Goal: Task Accomplishment & Management: Use online tool/utility

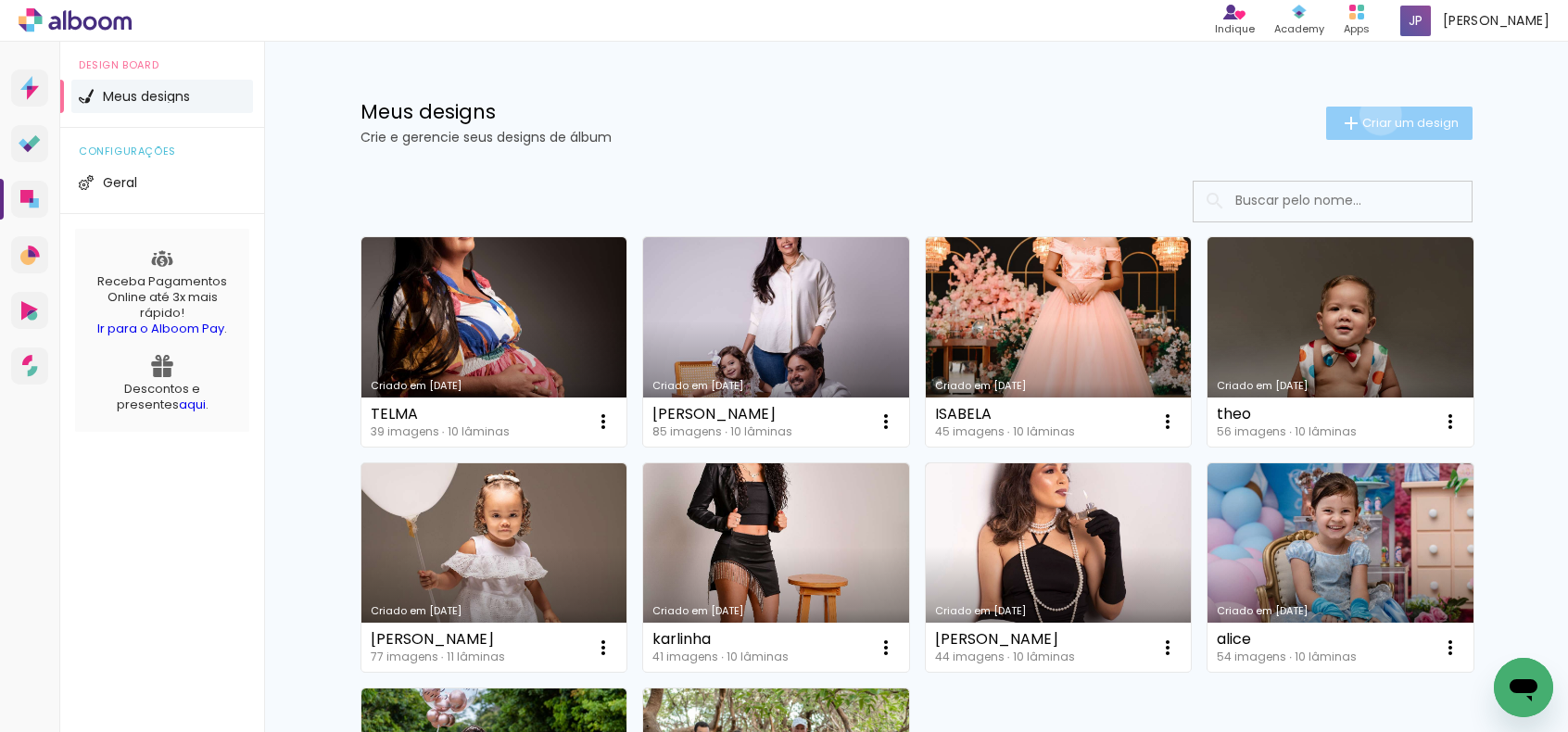
click at [1369, 117] on span "Criar um design" at bounding box center [1409, 123] width 96 height 12
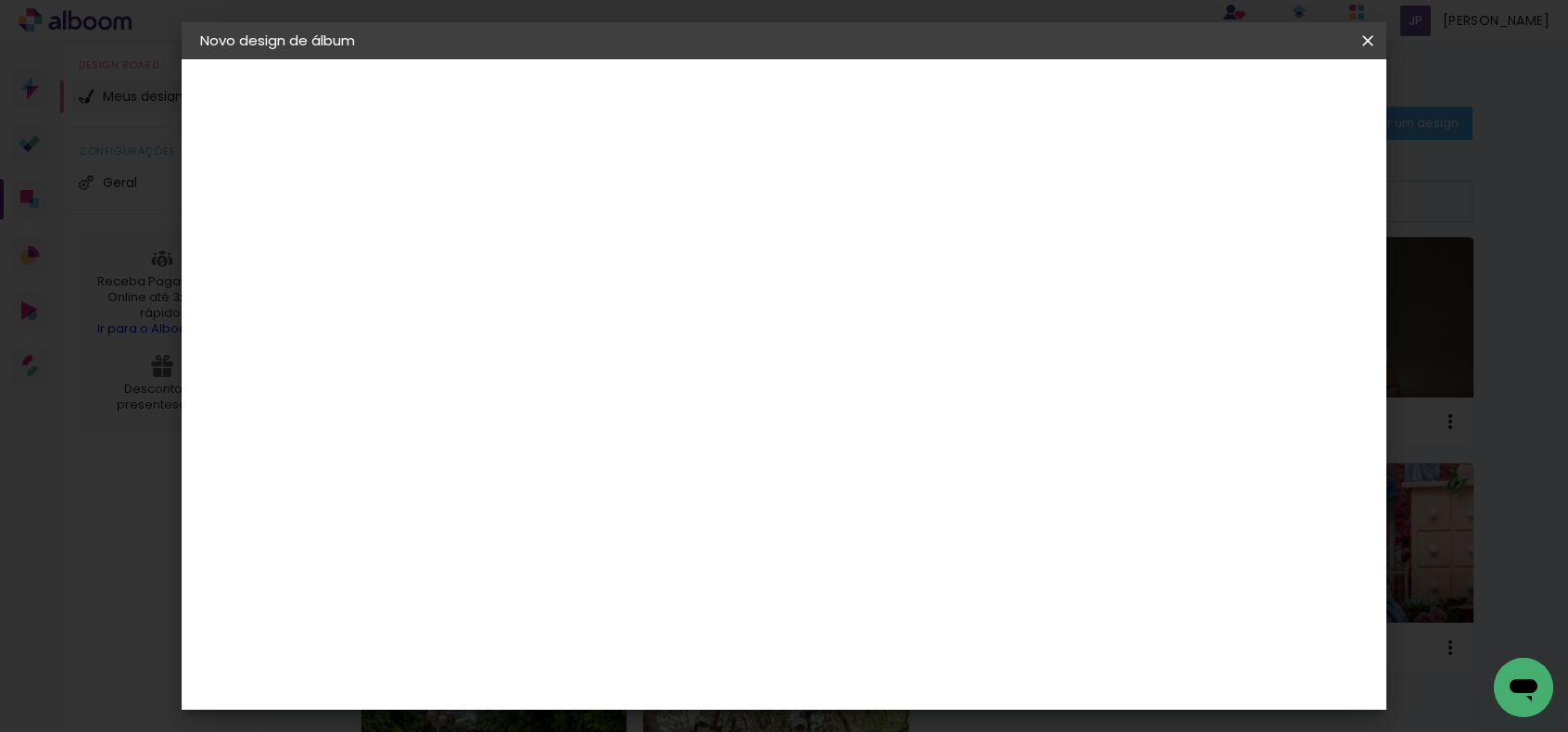
click at [503, 257] on input at bounding box center [503, 248] width 0 height 29
type input "MISSU"
type paper-input "MISSU"
click at [0, 0] on slot "Avançar" at bounding box center [0, 0] width 0 height 0
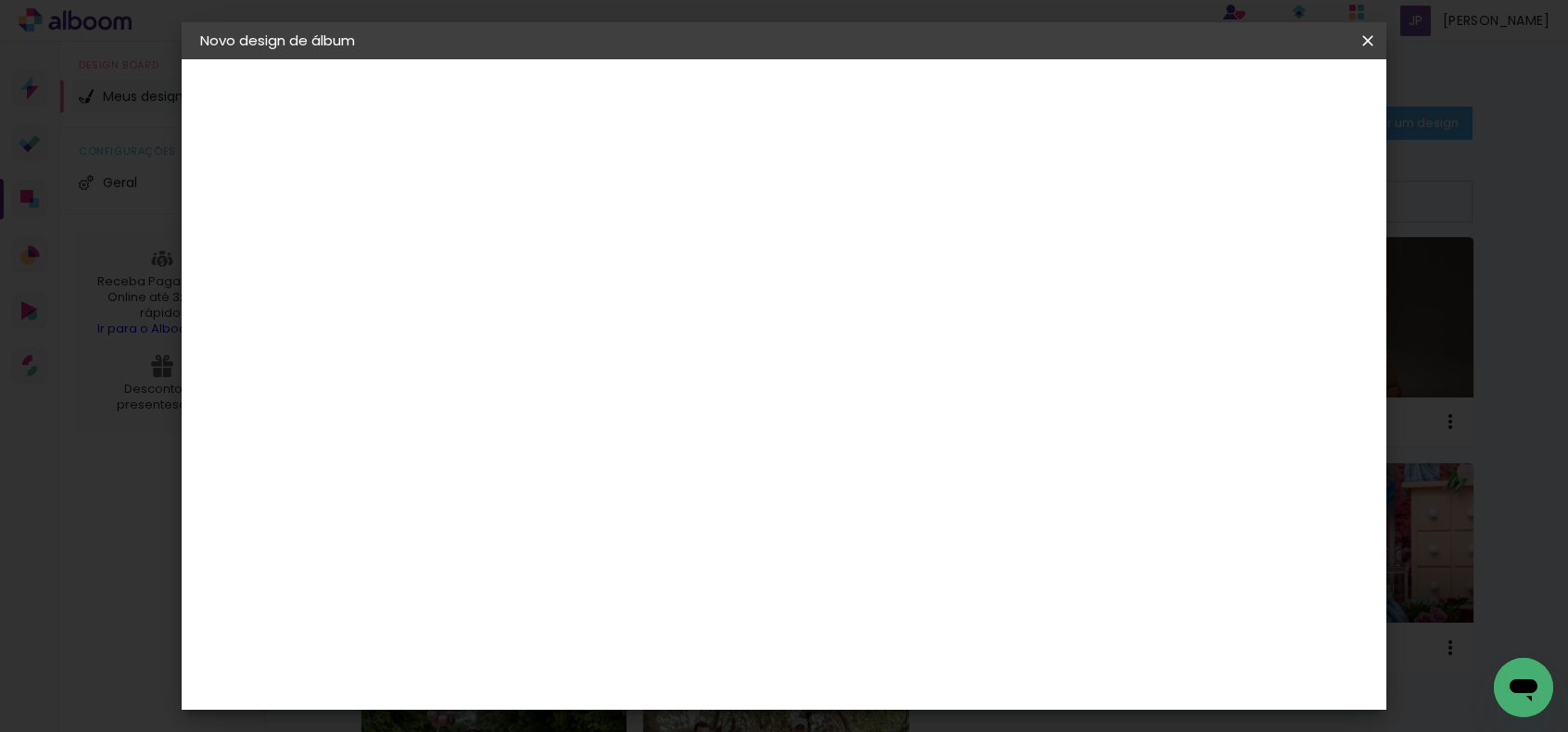
click at [0, 0] on slot "Avançar" at bounding box center [0, 0] width 0 height 0
click at [576, 308] on input "text" at bounding box center [539, 323] width 72 height 29
click at [796, 361] on paper-item "Slim Book" at bounding box center [904, 345] width 370 height 37
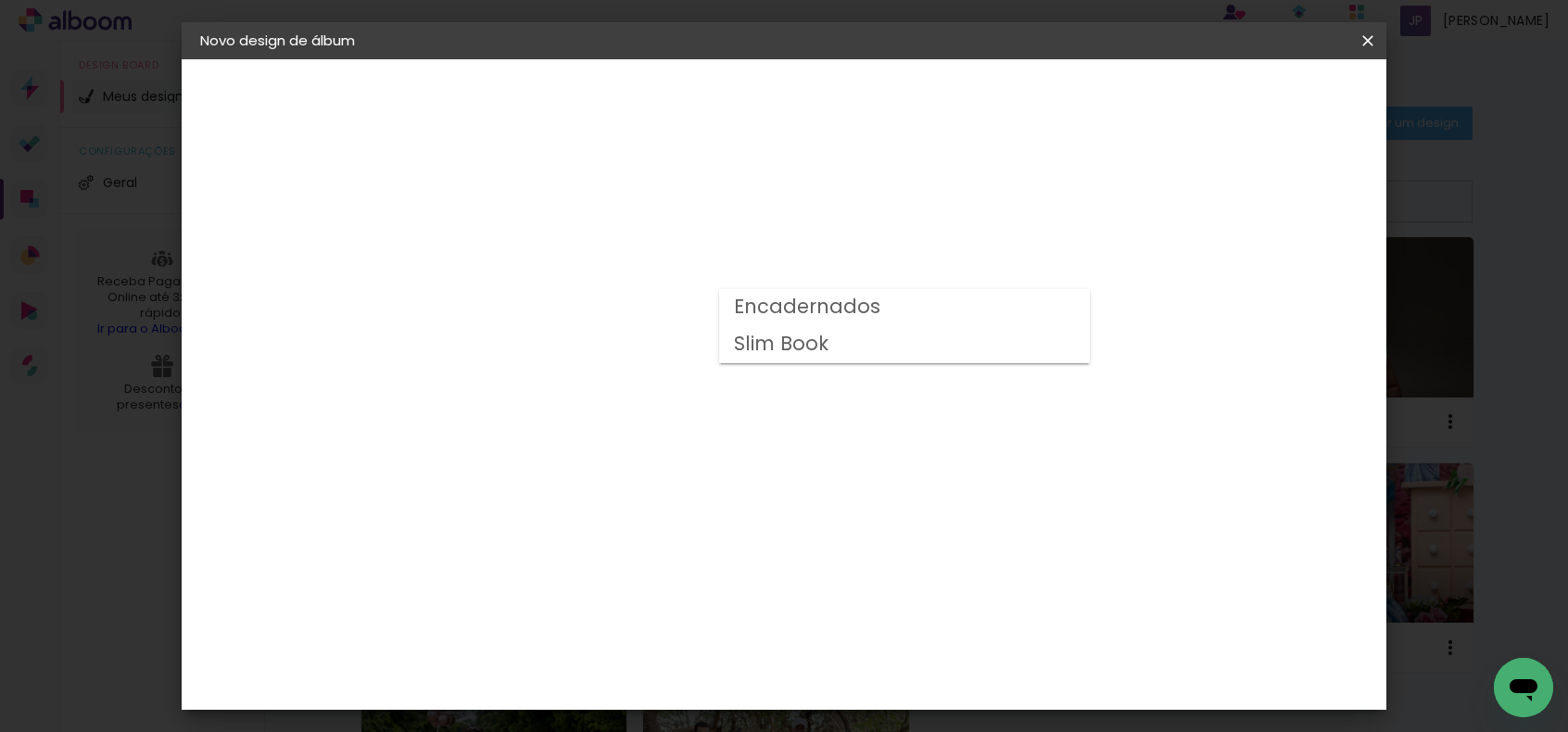
type input "Slim Book"
click at [628, 618] on span "25 x 40" at bounding box center [585, 637] width 87 height 38
click at [0, 0] on slot "Avançar" at bounding box center [0, 0] width 0 height 0
click at [0, 0] on slot "Mostrar sangria" at bounding box center [0, 0] width 0 height 0
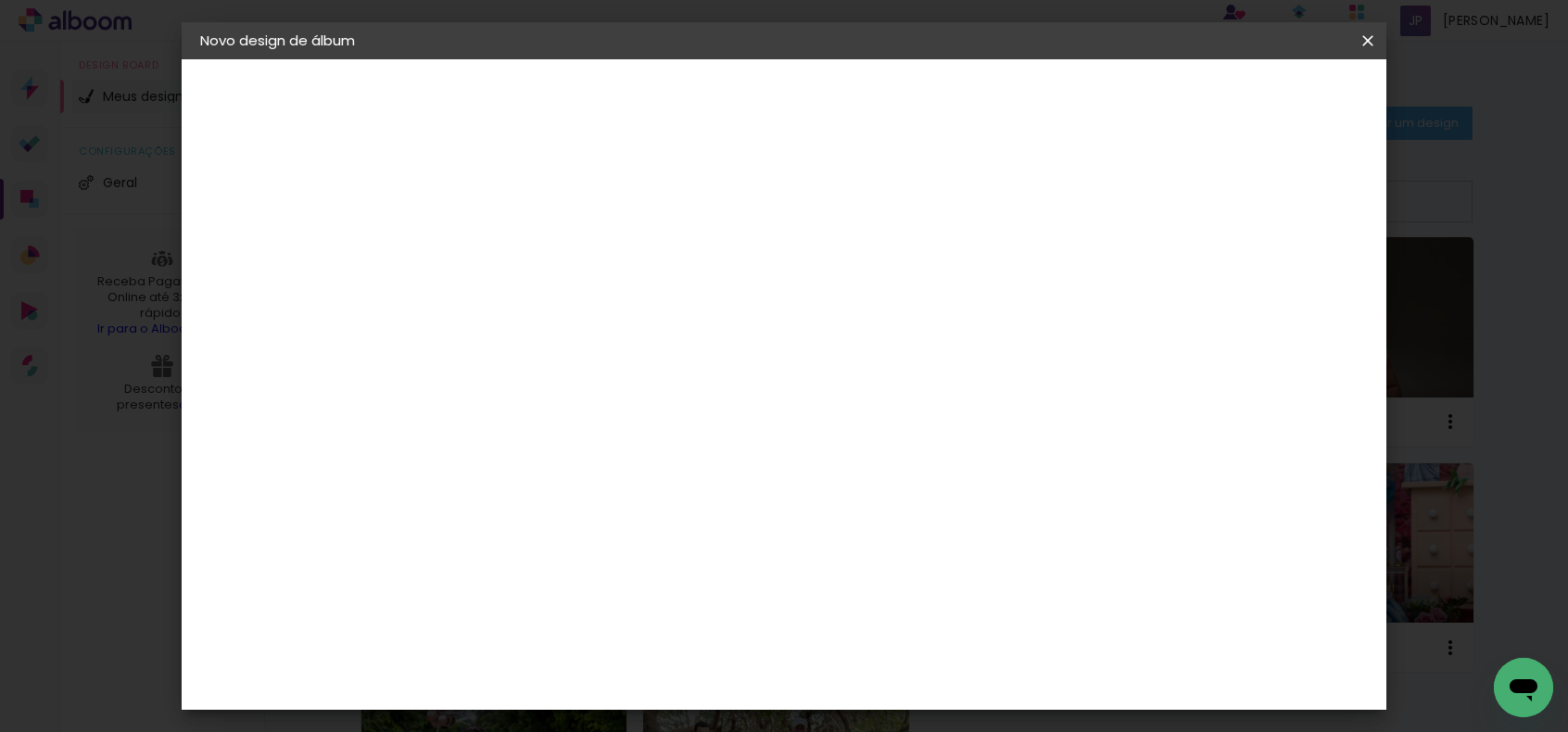
type paper-checkbox "on"
click at [1005, 92] on span "Iniciar design" at bounding box center [963, 98] width 85 height 13
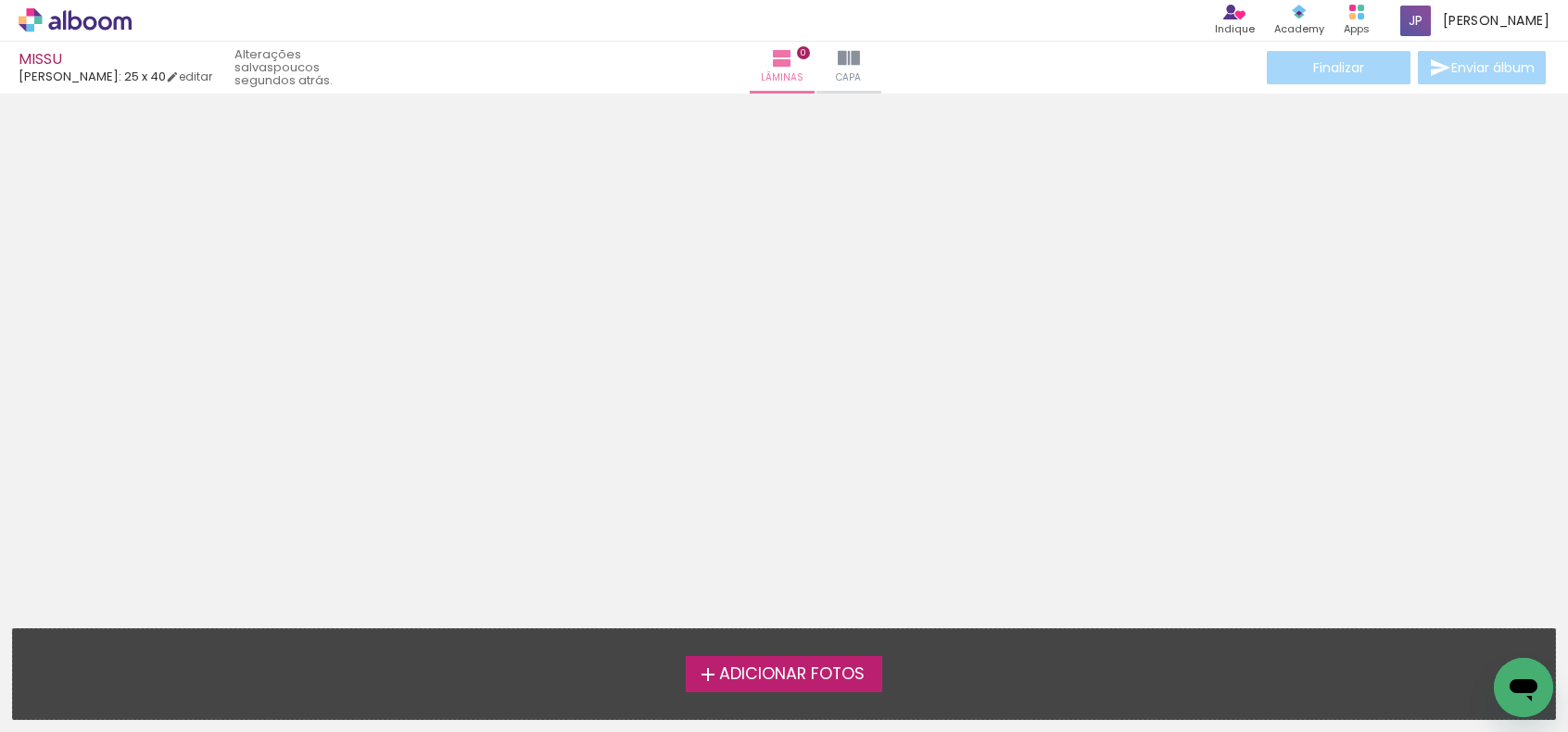
click at [739, 680] on span "Adicionar Fotos" at bounding box center [792, 675] width 146 height 17
click at [0, 0] on input "file" at bounding box center [0, 0] width 0 height 0
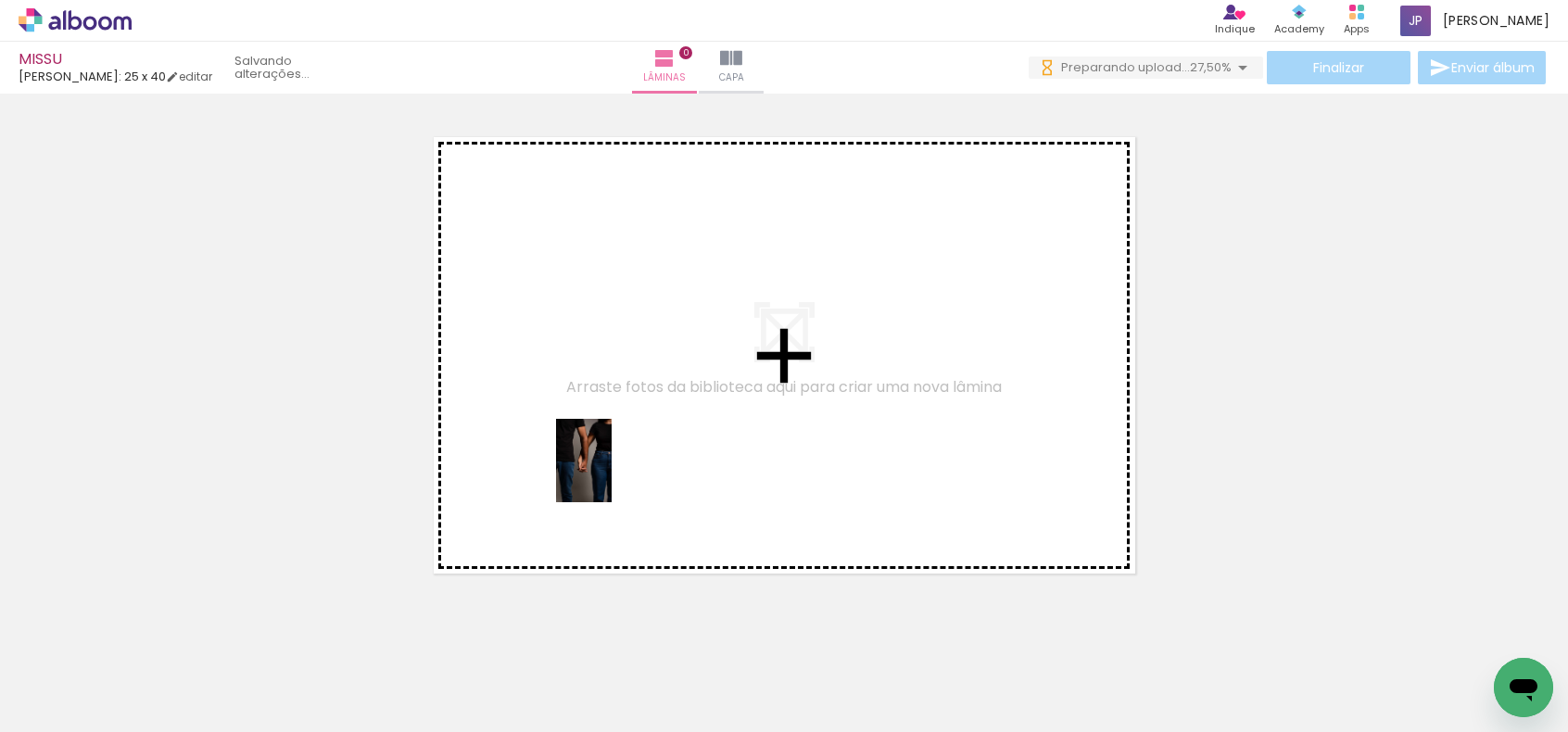
drag, startPoint x: 191, startPoint y: 693, endPoint x: 659, endPoint y: 417, distance: 543.3
click at [627, 463] on quentale-workspace at bounding box center [784, 366] width 1568 height 732
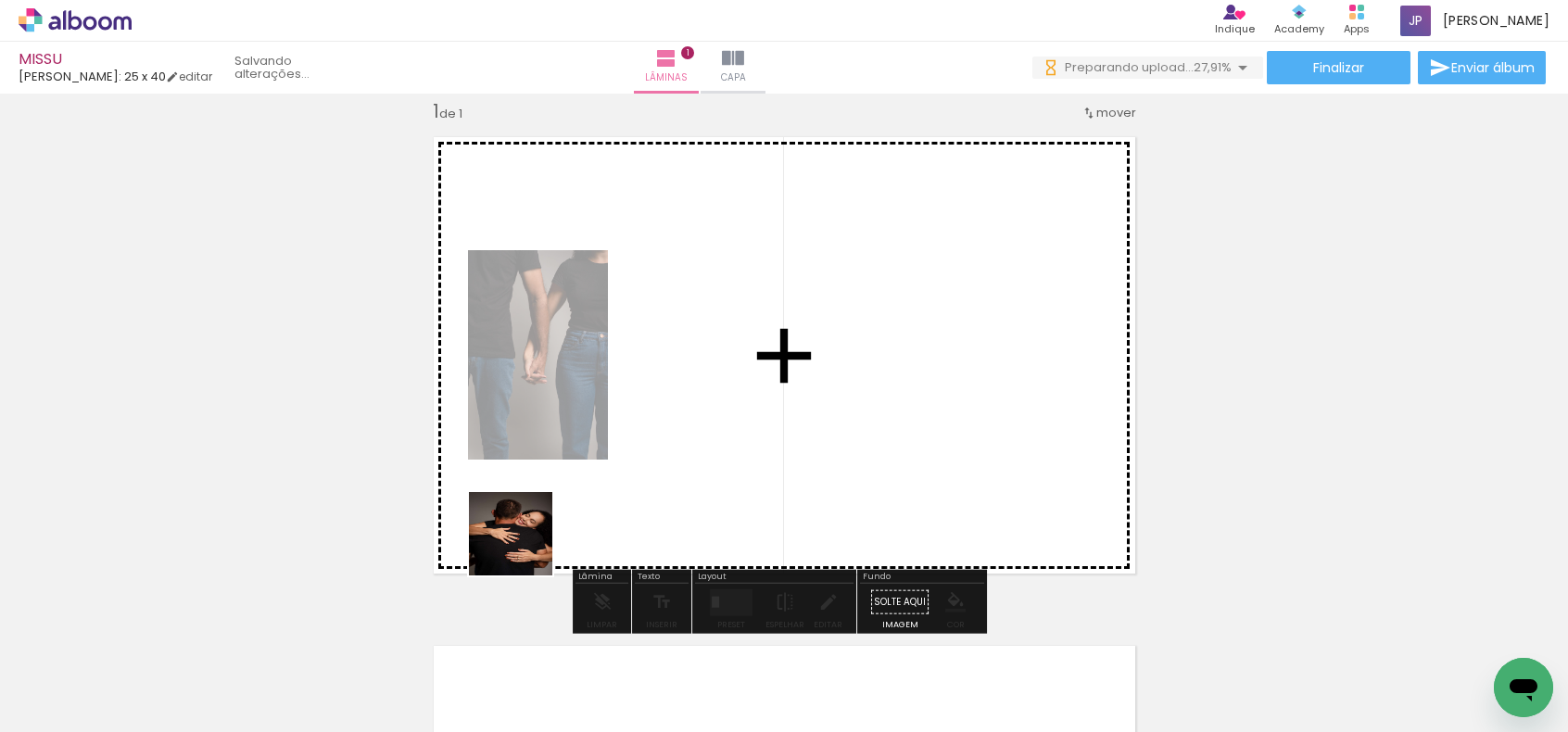
drag, startPoint x: 304, startPoint y: 684, endPoint x: 712, endPoint y: 446, distance: 472.3
click at [712, 446] on quentale-workspace at bounding box center [784, 366] width 1568 height 732
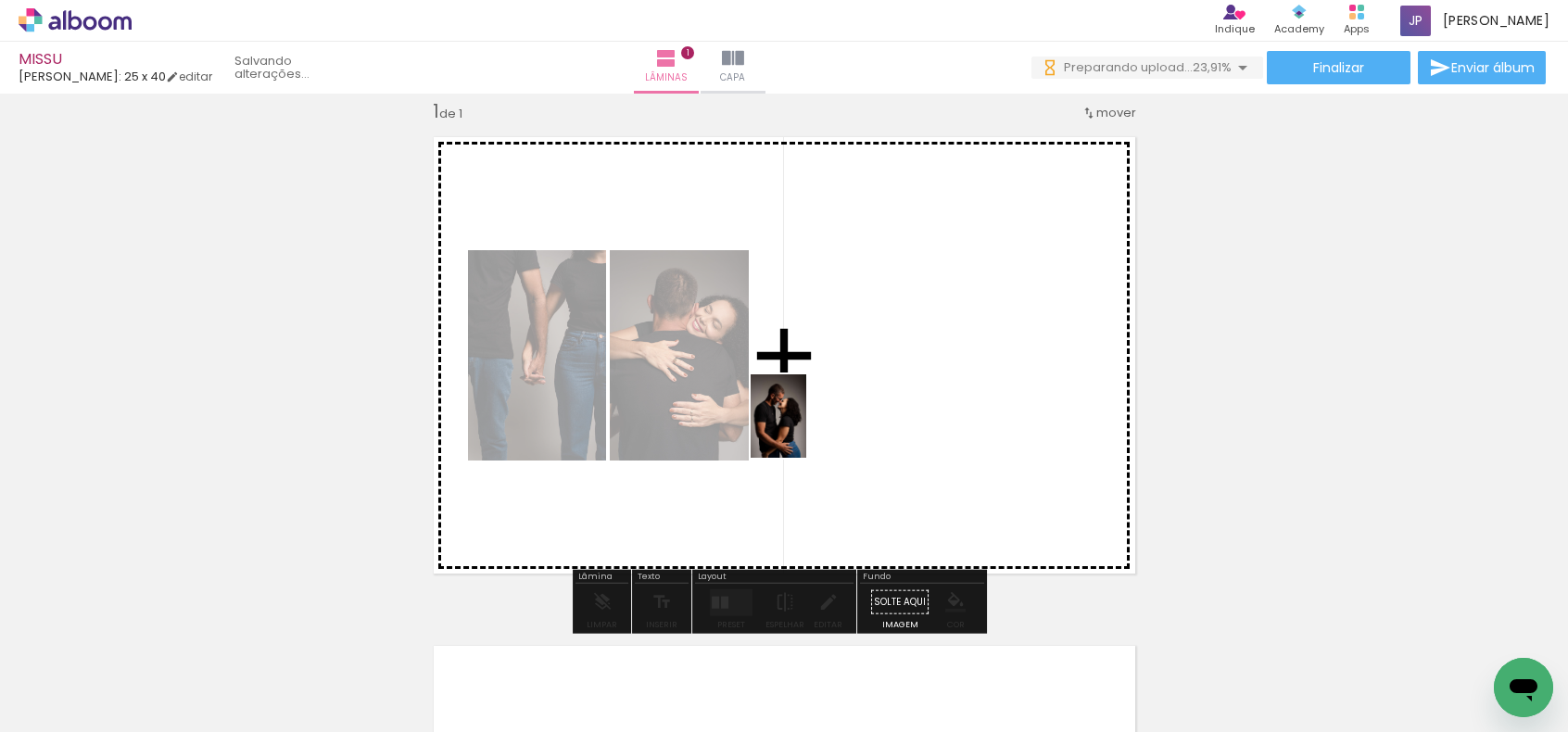
drag, startPoint x: 390, startPoint y: 670, endPoint x: 524, endPoint y: 690, distance: 135.5
click at [810, 426] on quentale-workspace at bounding box center [784, 366] width 1568 height 732
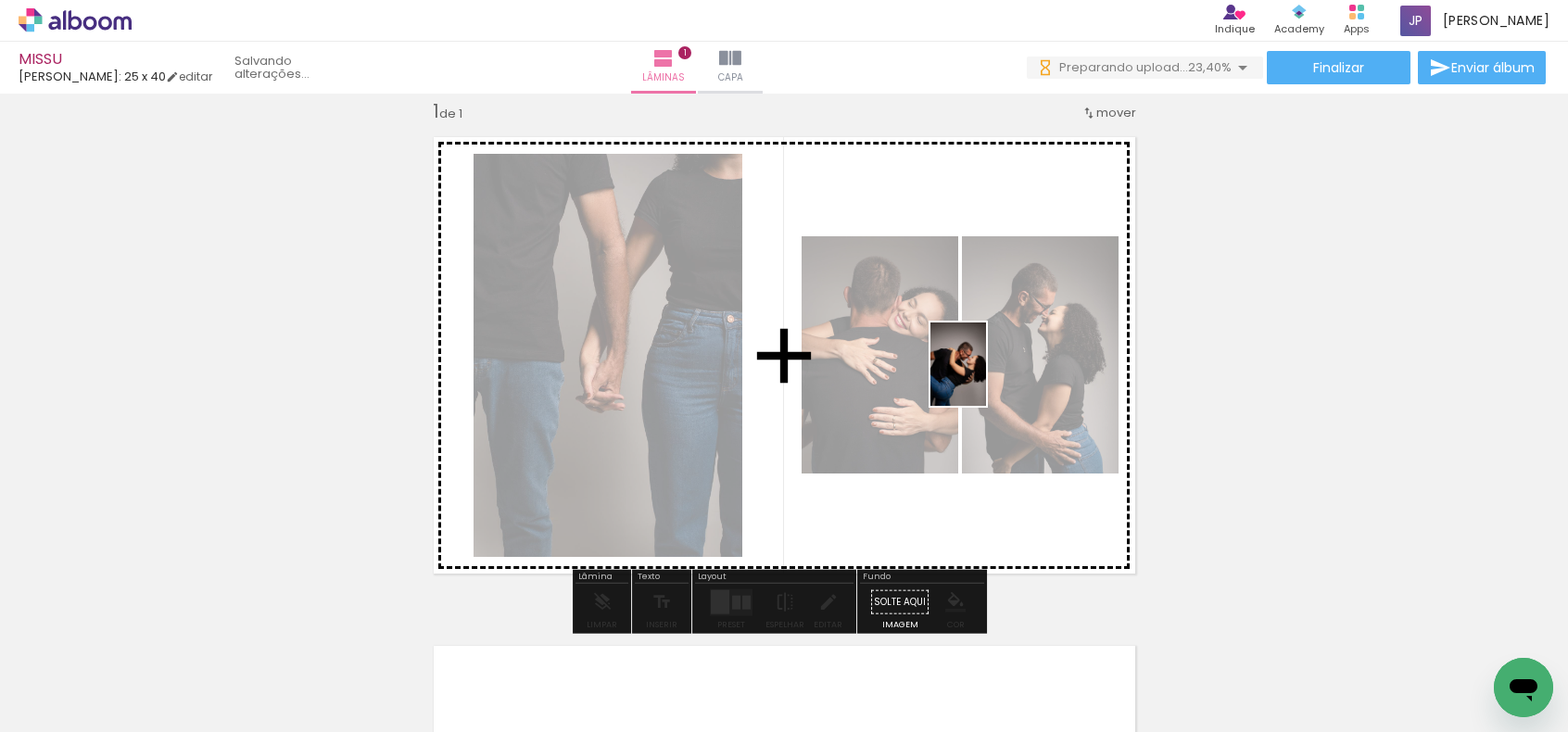
drag, startPoint x: 499, startPoint y: 662, endPoint x: 623, endPoint y: 679, distance: 125.2
click at [1000, 370] on quentale-workspace at bounding box center [784, 366] width 1568 height 732
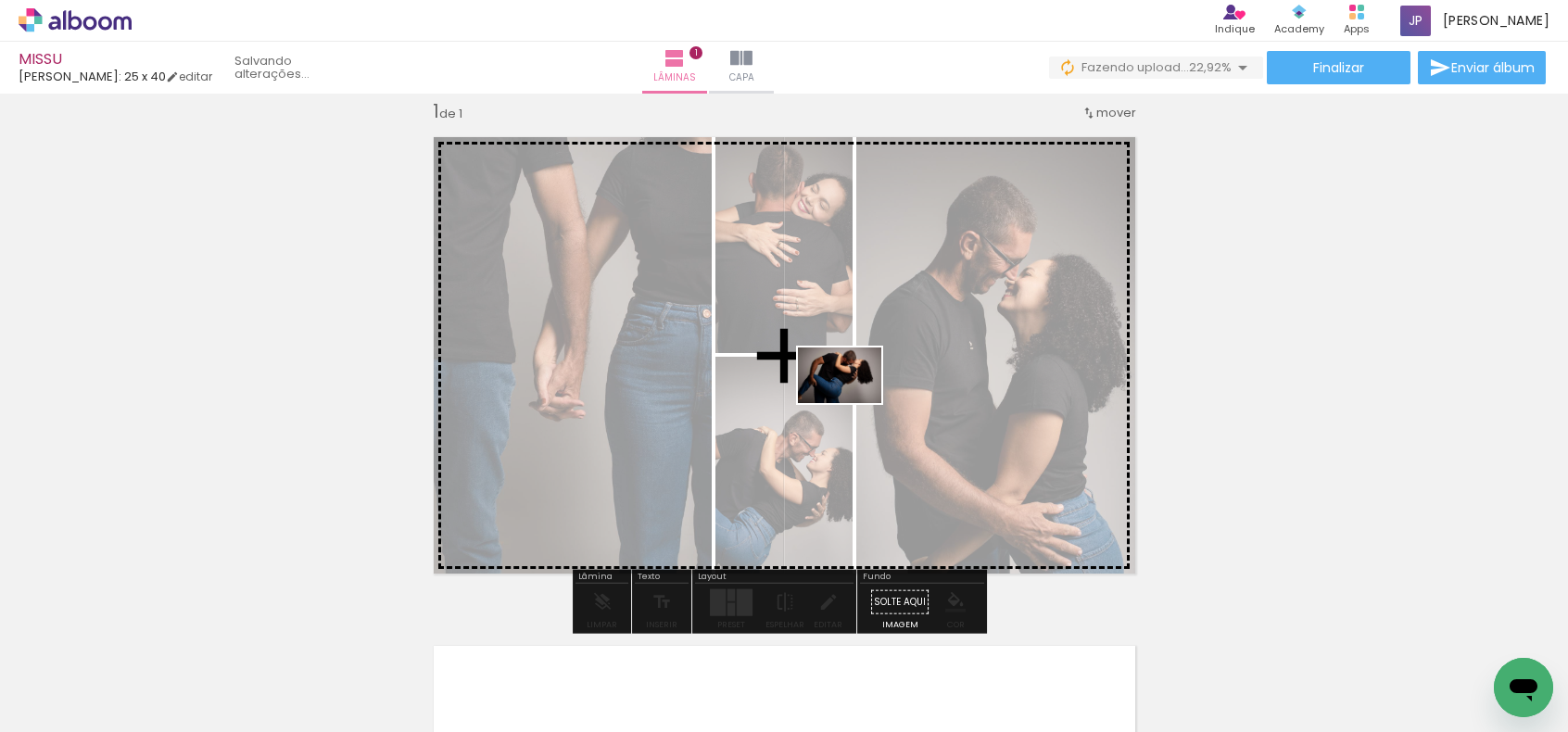
drag, startPoint x: 618, startPoint y: 662, endPoint x: 853, endPoint y: 404, distance: 349.0
click at [853, 404] on quentale-workspace at bounding box center [784, 366] width 1568 height 732
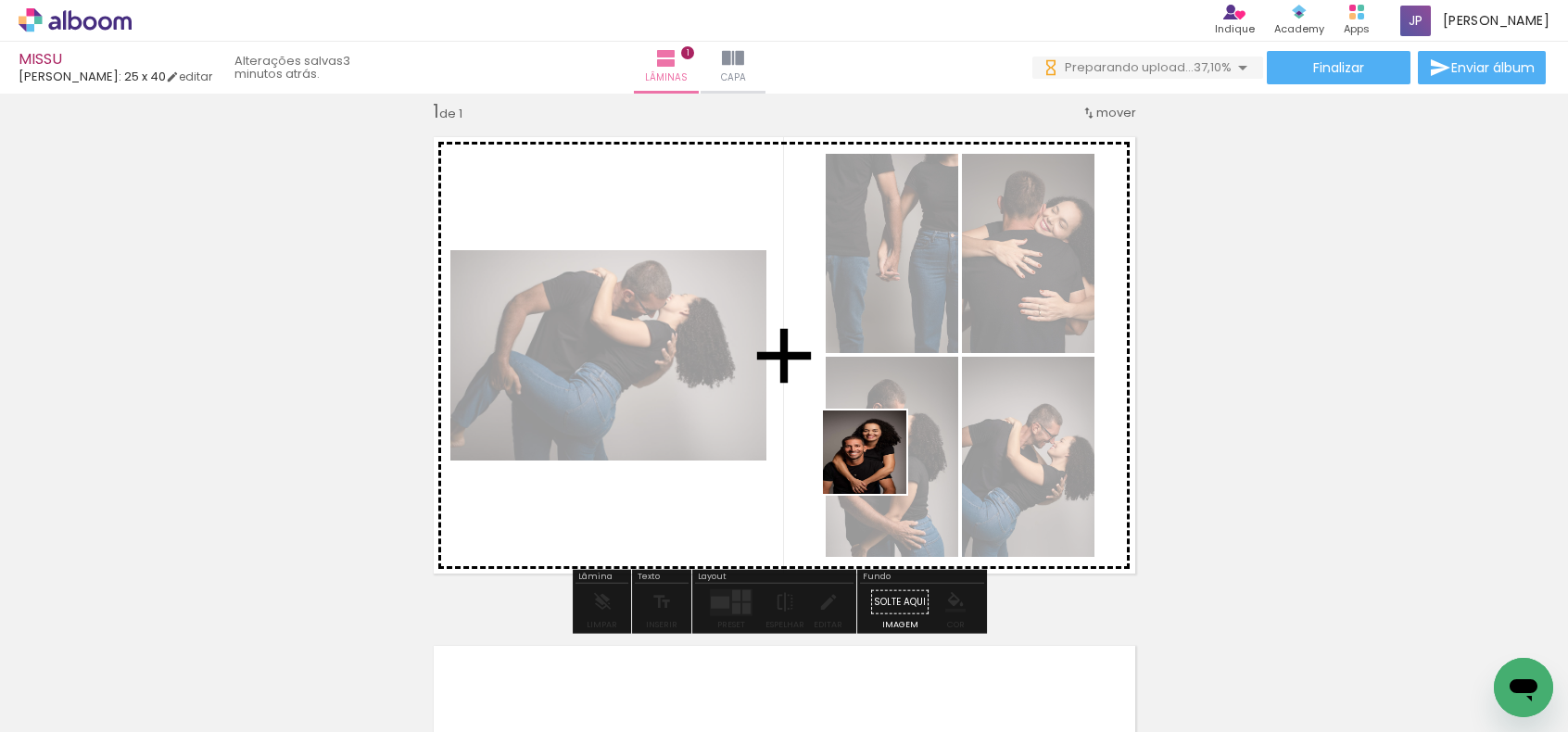
drag, startPoint x: 923, startPoint y: 693, endPoint x: 882, endPoint y: 453, distance: 243.5
click at [878, 465] on quentale-workspace at bounding box center [784, 366] width 1568 height 732
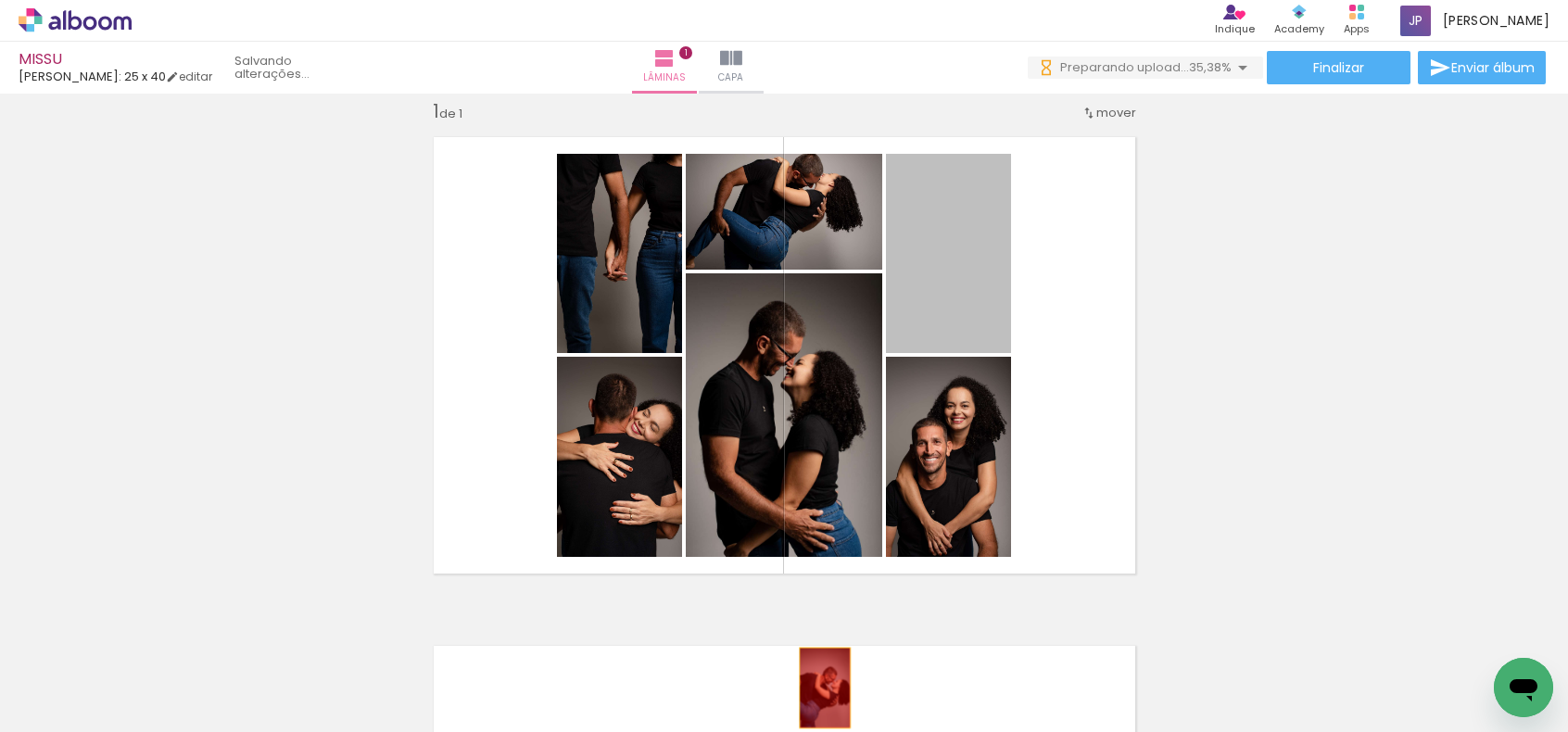
drag, startPoint x: 934, startPoint y: 287, endPoint x: 786, endPoint y: 210, distance: 166.8
click at [815, 678] on quentale-workspace at bounding box center [784, 366] width 1568 height 732
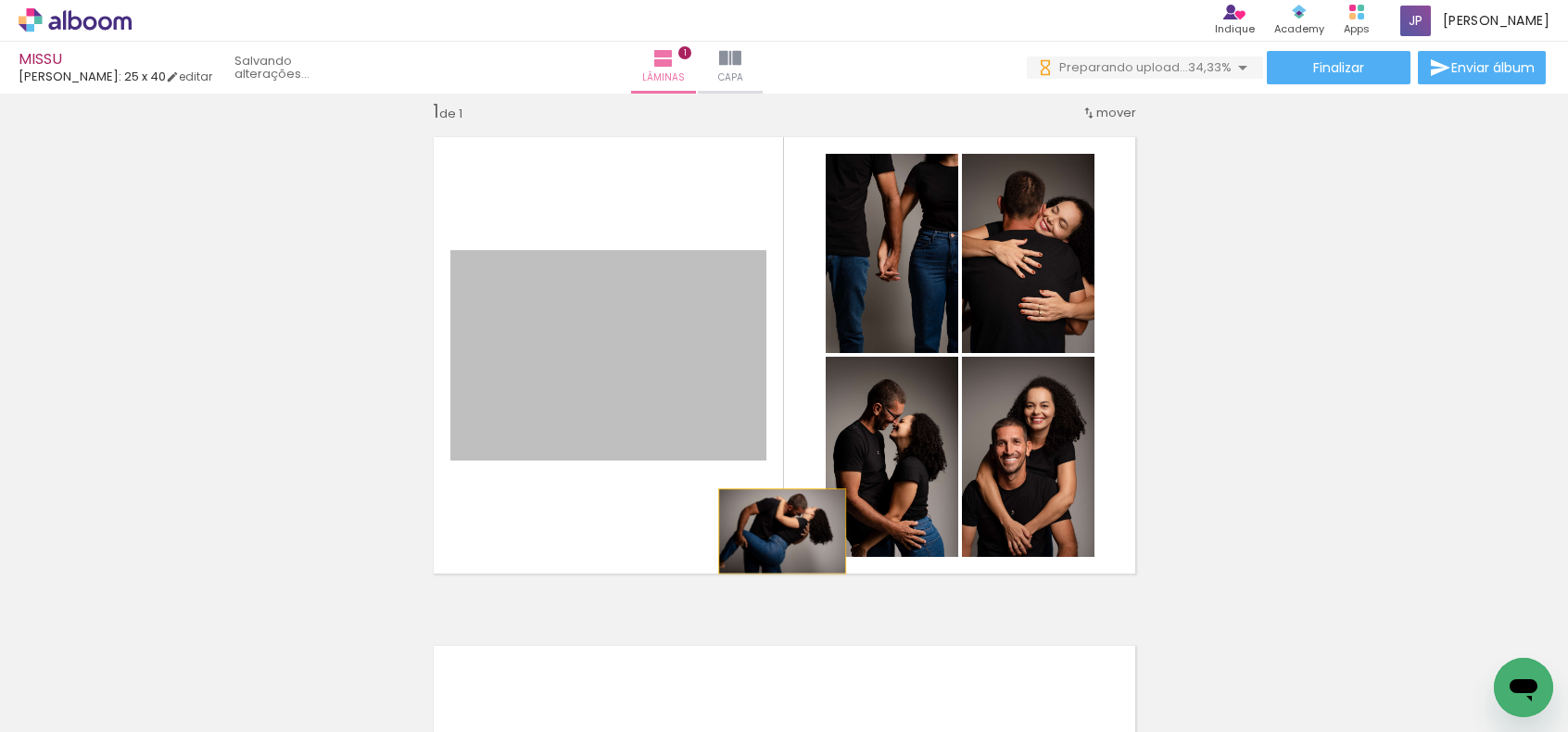
drag, startPoint x: 699, startPoint y: 411, endPoint x: 1000, endPoint y: 692, distance: 411.8
click at [801, 652] on quentale-workspace at bounding box center [784, 366] width 1568 height 732
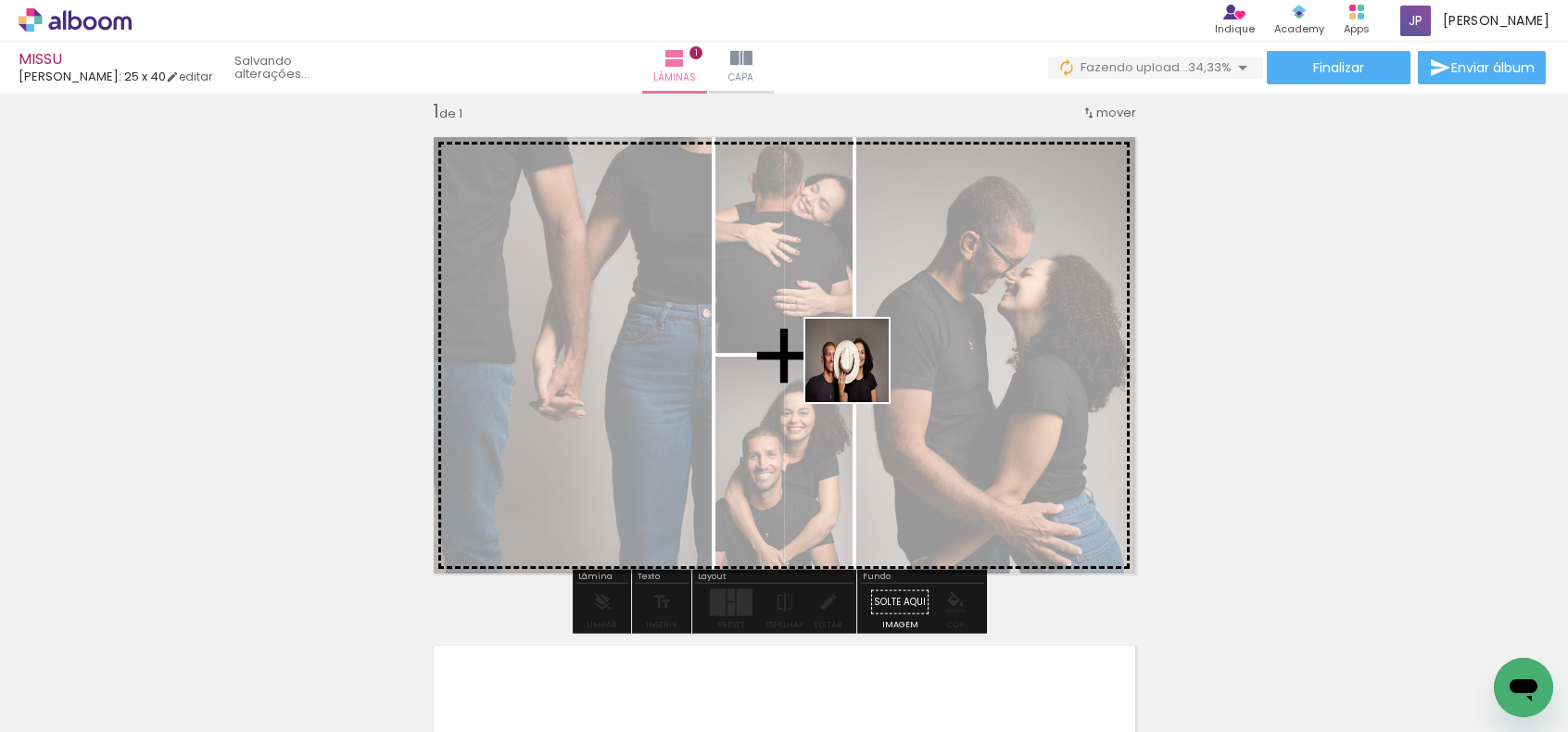
drag, startPoint x: 948, startPoint y: 520, endPoint x: 933, endPoint y: 435, distance: 86.3
click at [855, 359] on quentale-workspace at bounding box center [784, 366] width 1568 height 732
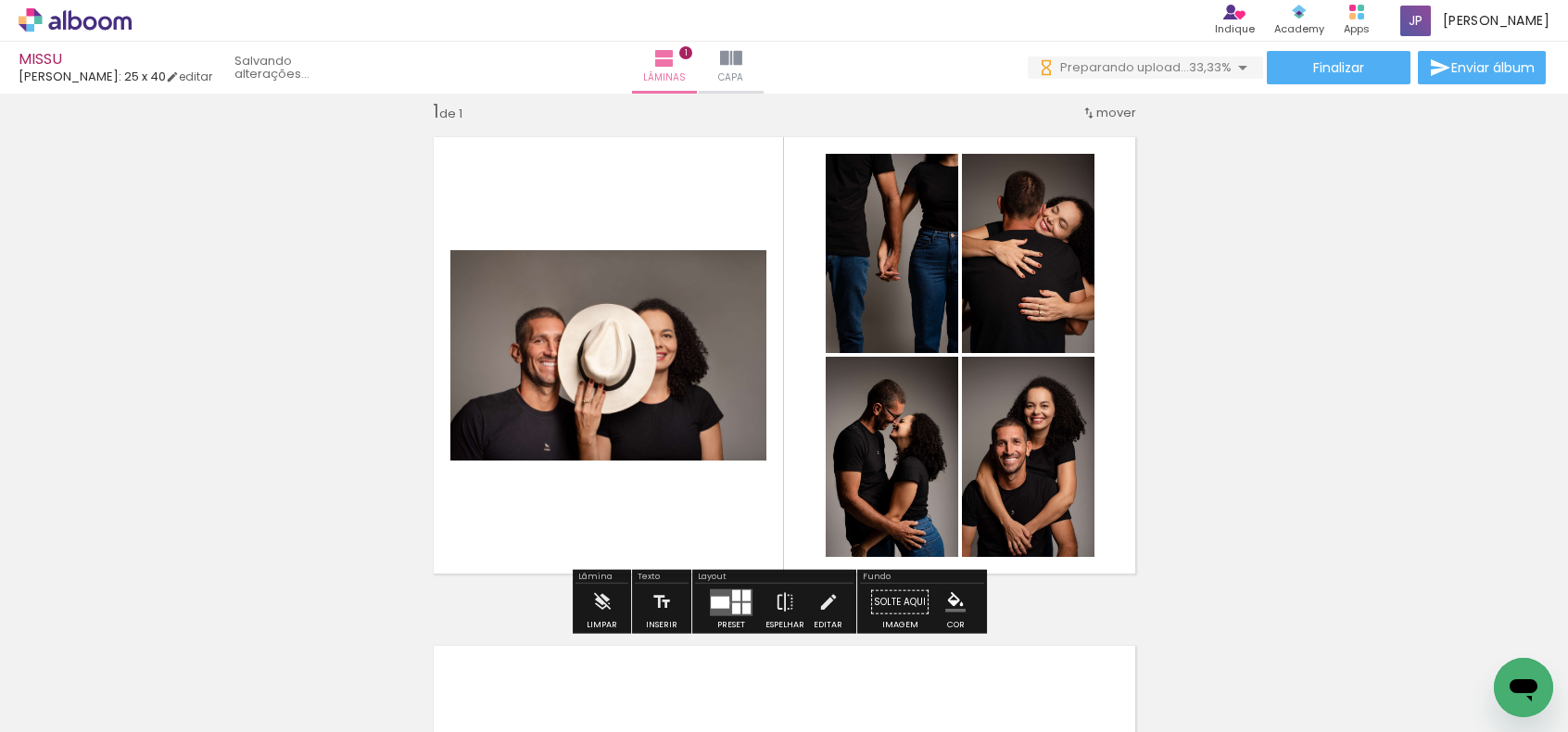
click at [724, 603] on div at bounding box center [719, 602] width 18 height 12
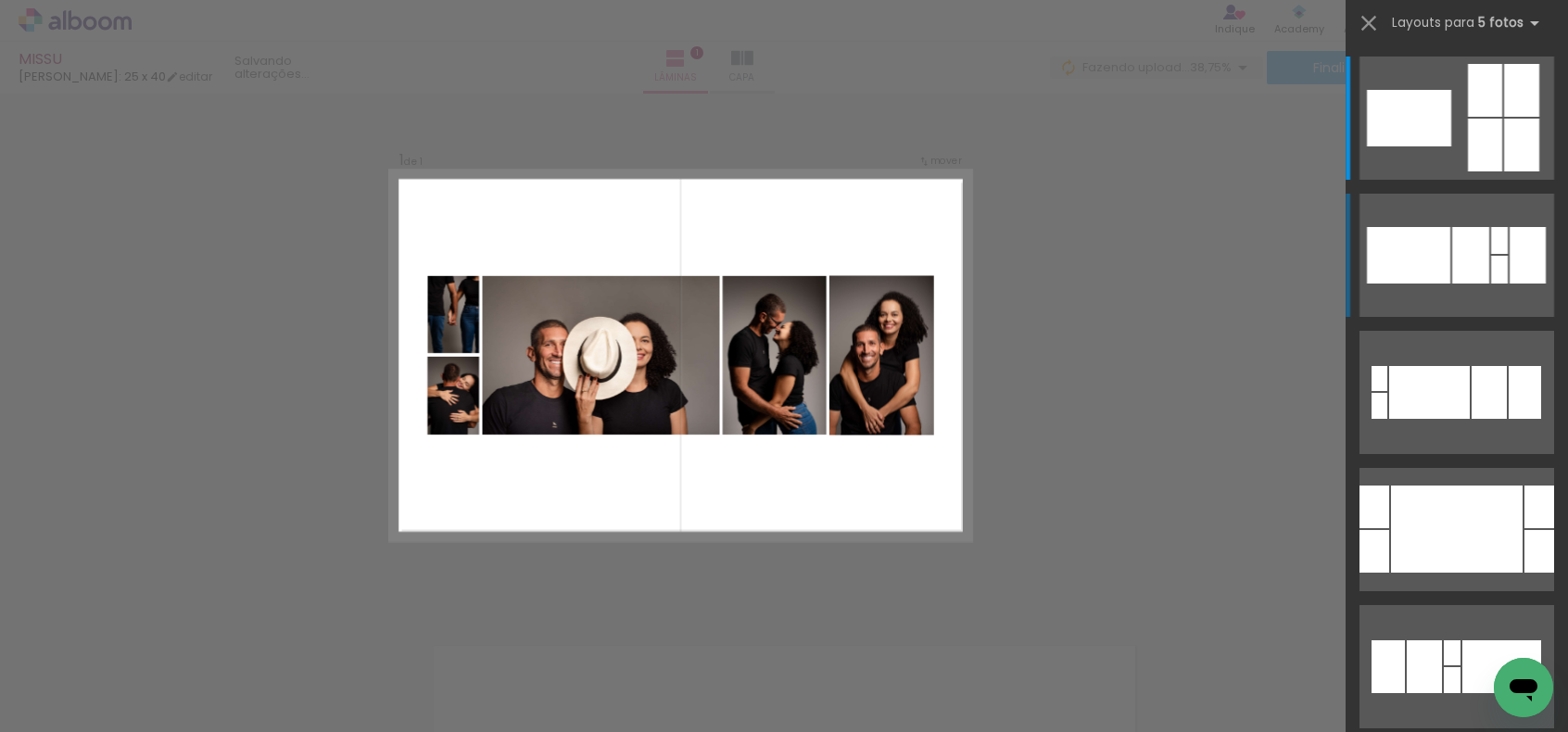
click at [0, 0] on slot at bounding box center [0, 0] width 0 height 0
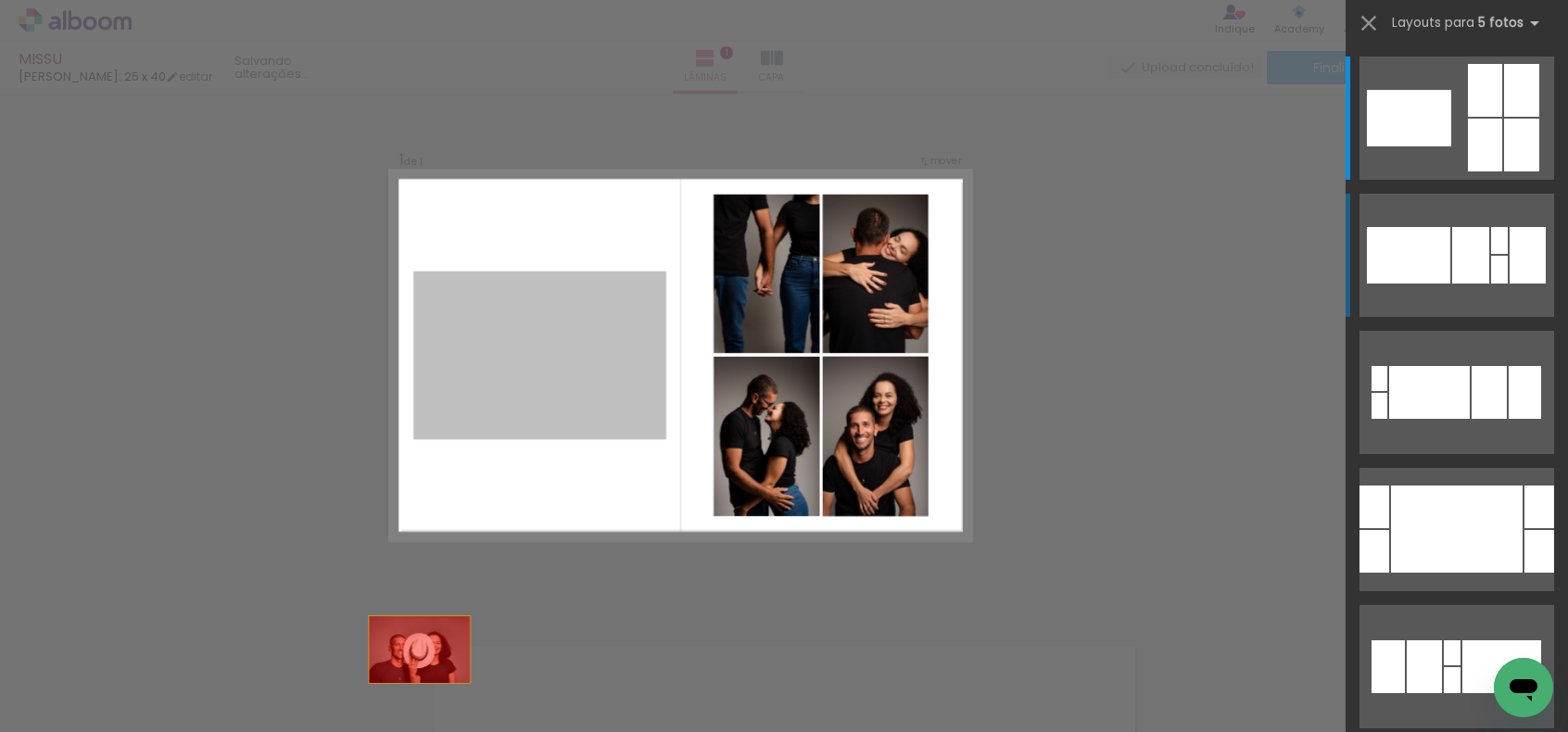
drag, startPoint x: 489, startPoint y: 449, endPoint x: 888, endPoint y: 412, distance: 400.7
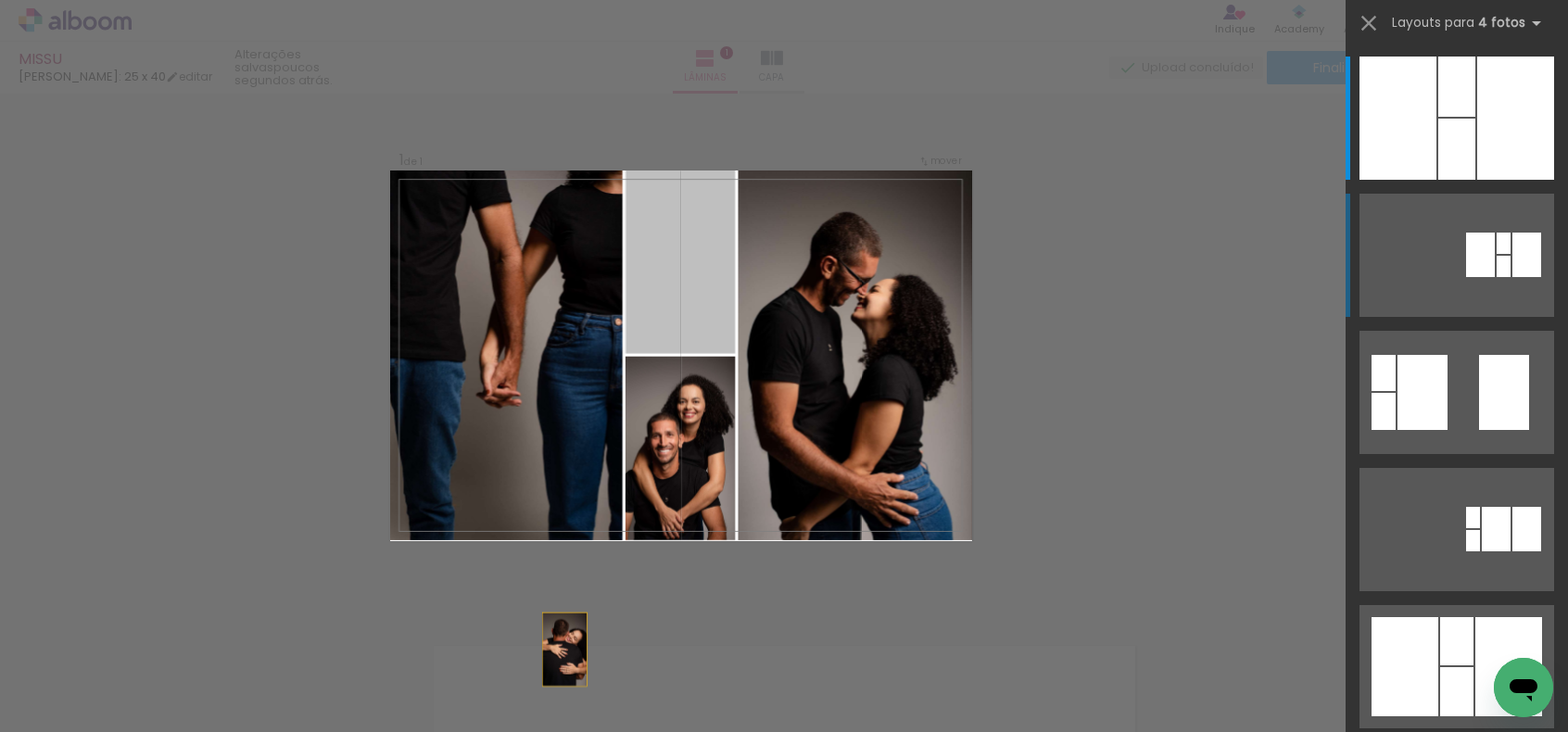
drag, startPoint x: 663, startPoint y: 286, endPoint x: 534, endPoint y: 688, distance: 422.2
click at [530, 731] on html "link( href="../../bower_components/polymer/polymer.html" rel="import" ) picture…" at bounding box center [784, 366] width 1568 height 732
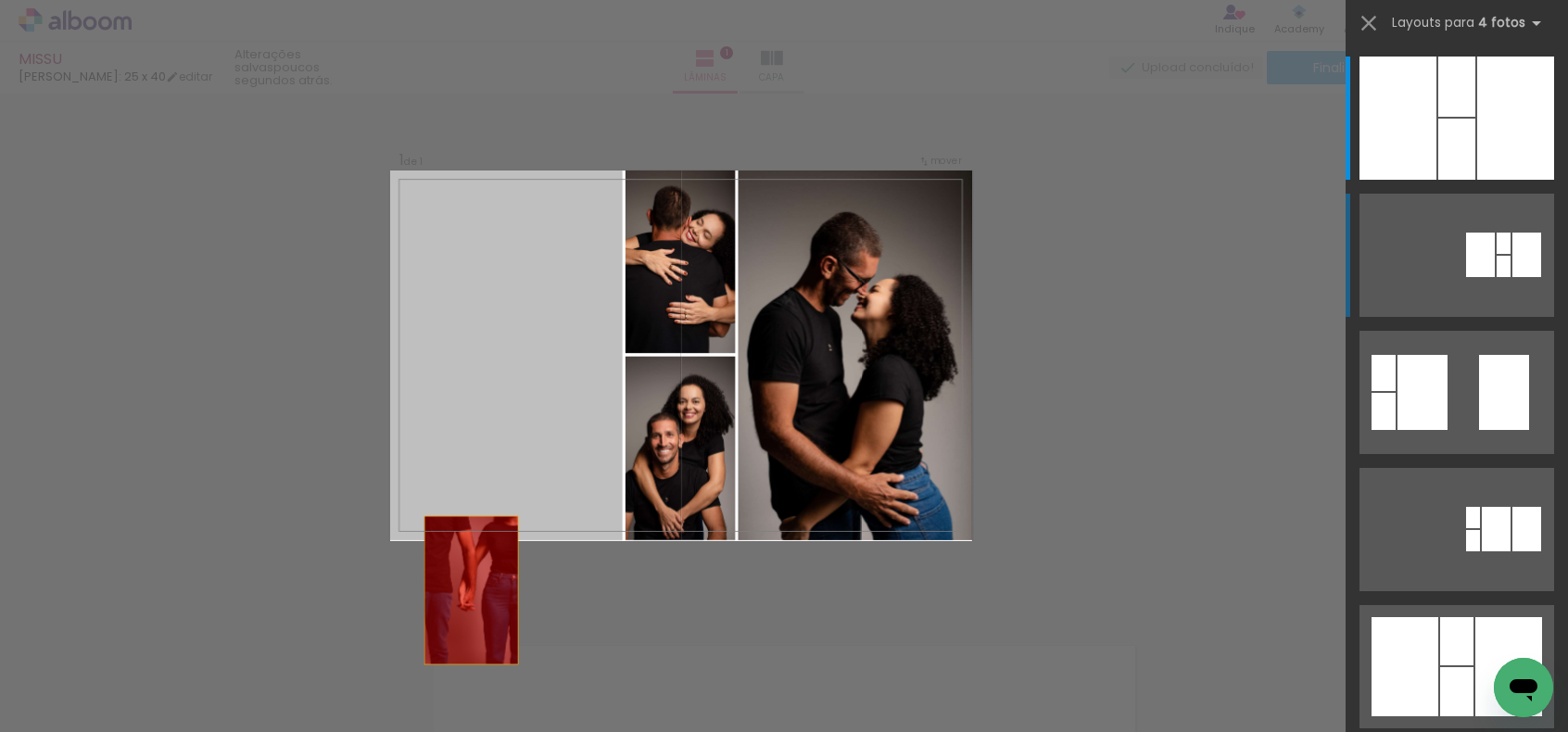
drag, startPoint x: 574, startPoint y: 344, endPoint x: 704, endPoint y: 318, distance: 132.6
click at [446, 662] on quentale-workspace at bounding box center [784, 366] width 1568 height 732
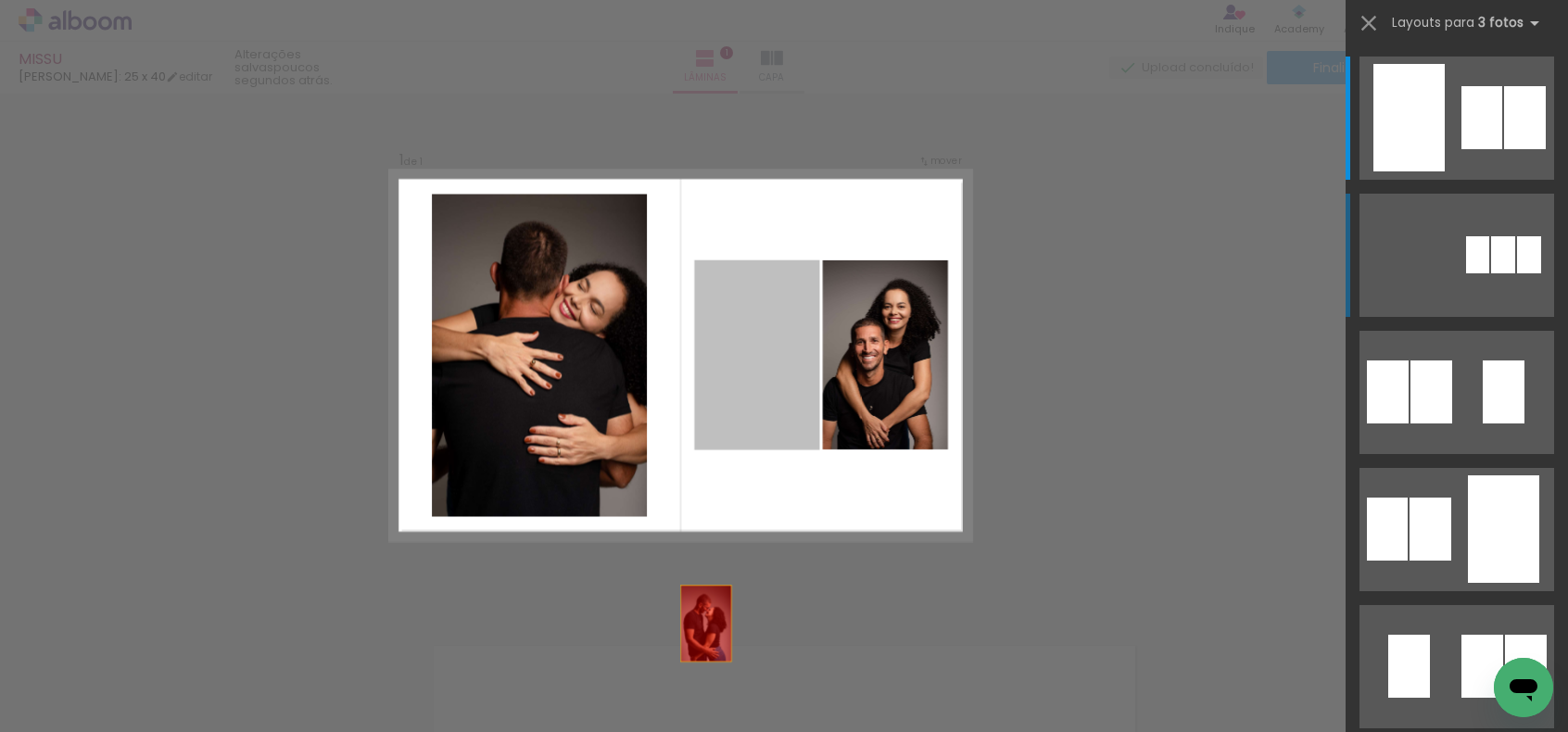
drag, startPoint x: 753, startPoint y: 380, endPoint x: 686, endPoint y: 690, distance: 317.2
click at [686, 690] on quentale-workspace at bounding box center [784, 366] width 1568 height 732
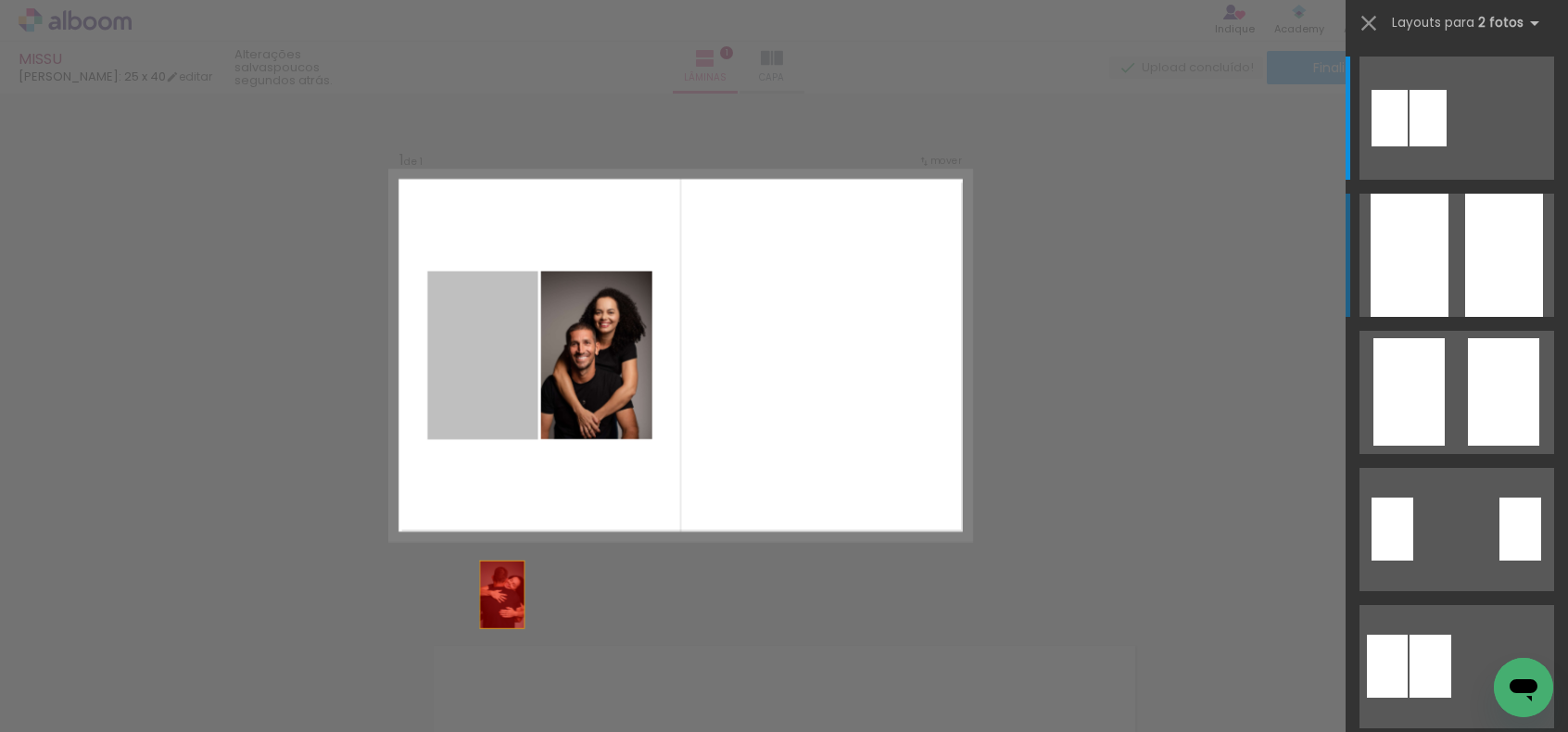
drag, startPoint x: 502, startPoint y: 358, endPoint x: 534, endPoint y: 674, distance: 317.6
click at [495, 674] on quentale-workspace at bounding box center [784, 366] width 1568 height 732
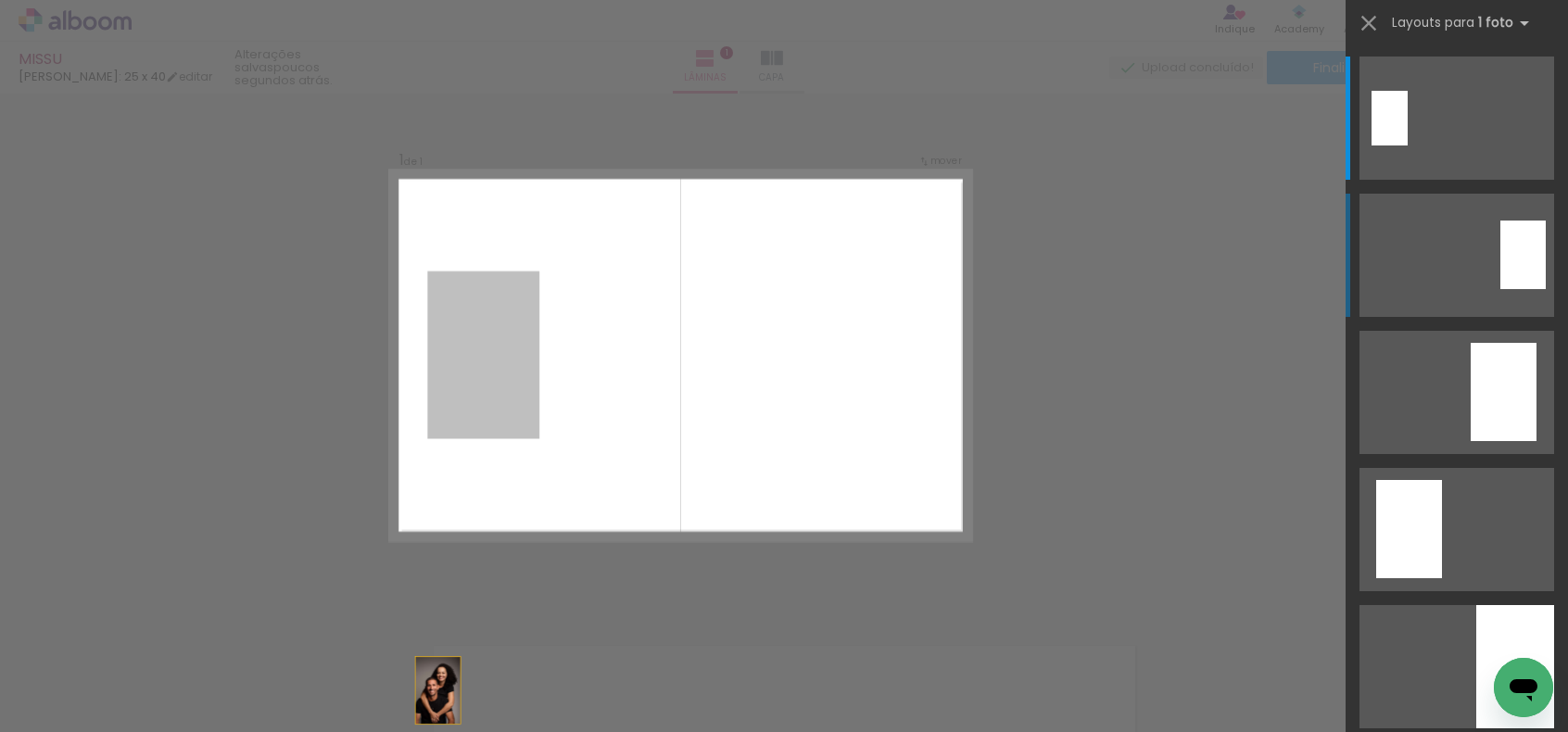
drag, startPoint x: 475, startPoint y: 369, endPoint x: 419, endPoint y: 774, distance: 408.9
click at [419, 731] on html "link( href="../../bower_components/polymer/polymer.html" rel="import" ) picture…" at bounding box center [784, 366] width 1568 height 732
drag, startPoint x: 476, startPoint y: 360, endPoint x: 412, endPoint y: 675, distance: 321.4
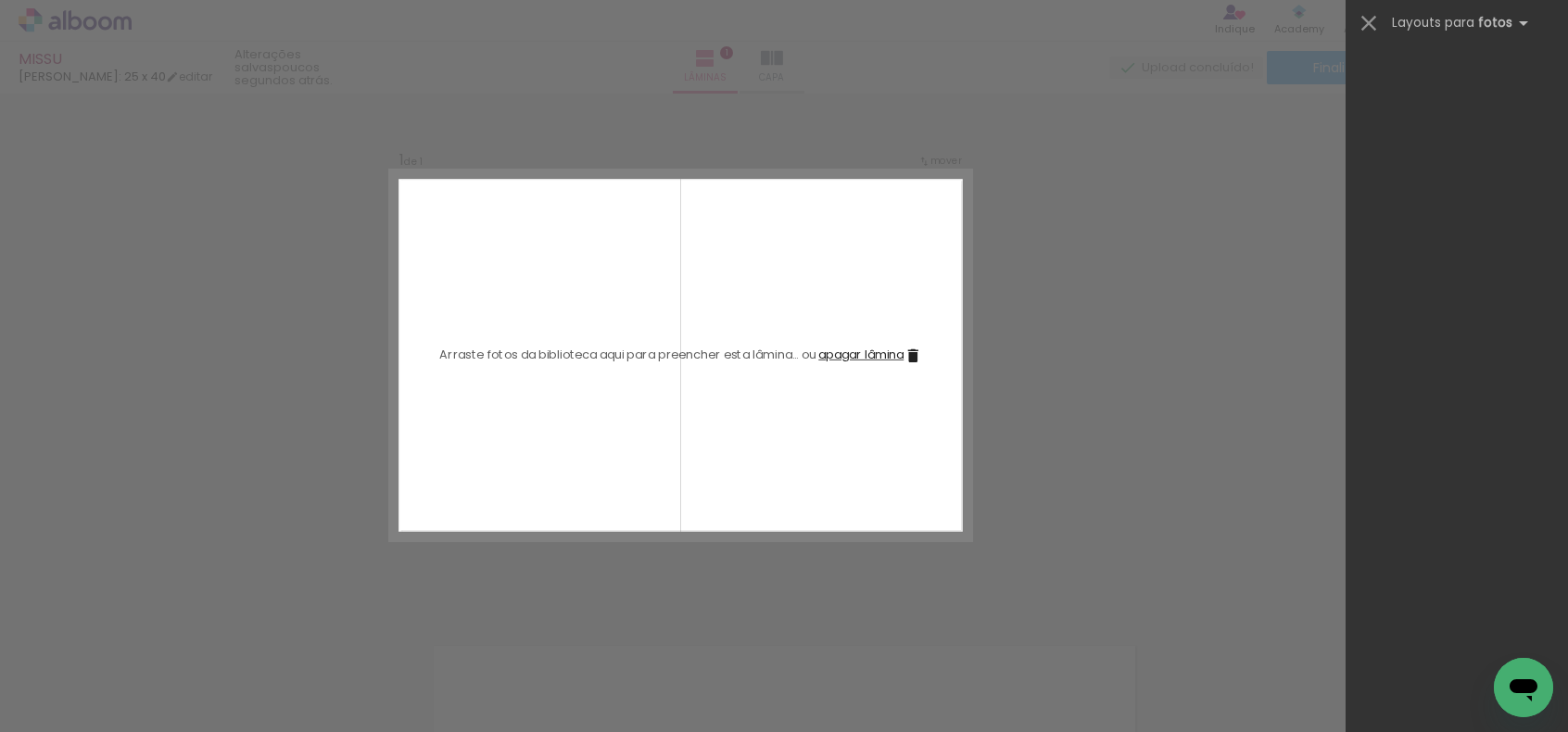
scroll to position [0, 3012]
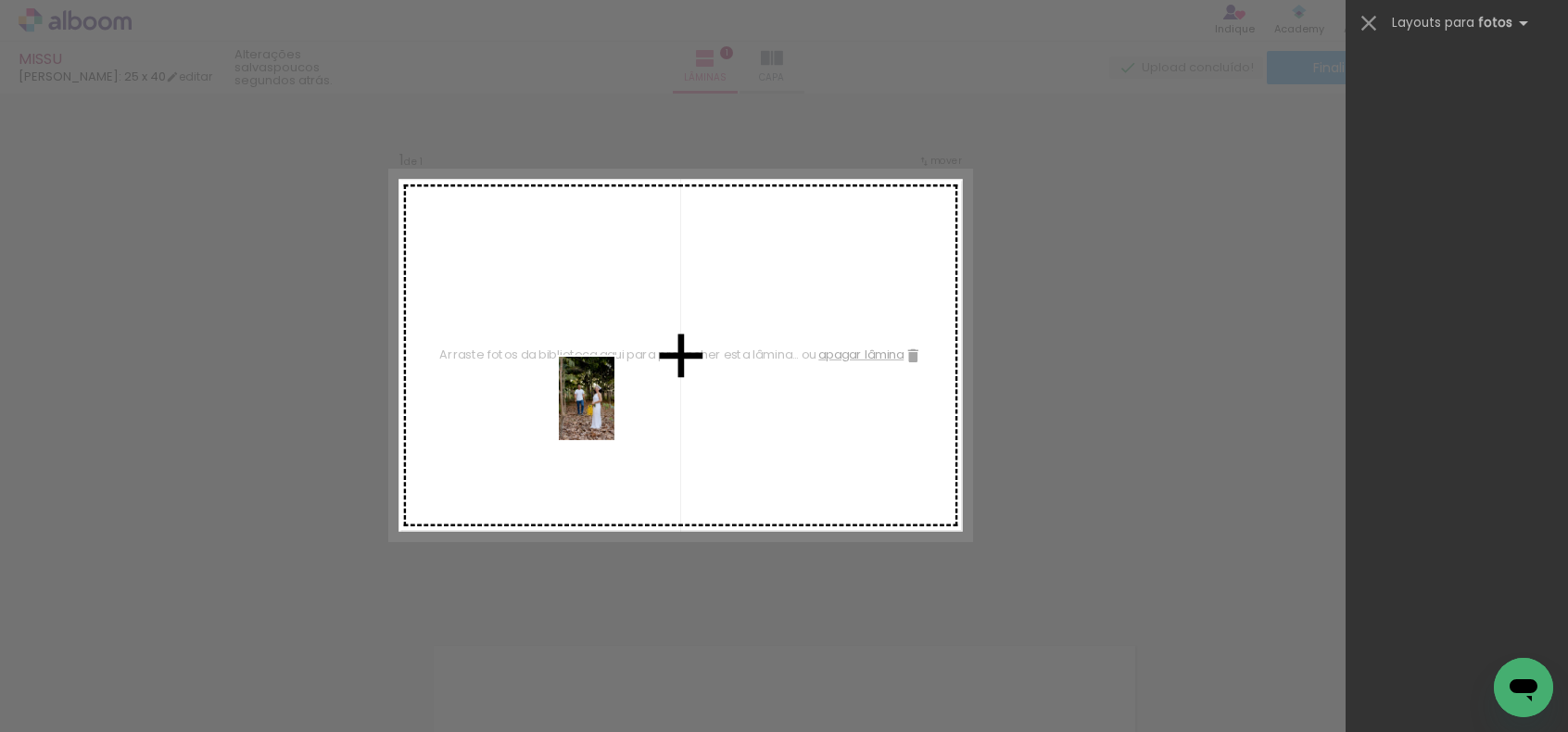
drag, startPoint x: 1127, startPoint y: 678, endPoint x: 615, endPoint y: 412, distance: 577.0
click at [615, 412] on quentale-workspace at bounding box center [784, 366] width 1568 height 732
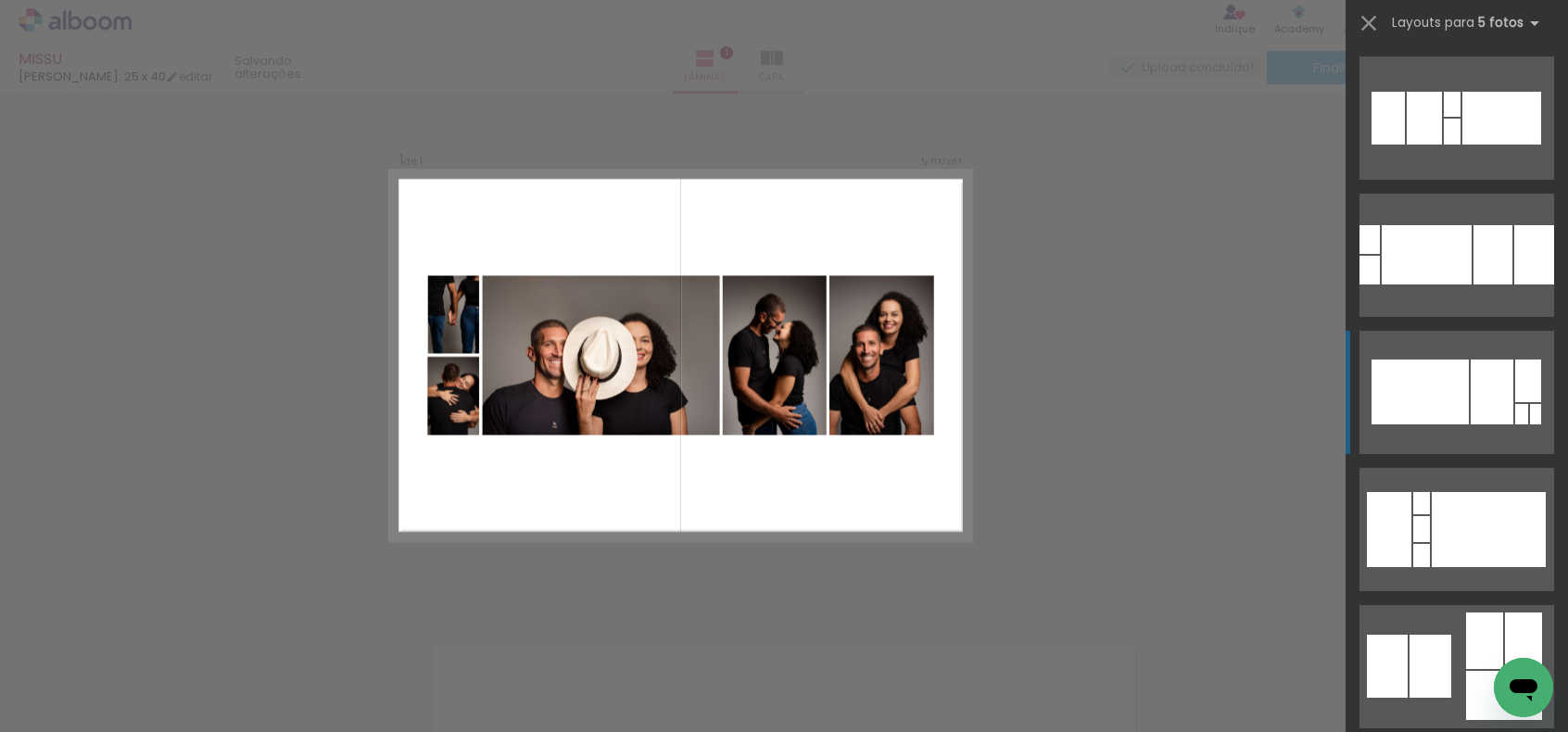
scroll to position [0, 0]
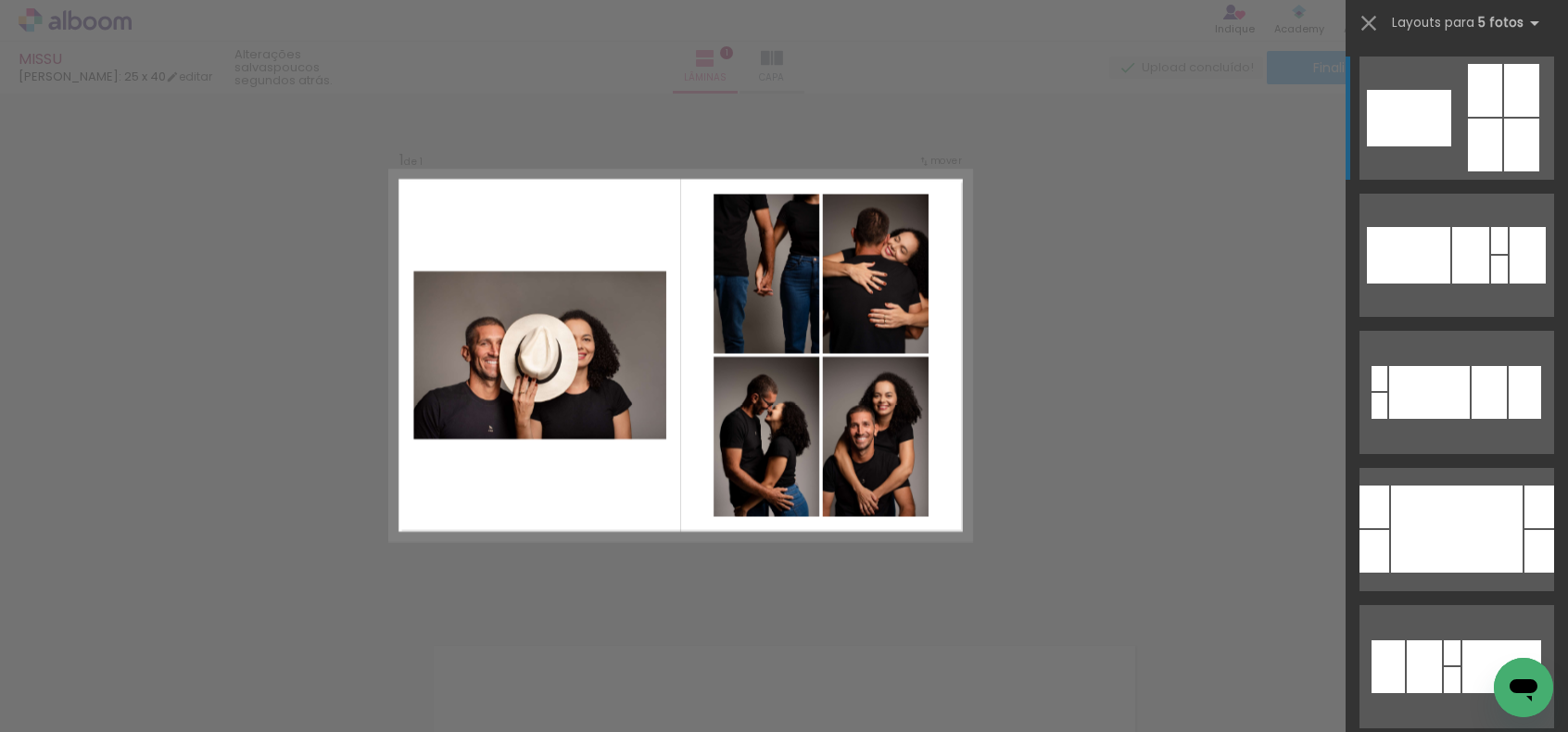
click at [1128, 445] on div "Confirmar Cancelar" at bounding box center [784, 602] width 1568 height 1062
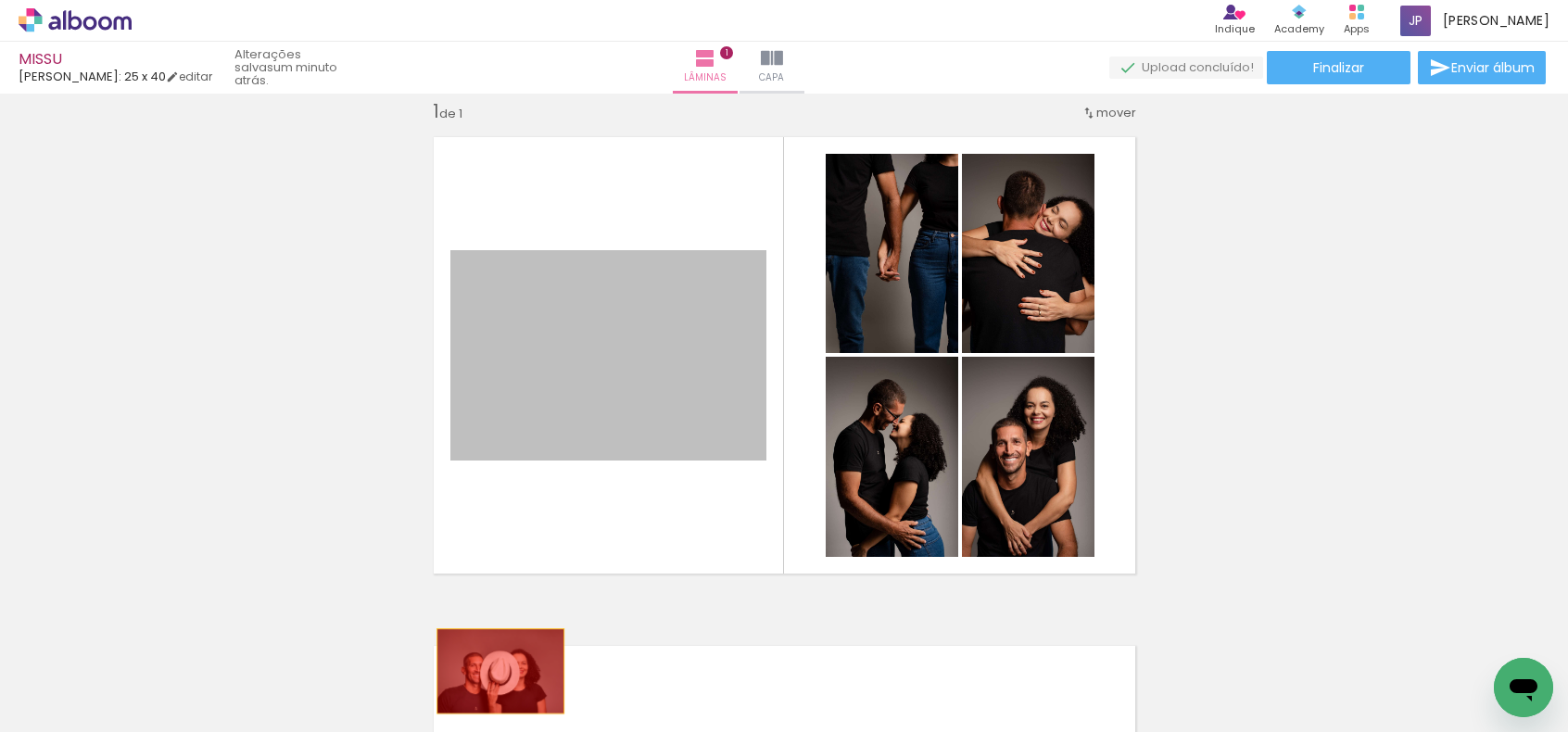
drag, startPoint x: 676, startPoint y: 385, endPoint x: 493, endPoint y: 671, distance: 339.5
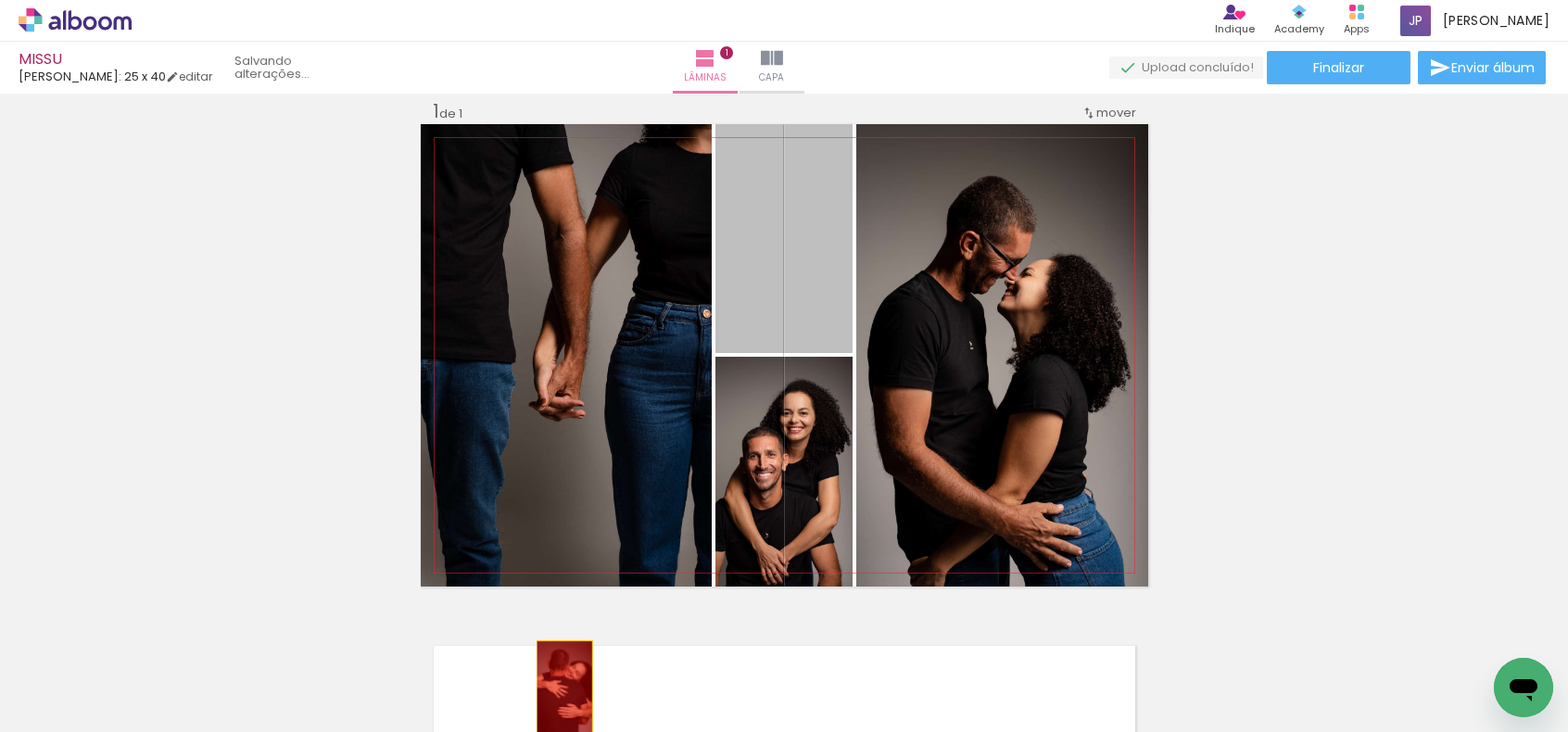
drag, startPoint x: 710, startPoint y: 309, endPoint x: 557, endPoint y: 688, distance: 408.7
click at [557, 688] on quentale-workspace at bounding box center [784, 366] width 1568 height 732
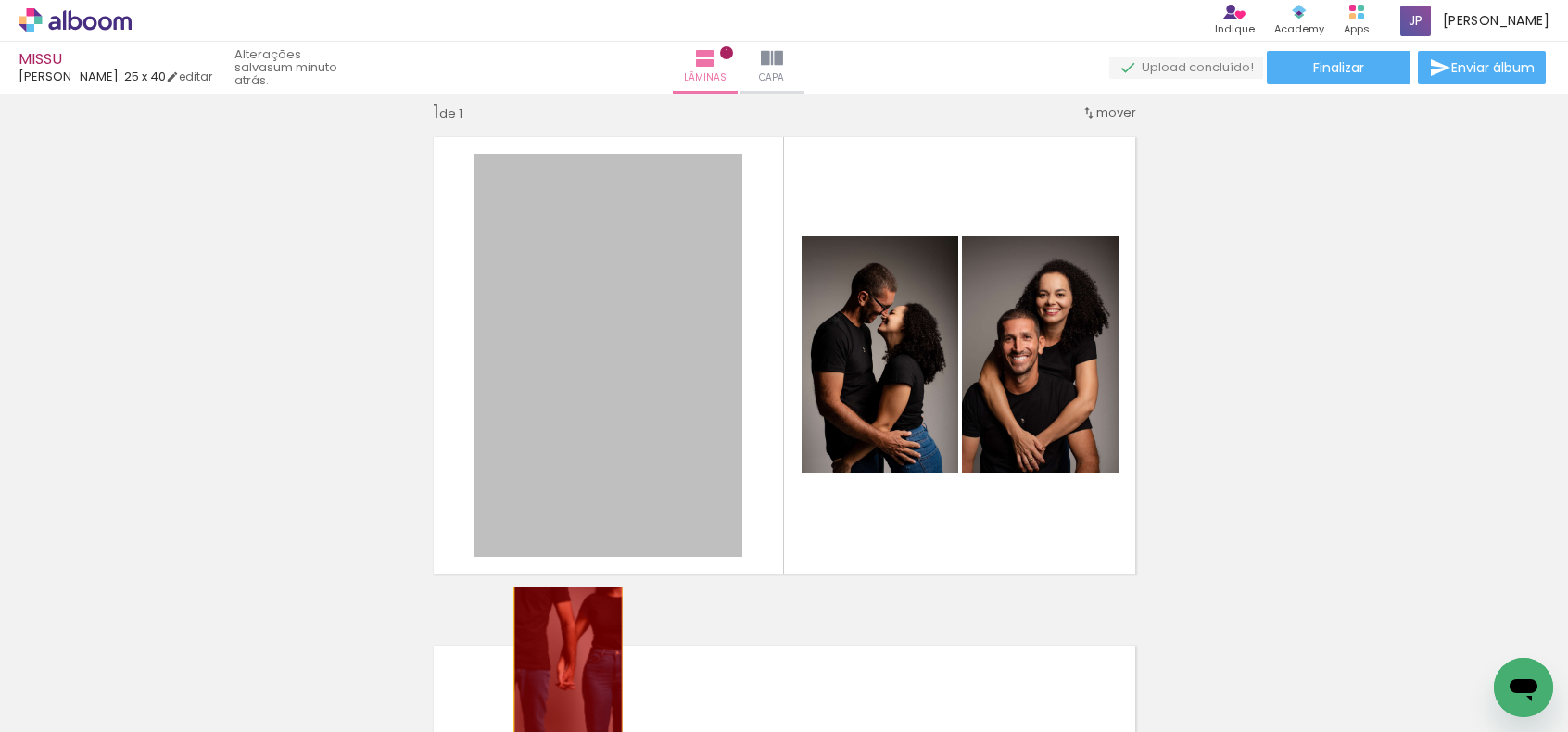
drag, startPoint x: 618, startPoint y: 366, endPoint x: 759, endPoint y: 485, distance: 184.5
click at [559, 671] on quentale-workspace at bounding box center [784, 366] width 1568 height 732
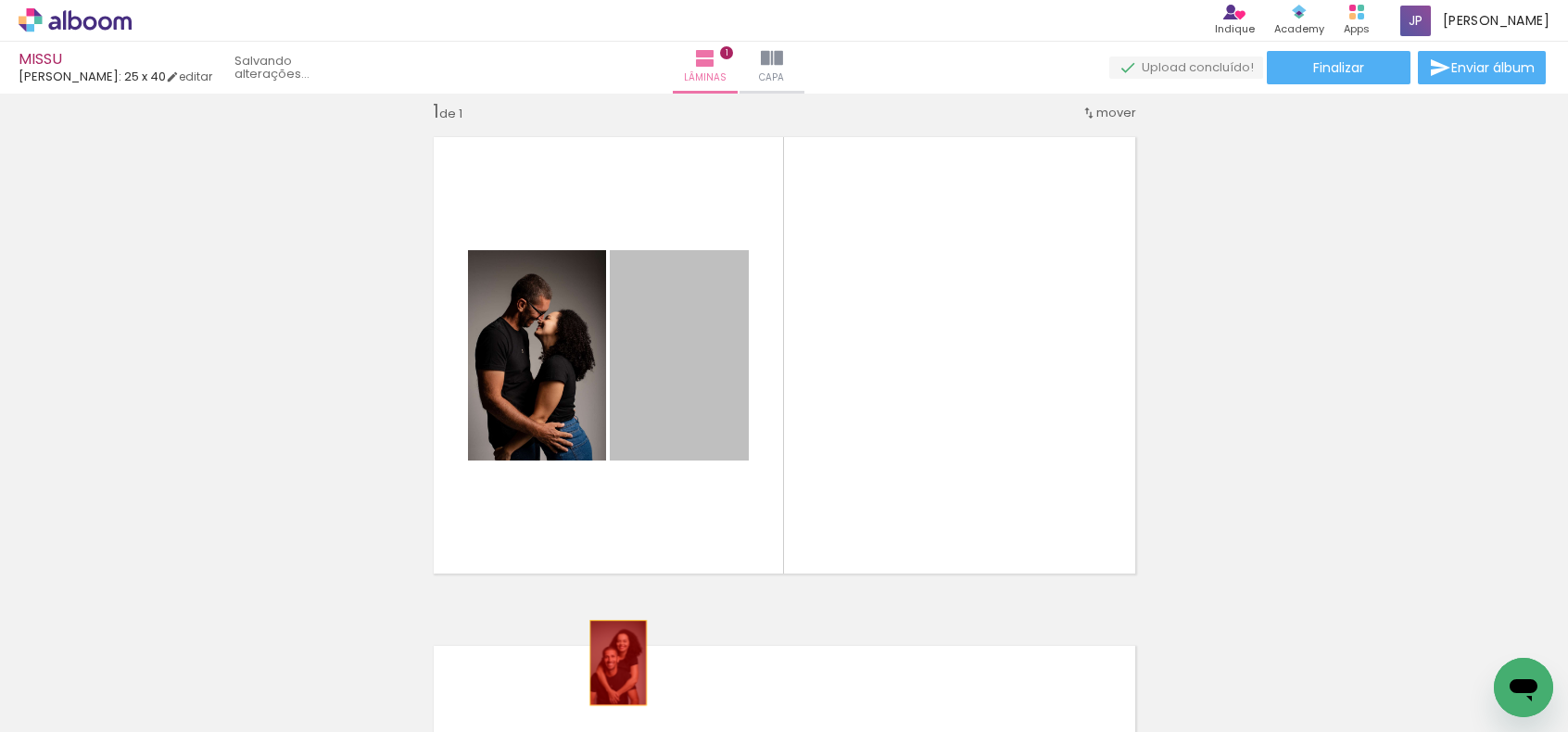
drag, startPoint x: 663, startPoint y: 469, endPoint x: 611, endPoint y: 663, distance: 200.8
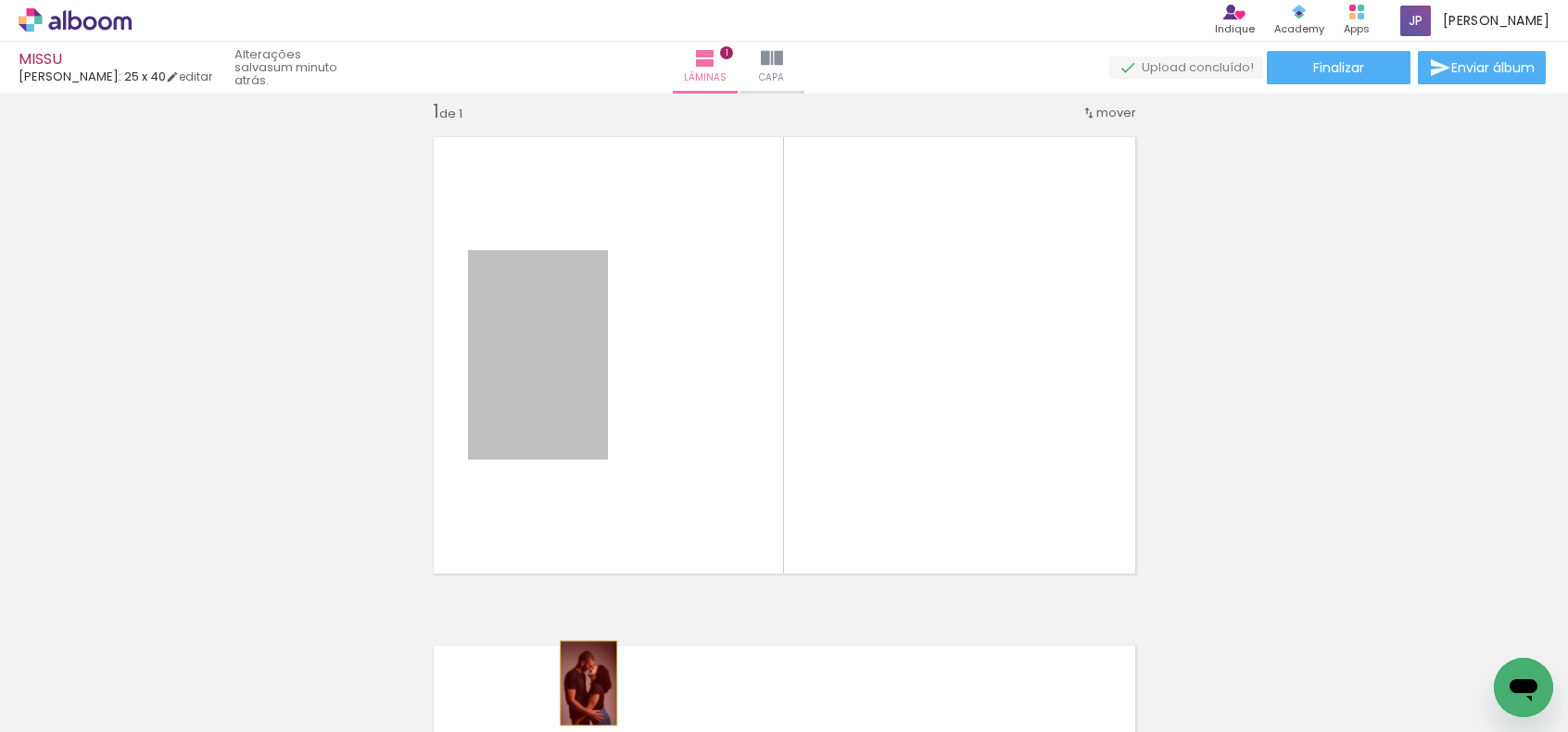
drag, startPoint x: 573, startPoint y: 358, endPoint x: 589, endPoint y: 655, distance: 297.4
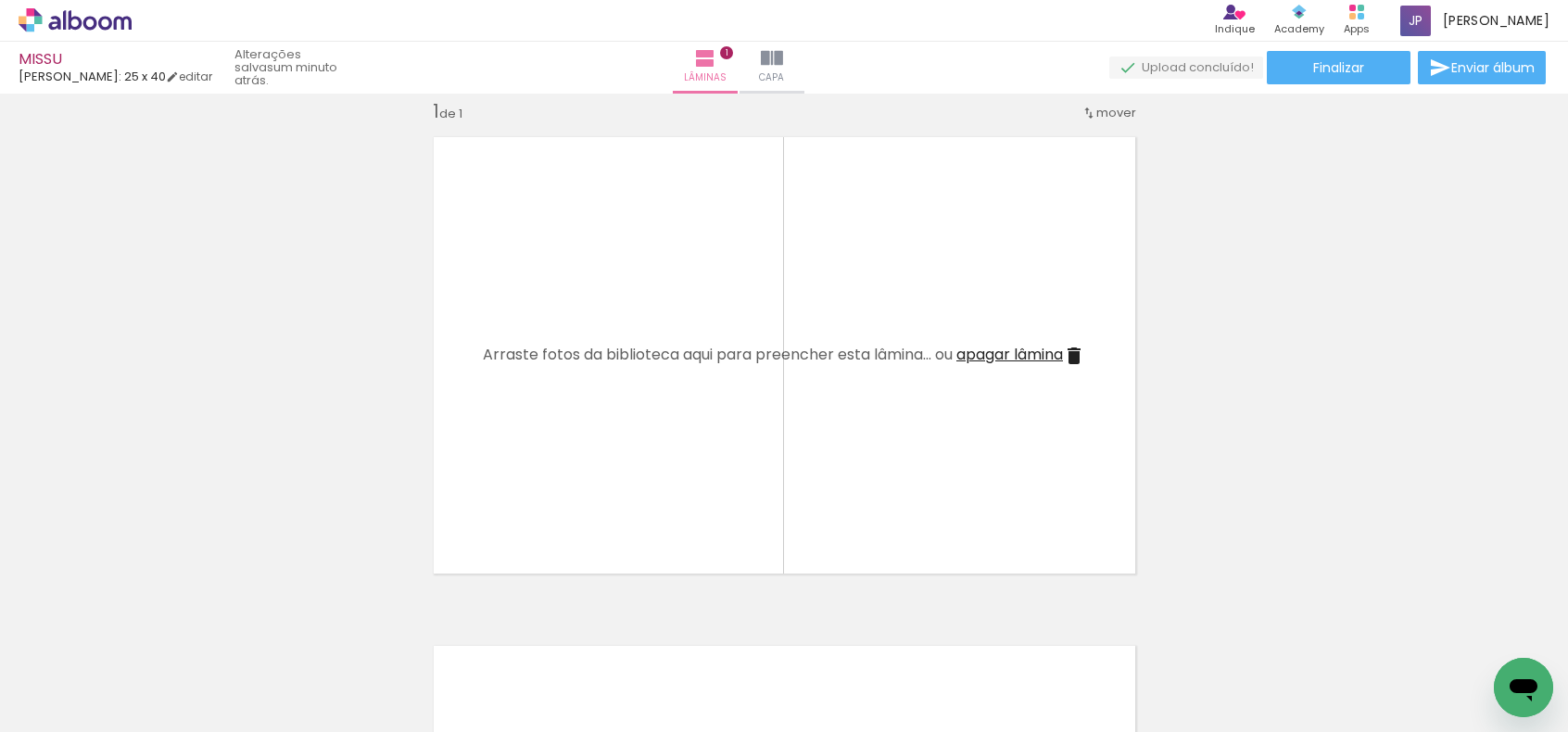
click at [1418, 406] on div "Inserir lâmina 1 de 1" at bounding box center [784, 586] width 1568 height 1019
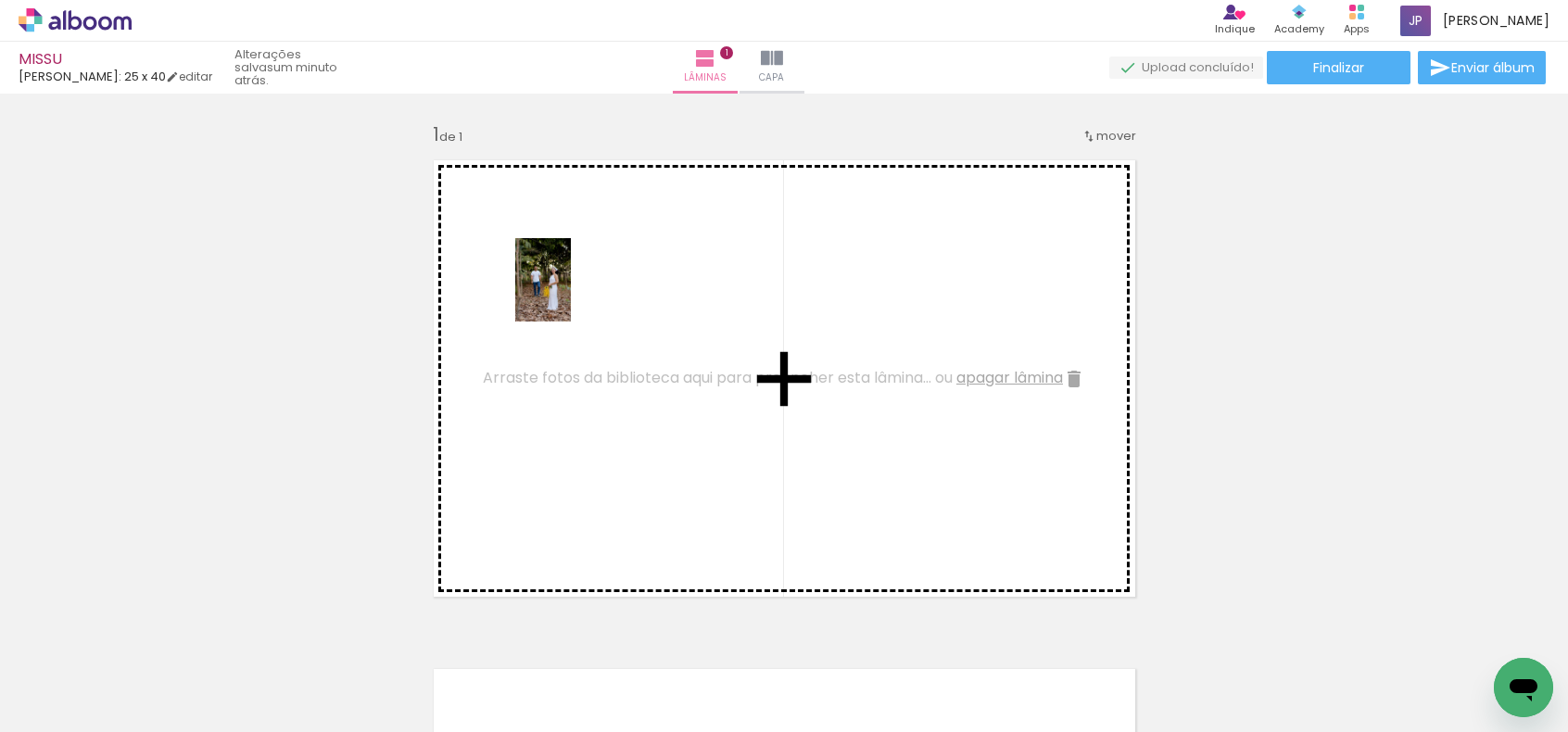
drag, startPoint x: 1134, startPoint y: 666, endPoint x: 571, endPoint y: 294, distance: 674.8
click at [571, 294] on quentale-workspace at bounding box center [784, 366] width 1568 height 732
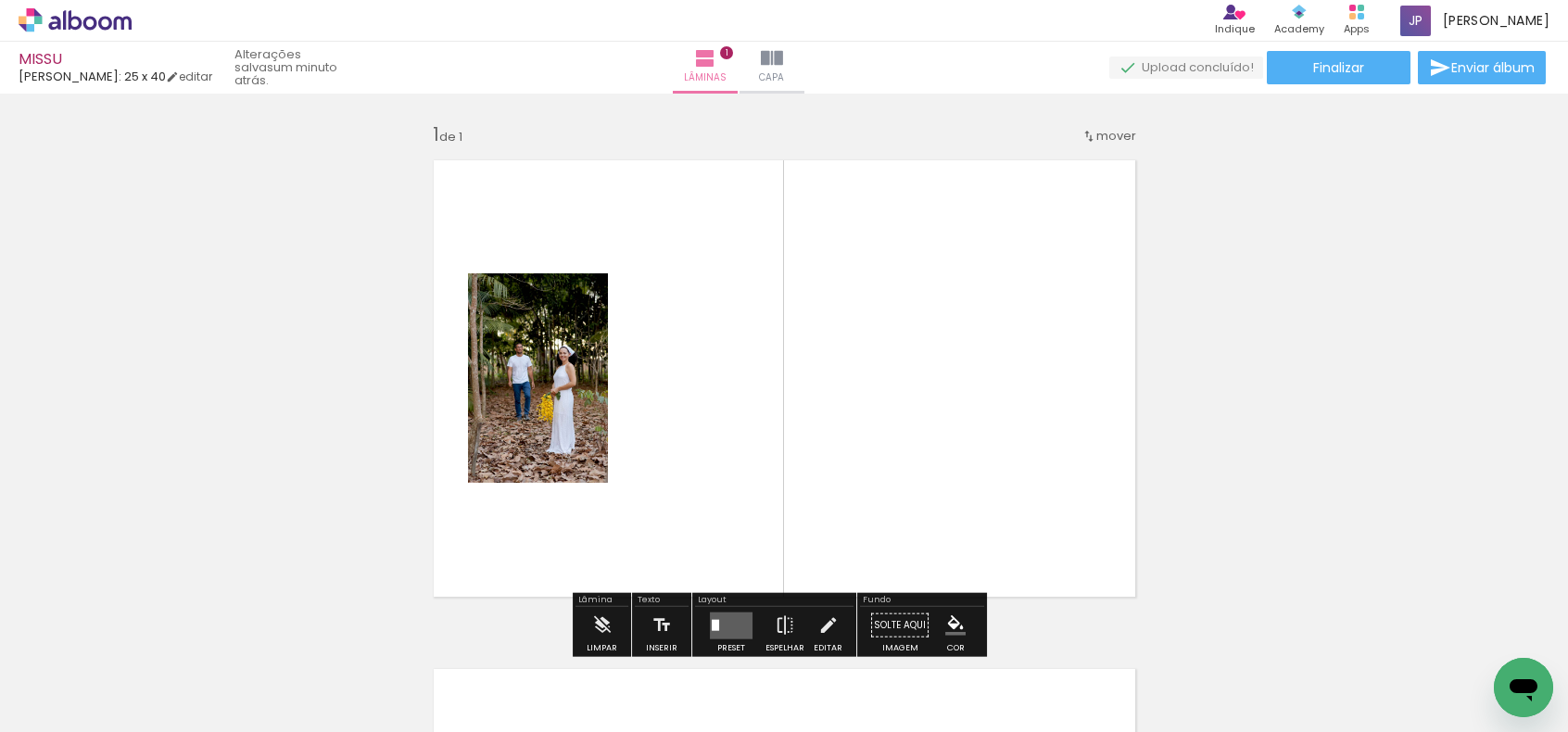
click at [878, 387] on quentale-layouter at bounding box center [784, 379] width 727 height 463
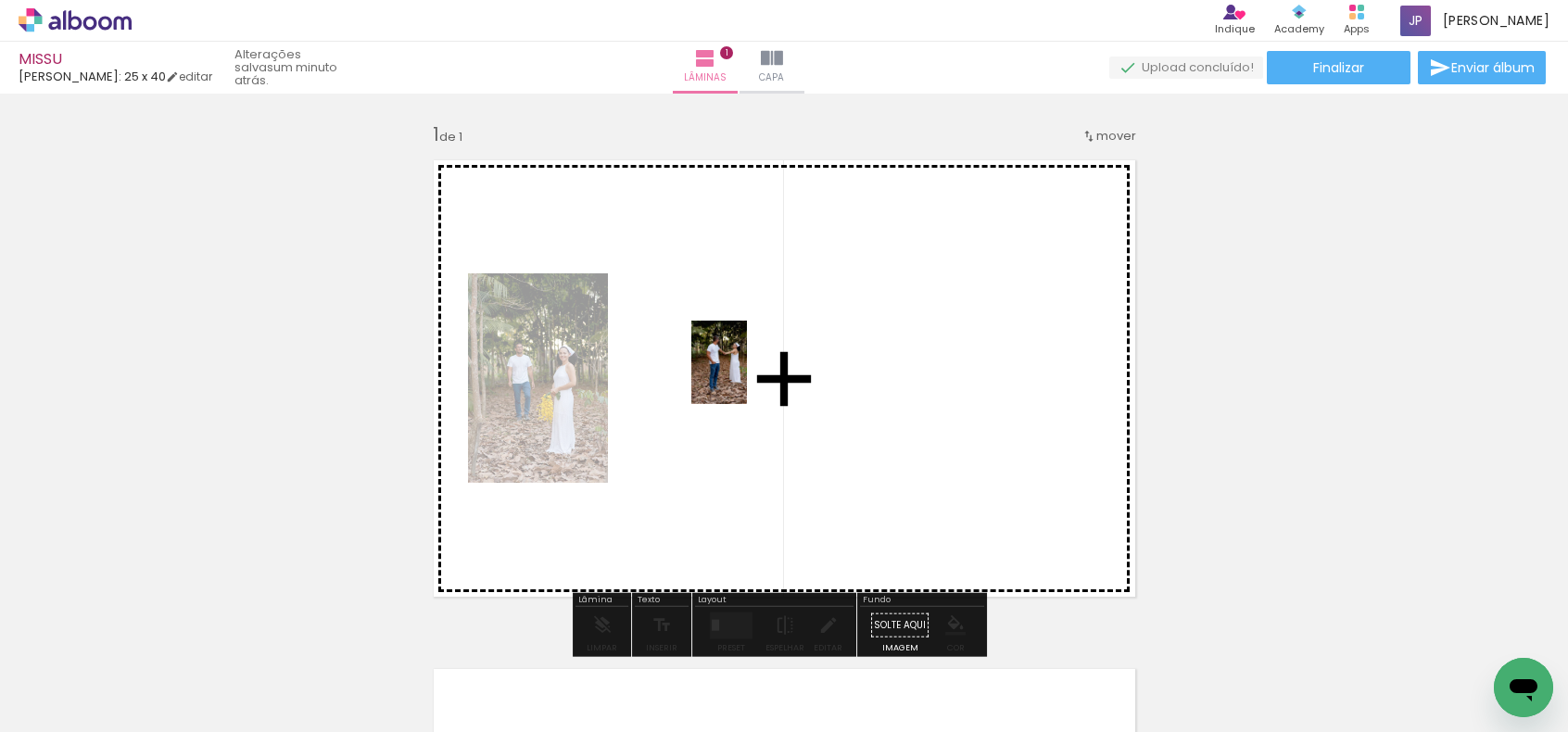
drag, startPoint x: 1245, startPoint y: 678, endPoint x: 736, endPoint y: 378, distance: 590.8
click at [736, 378] on quentale-workspace at bounding box center [784, 366] width 1568 height 732
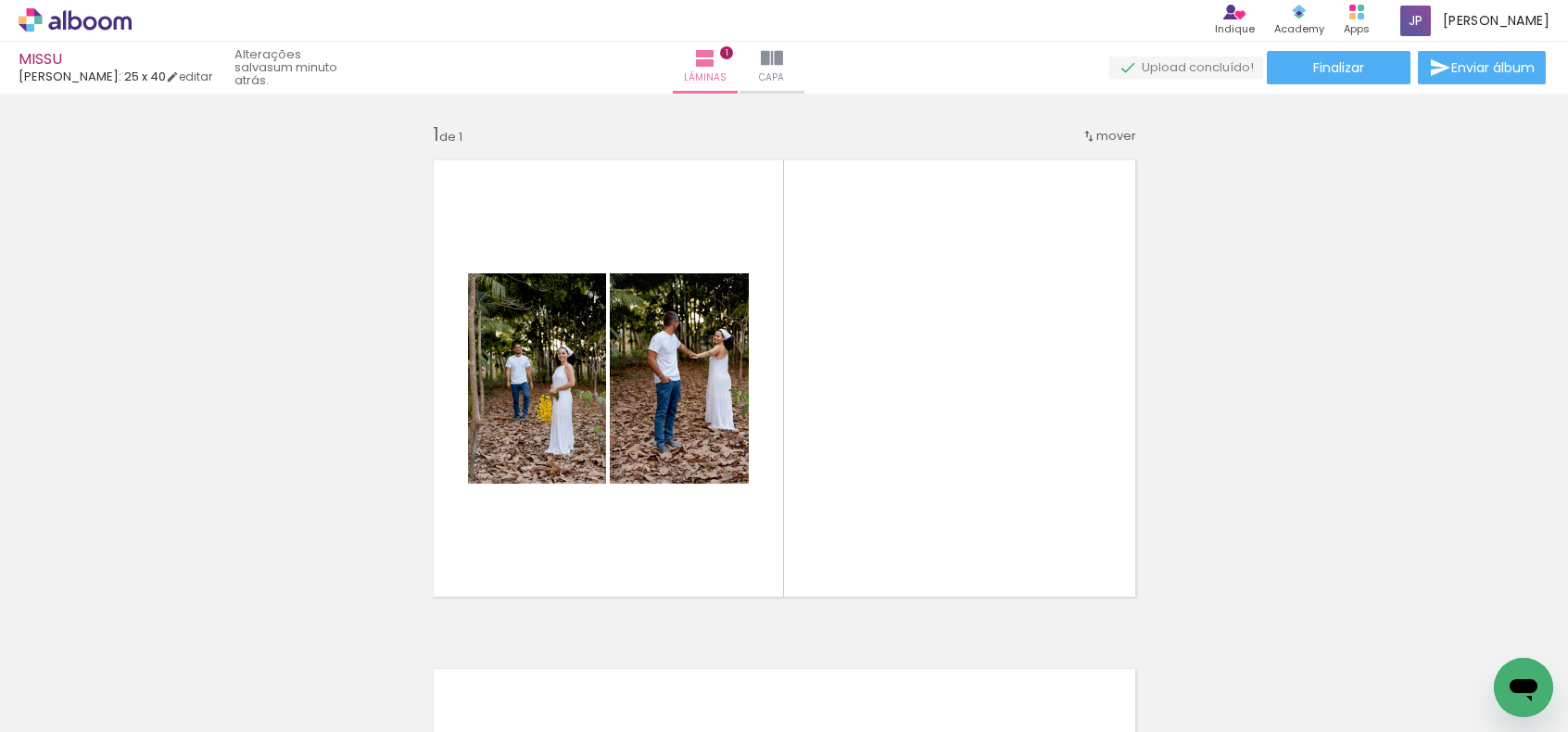
scroll to position [0, 3868]
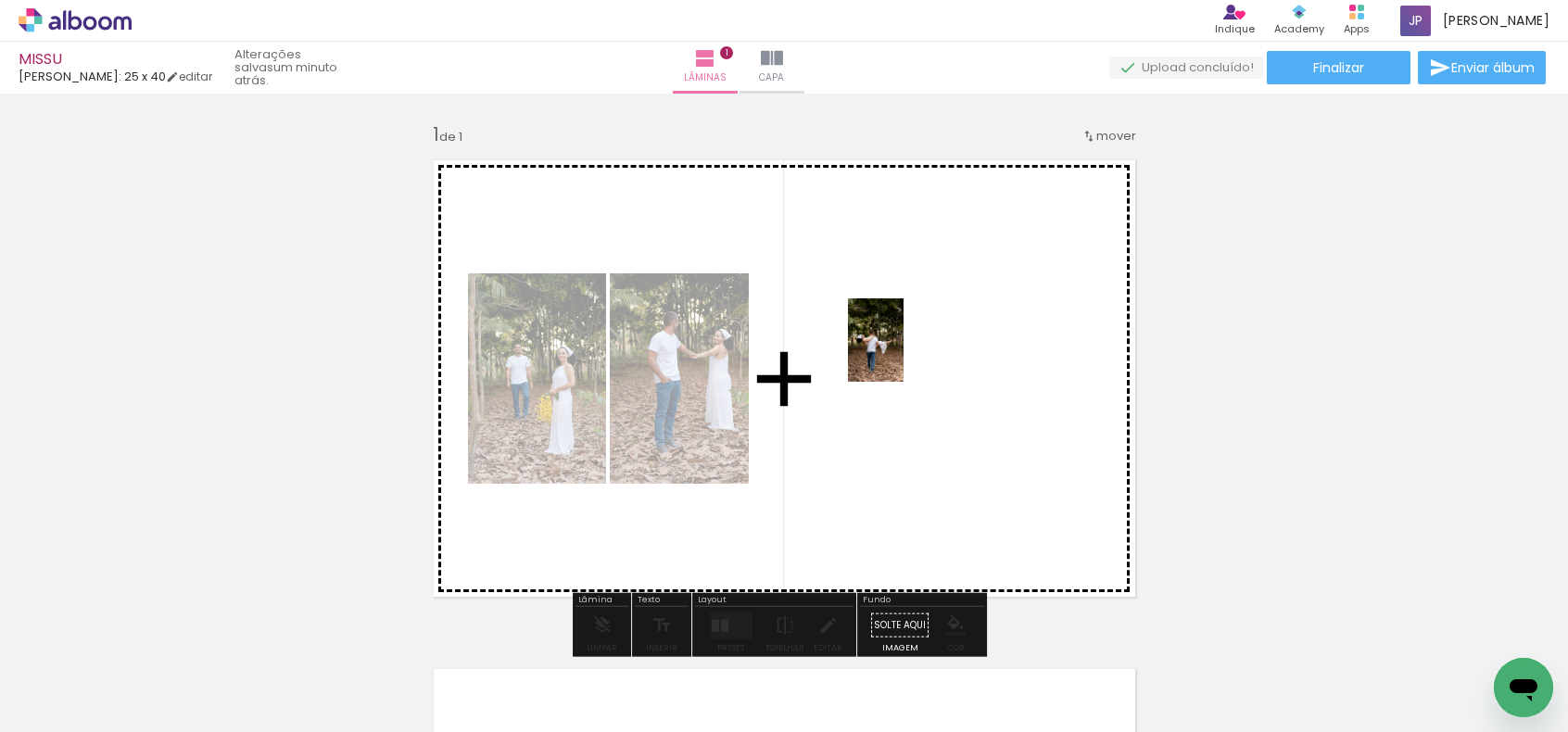
drag, startPoint x: 1110, startPoint y: 696, endPoint x: 894, endPoint y: 357, distance: 402.0
click at [894, 355] on quentale-workspace at bounding box center [784, 366] width 1568 height 732
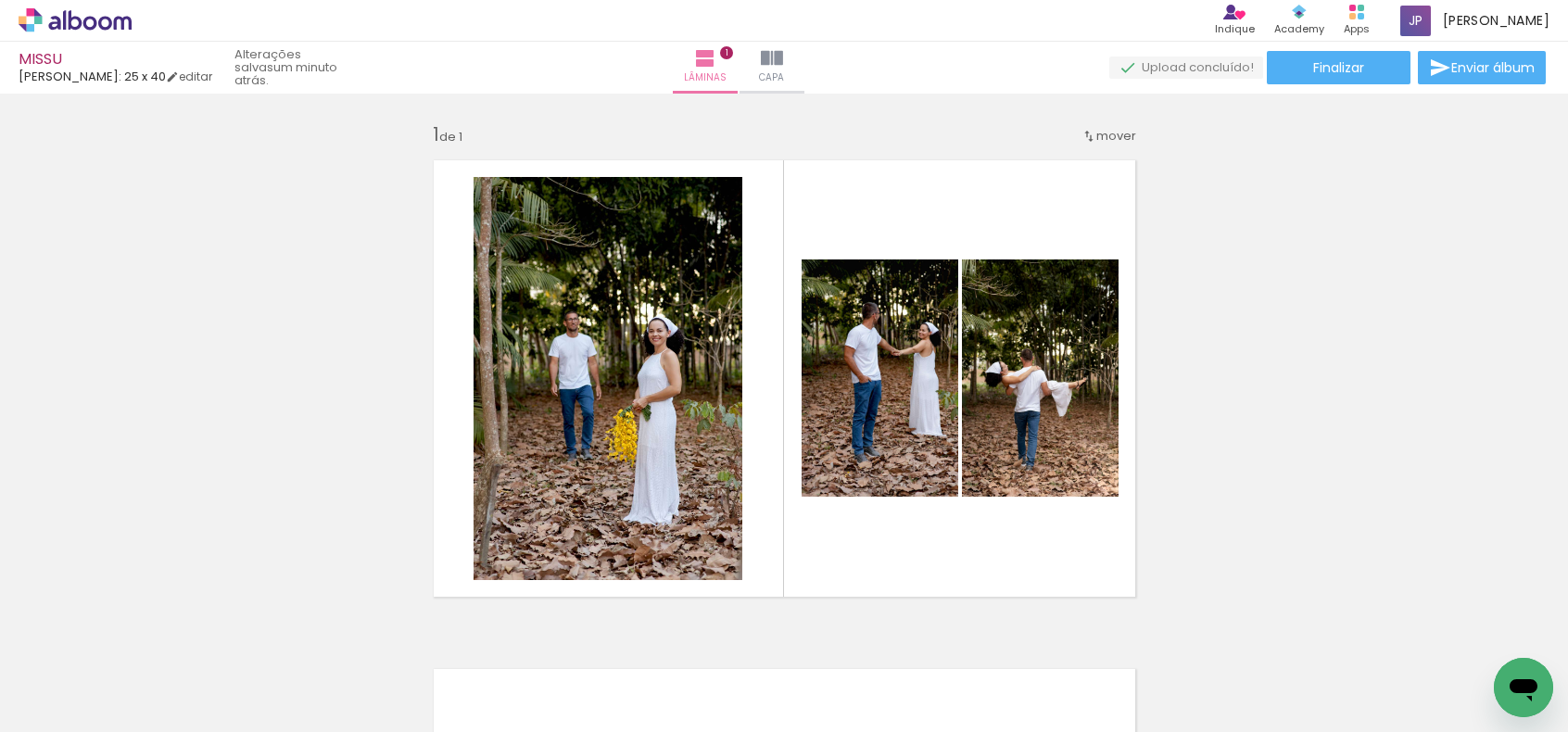
click at [598, 683] on div at bounding box center [572, 669] width 61 height 91
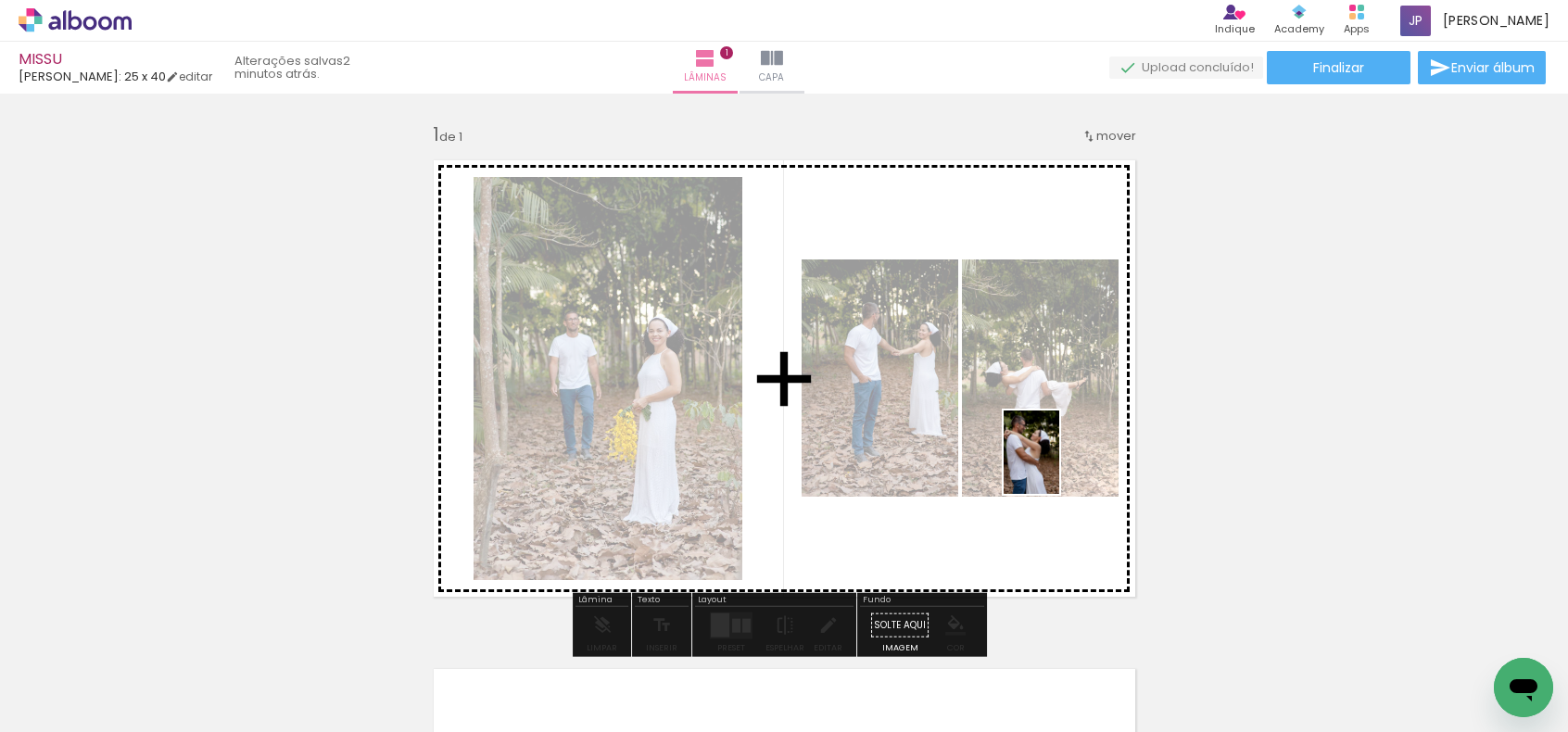
drag, startPoint x: 598, startPoint y: 683, endPoint x: 1036, endPoint y: 460, distance: 491.5
click at [1058, 466] on quentale-workspace at bounding box center [784, 366] width 1568 height 732
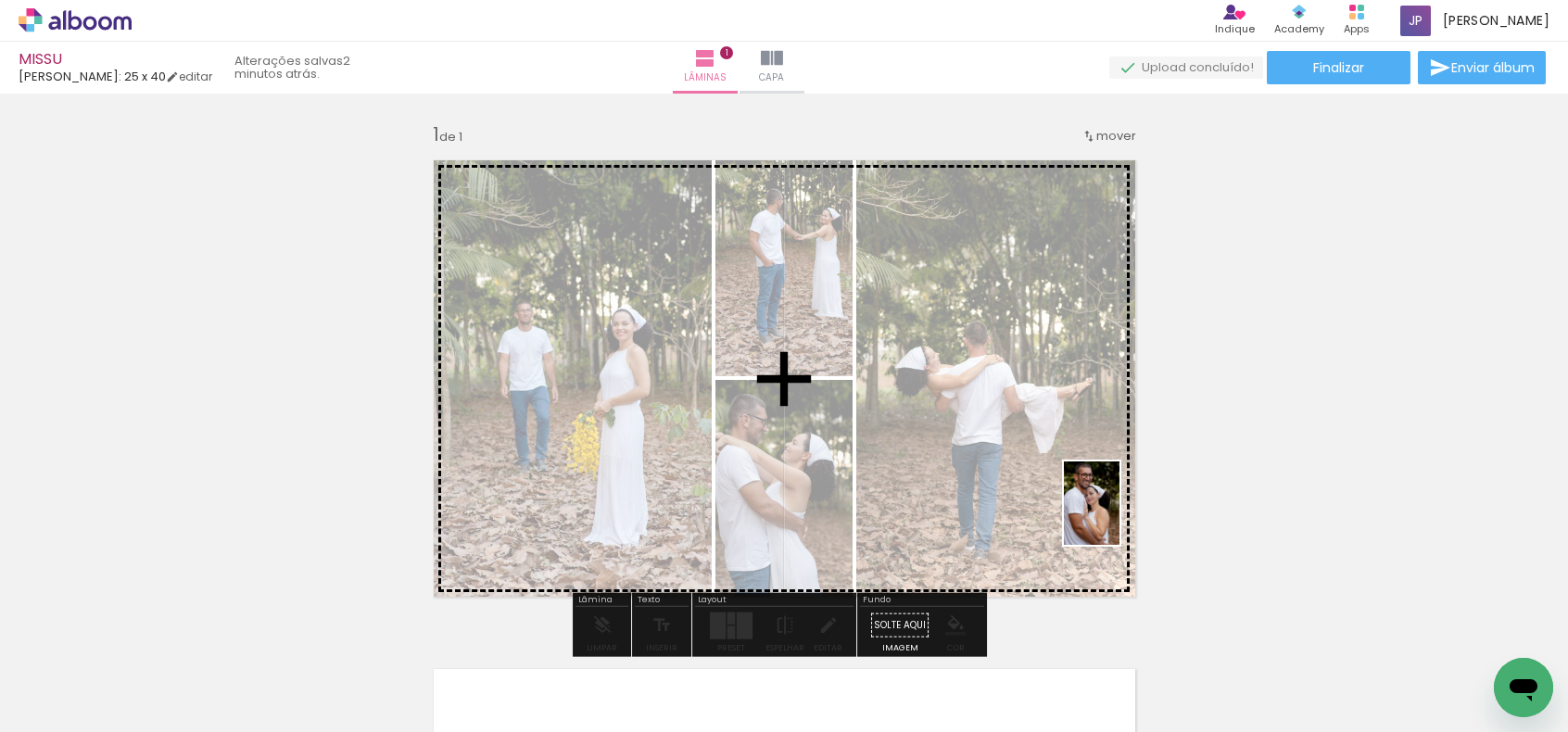
drag, startPoint x: 803, startPoint y: 700, endPoint x: 1119, endPoint y: 517, distance: 365.2
click at [1119, 517] on quentale-workspace at bounding box center [784, 366] width 1568 height 732
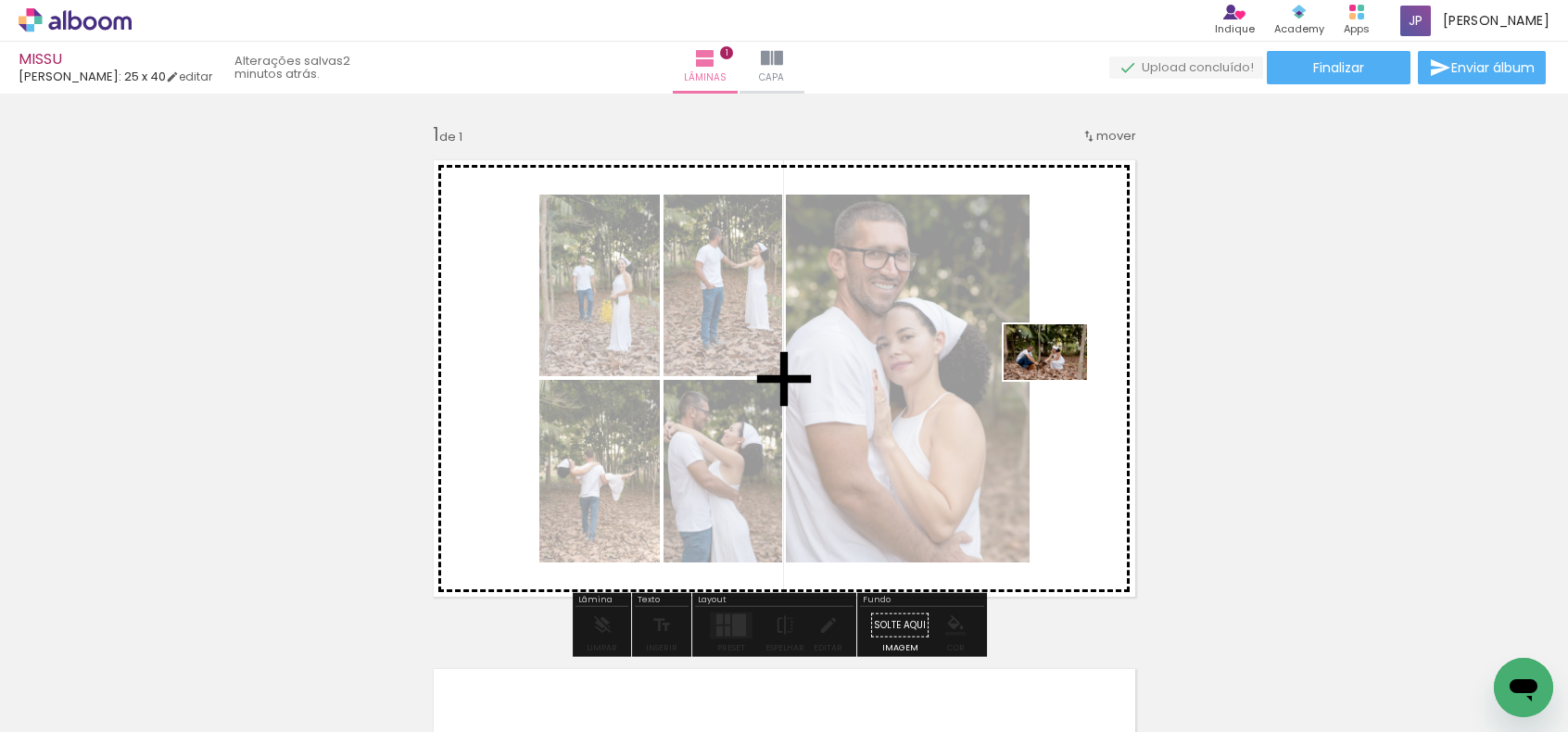
drag, startPoint x: 906, startPoint y: 687, endPoint x: 1059, endPoint y: 380, distance: 343.0
click at [1059, 380] on quentale-workspace at bounding box center [784, 366] width 1568 height 732
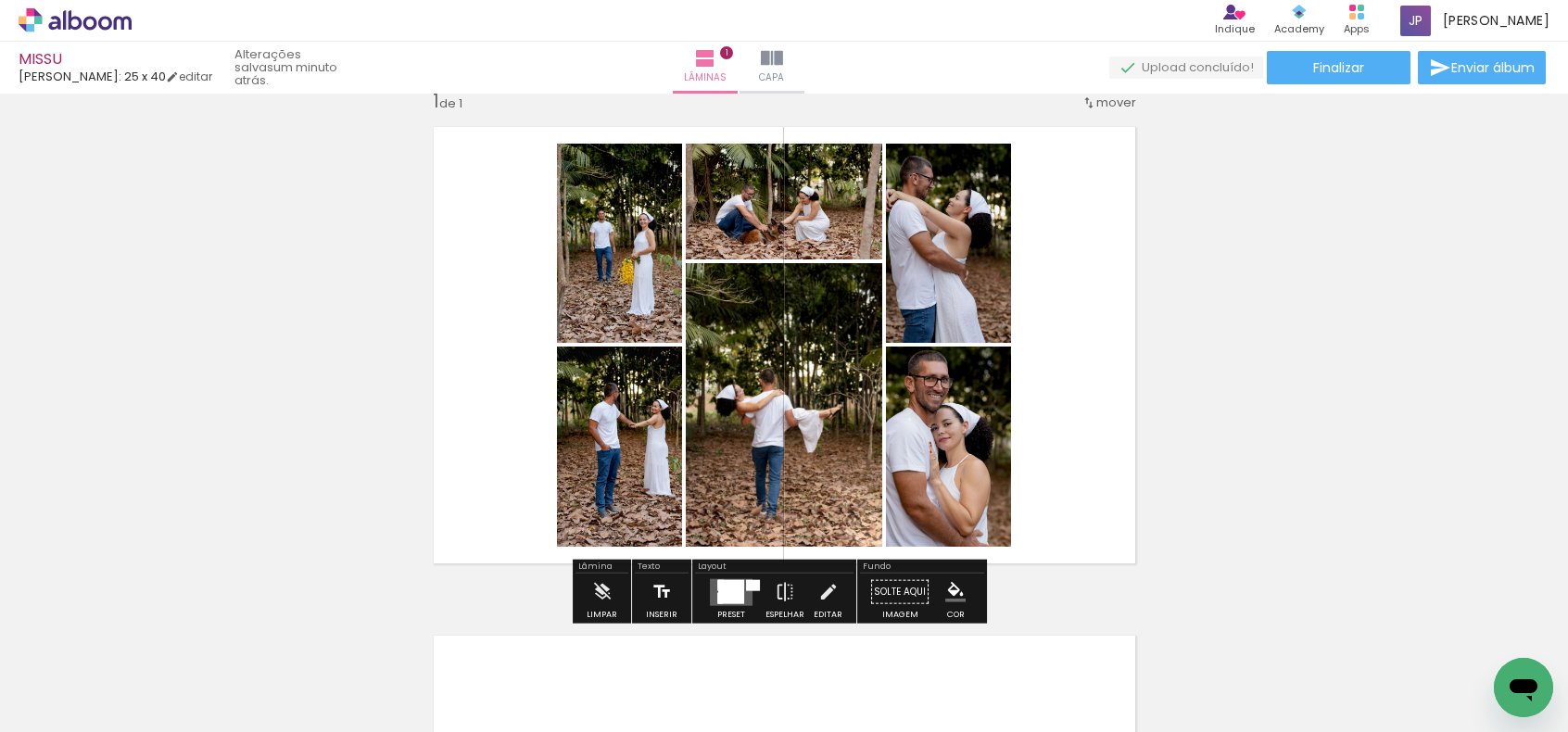
scroll to position [92, 0]
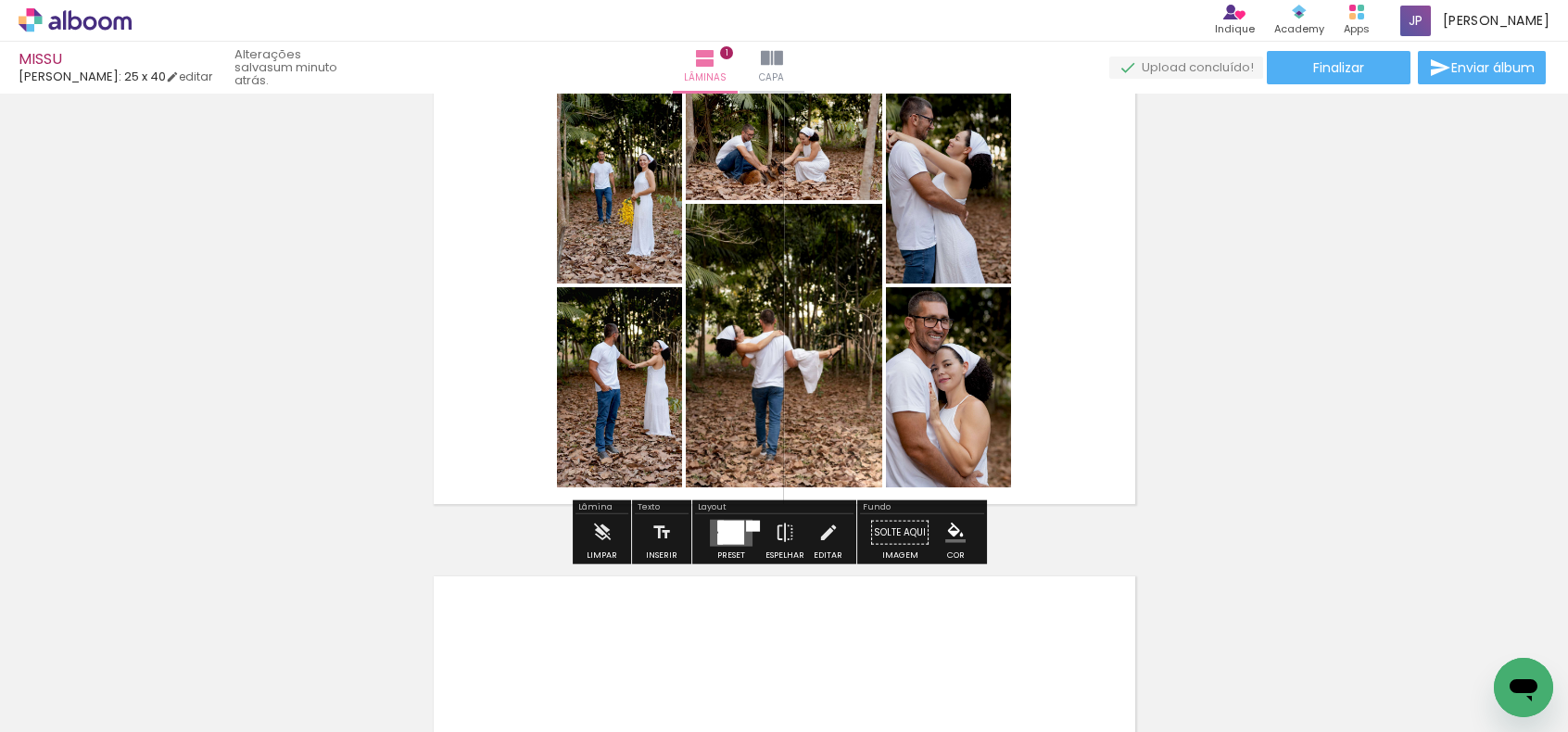
click at [720, 528] on div at bounding box center [731, 532] width 26 height 23
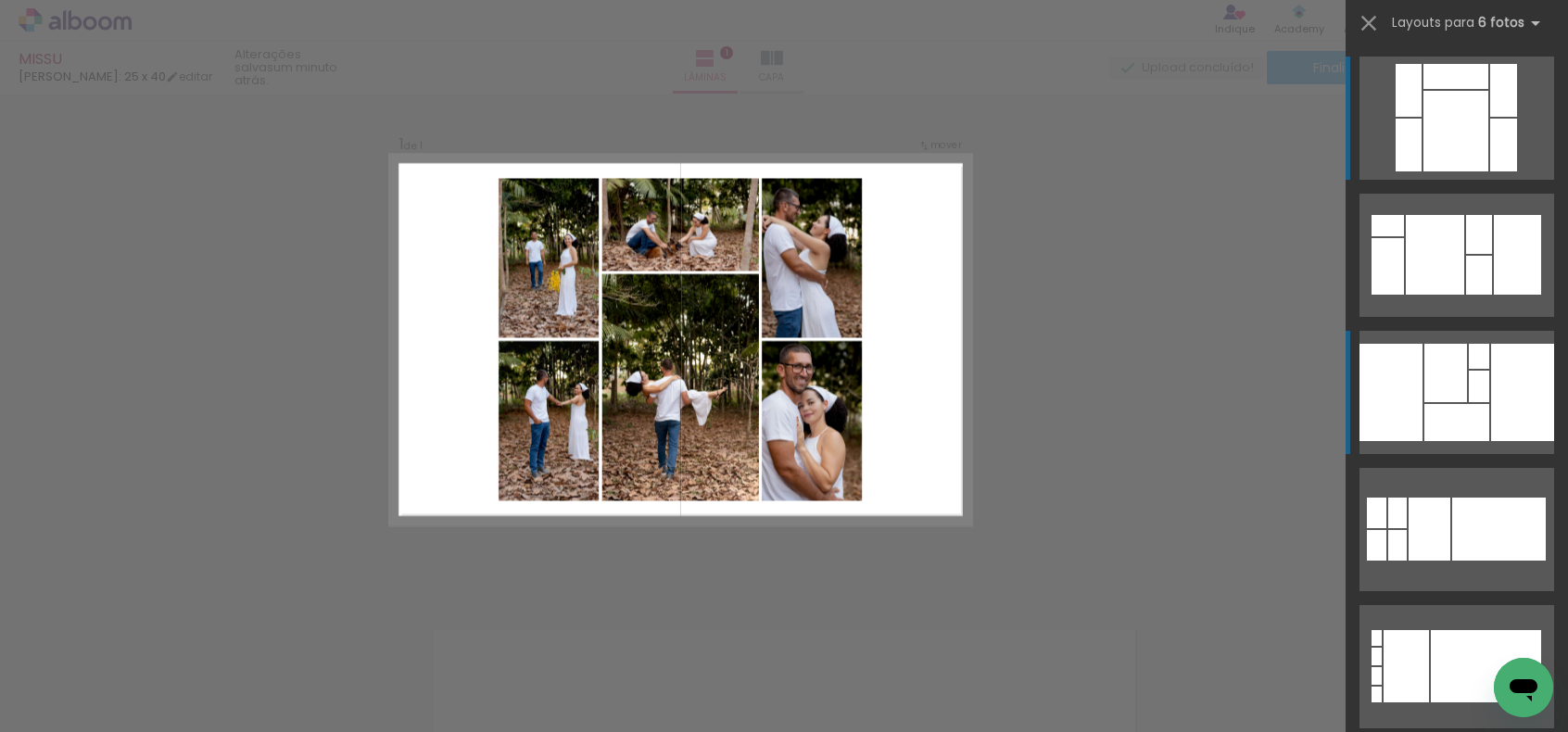
scroll to position [23, 0]
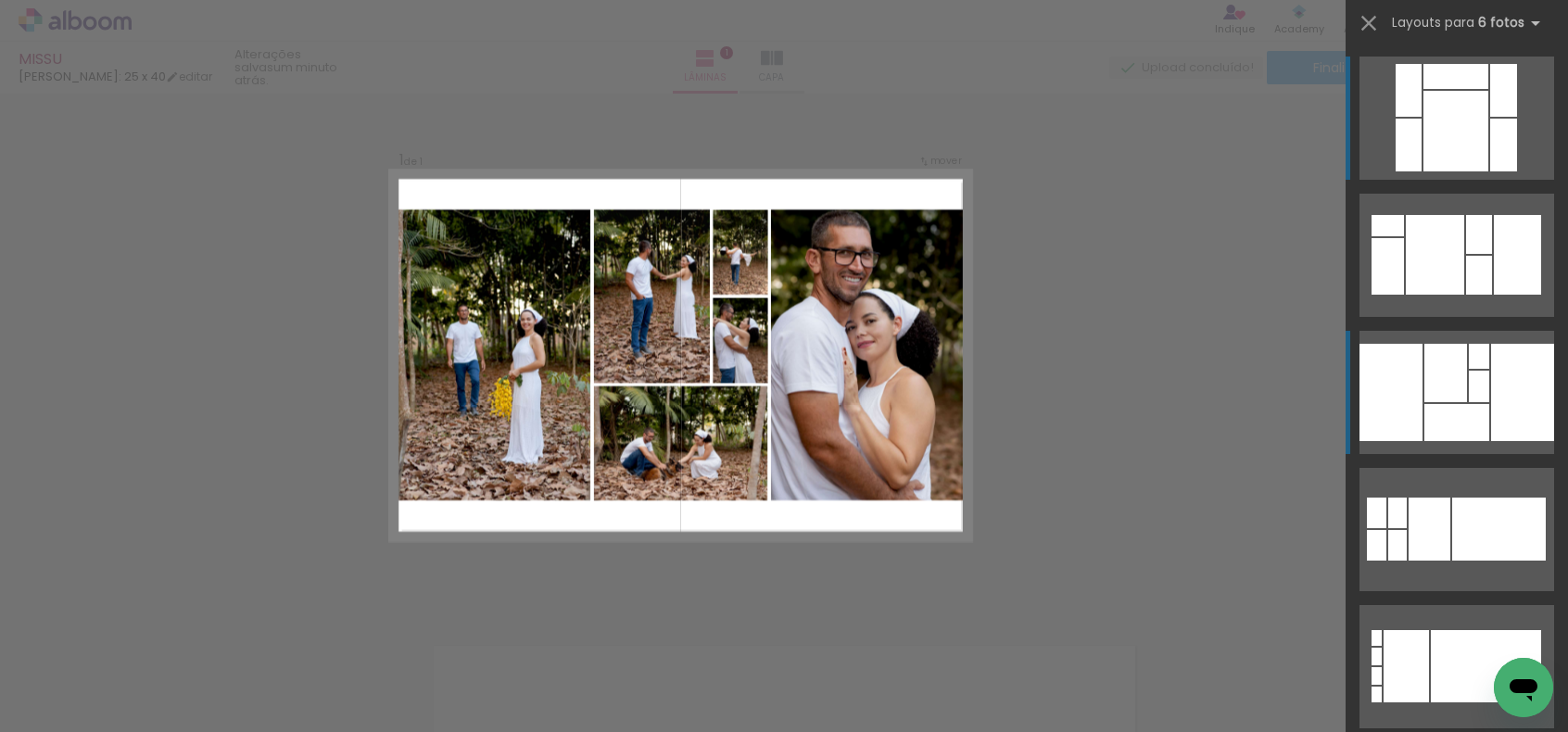
click at [1455, 180] on quentale-layouter at bounding box center [1456, 118] width 194 height 124
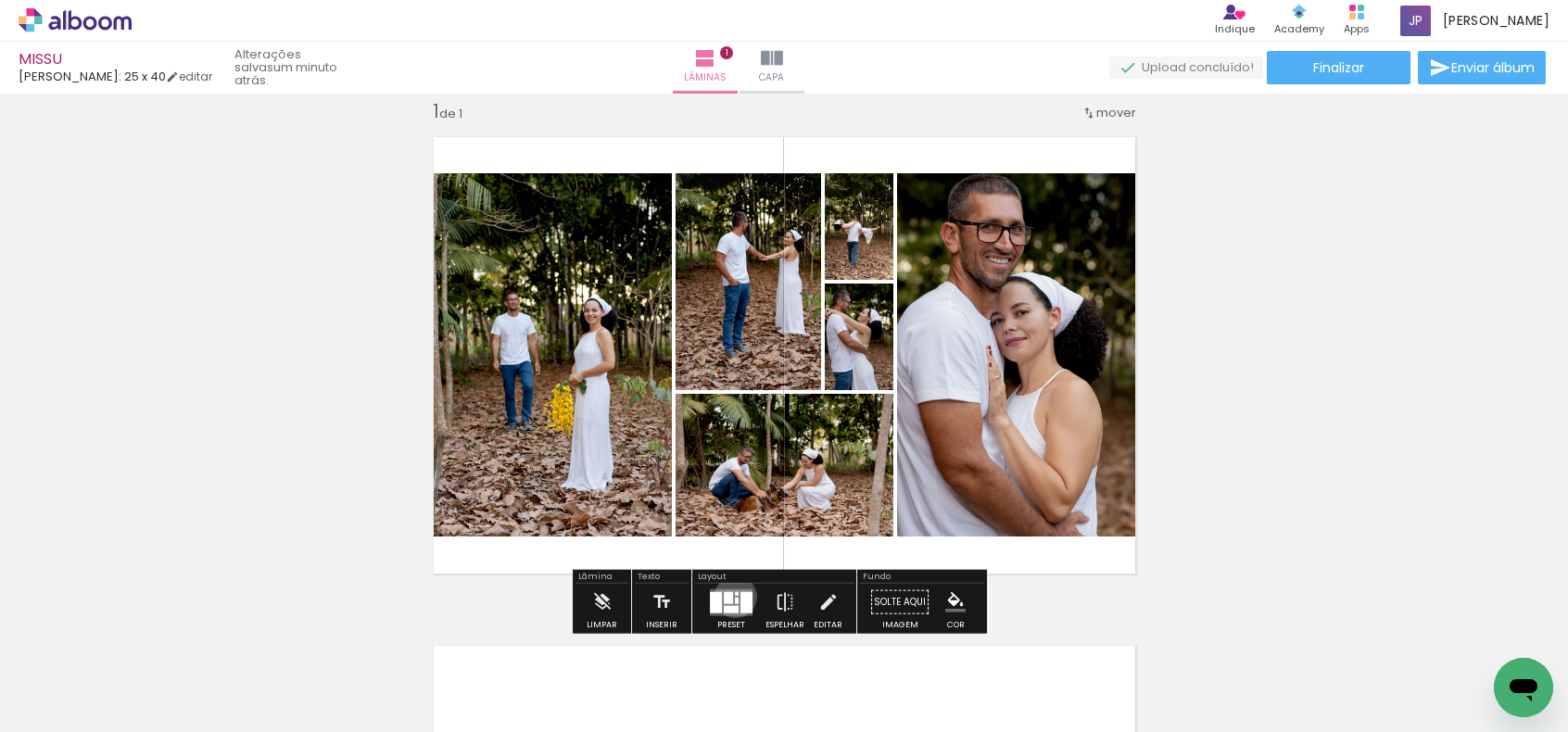
click at [735, 597] on div at bounding box center [736, 600] width 4 height 7
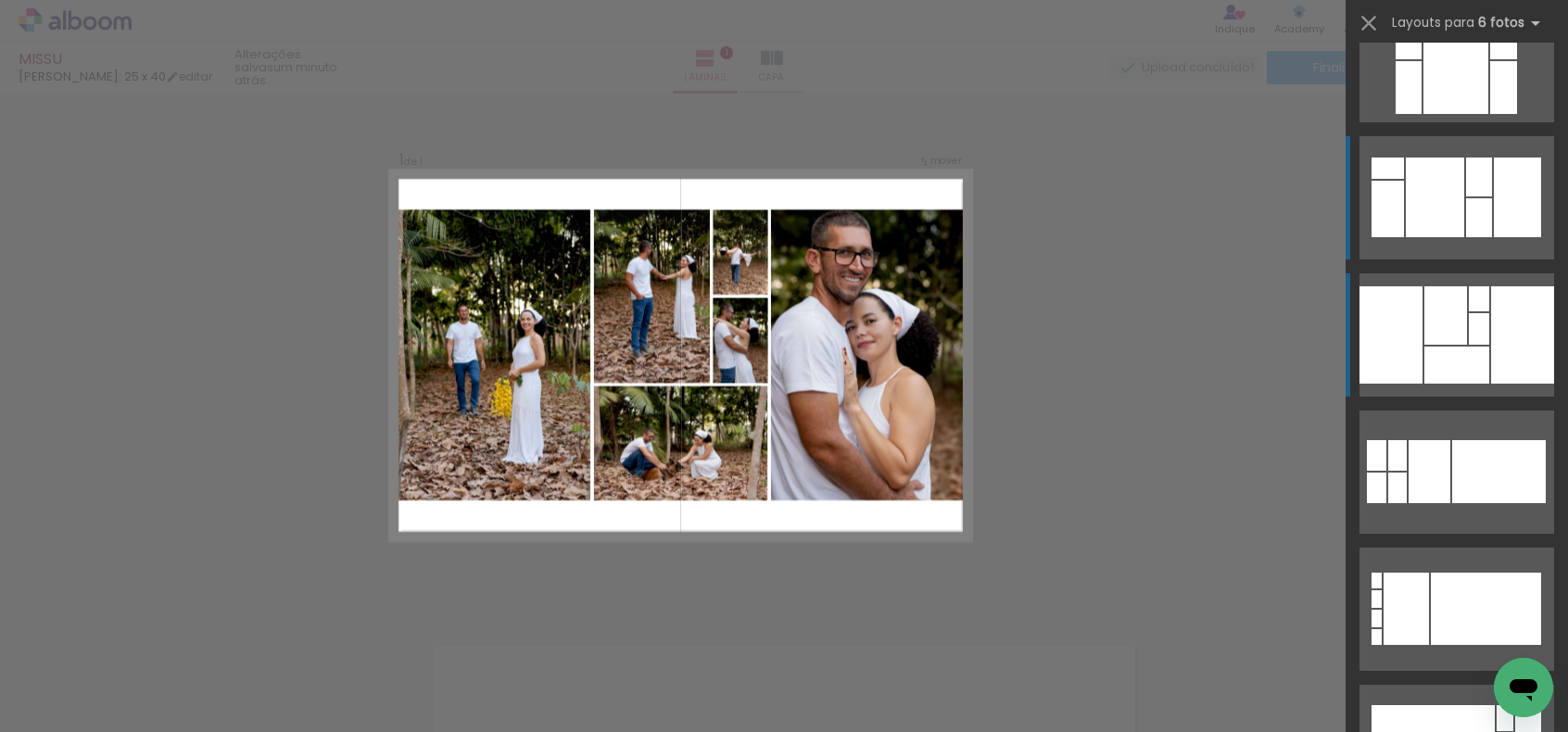
scroll to position [0, 0]
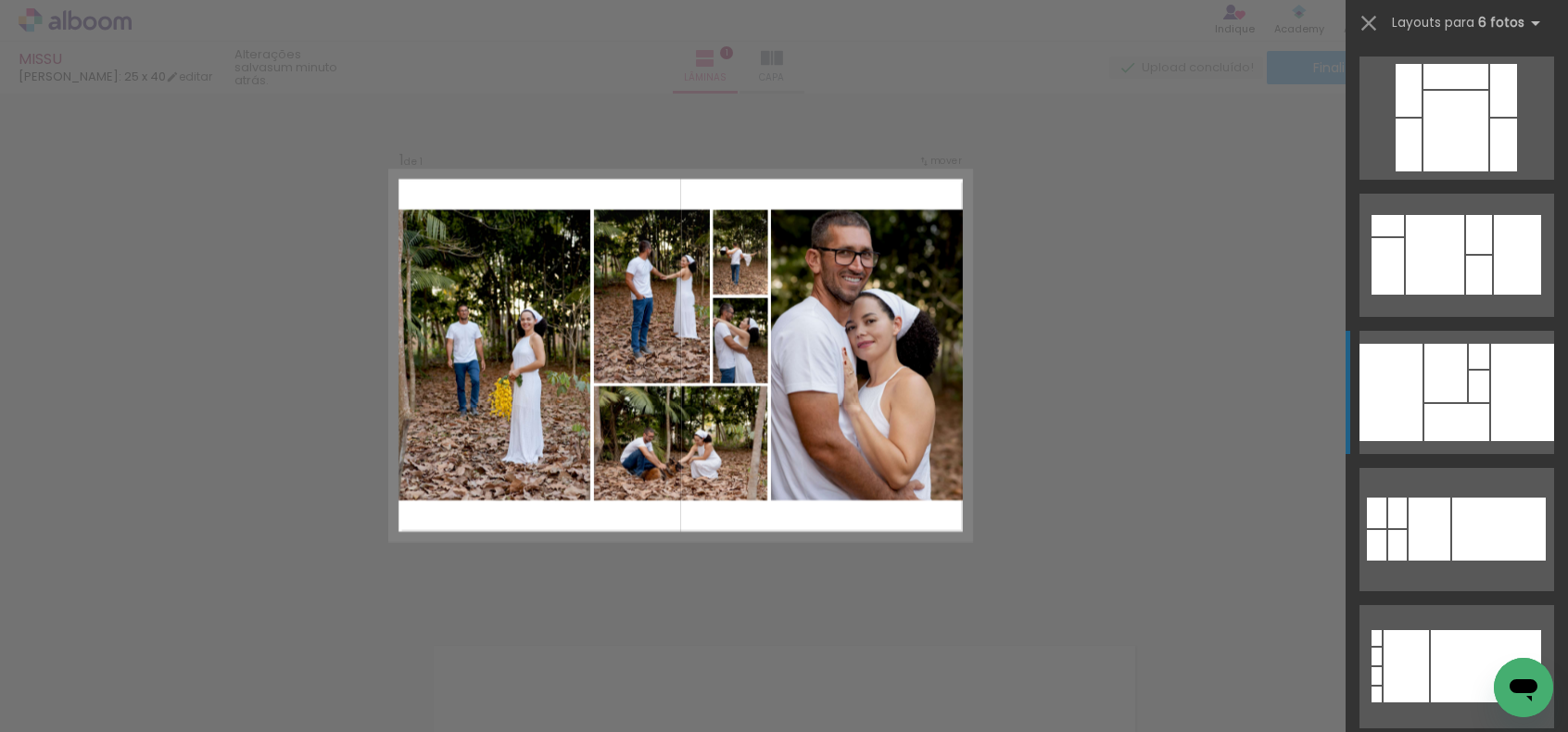
drag, startPoint x: 1416, startPoint y: 381, endPoint x: 1429, endPoint y: 390, distance: 15.8
click at [1421, 180] on quentale-layouter at bounding box center [1456, 118] width 194 height 124
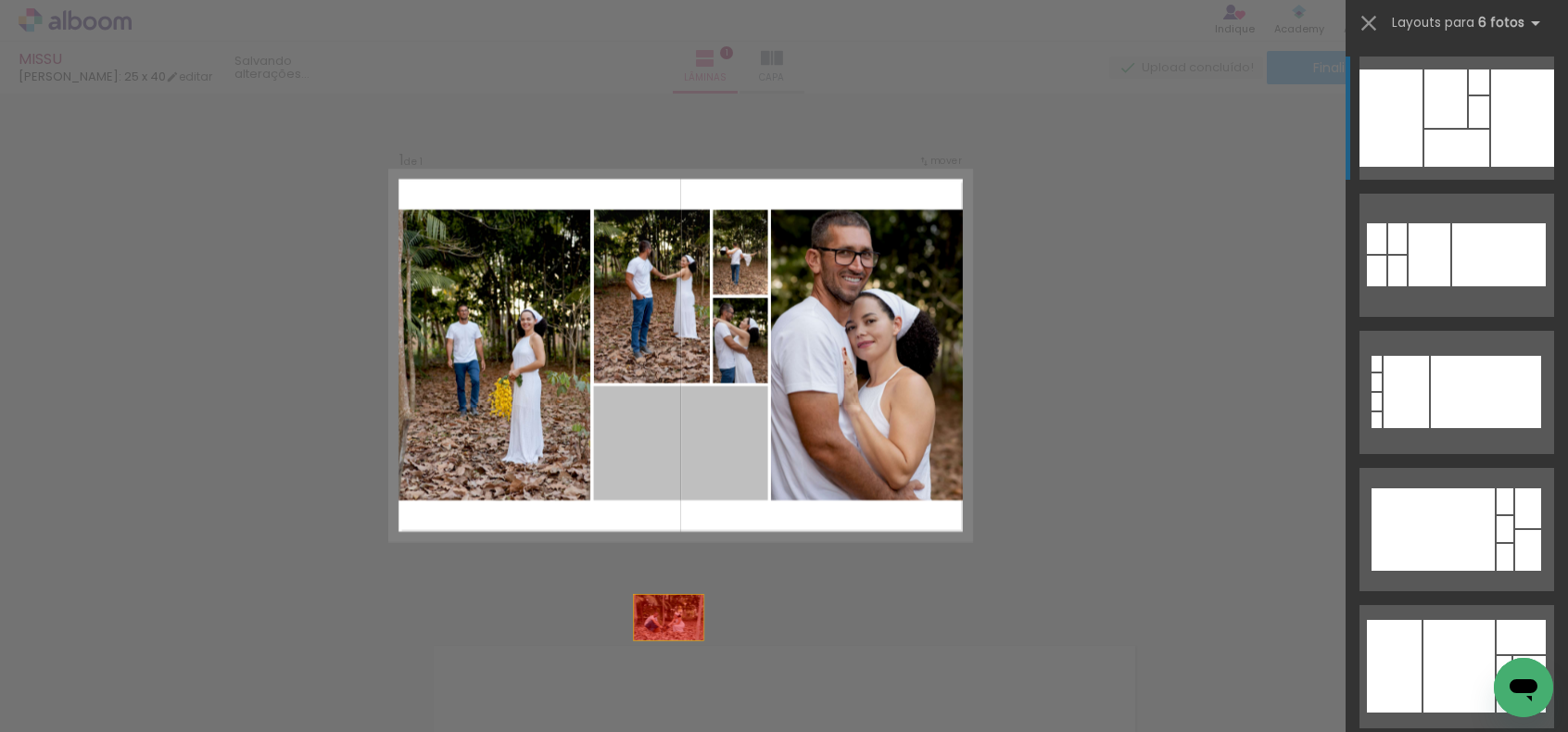
drag, startPoint x: 677, startPoint y: 389, endPoint x: 652, endPoint y: 660, distance: 272.2
drag, startPoint x: 704, startPoint y: 476, endPoint x: 640, endPoint y: 685, distance: 218.6
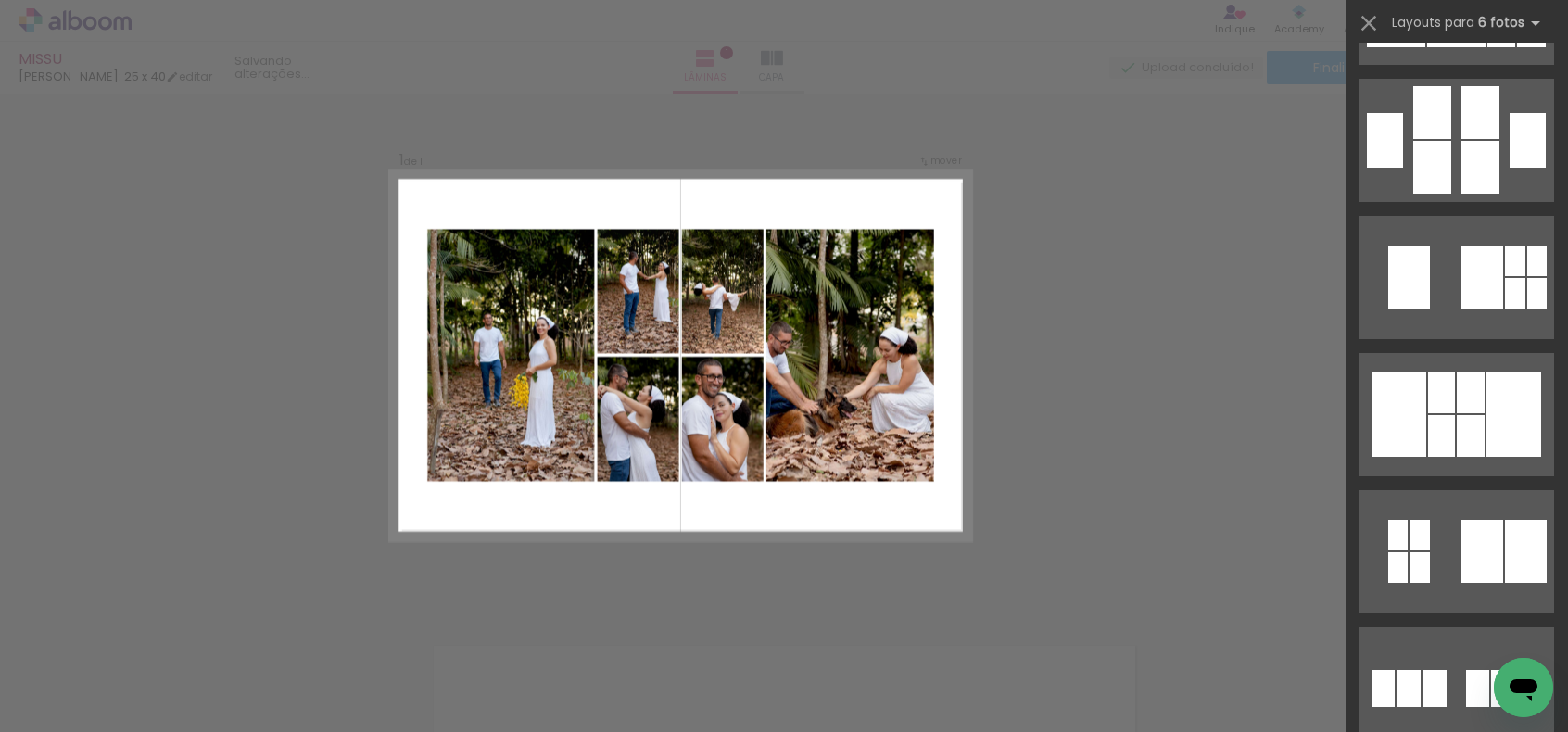
scroll to position [8338, 0]
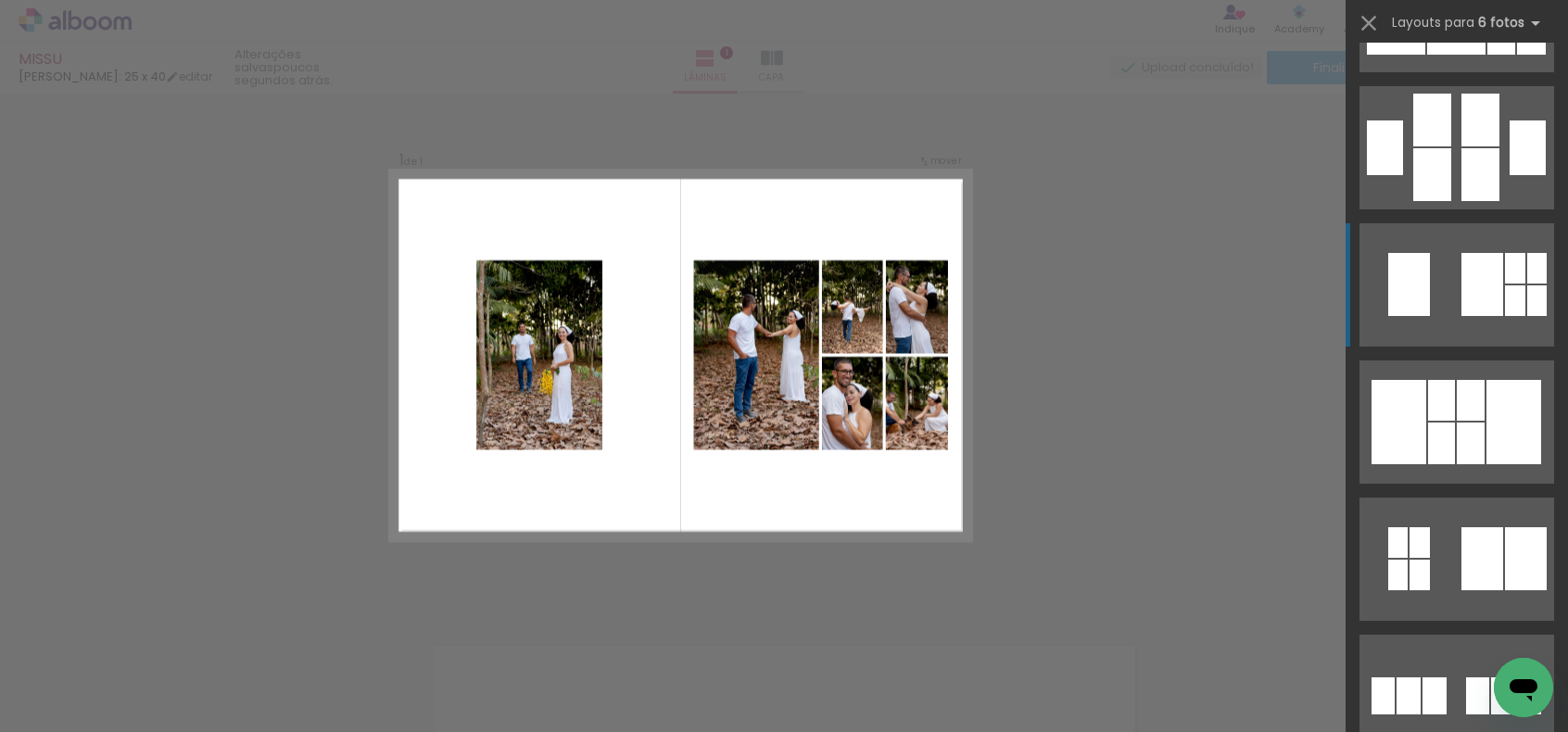
click at [1408, 72] on quentale-layouter at bounding box center [1456, 10] width 194 height 124
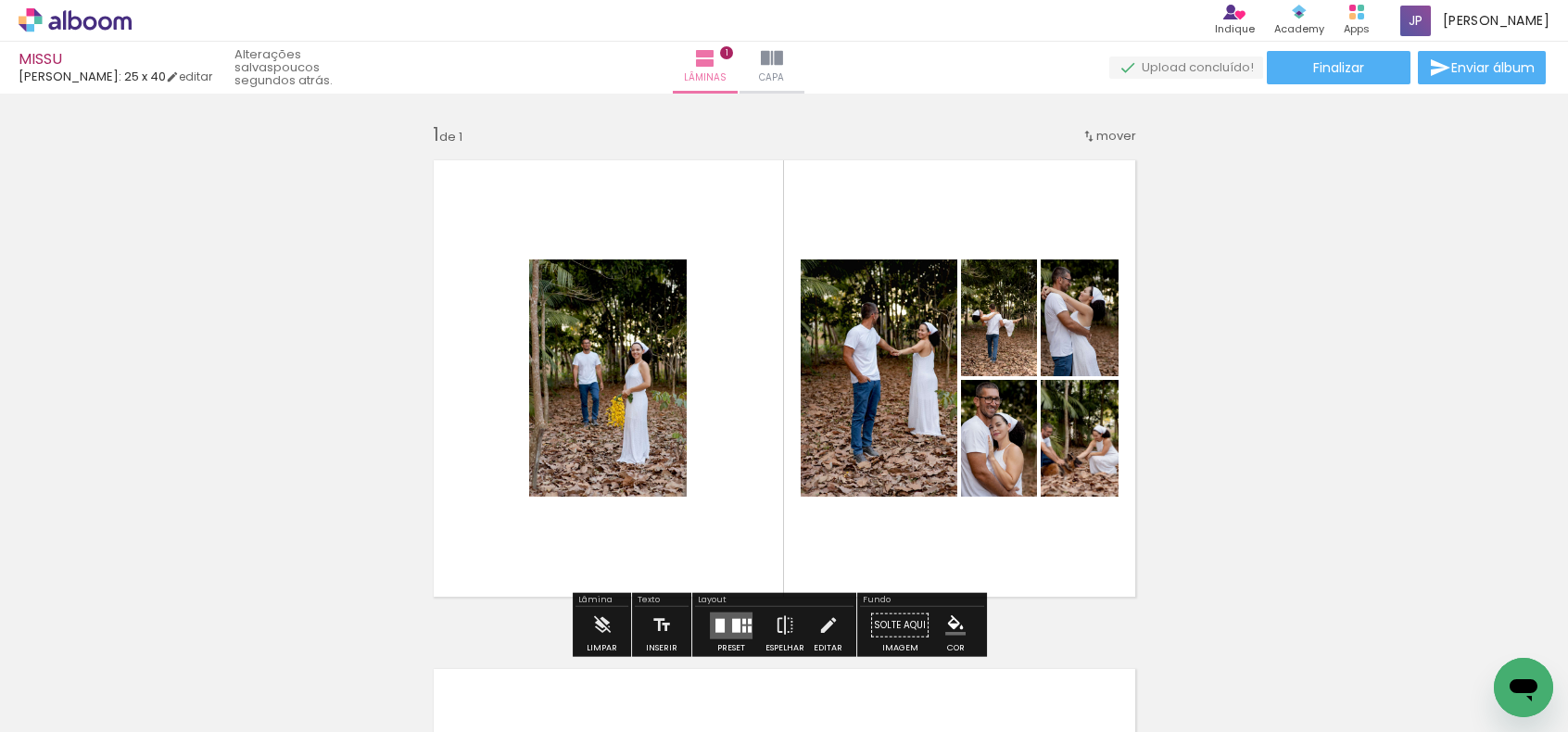
scroll to position [0, 3868]
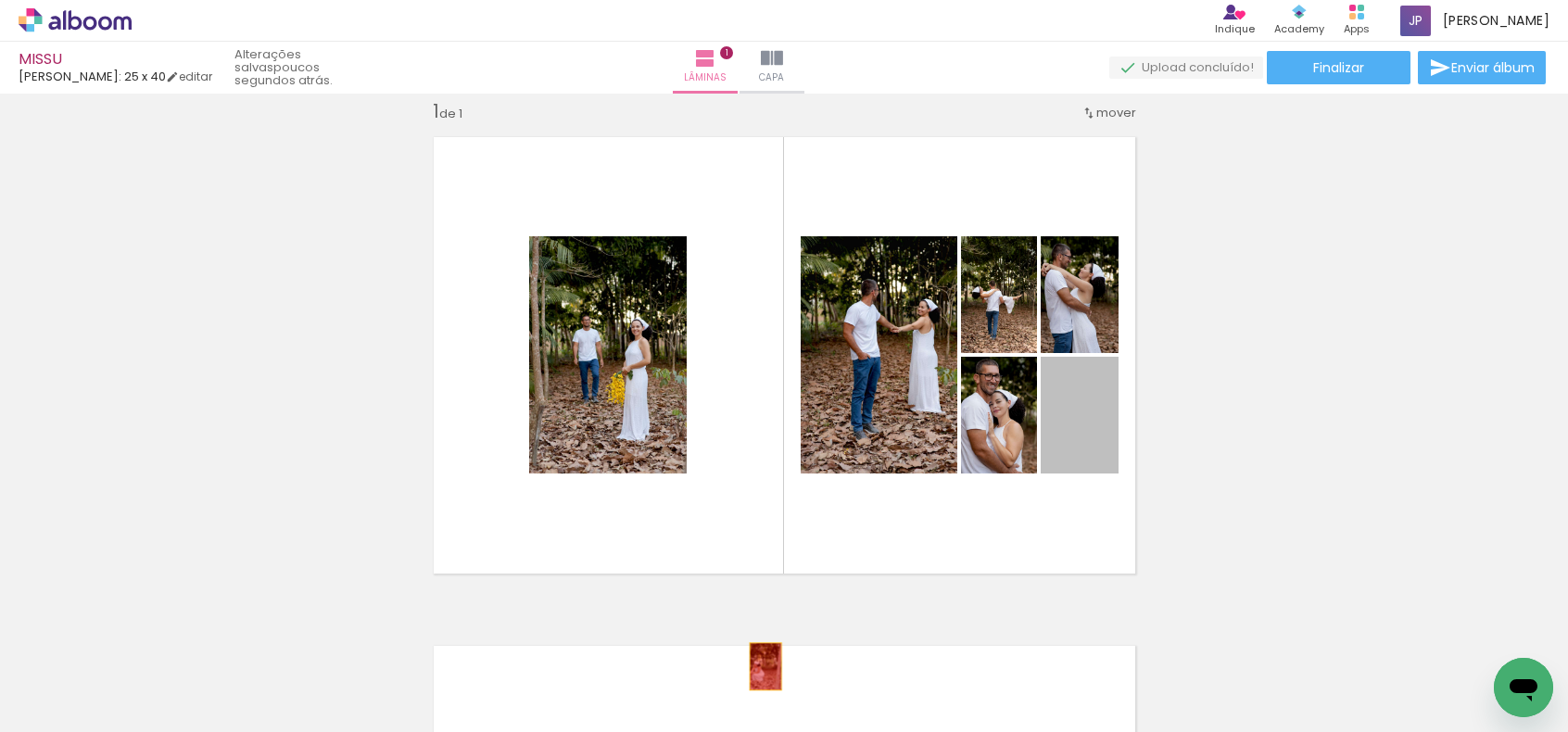
drag, startPoint x: 1088, startPoint y: 449, endPoint x: 757, endPoint y: 666, distance: 395.8
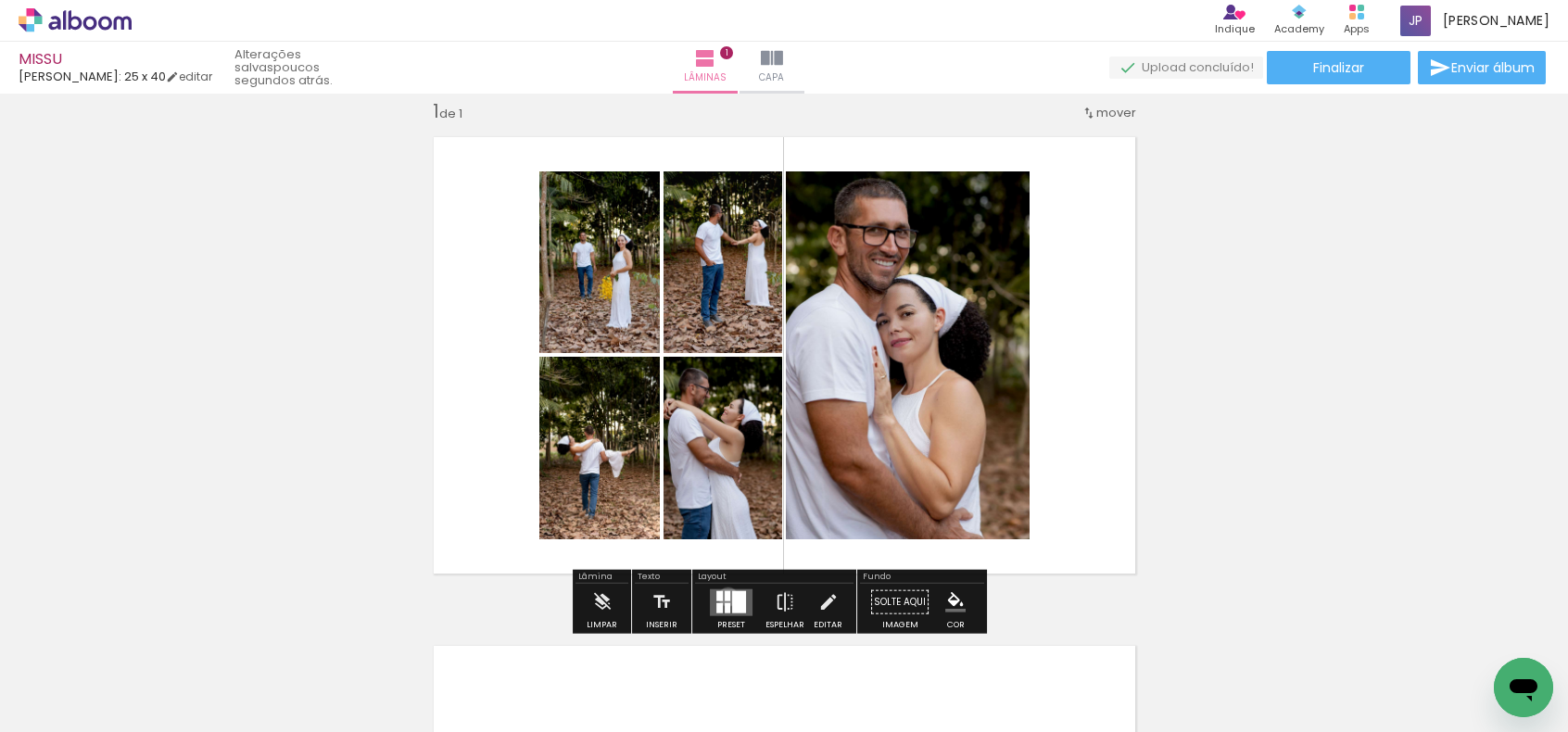
drag, startPoint x: 723, startPoint y: 596, endPoint x: 782, endPoint y: 568, distance: 65.3
click at [724, 595] on div at bounding box center [727, 595] width 6 height 10
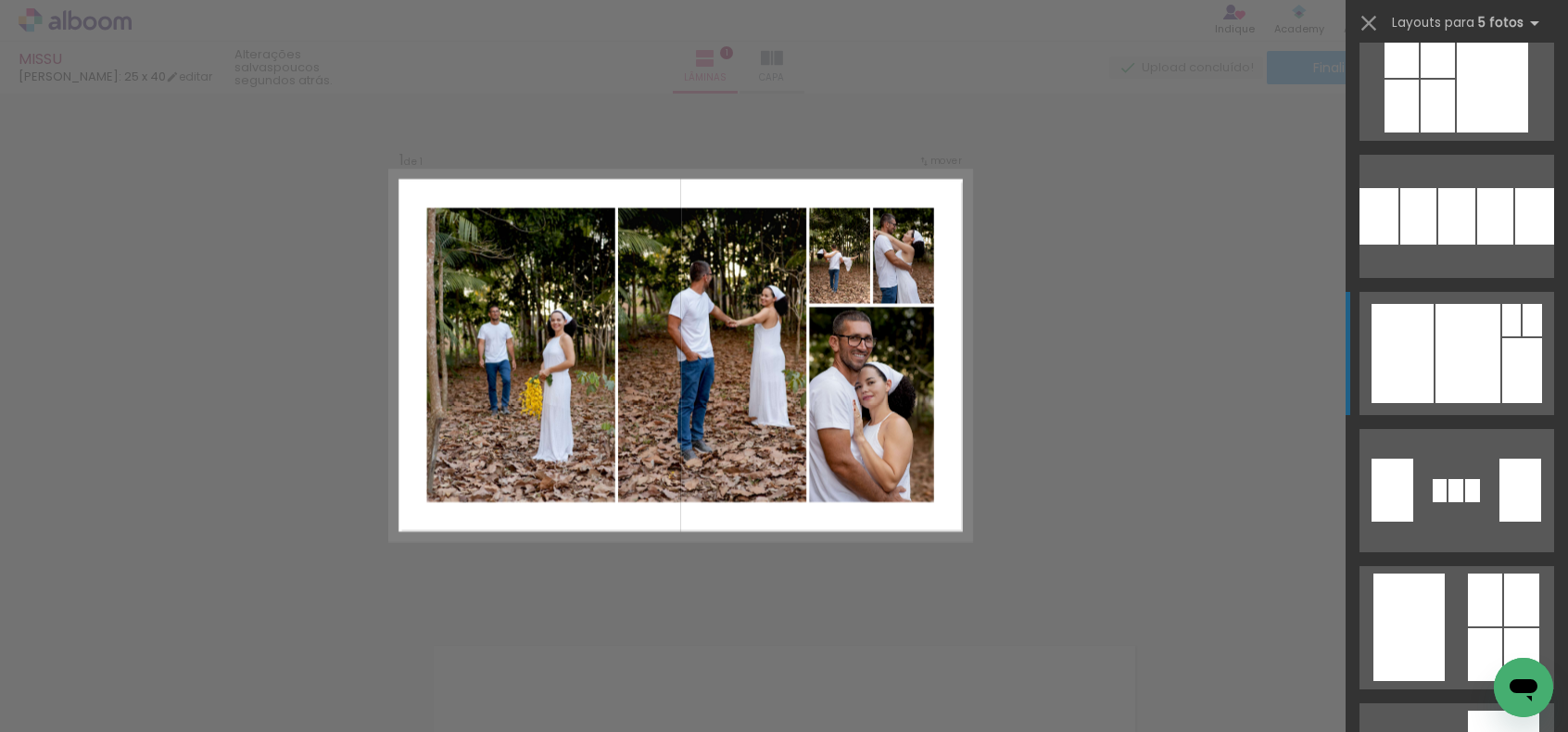
scroll to position [6024, 0]
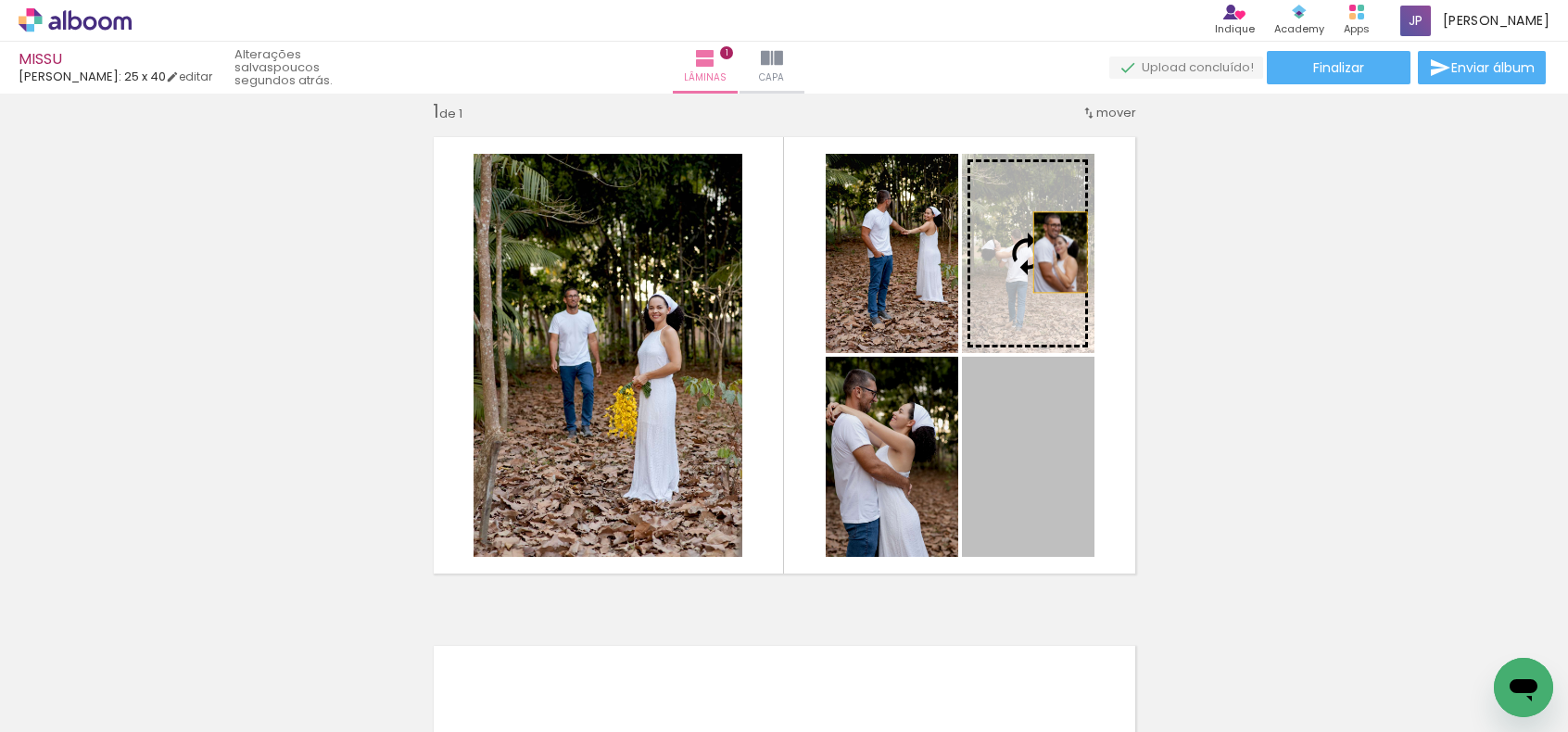
drag, startPoint x: 1058, startPoint y: 445, endPoint x: 1047, endPoint y: 242, distance: 203.3
click at [0, 0] on slot at bounding box center [0, 0] width 0 height 0
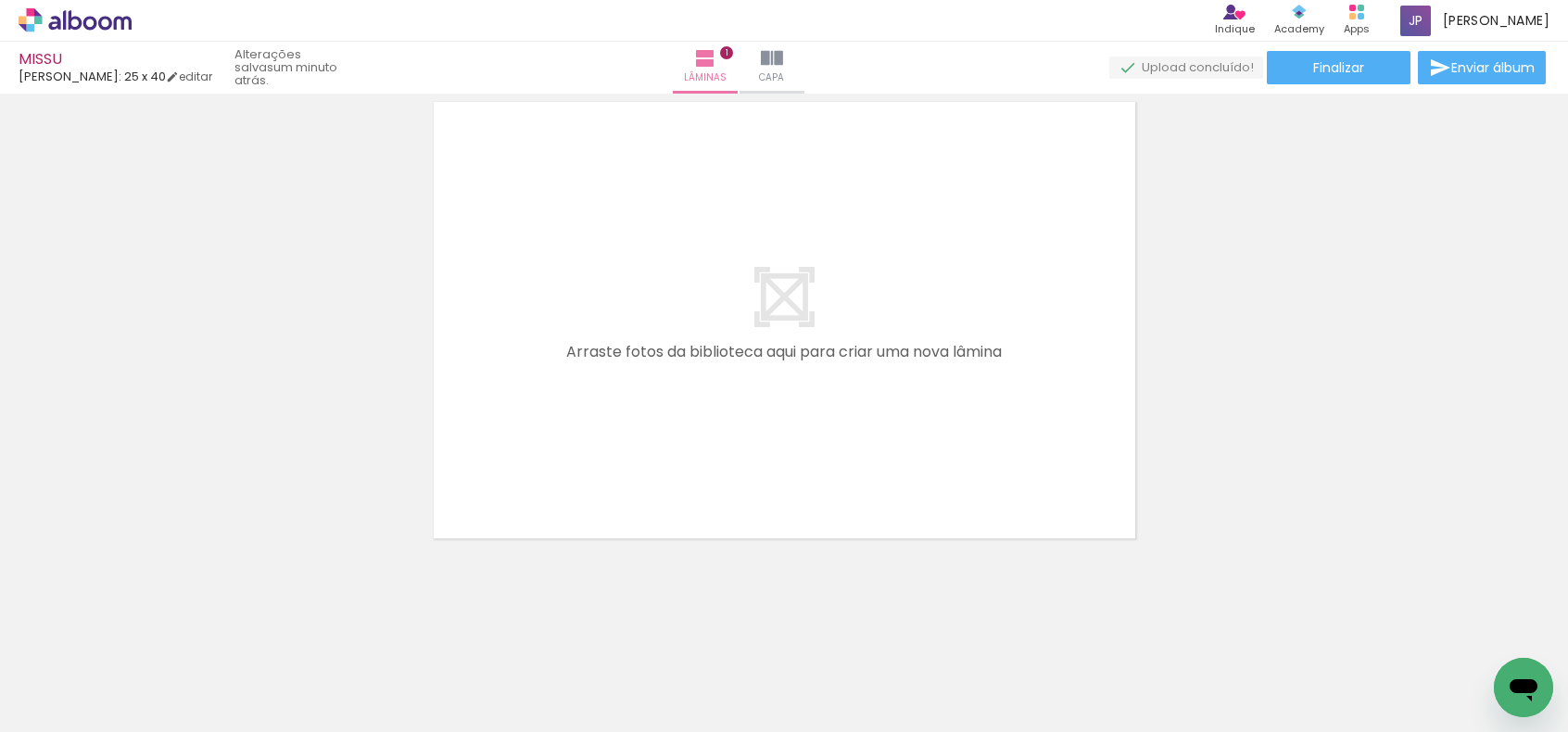
scroll to position [0, 3198]
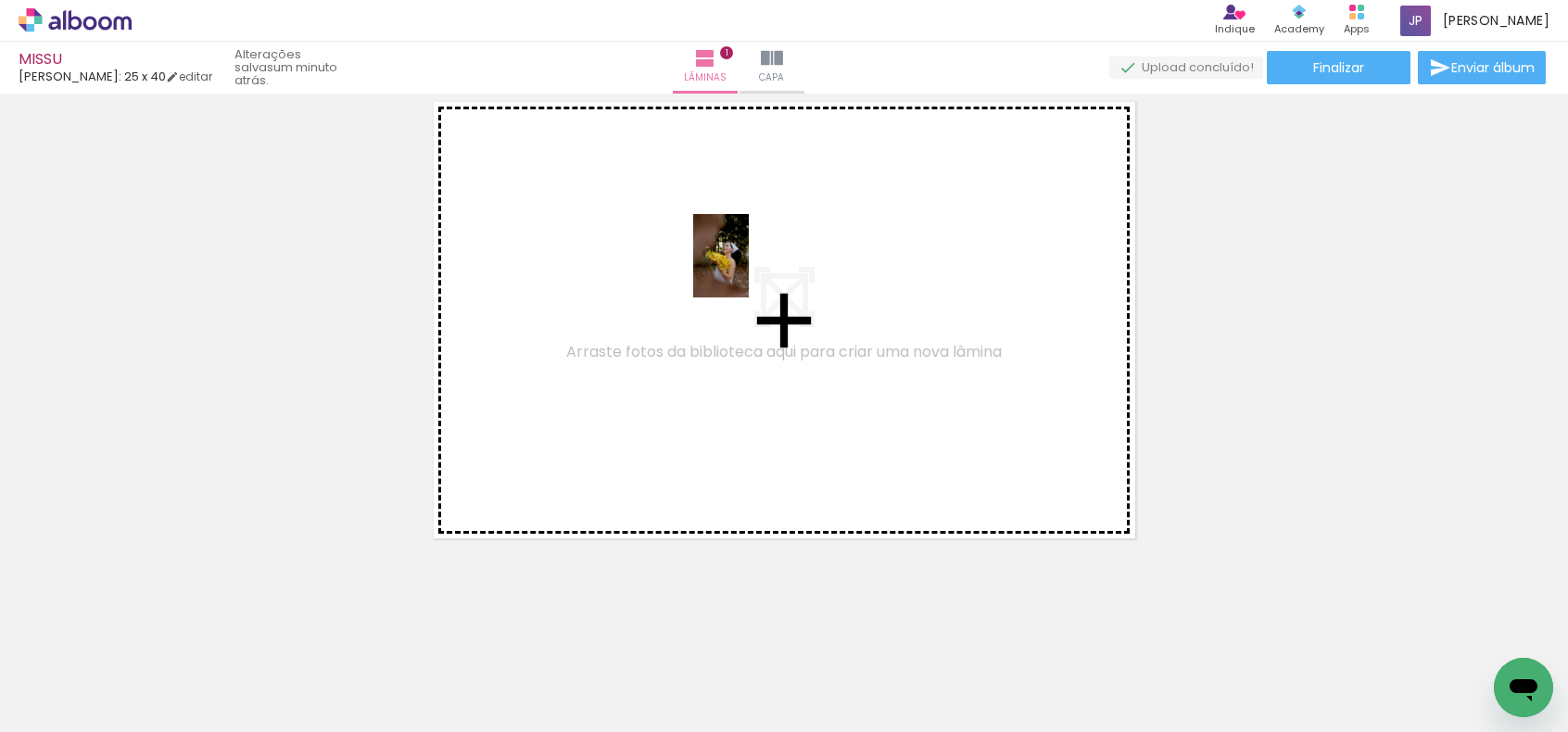
drag, startPoint x: 839, startPoint y: 690, endPoint x: 739, endPoint y: 271, distance: 430.8
click at [739, 271] on quentale-workspace at bounding box center [784, 366] width 1568 height 732
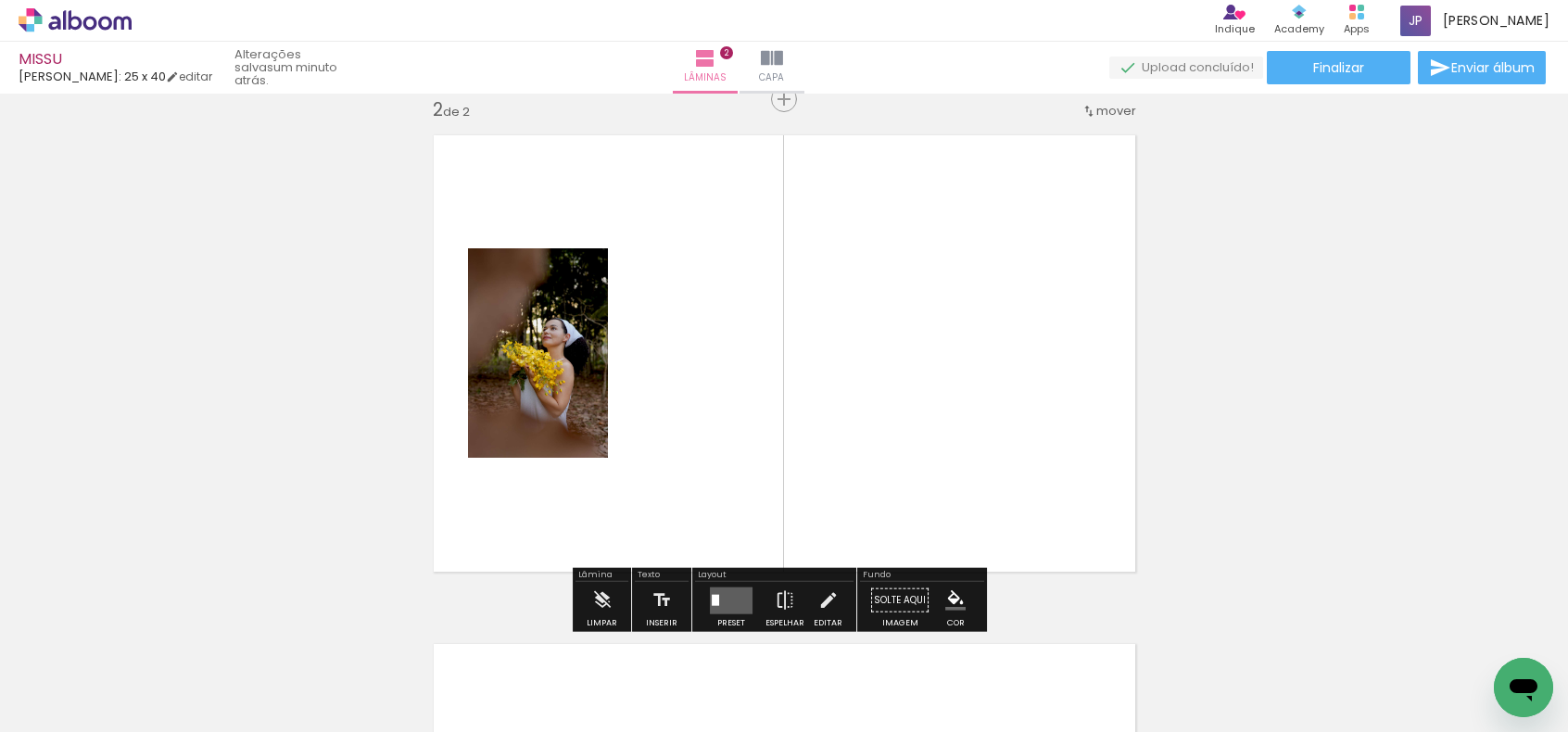
scroll to position [532, 0]
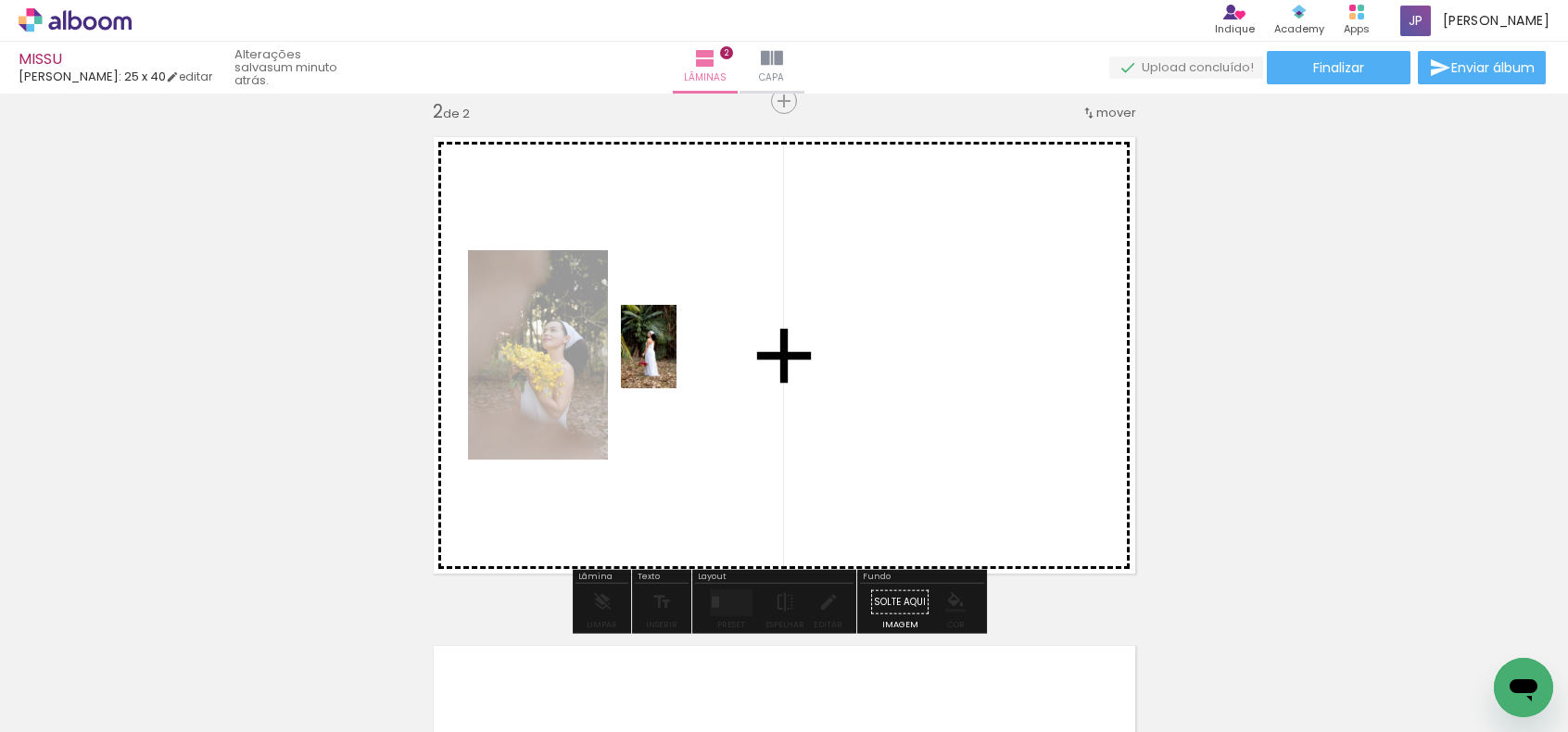
drag, startPoint x: 206, startPoint y: 678, endPoint x: 676, endPoint y: 361, distance: 566.9
click at [676, 361] on quentale-workspace at bounding box center [784, 366] width 1568 height 732
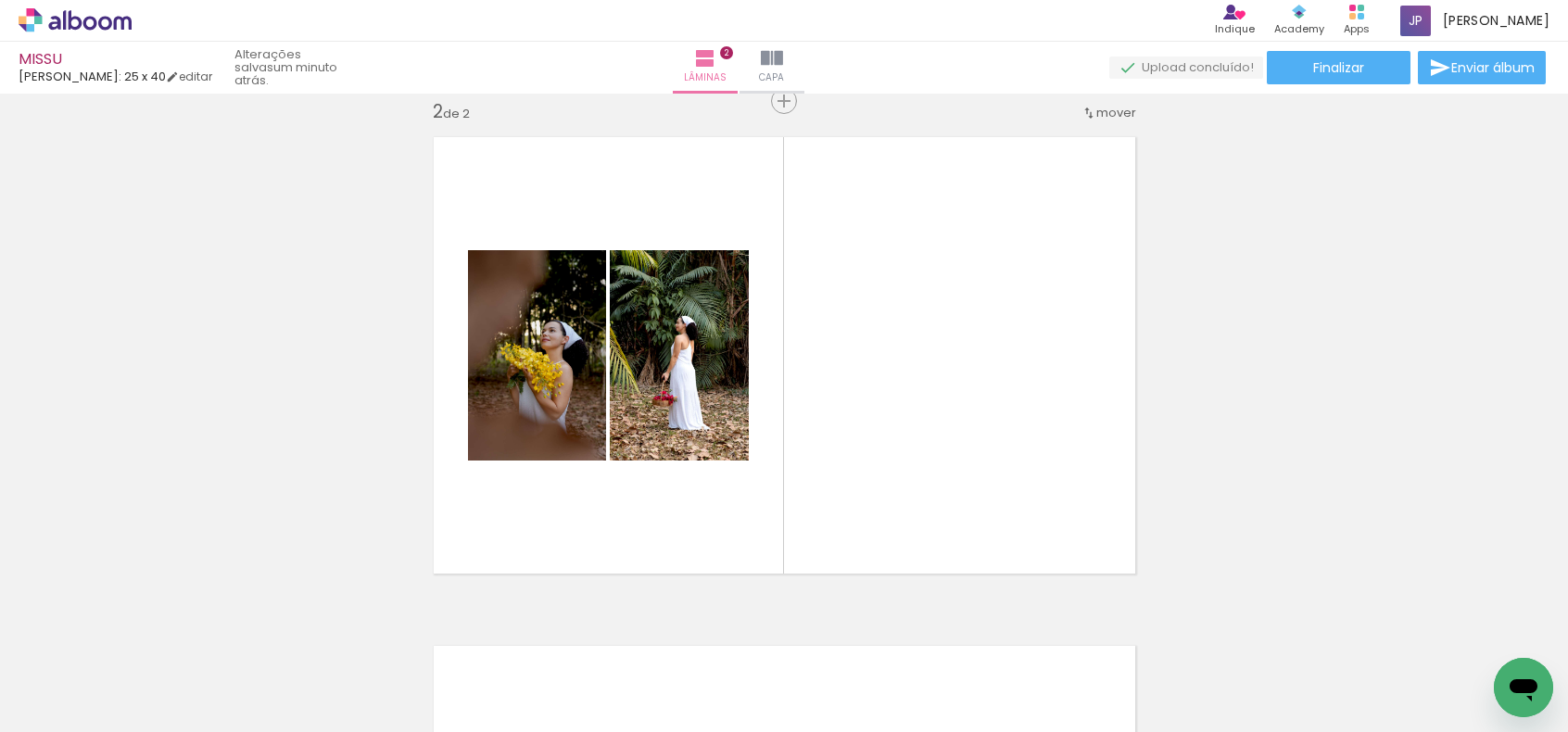
scroll to position [0, 4258]
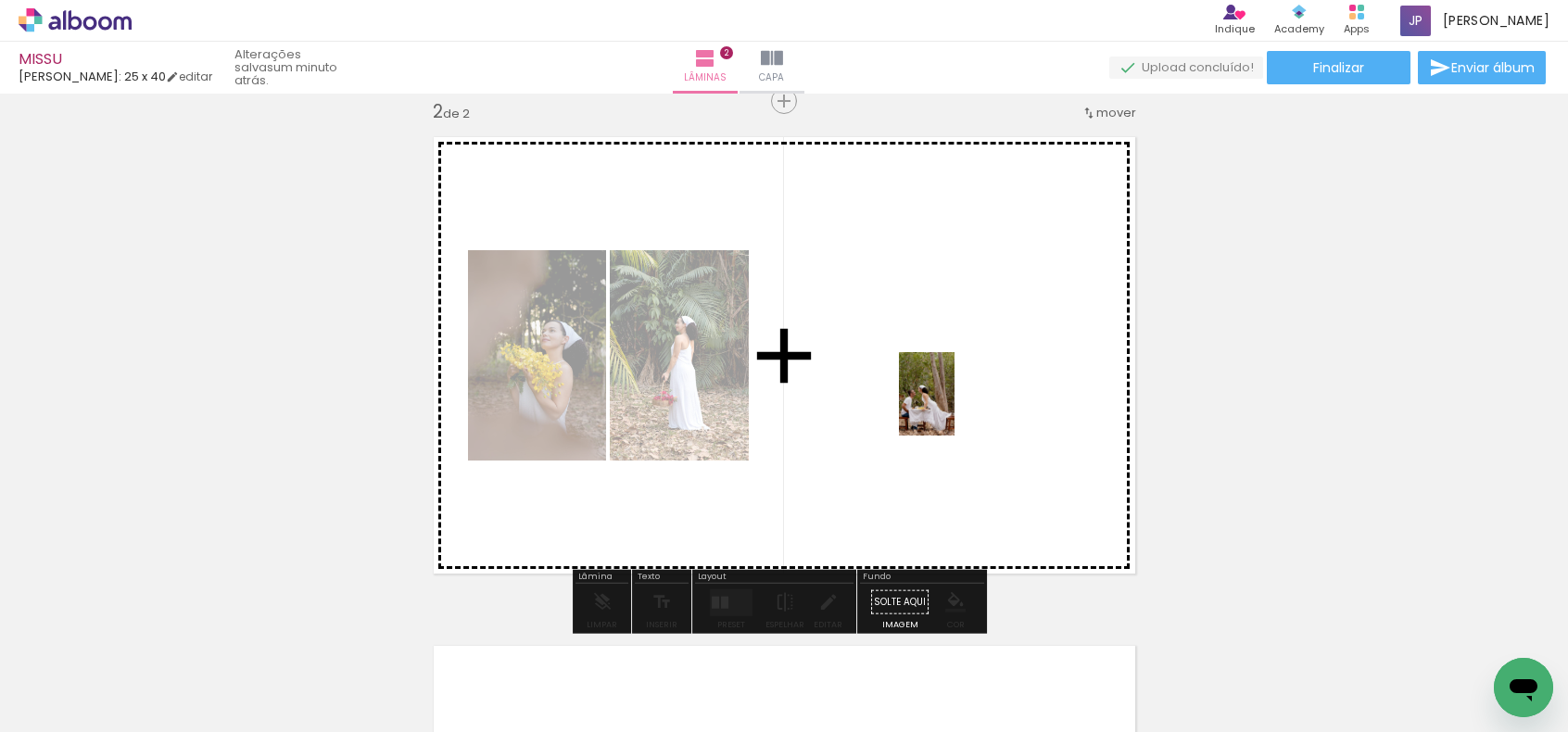
drag, startPoint x: 1019, startPoint y: 692, endPoint x: 954, endPoint y: 407, distance: 292.3
click at [954, 407] on quentale-workspace at bounding box center [784, 366] width 1568 height 732
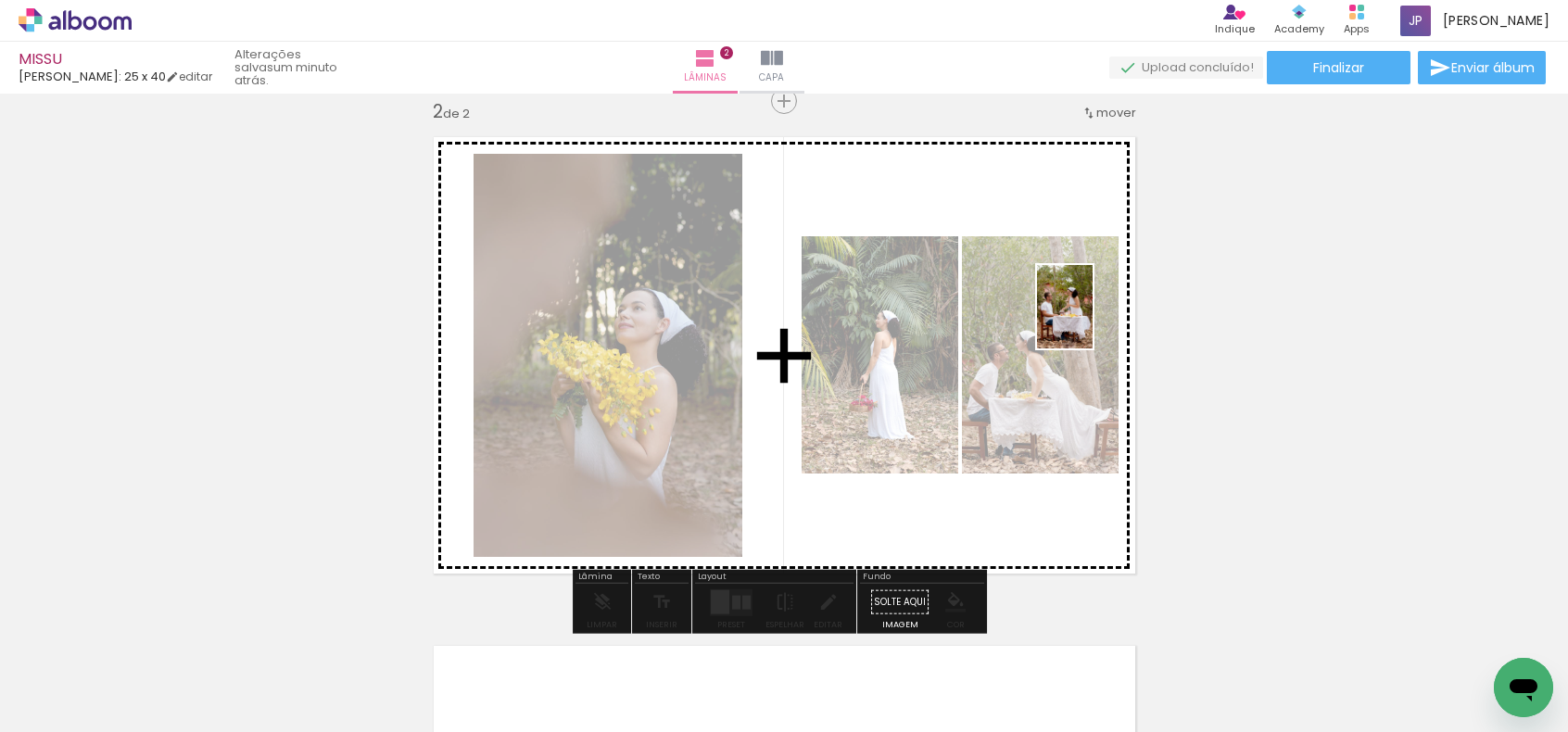
drag, startPoint x: 1137, startPoint y: 679, endPoint x: 1092, endPoint y: 321, distance: 360.8
click at [1092, 321] on quentale-workspace at bounding box center [784, 366] width 1568 height 732
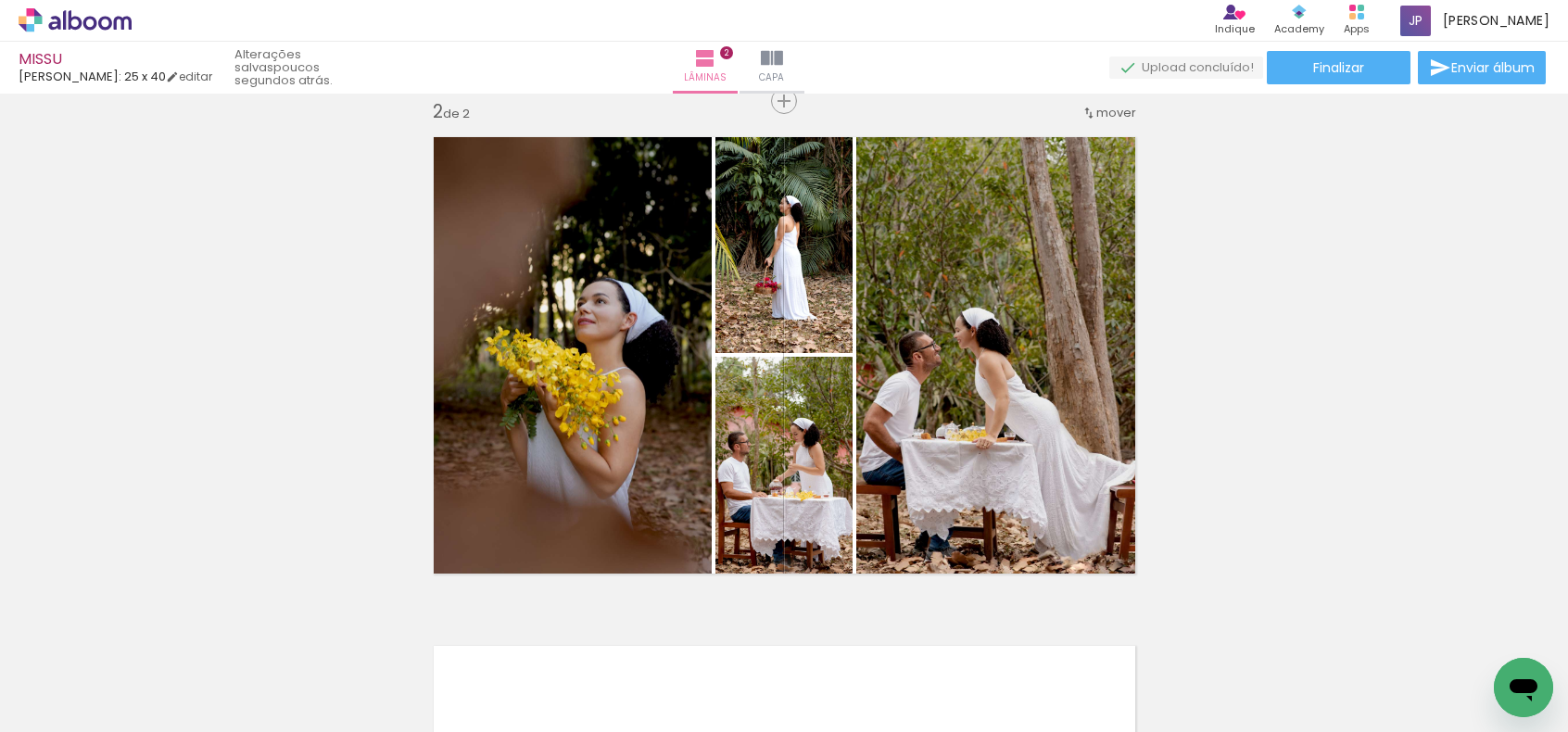
click at [209, 684] on div at bounding box center [182, 670] width 55 height 84
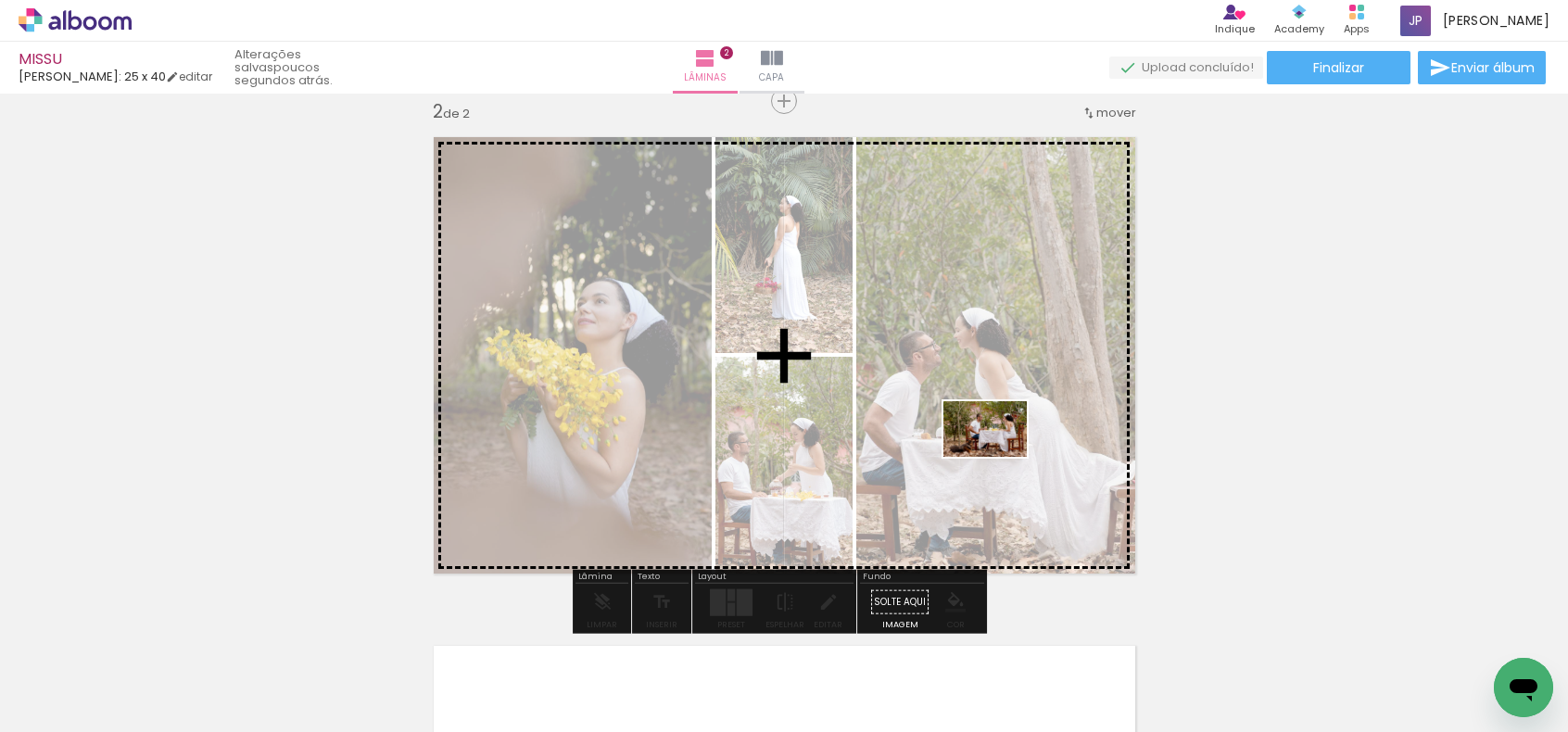
drag, startPoint x: 919, startPoint y: 683, endPoint x: 999, endPoint y: 457, distance: 239.7
click at [999, 457] on quentale-workspace at bounding box center [784, 366] width 1568 height 732
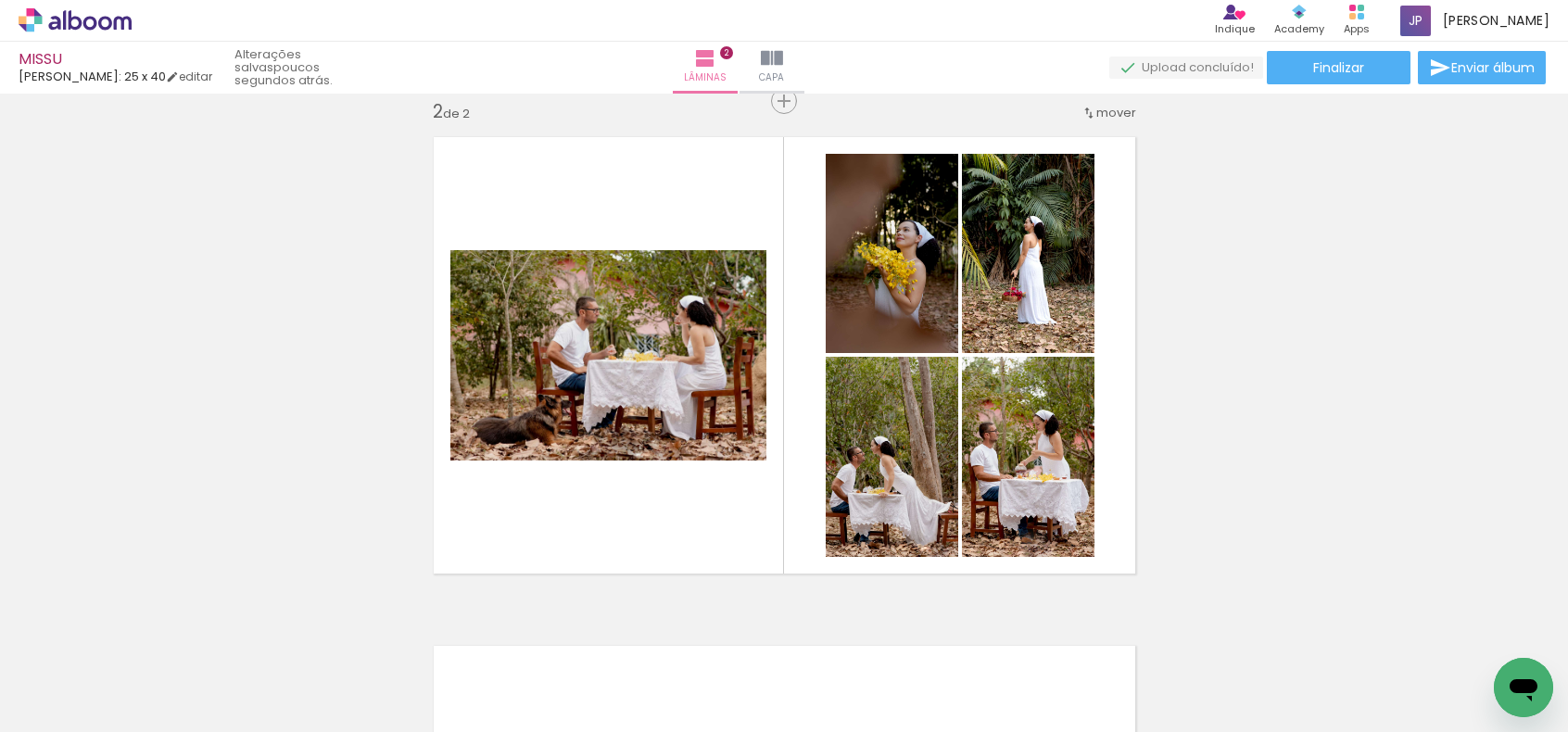
scroll to position [0, 3886]
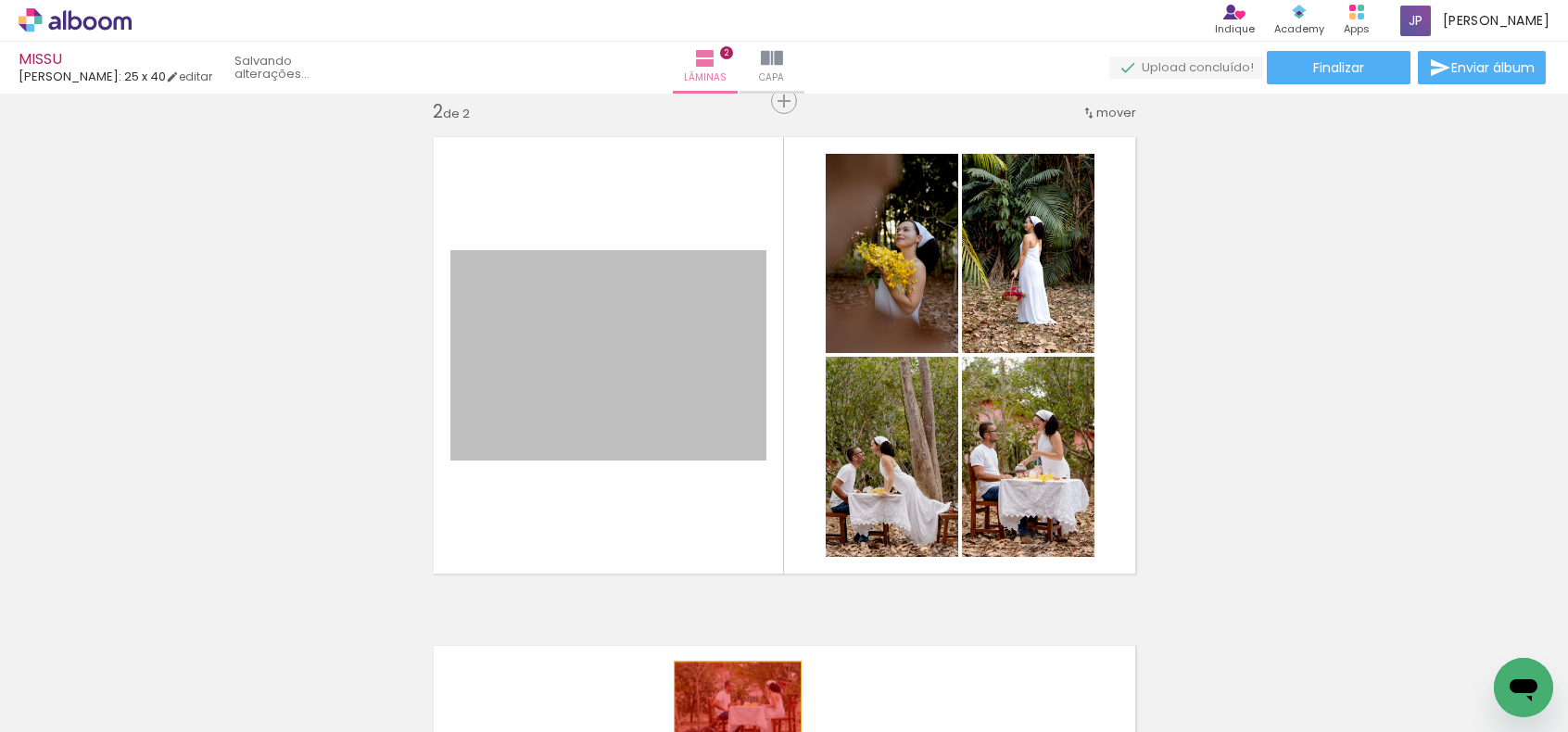
drag, startPoint x: 657, startPoint y: 343, endPoint x: 725, endPoint y: 699, distance: 362.4
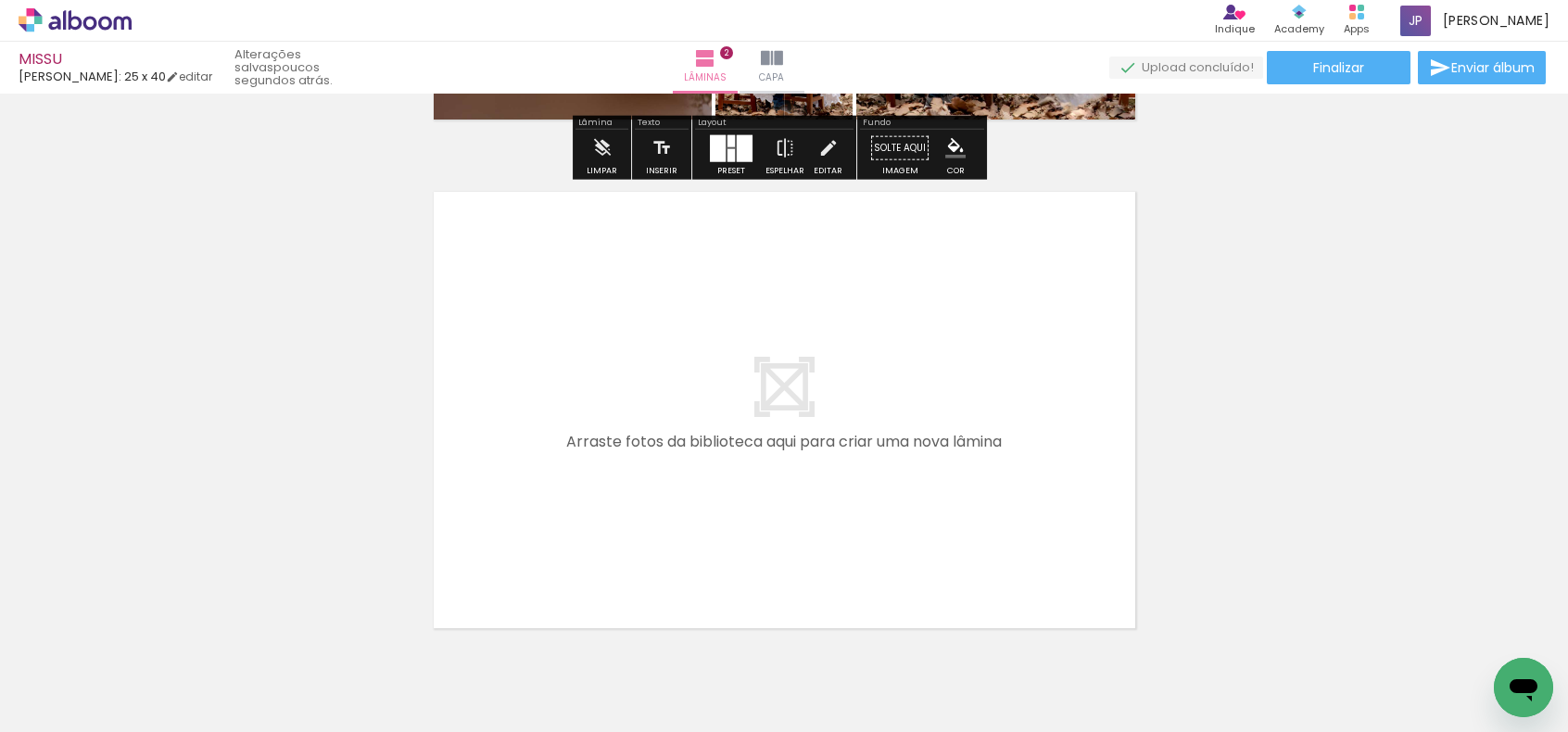
scroll to position [983, 0]
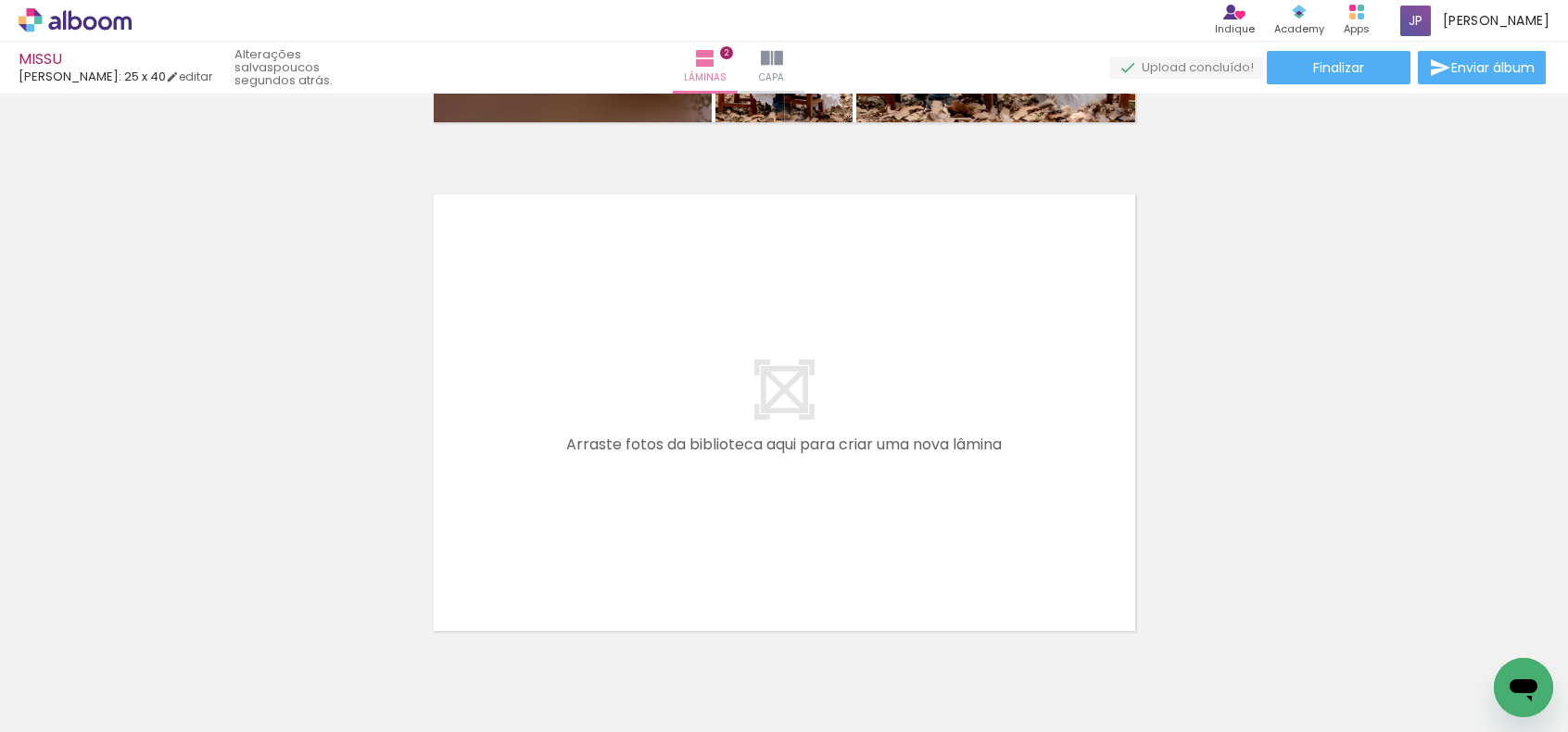
click at [626, 349] on quentale-layouter at bounding box center [784, 413] width 727 height 463
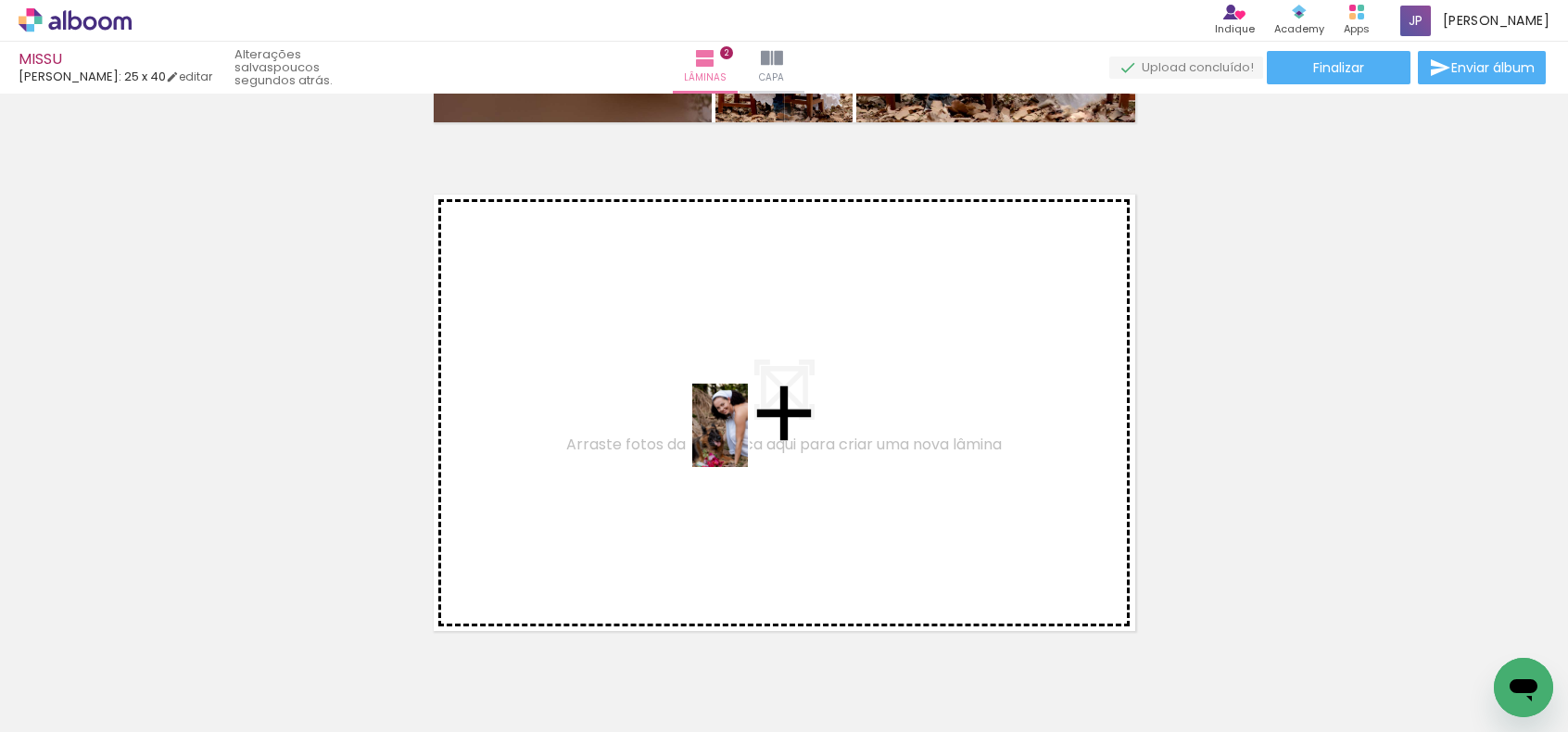
drag, startPoint x: 948, startPoint y: 677, endPoint x: 748, endPoint y: 440, distance: 310.1
click at [748, 440] on quentale-workspace at bounding box center [784, 366] width 1568 height 732
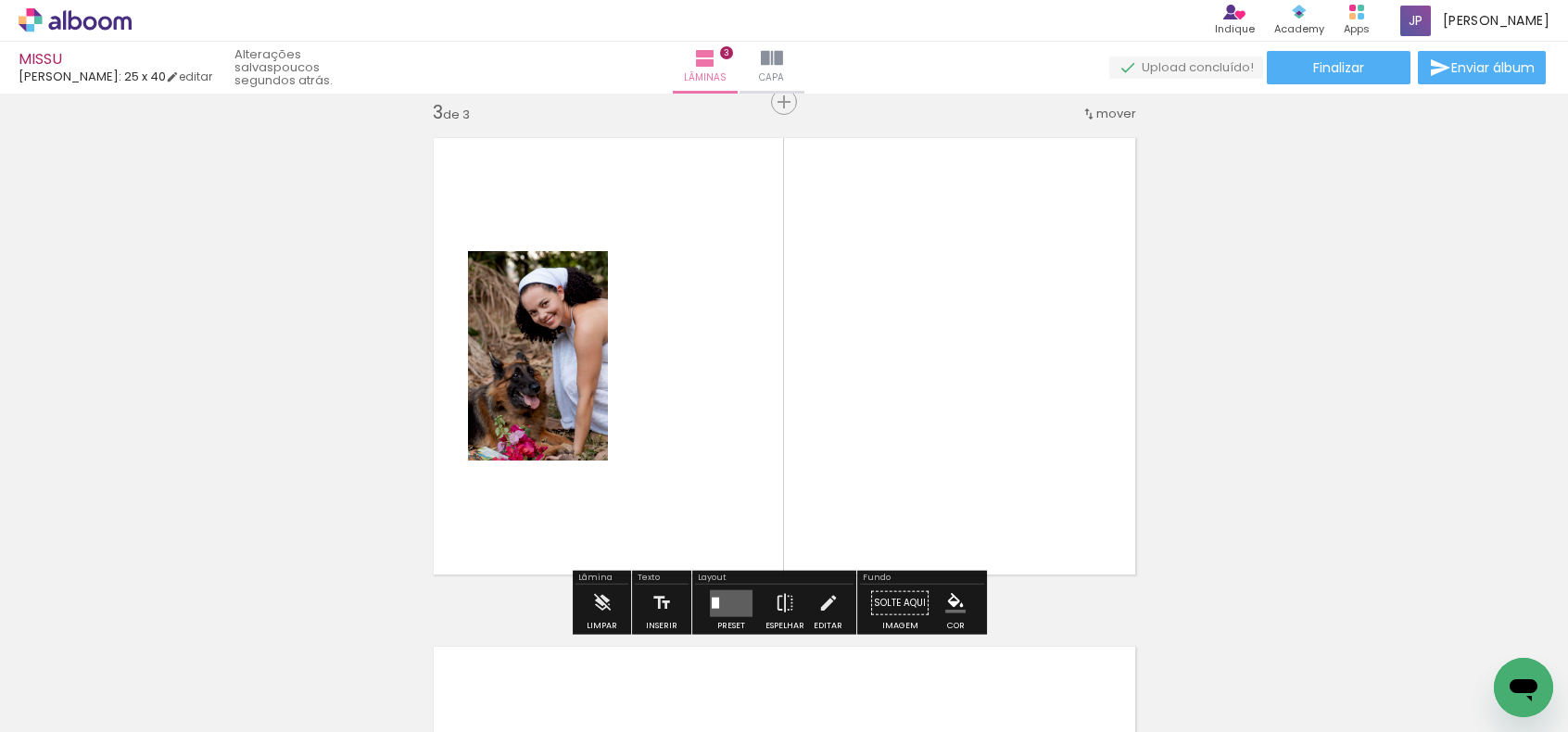
scroll to position [1040, 0]
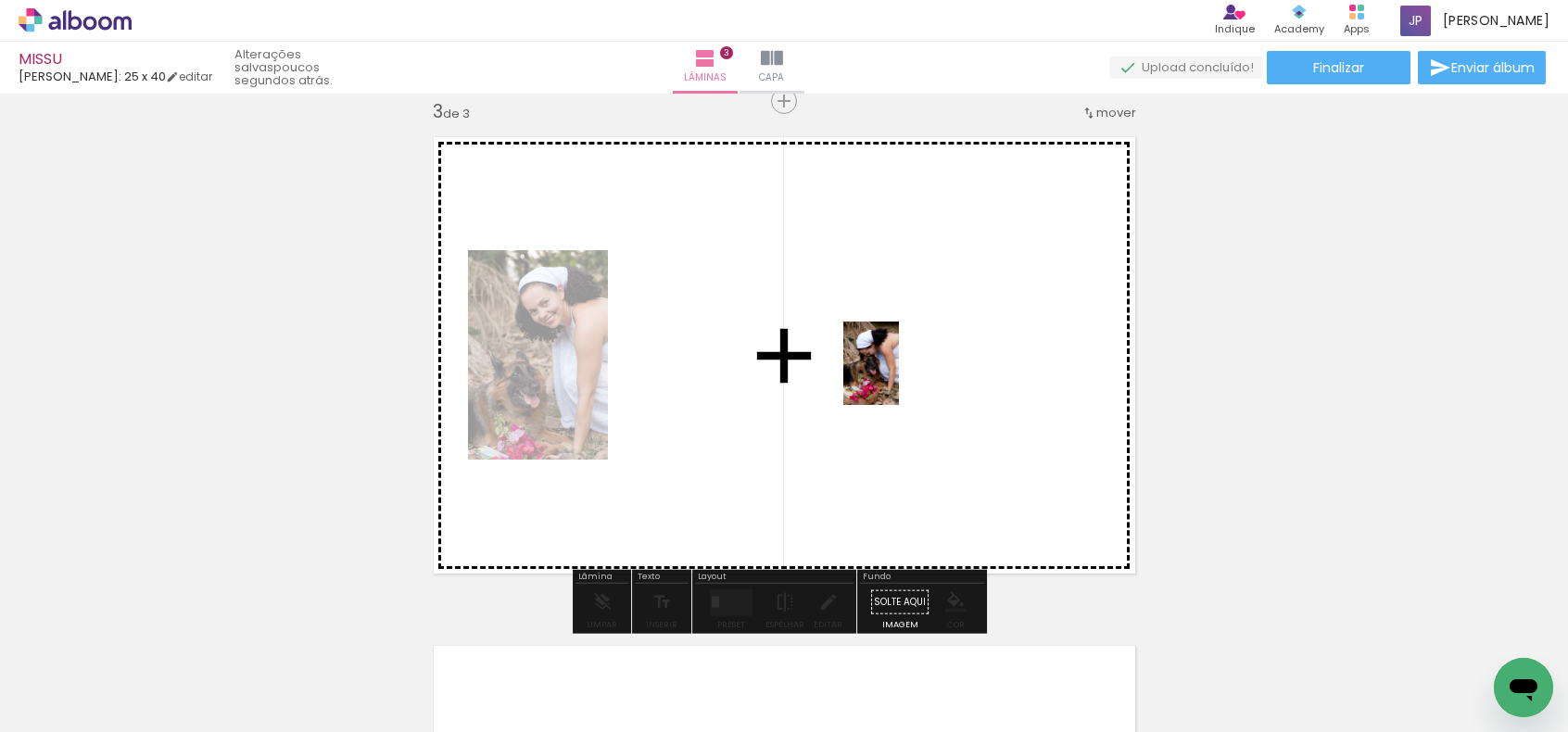
drag, startPoint x: 1043, startPoint y: 678, endPoint x: 898, endPoint y: 377, distance: 334.1
click at [898, 377] on quentale-workspace at bounding box center [784, 366] width 1568 height 732
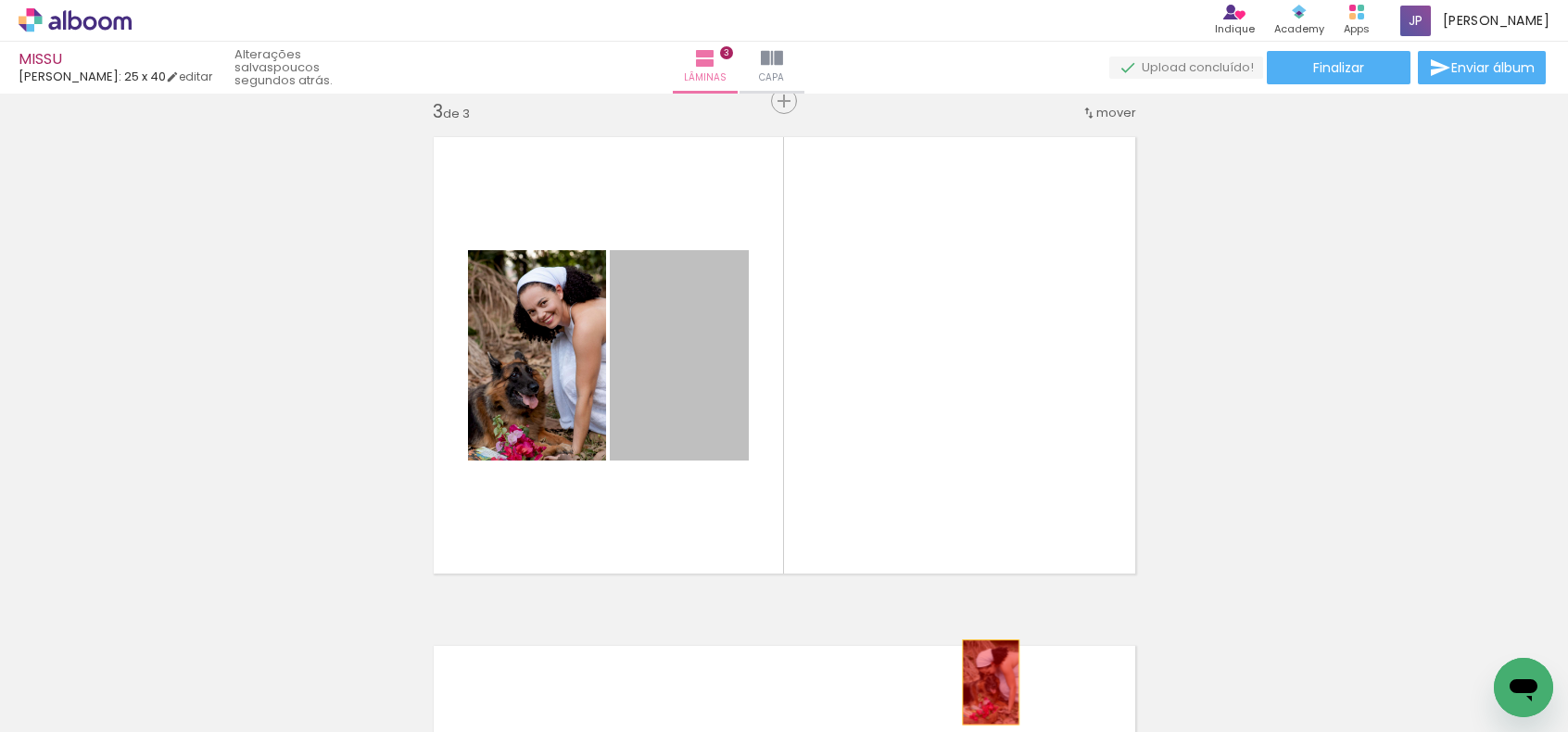
drag, startPoint x: 706, startPoint y: 380, endPoint x: 983, endPoint y: 683, distance: 410.5
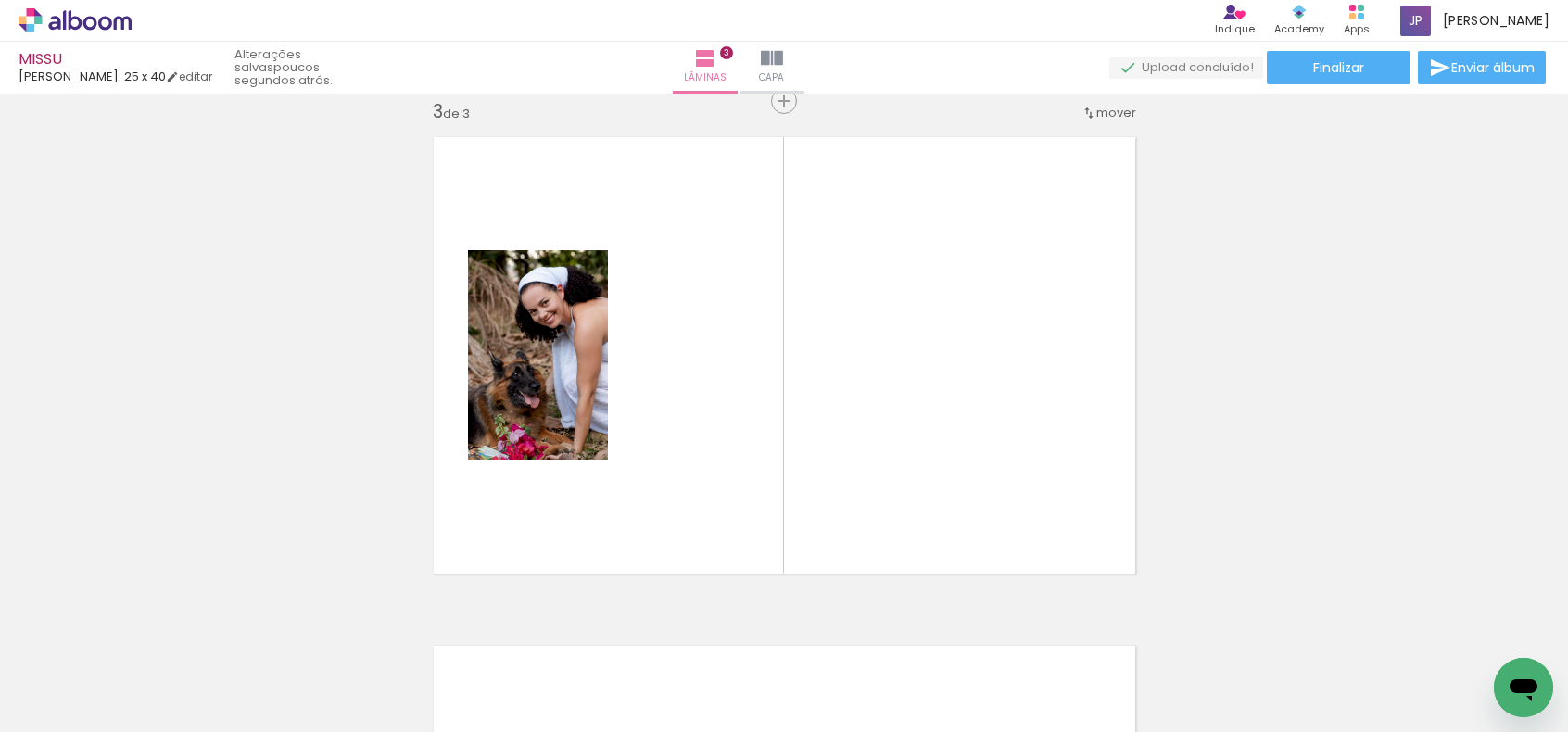
scroll to position [0, 3973]
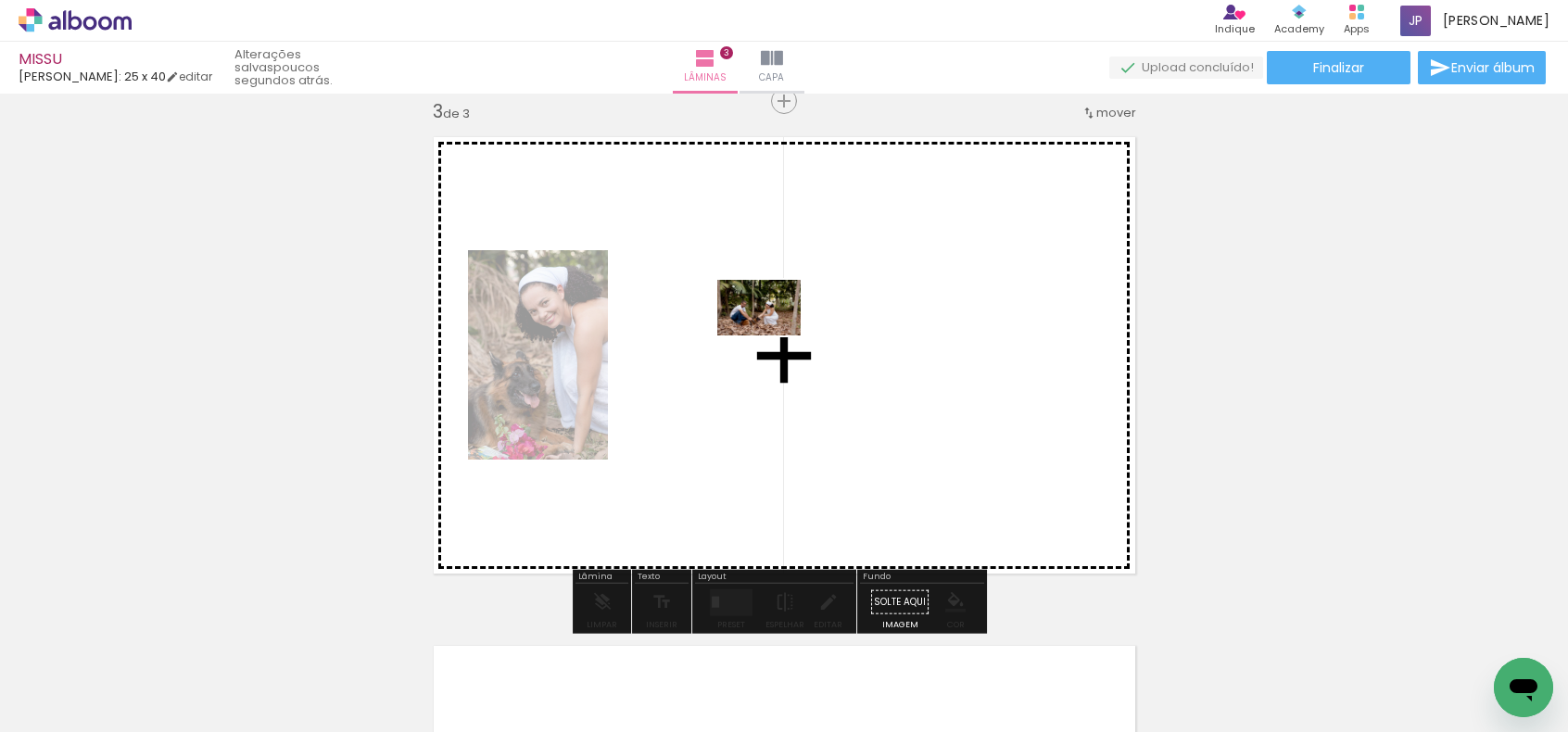
drag, startPoint x: 783, startPoint y: 661, endPoint x: 769, endPoint y: 338, distance: 323.3
click at [769, 338] on quentale-workspace at bounding box center [784, 366] width 1568 height 732
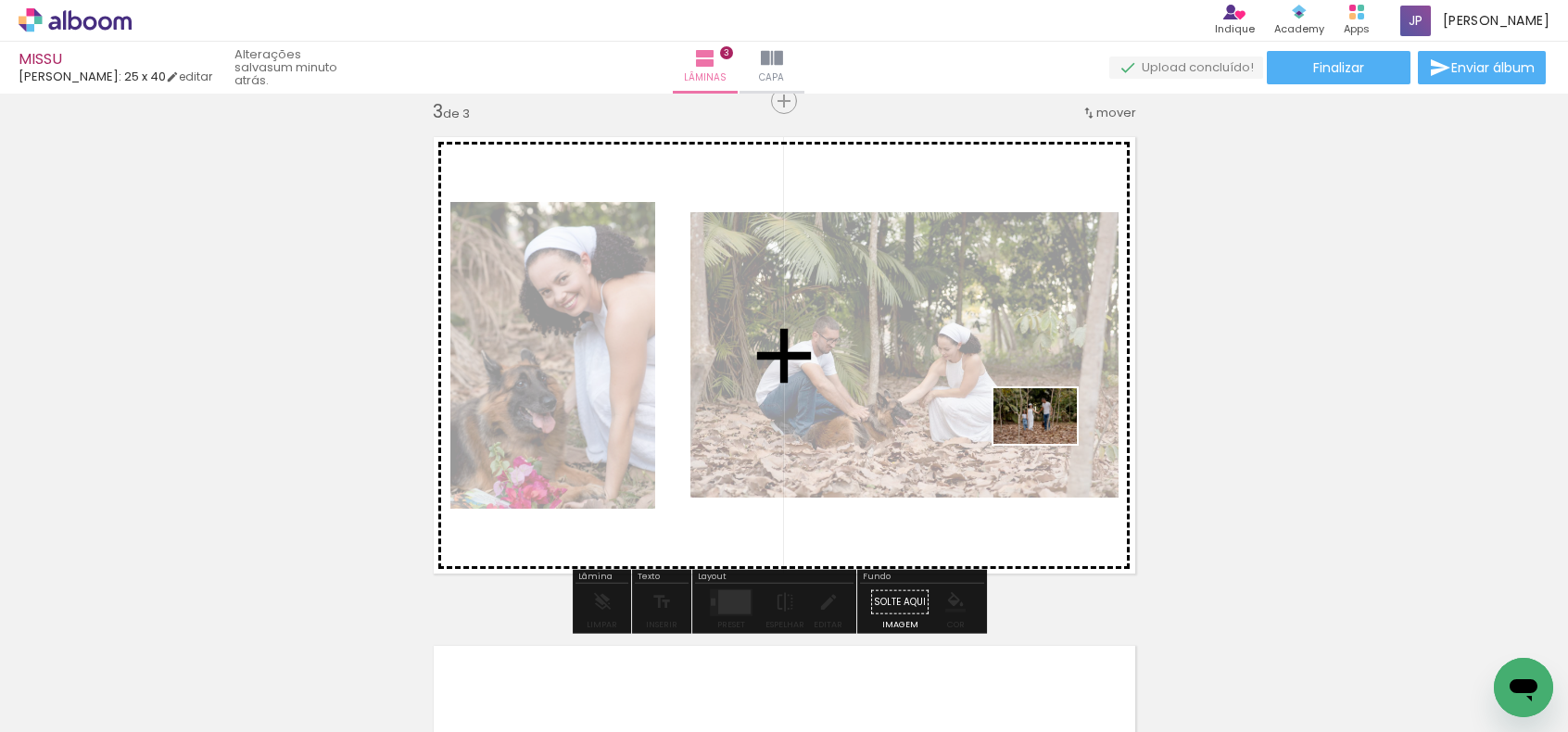
drag, startPoint x: 1097, startPoint y: 687, endPoint x: 1034, endPoint y: 447, distance: 248.1
click at [1047, 444] on quentale-workspace at bounding box center [784, 366] width 1568 height 732
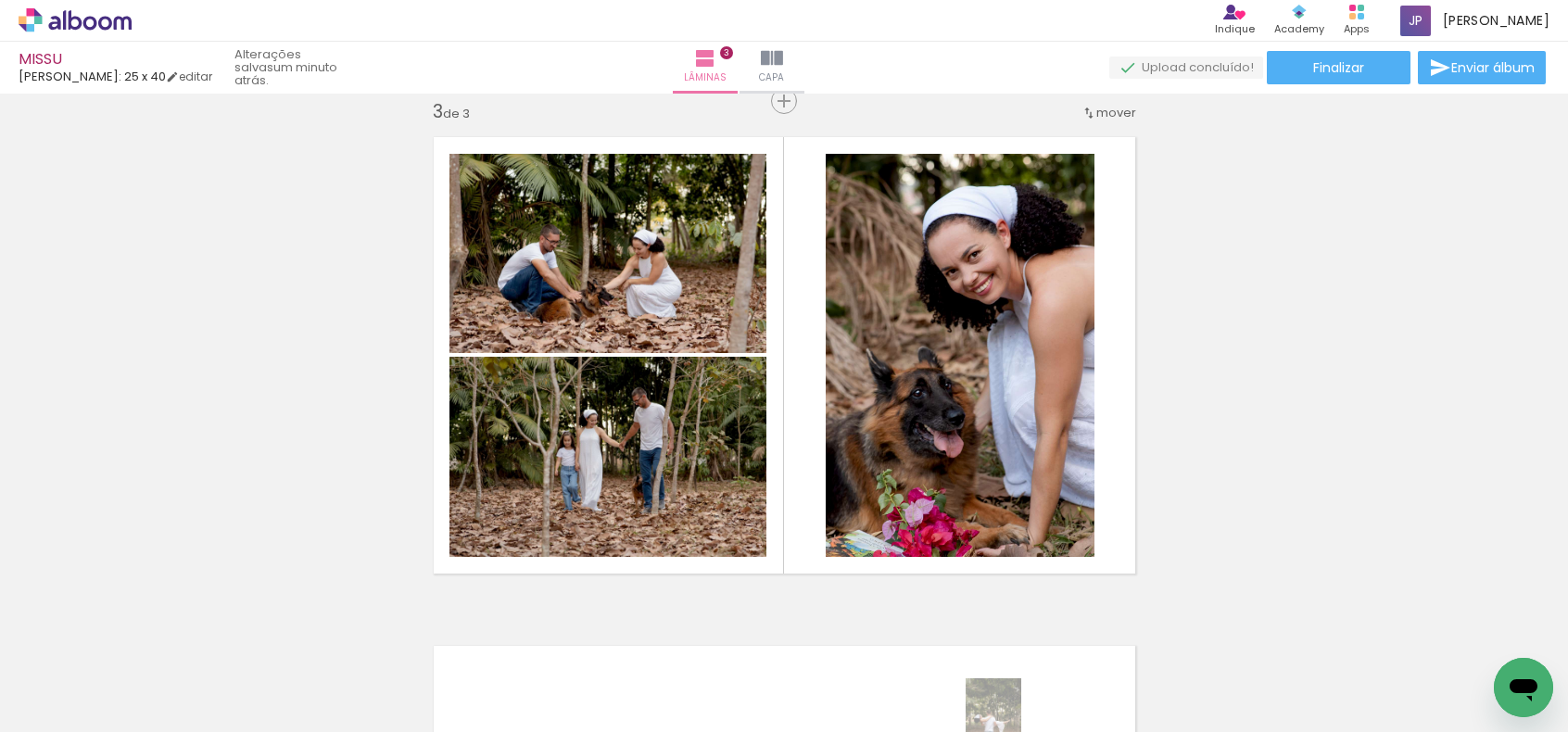
drag, startPoint x: 946, startPoint y: 716, endPoint x: 1021, endPoint y: 734, distance: 77.1
click at [1021, 731] on html "link( href="../../bower_components/polymer/polymer.html" rel="import" ) picture…" at bounding box center [784, 366] width 1568 height 732
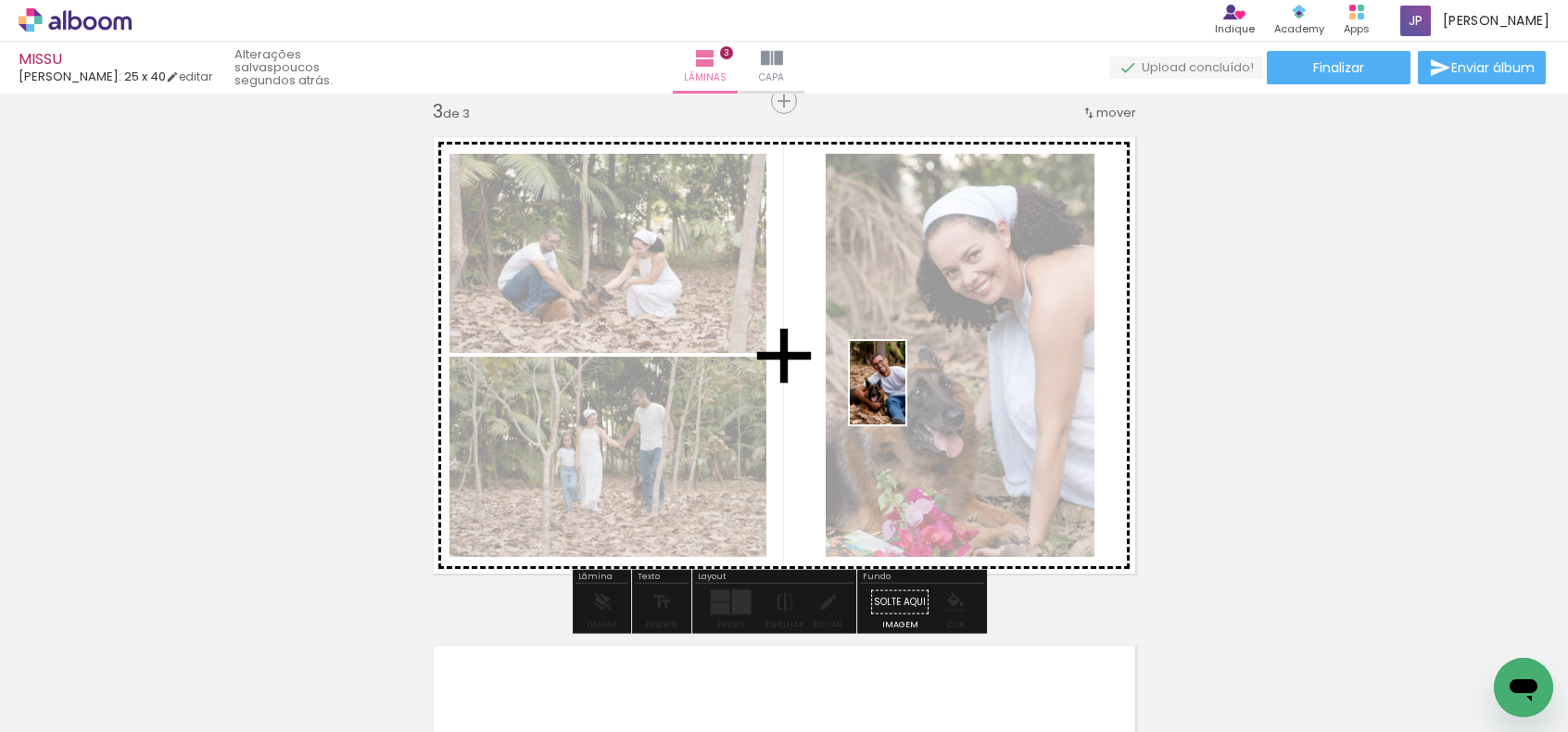
drag, startPoint x: 1285, startPoint y: 692, endPoint x: 905, endPoint y: 397, distance: 481.1
click at [905, 397] on quentale-workspace at bounding box center [784, 366] width 1568 height 732
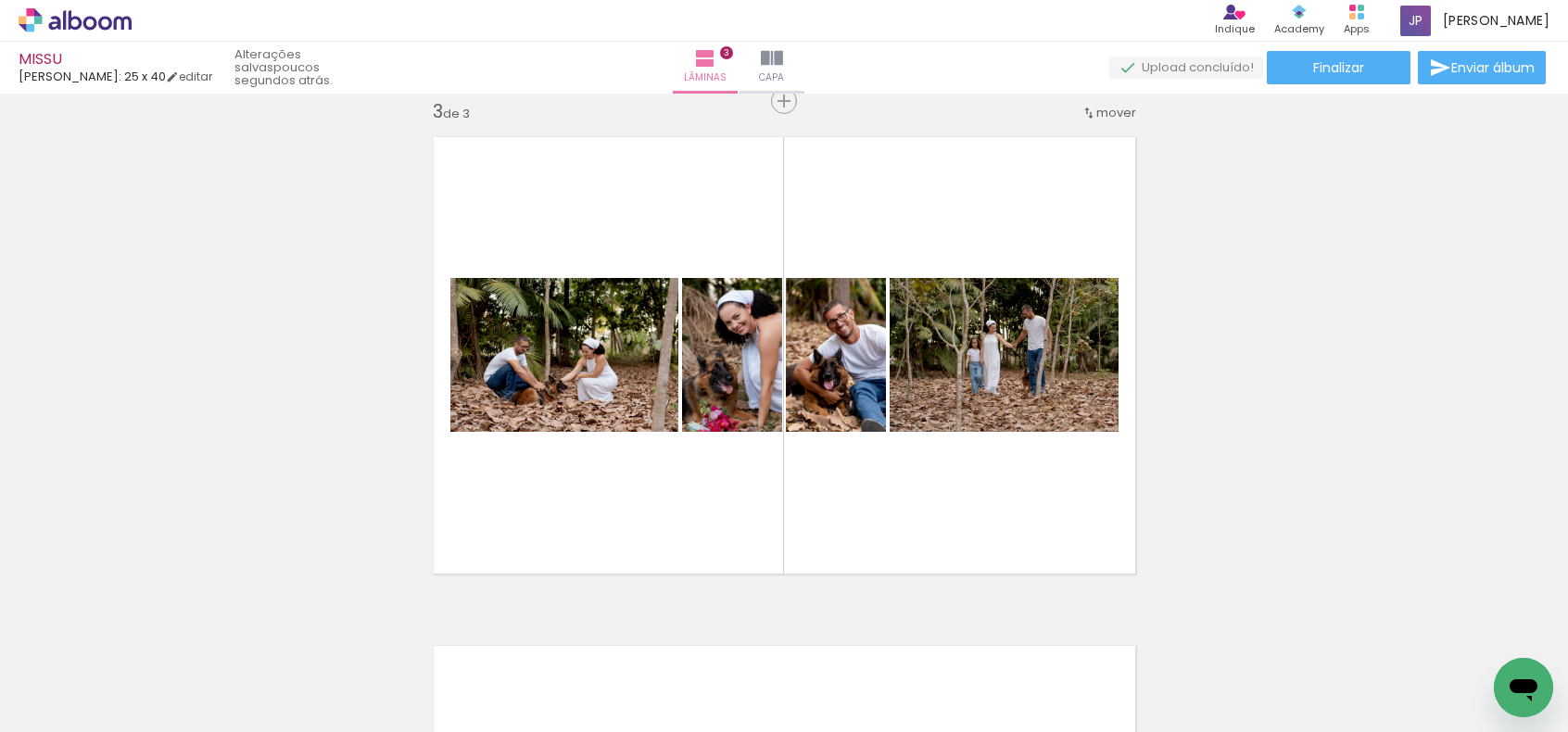
scroll to position [0, 6890]
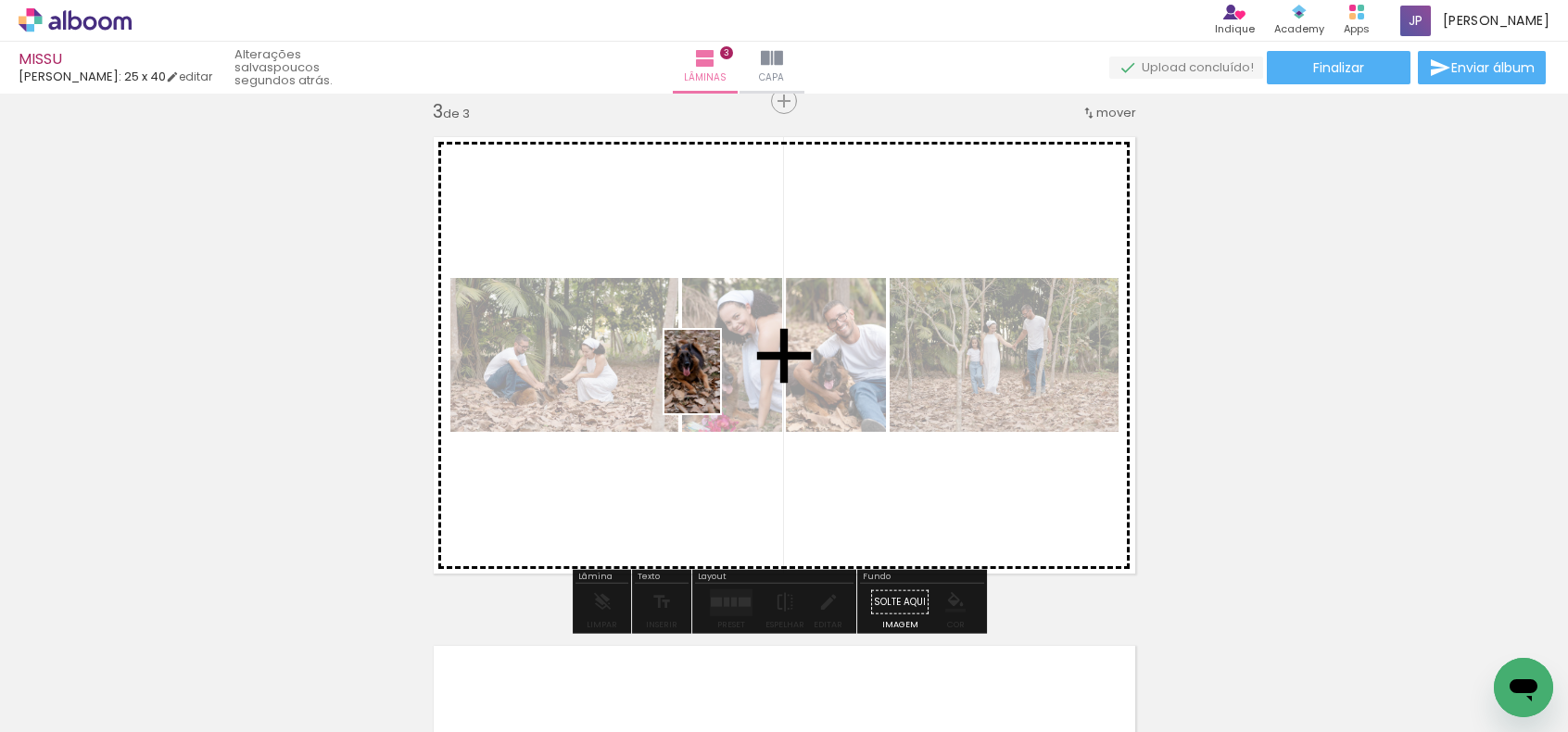
drag, startPoint x: 1492, startPoint y: 670, endPoint x: 722, endPoint y: 383, distance: 821.7
click at [722, 383] on quentale-workspace at bounding box center [784, 366] width 1568 height 732
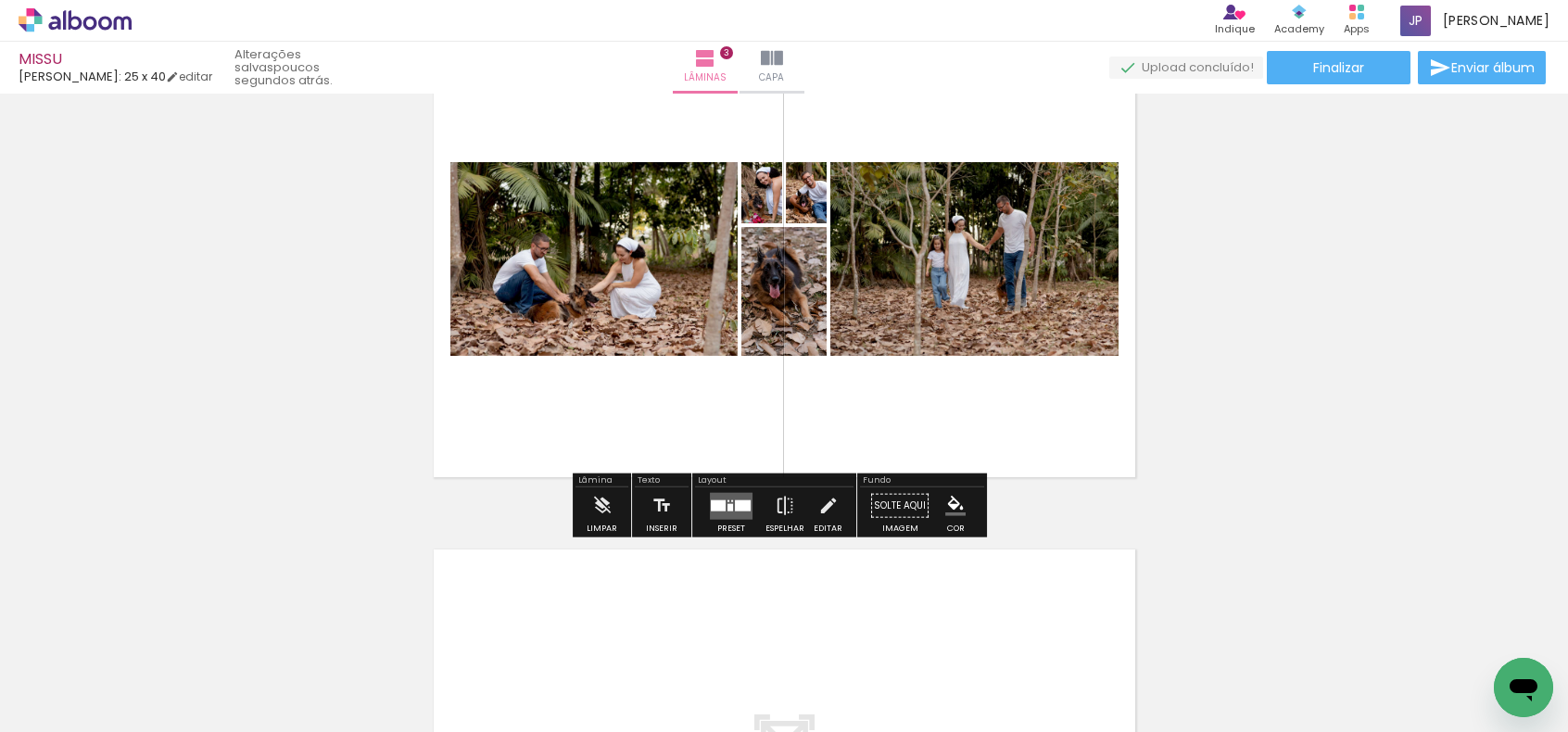
scroll to position [1134, 0]
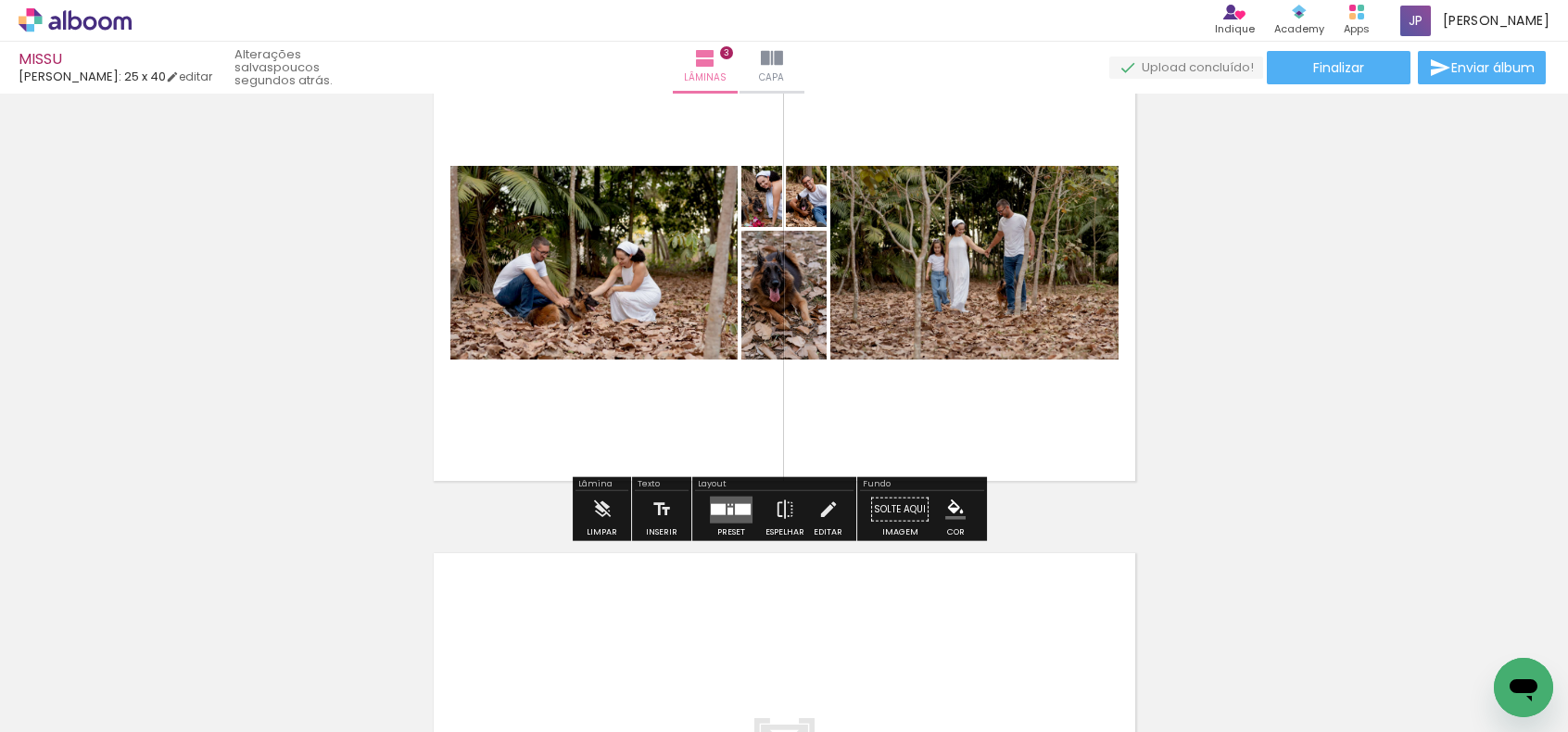
drag, startPoint x: 710, startPoint y: 506, endPoint x: 706, endPoint y: 523, distance: 17.5
click at [711, 511] on div at bounding box center [718, 509] width 15 height 11
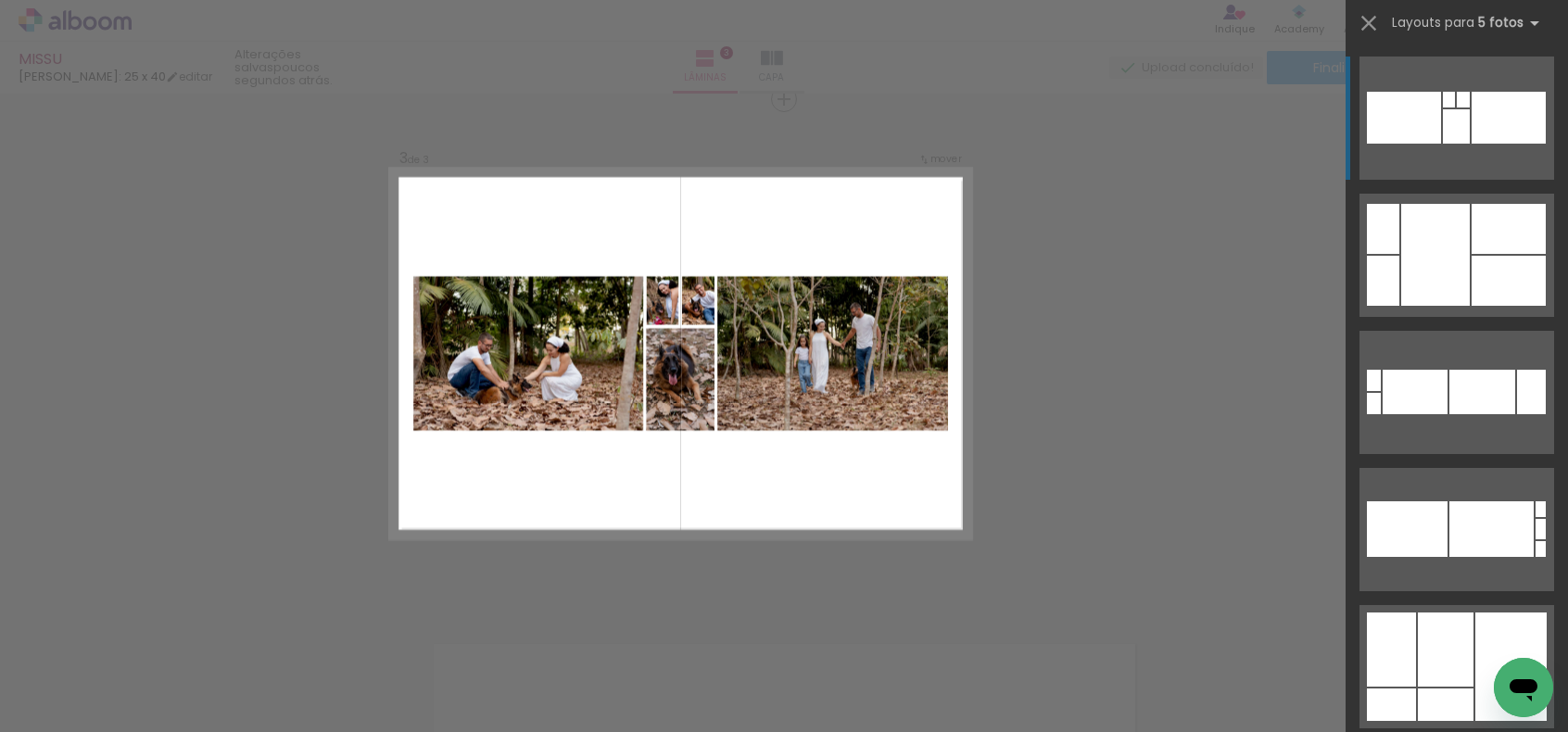
scroll to position [1040, 0]
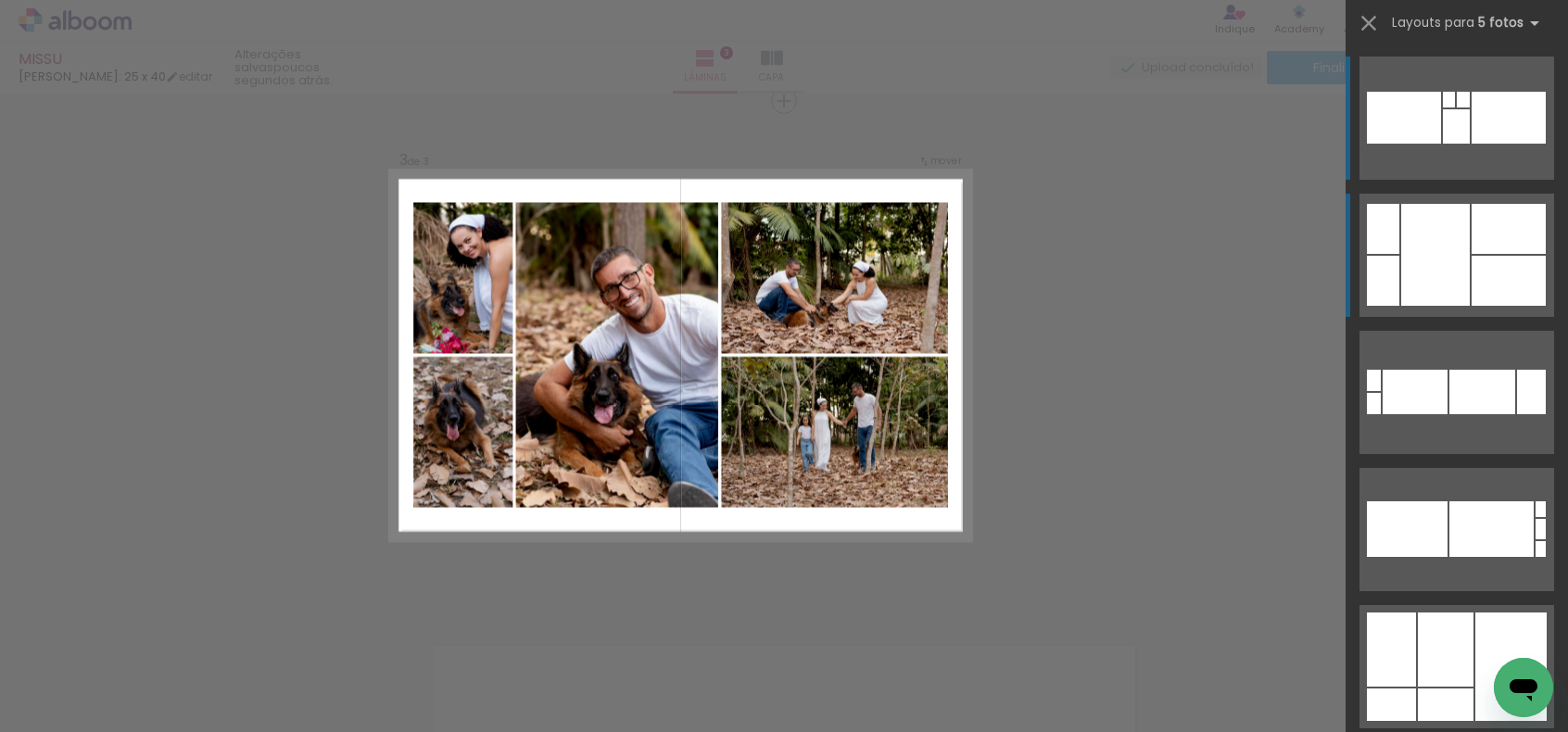
click at [1440, 247] on div at bounding box center [1435, 254] width 69 height 102
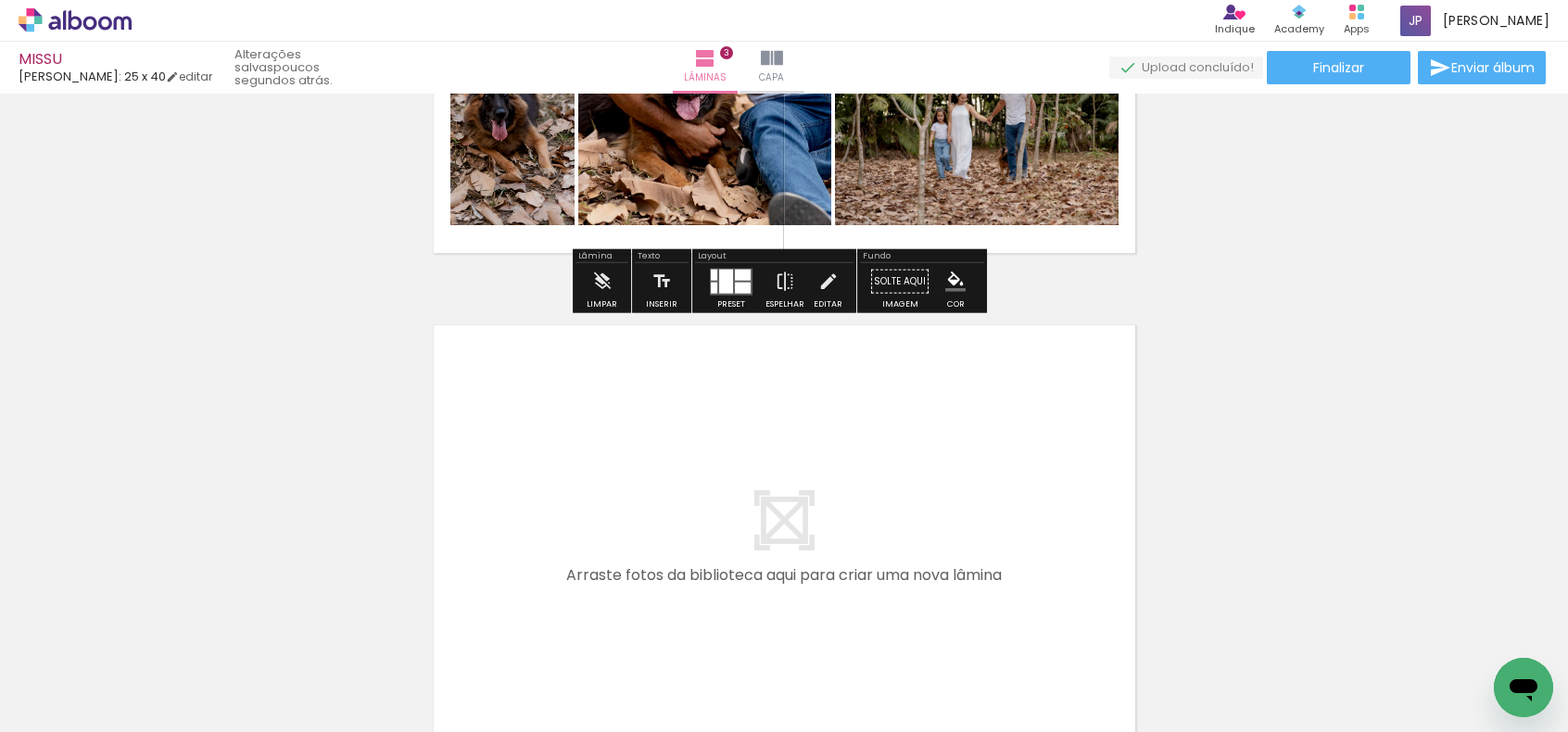
scroll to position [1412, 0]
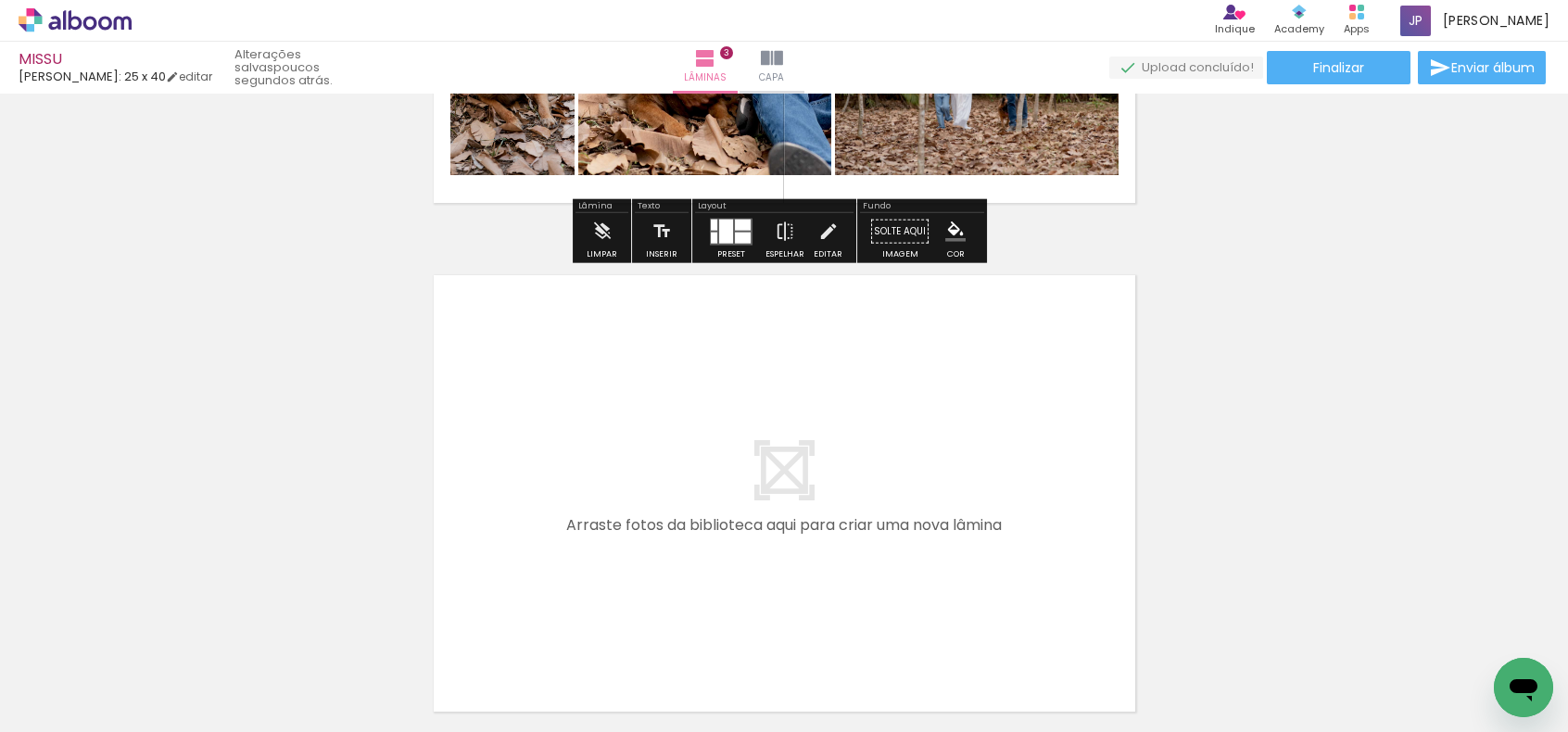
click at [892, 436] on quentale-layouter at bounding box center [784, 494] width 727 height 463
click at [900, 438] on quentale-layouter at bounding box center [784, 494] width 727 height 463
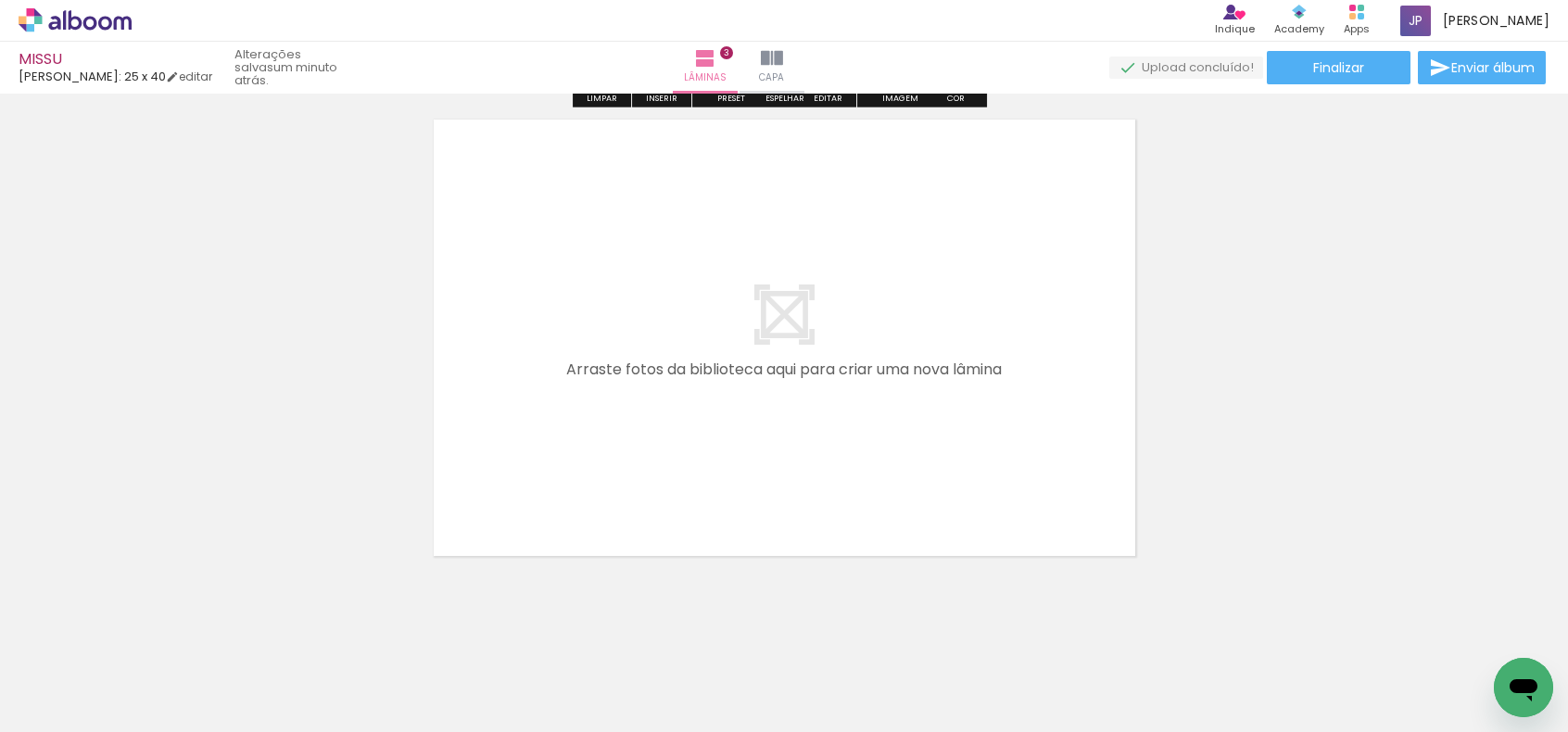
scroll to position [1575, 0]
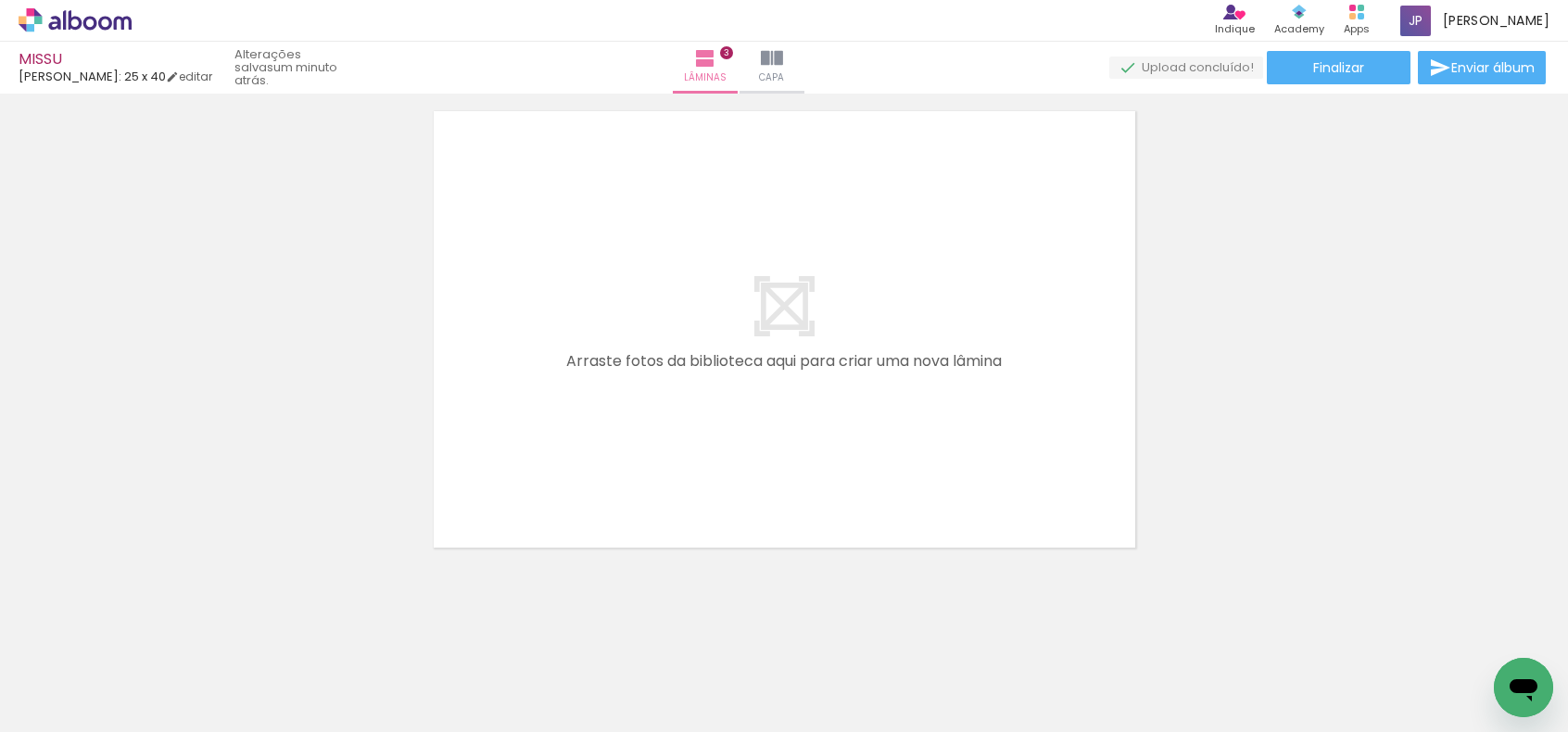
click at [747, 271] on quentale-layouter at bounding box center [784, 329] width 727 height 463
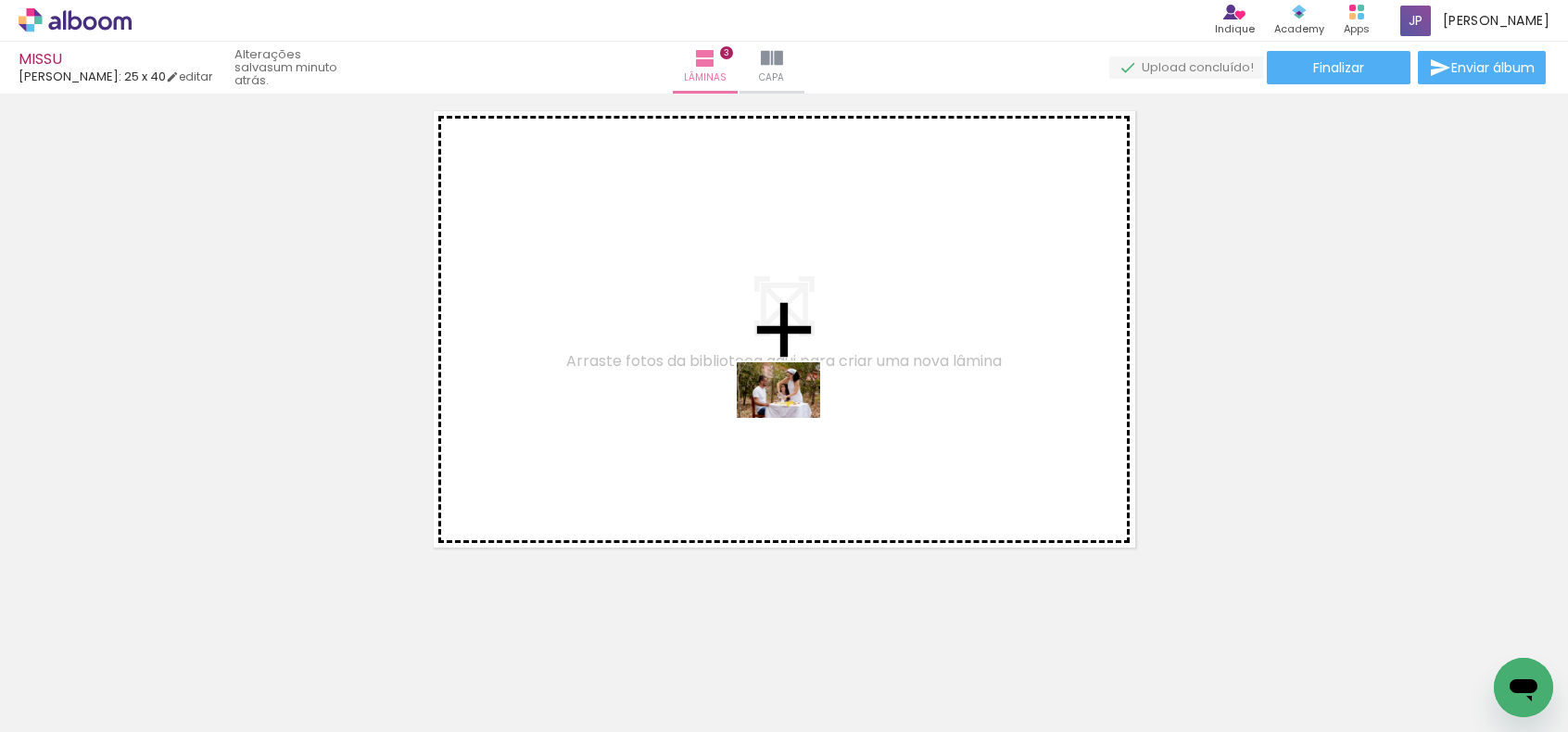
drag, startPoint x: 763, startPoint y: 676, endPoint x: 793, endPoint y: 418, distance: 259.7
click at [793, 418] on quentale-workspace at bounding box center [784, 366] width 1568 height 732
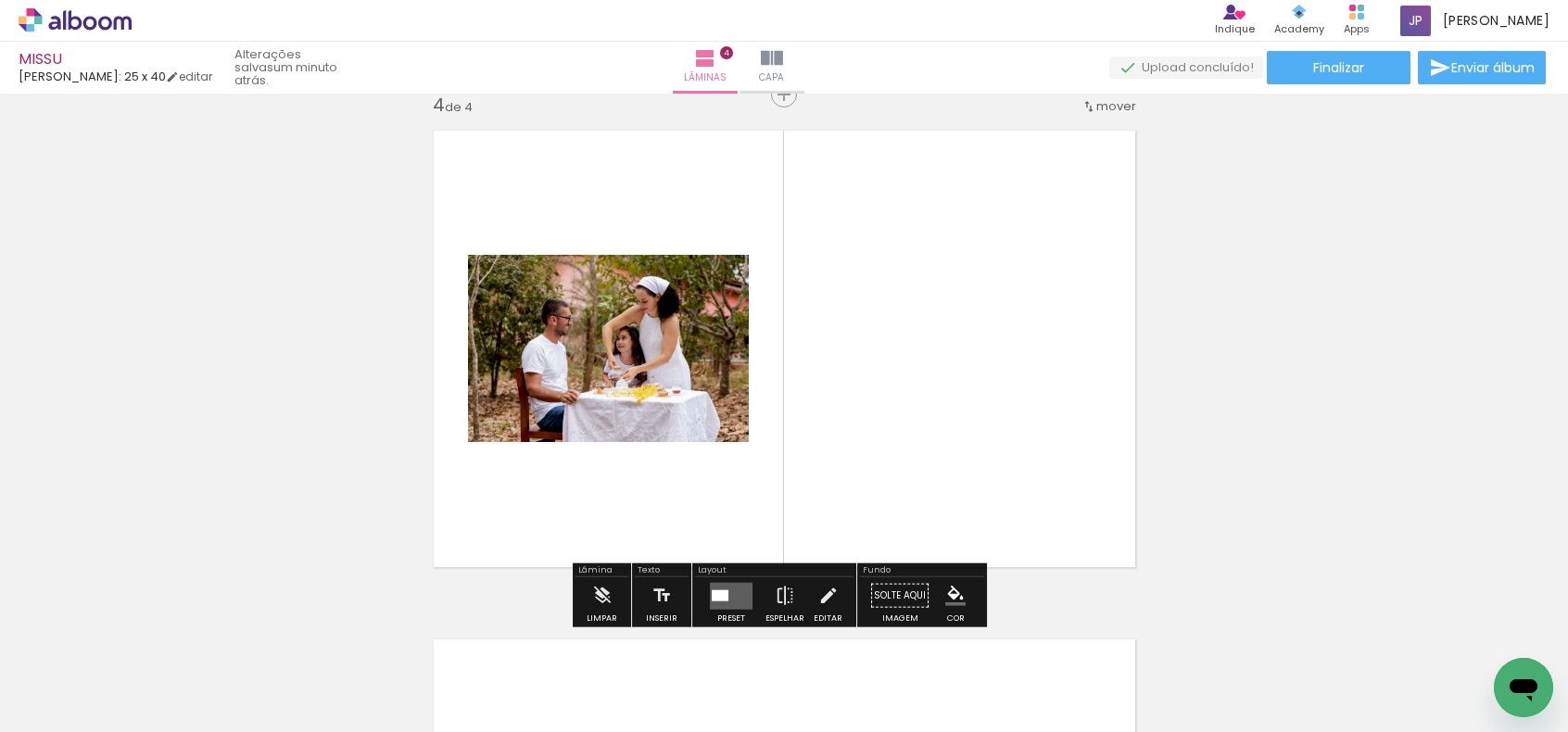
scroll to position [1550, 0]
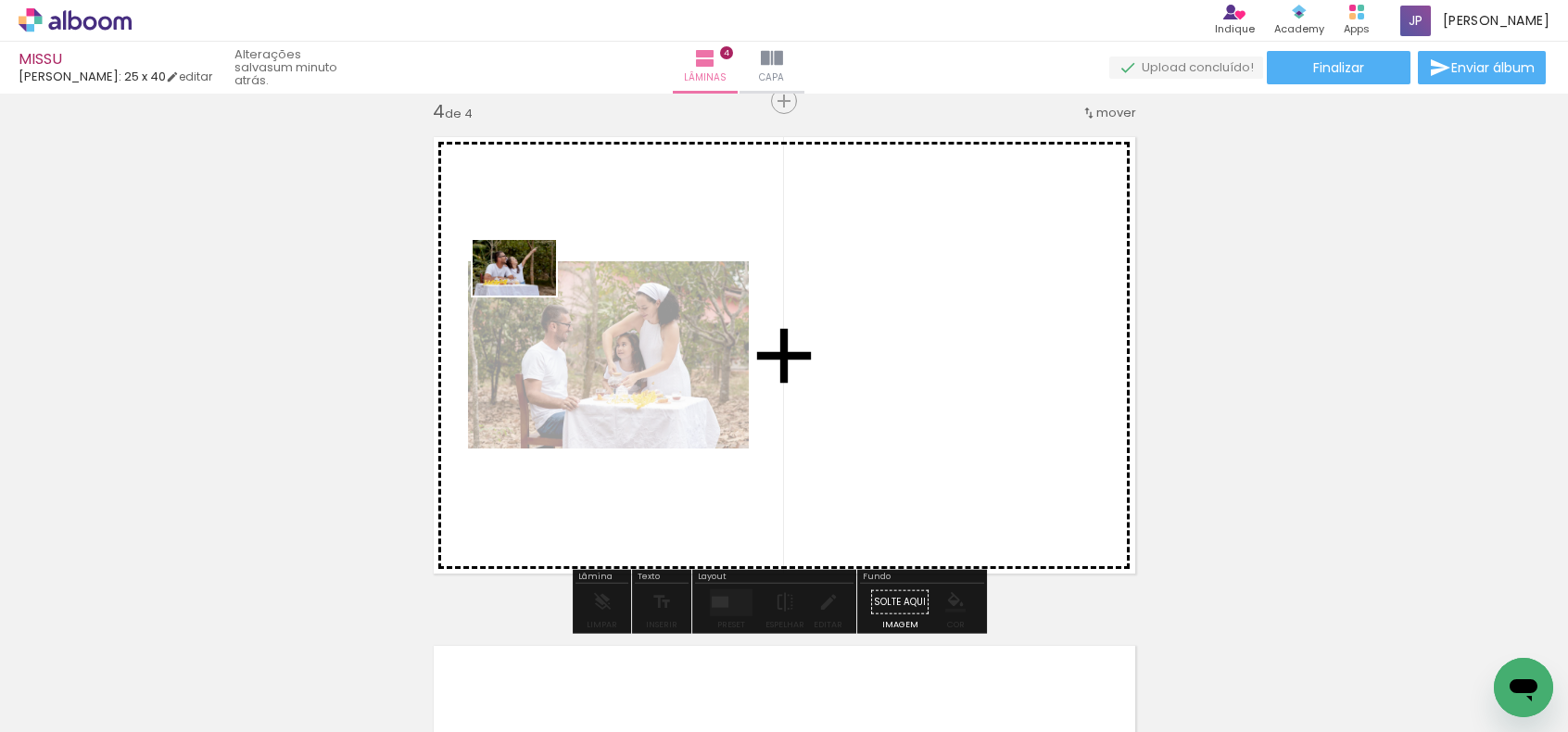
drag, startPoint x: 988, startPoint y: 680, endPoint x: 517, endPoint y: 279, distance: 618.6
click at [528, 291] on quentale-workspace at bounding box center [784, 366] width 1568 height 732
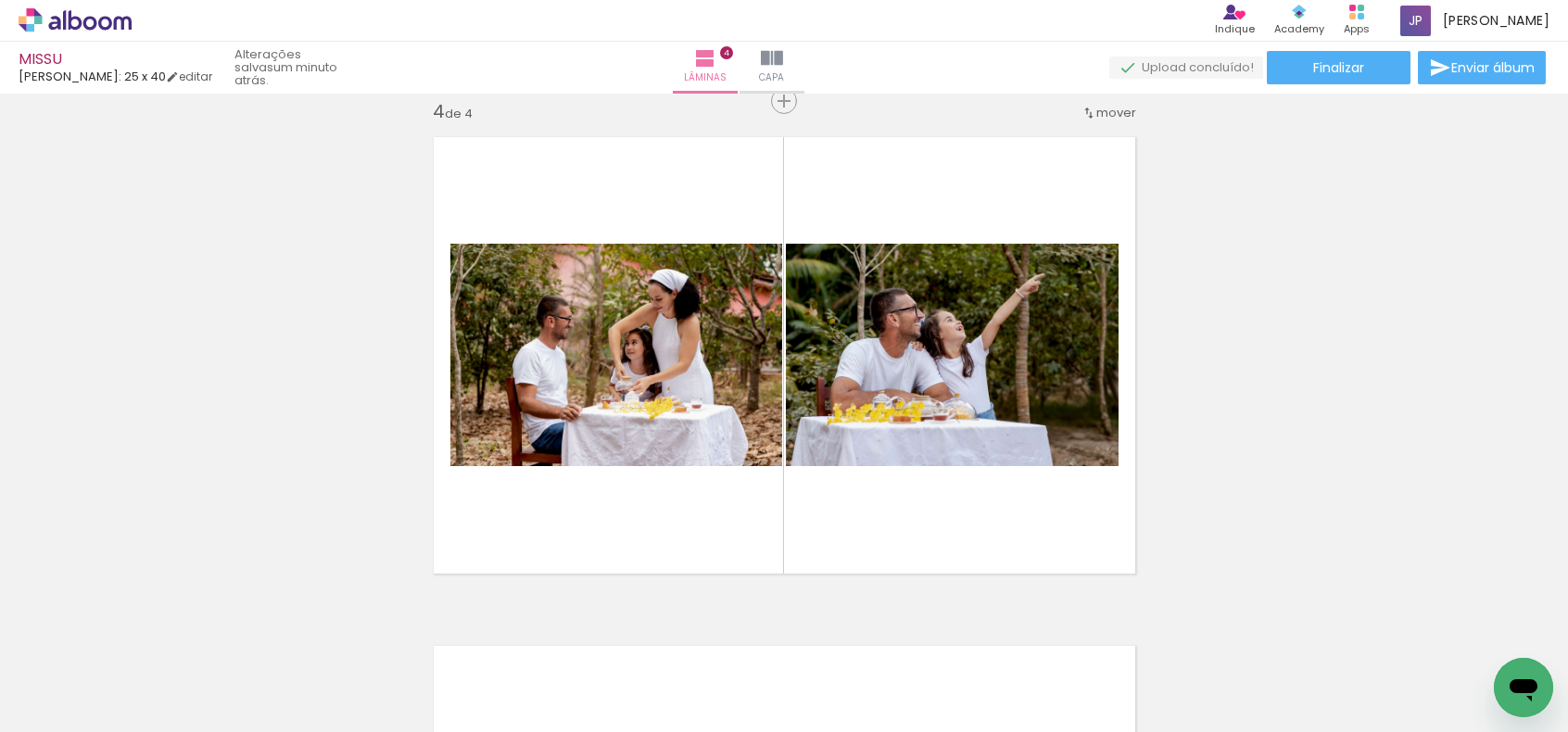
scroll to position [0, 5135]
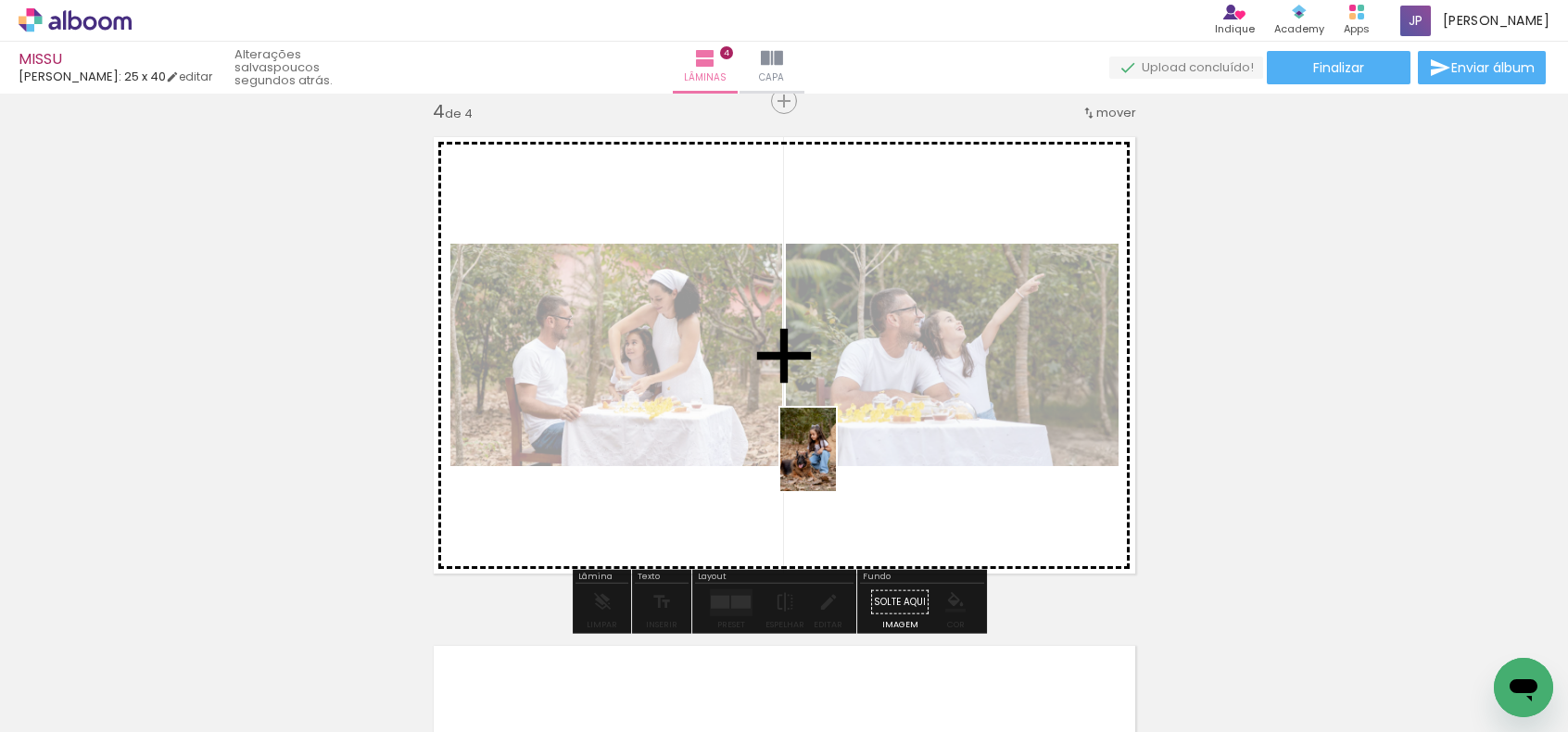
drag, startPoint x: 869, startPoint y: 694, endPoint x: 831, endPoint y: 453, distance: 244.0
click at [831, 453] on quentale-workspace at bounding box center [784, 366] width 1568 height 732
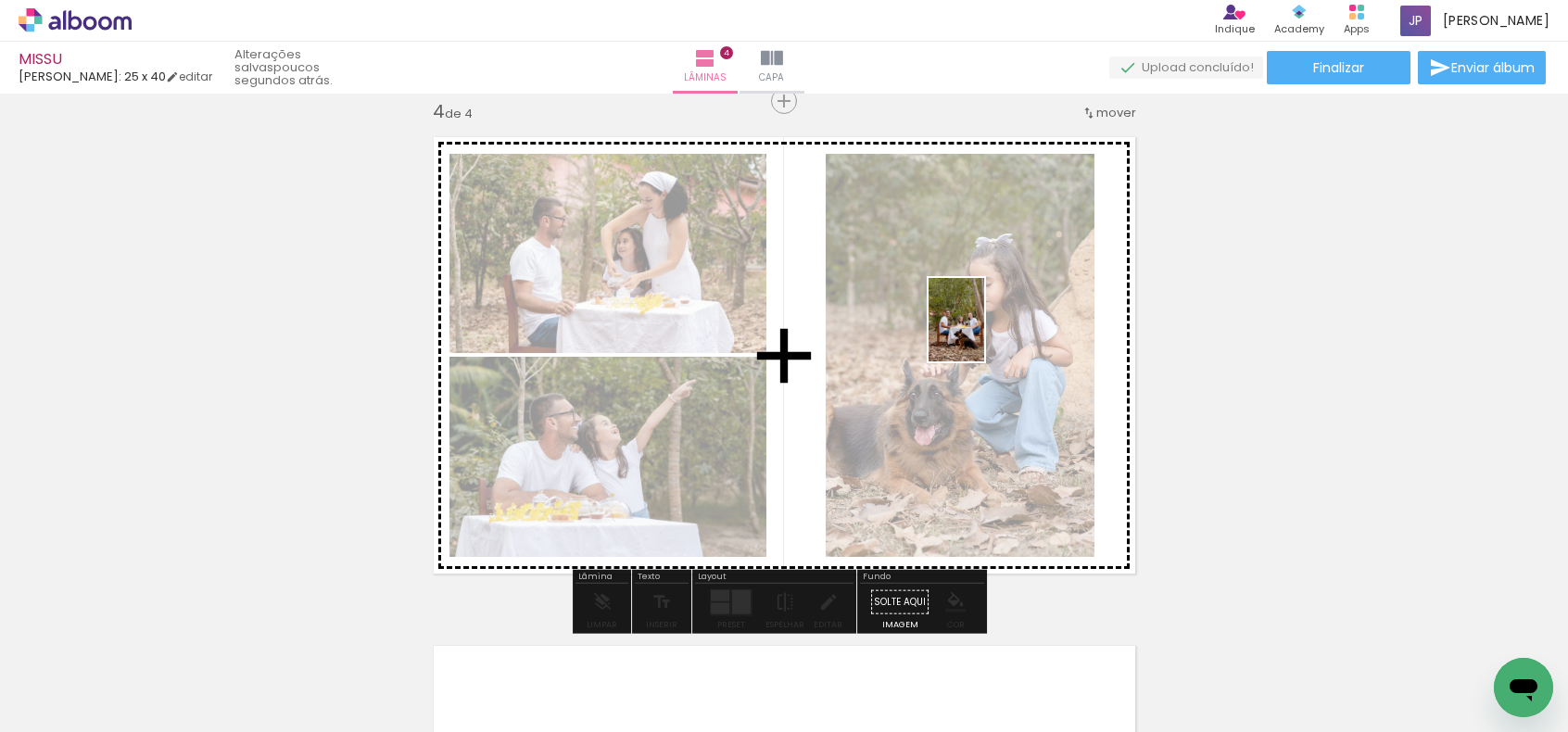
drag, startPoint x: 972, startPoint y: 673, endPoint x: 984, endPoint y: 334, distance: 339.2
click at [984, 334] on quentale-workspace at bounding box center [784, 366] width 1568 height 732
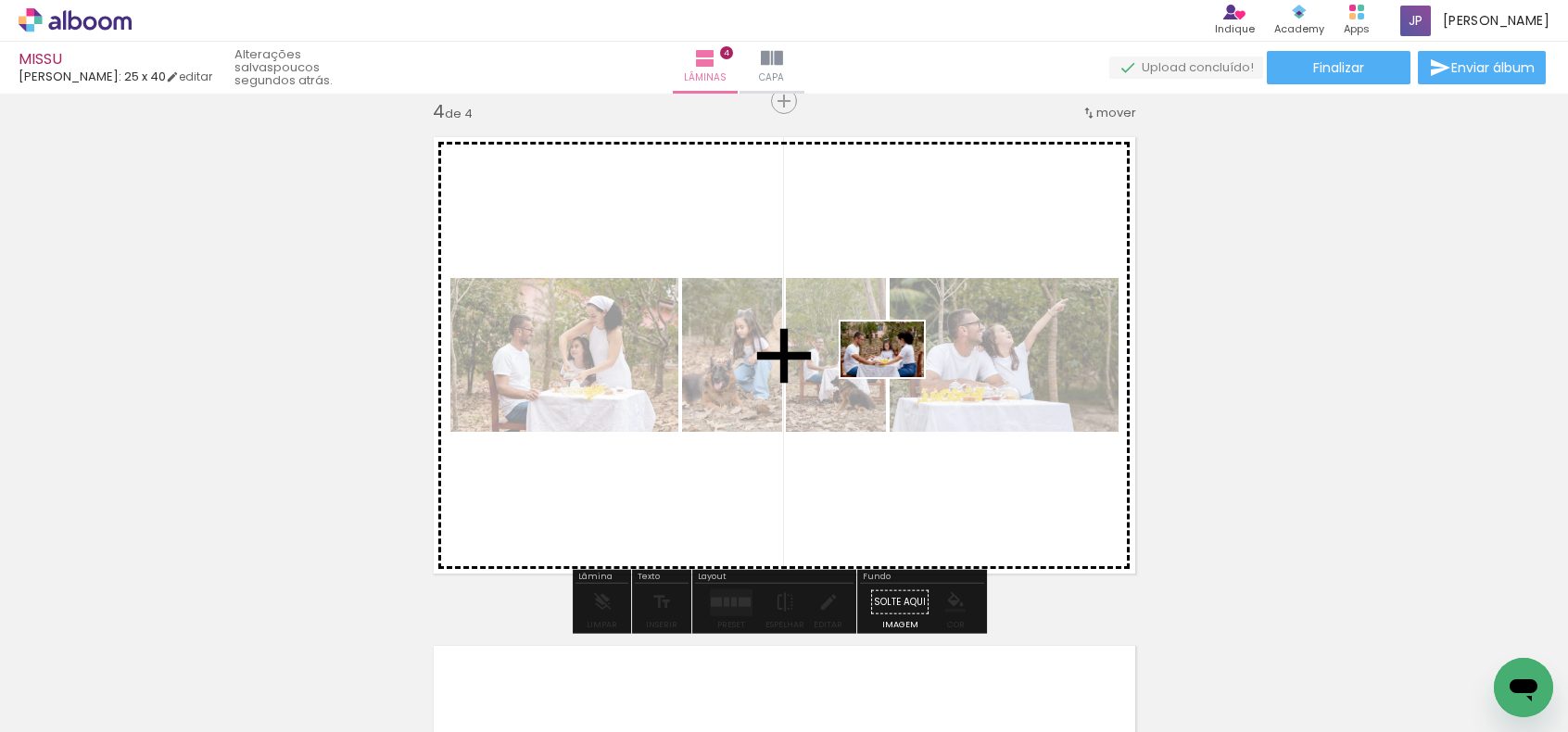
drag, startPoint x: 1078, startPoint y: 683, endPoint x: 896, endPoint y: 377, distance: 356.0
click at [896, 377] on quentale-workspace at bounding box center [784, 366] width 1568 height 732
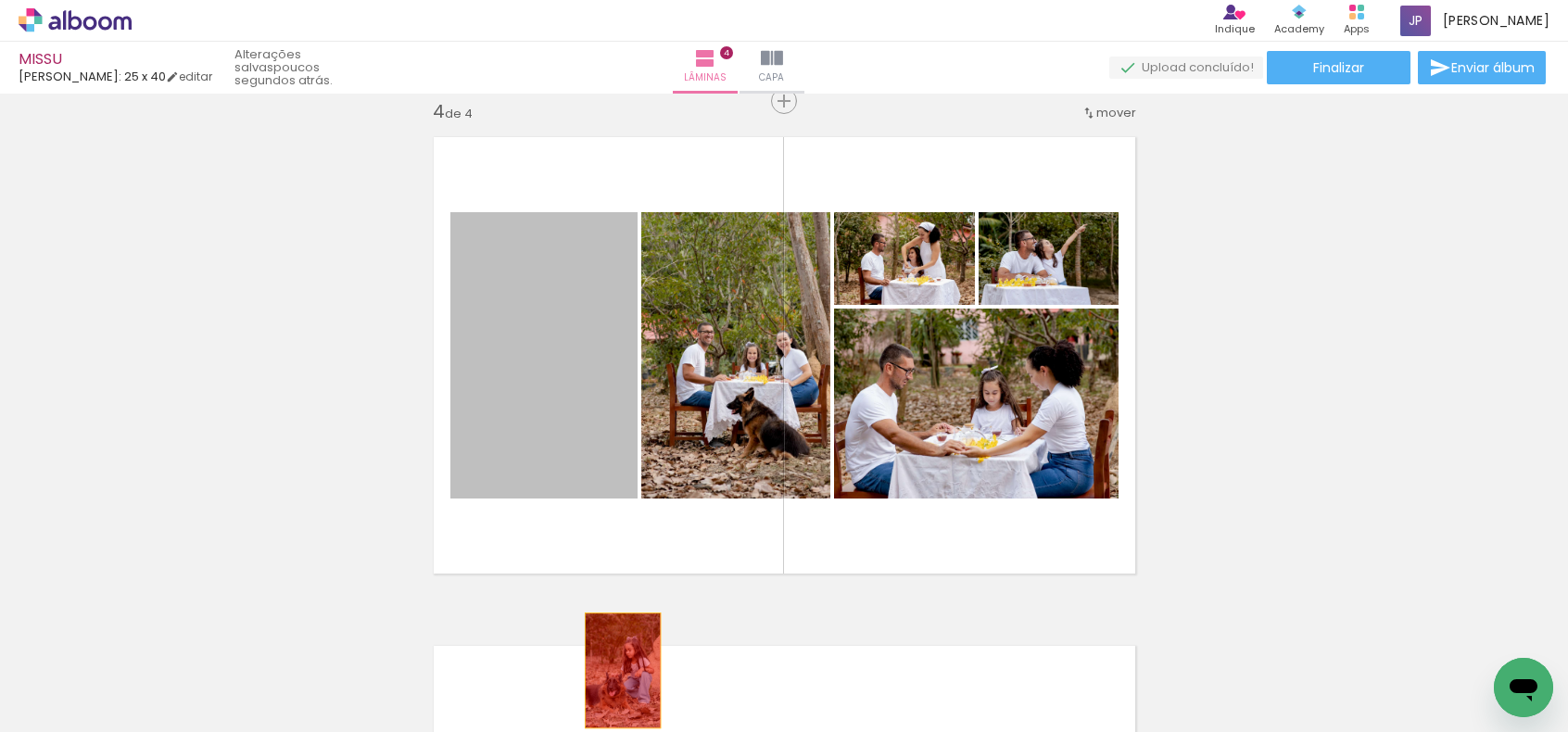
drag, startPoint x: 523, startPoint y: 335, endPoint x: 616, endPoint y: 670, distance: 347.7
click at [616, 670] on quentale-workspace at bounding box center [784, 366] width 1568 height 732
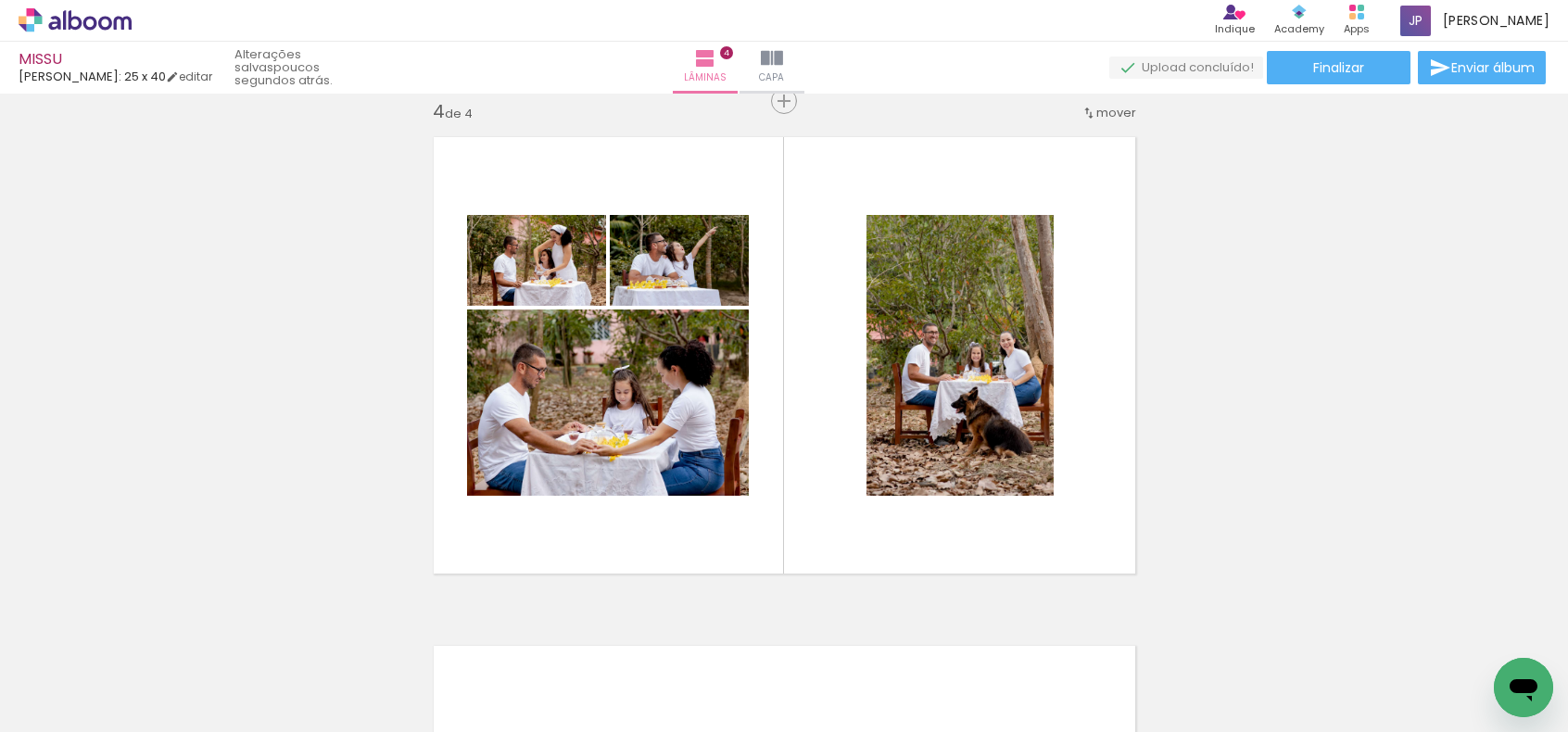
scroll to position [0, 5470]
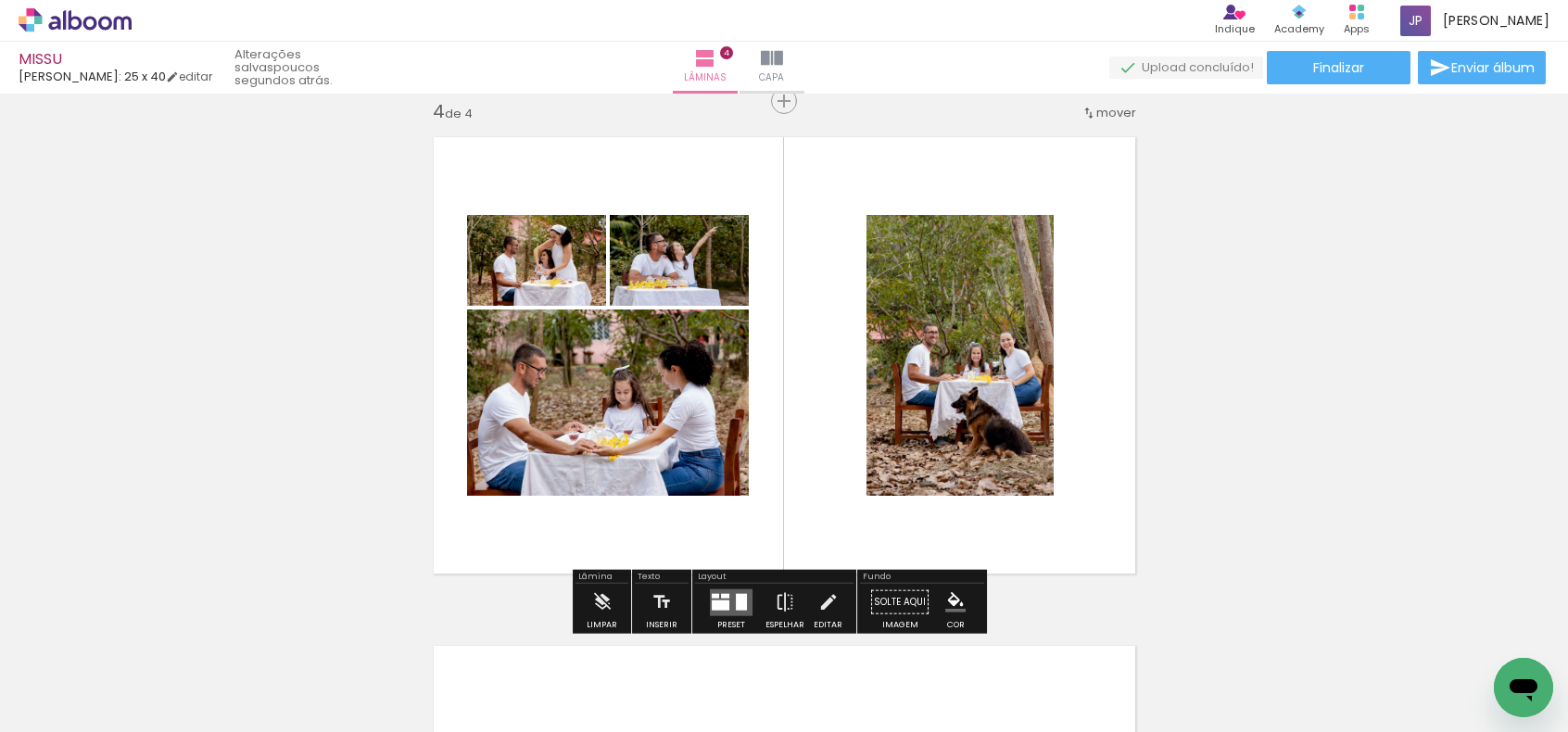
click at [728, 600] on quentale-layouter at bounding box center [731, 602] width 43 height 27
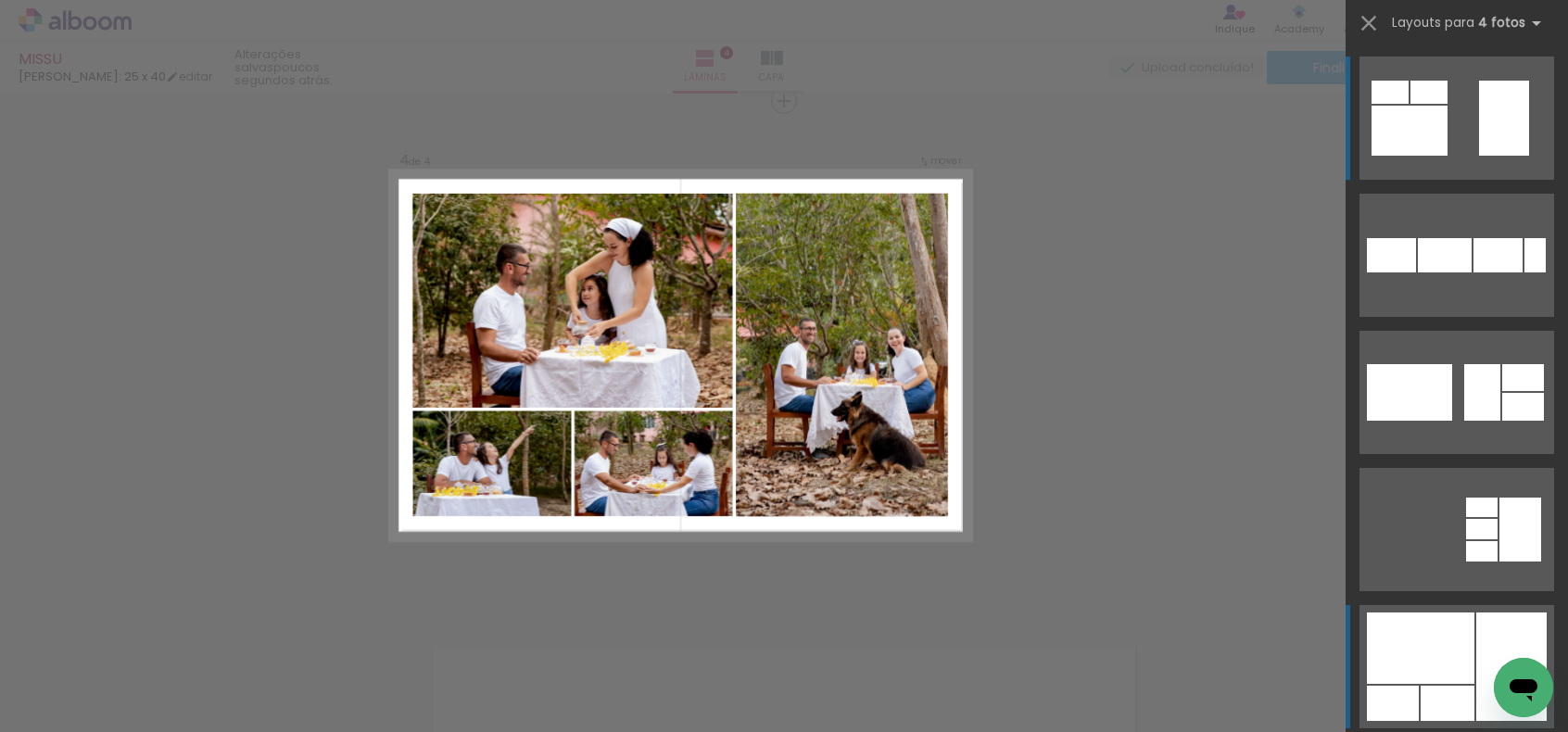
click at [1471, 272] on div at bounding box center [1444, 255] width 53 height 34
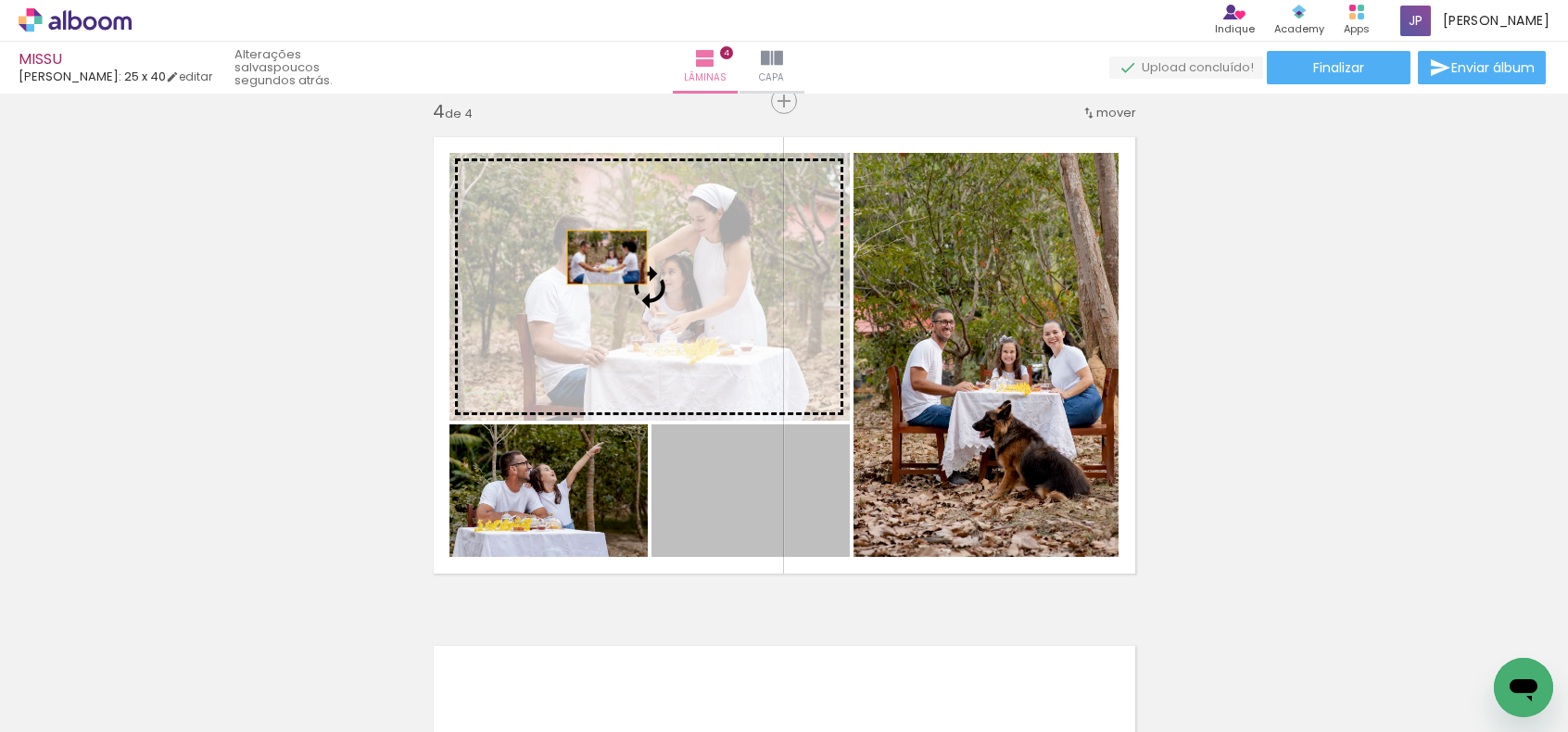
drag, startPoint x: 726, startPoint y: 516, endPoint x: 605, endPoint y: 273, distance: 271.5
click at [0, 0] on slot at bounding box center [0, 0] width 0 height 0
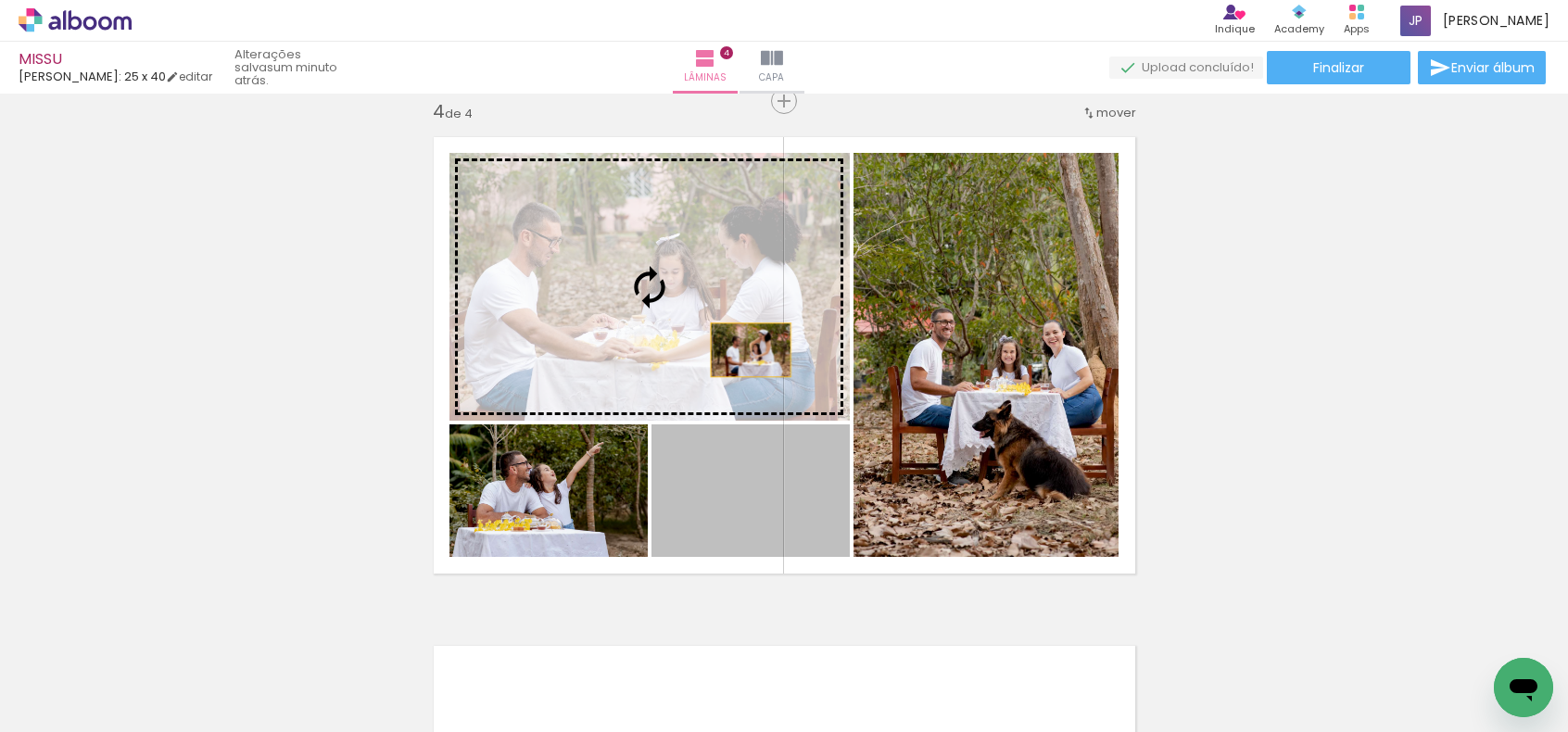
drag, startPoint x: 782, startPoint y: 499, endPoint x: 722, endPoint y: 325, distance: 184.1
click at [0, 0] on slot at bounding box center [0, 0] width 0 height 0
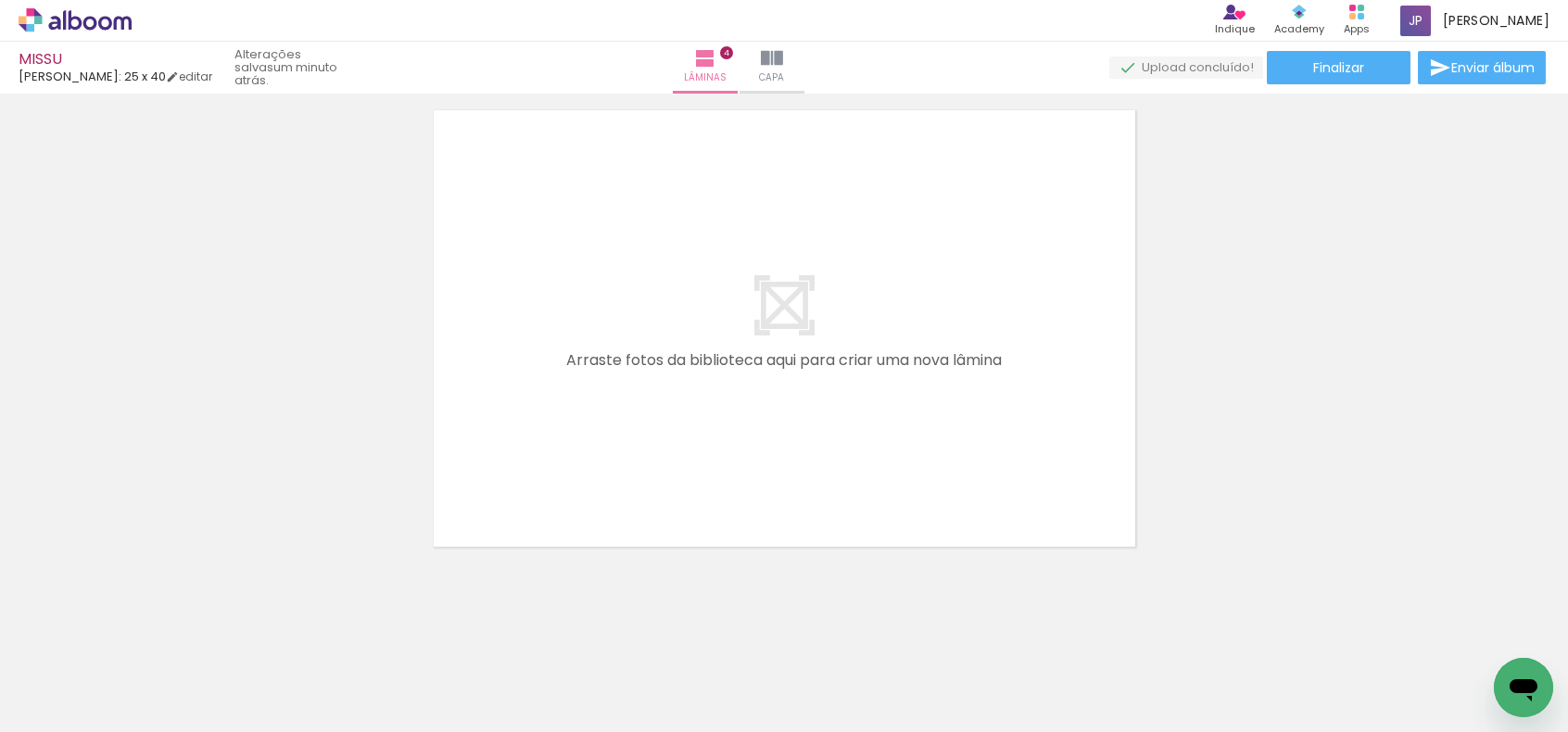
scroll to position [2093, 0]
click at [759, 414] on quentale-layouter at bounding box center [784, 321] width 727 height 463
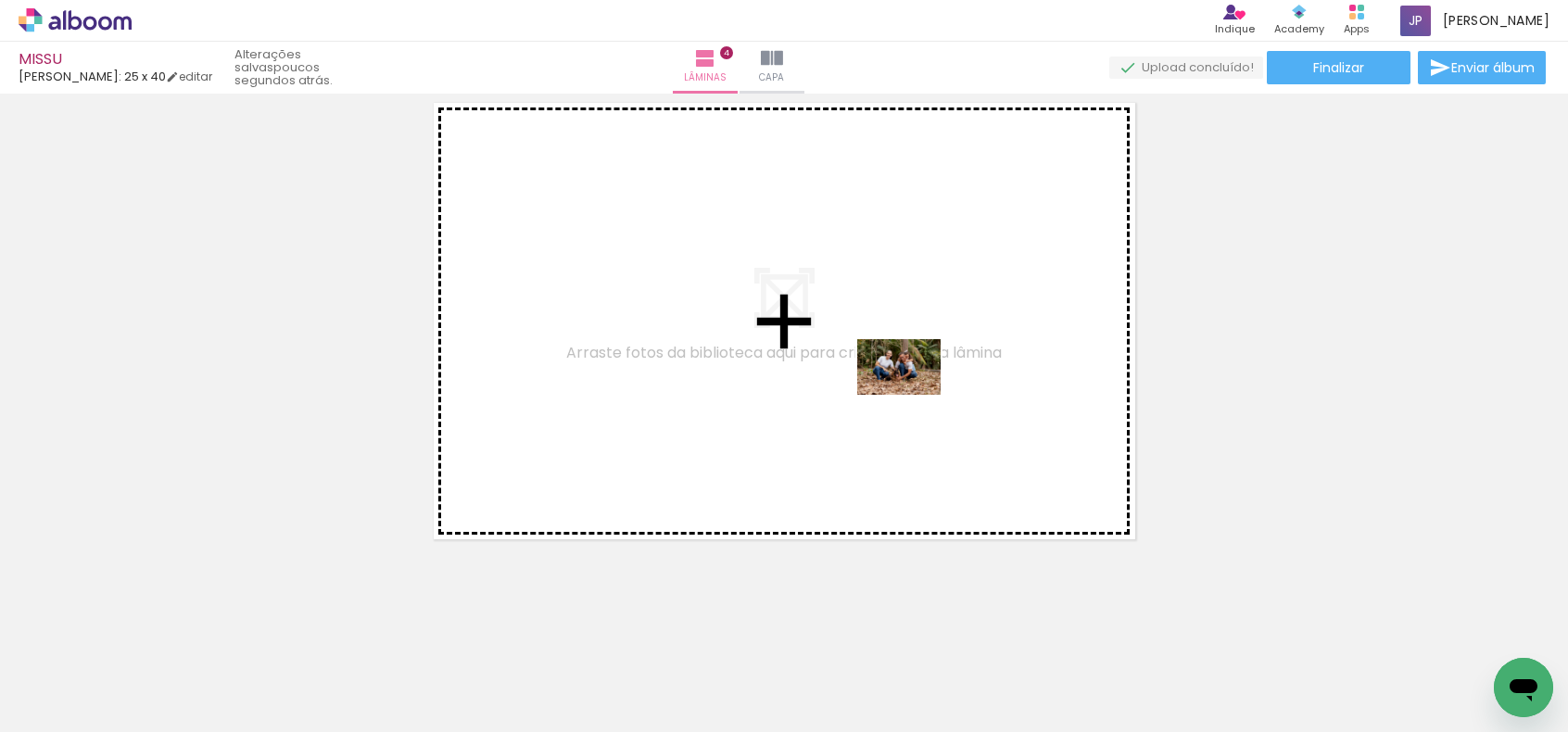
drag, startPoint x: 1363, startPoint y: 681, endPoint x: 910, endPoint y: 379, distance: 544.4
click at [911, 392] on quentale-workspace at bounding box center [784, 366] width 1568 height 732
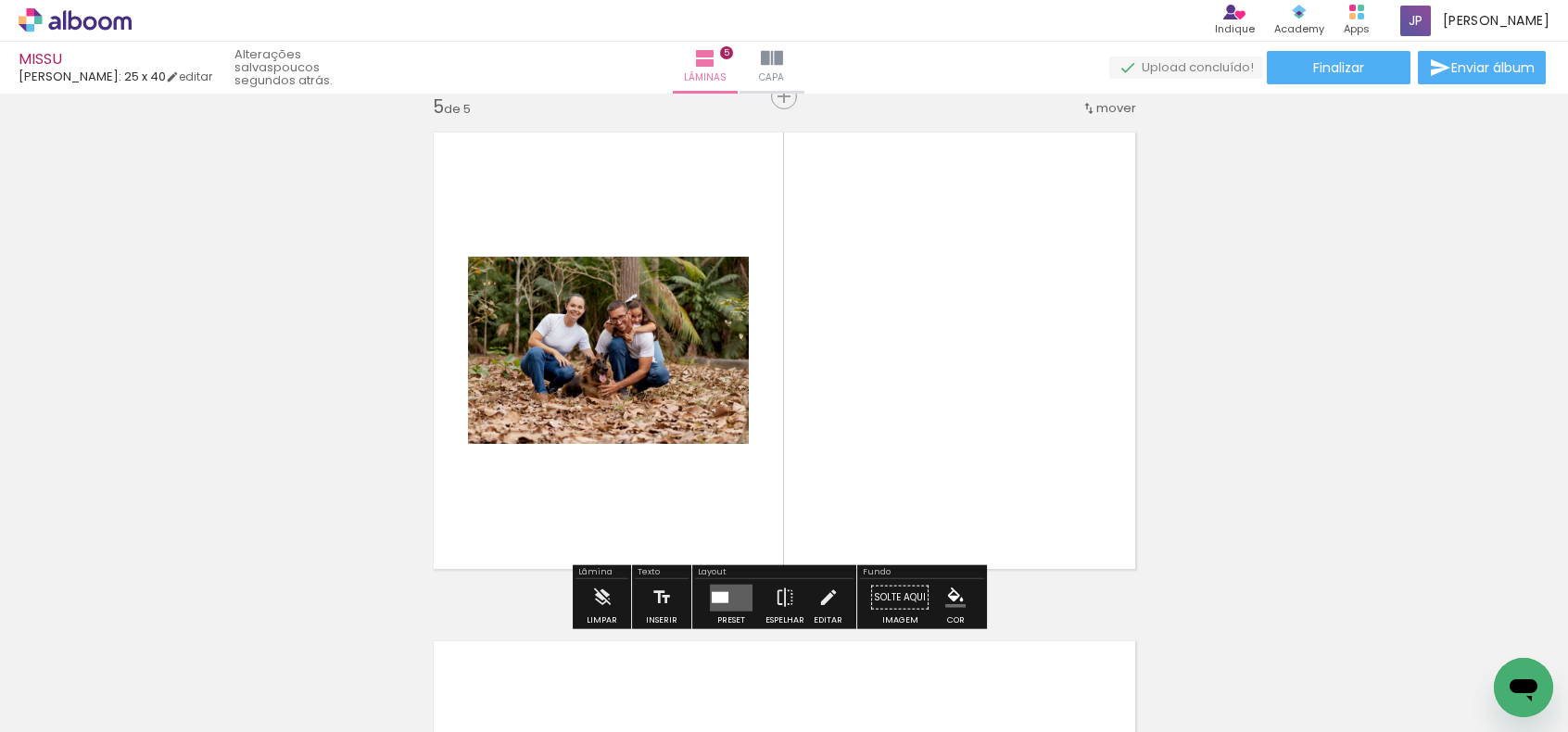
scroll to position [2059, 0]
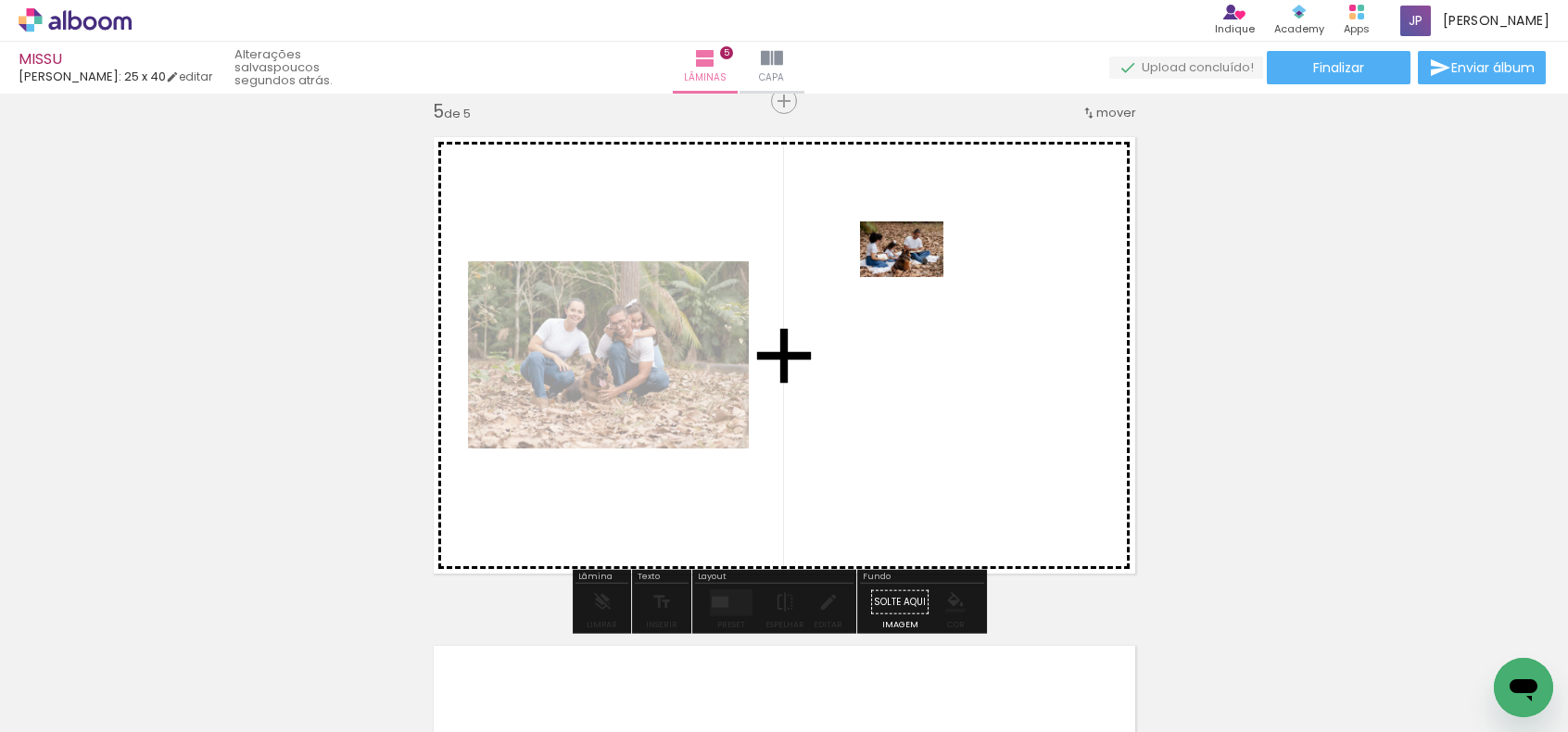
drag, startPoint x: 958, startPoint y: 687, endPoint x: 915, endPoint y: 277, distance: 412.2
click at [915, 277] on quentale-workspace at bounding box center [784, 366] width 1568 height 732
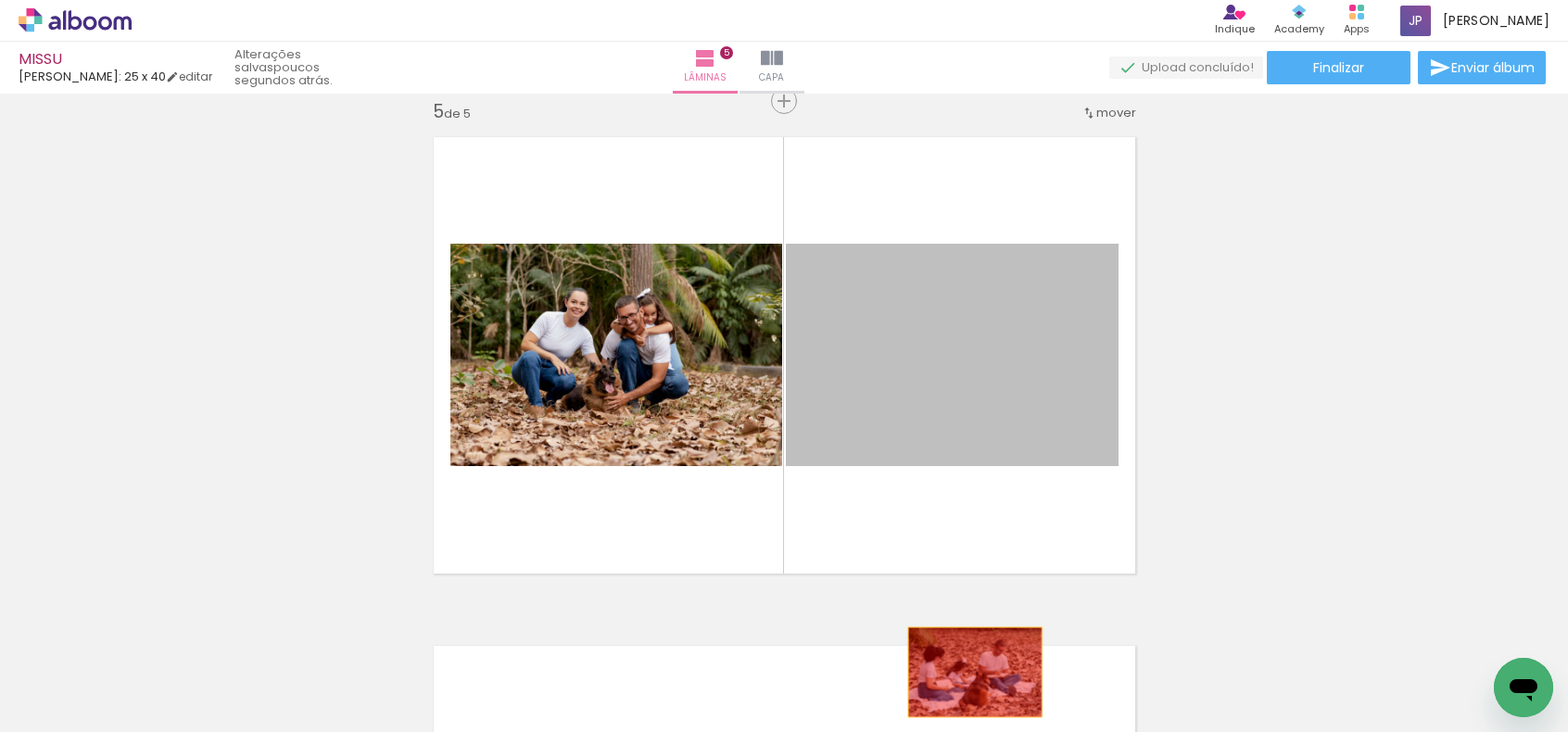
drag, startPoint x: 899, startPoint y: 355, endPoint x: 968, endPoint y: 672, distance: 324.4
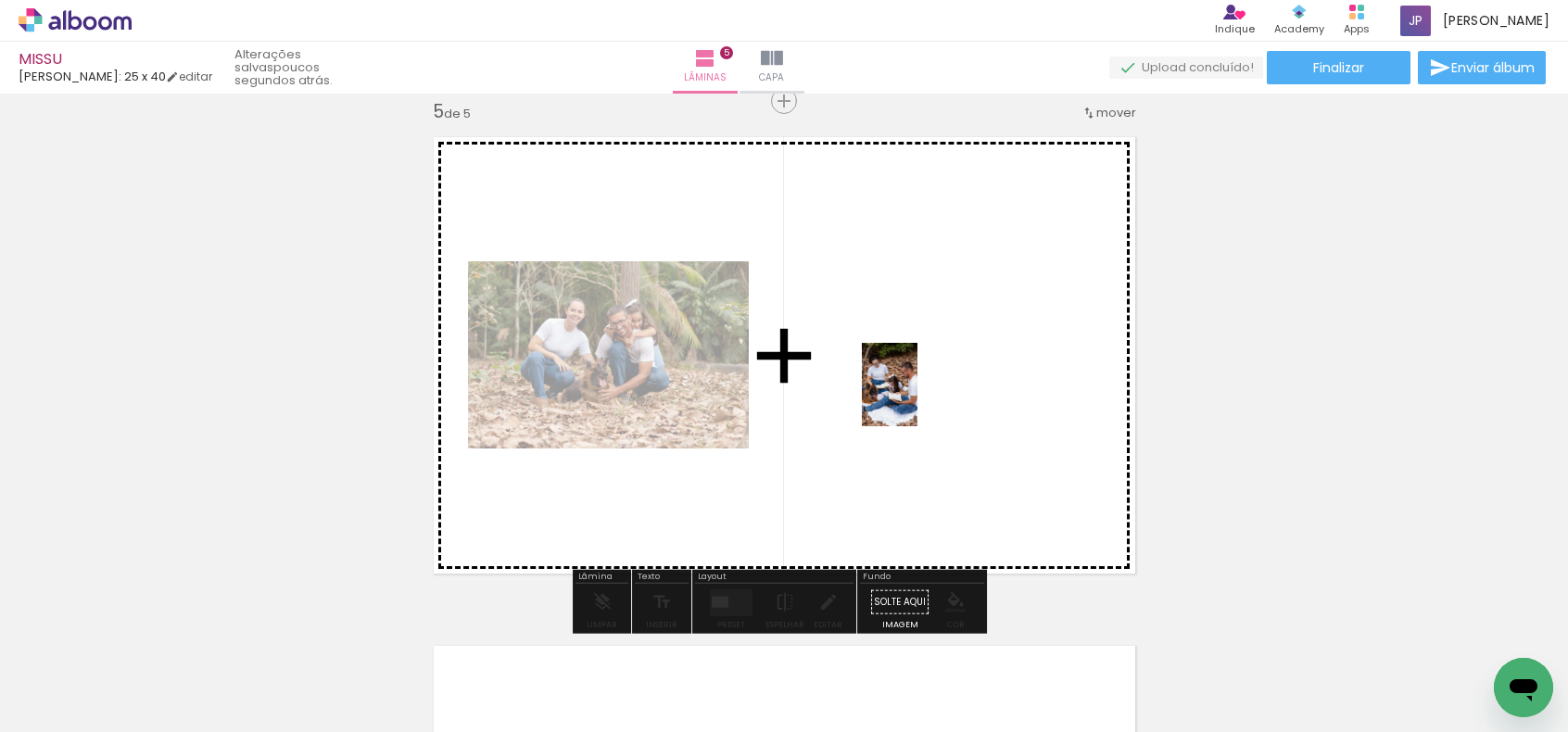
drag, startPoint x: 845, startPoint y: 661, endPoint x: 917, endPoint y: 399, distance: 271.7
click at [917, 399] on quentale-workspace at bounding box center [784, 366] width 1568 height 732
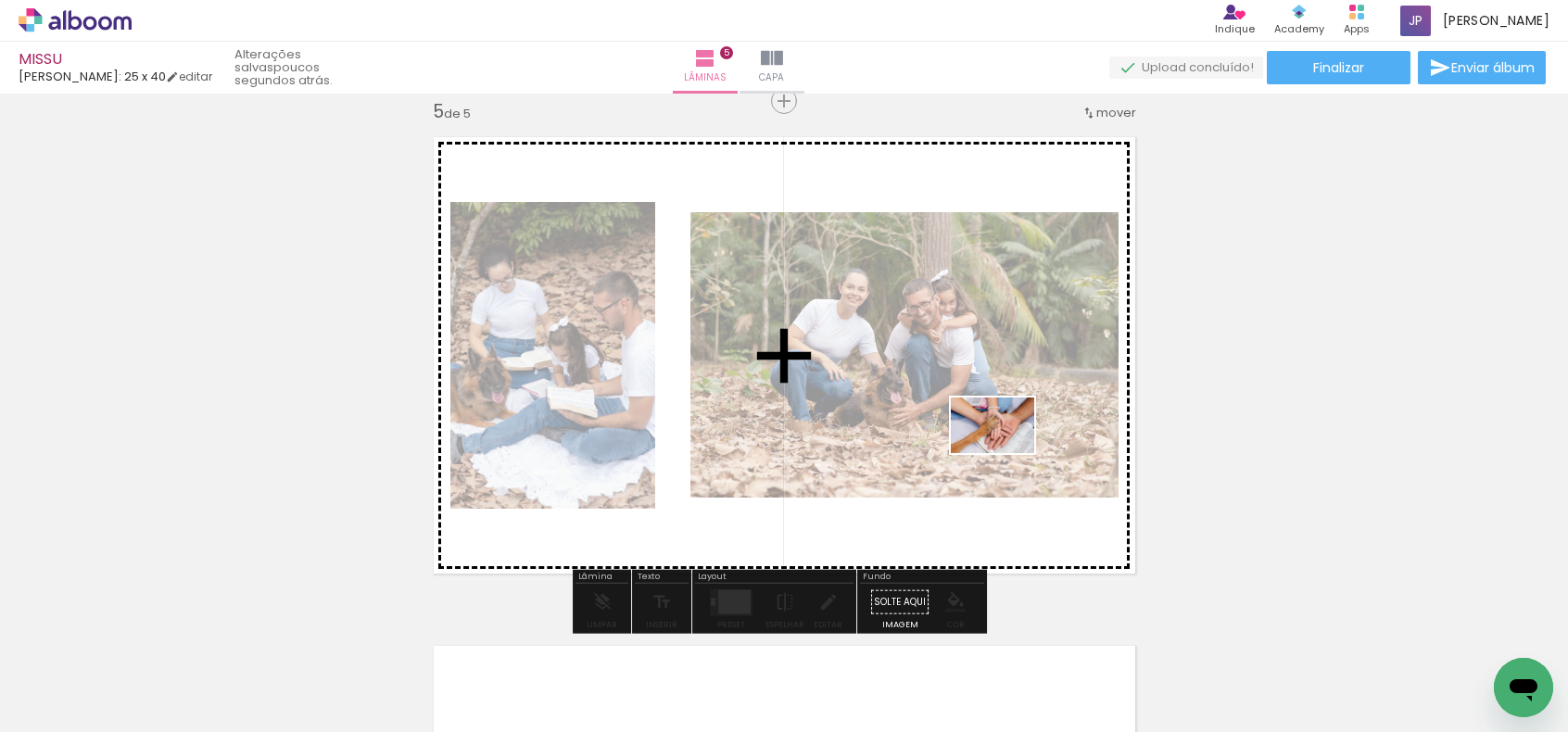
drag, startPoint x: 1058, startPoint y: 694, endPoint x: 1006, endPoint y: 453, distance: 246.5
click at [1006, 453] on quentale-workspace at bounding box center [784, 366] width 1568 height 732
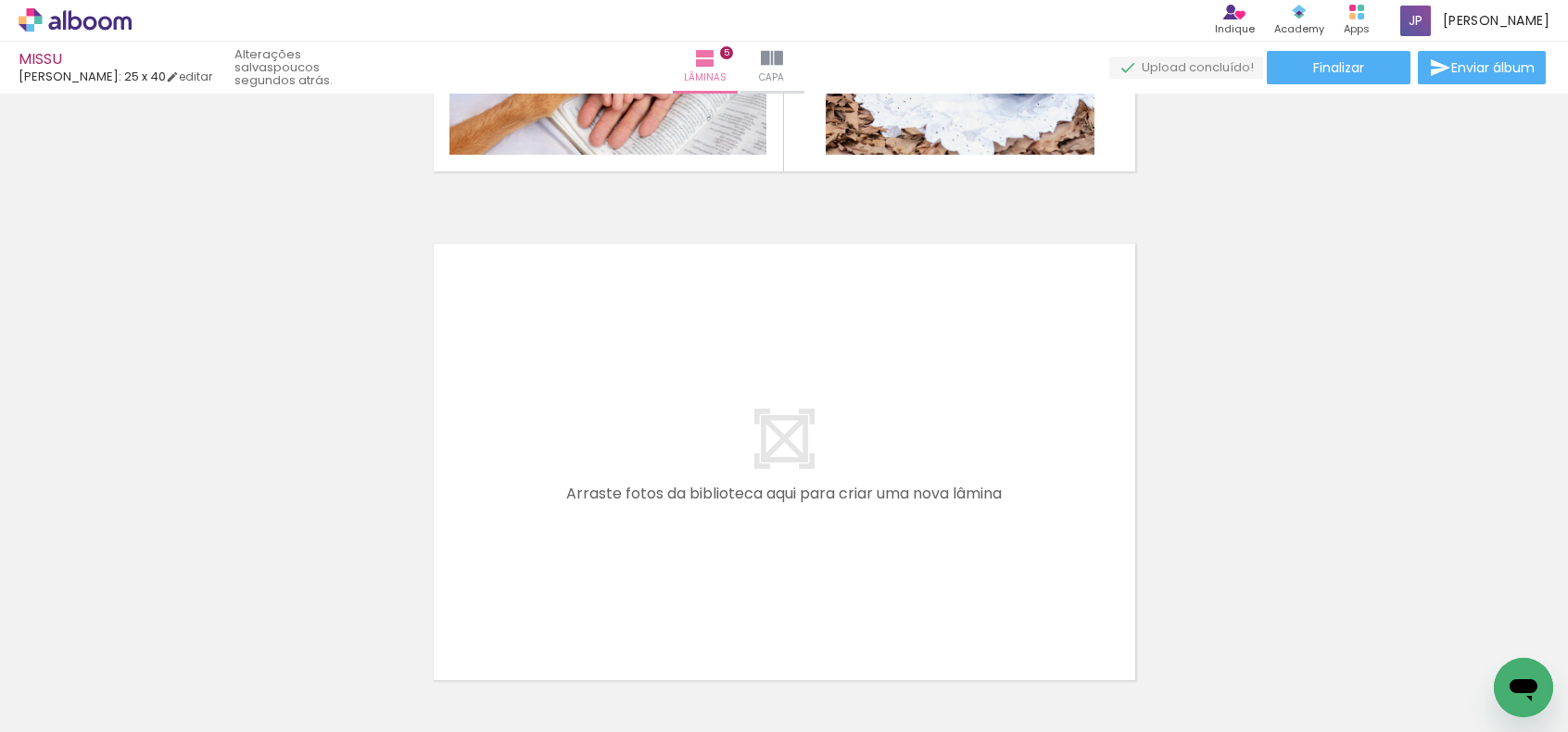
scroll to position [2501, 0]
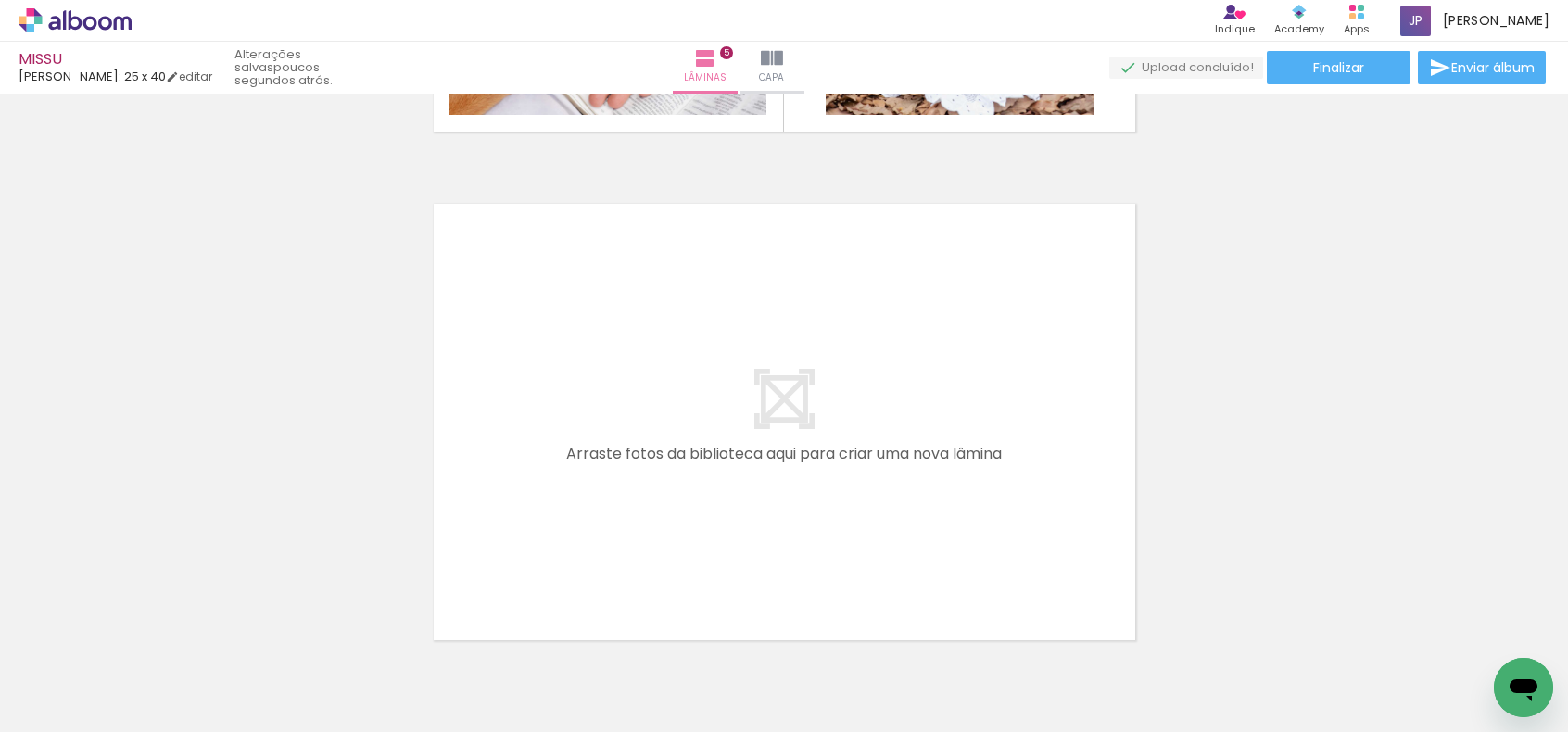
click at [681, 438] on quentale-layouter at bounding box center [784, 423] width 727 height 463
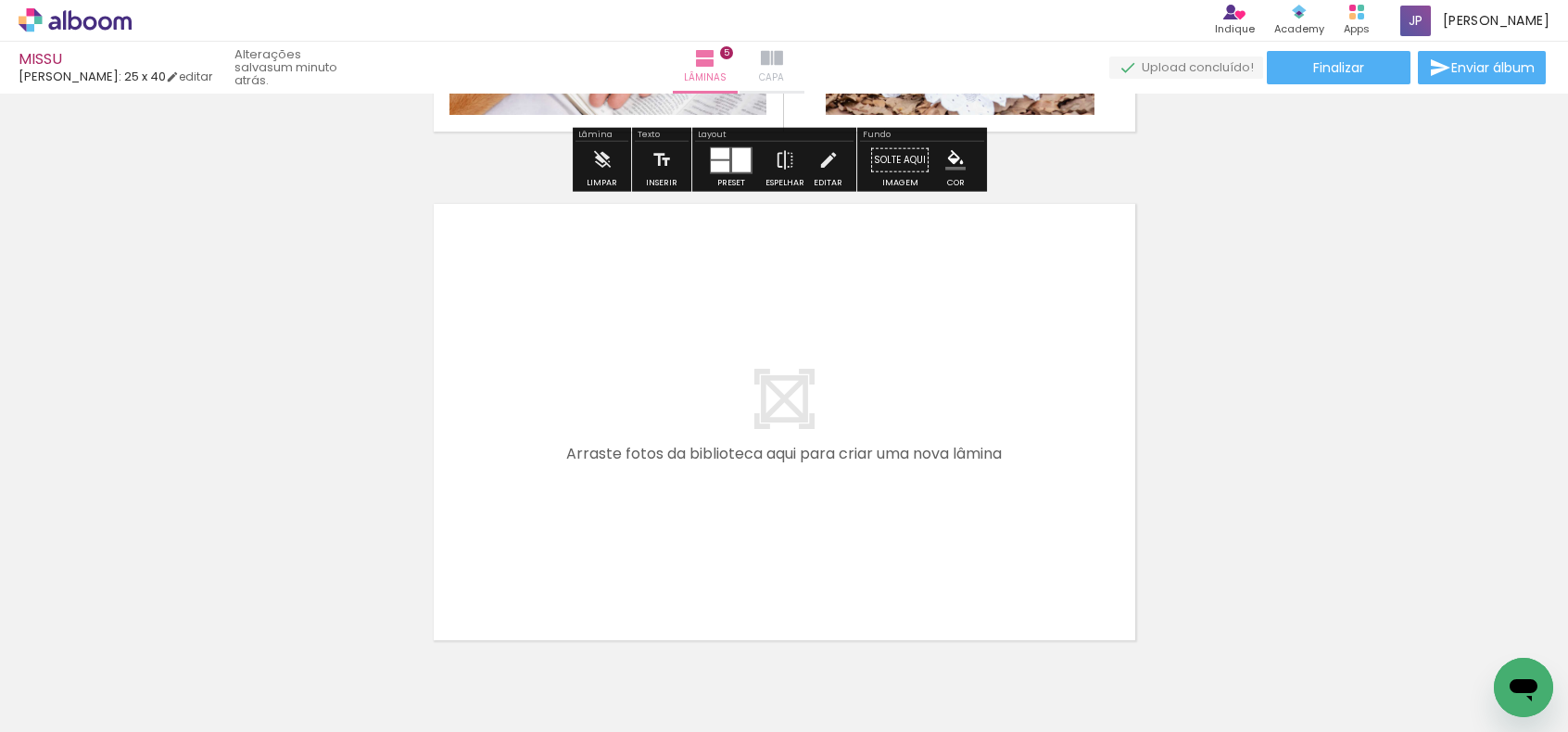
click at [804, 55] on paper-button "Capa" at bounding box center [772, 68] width 65 height 52
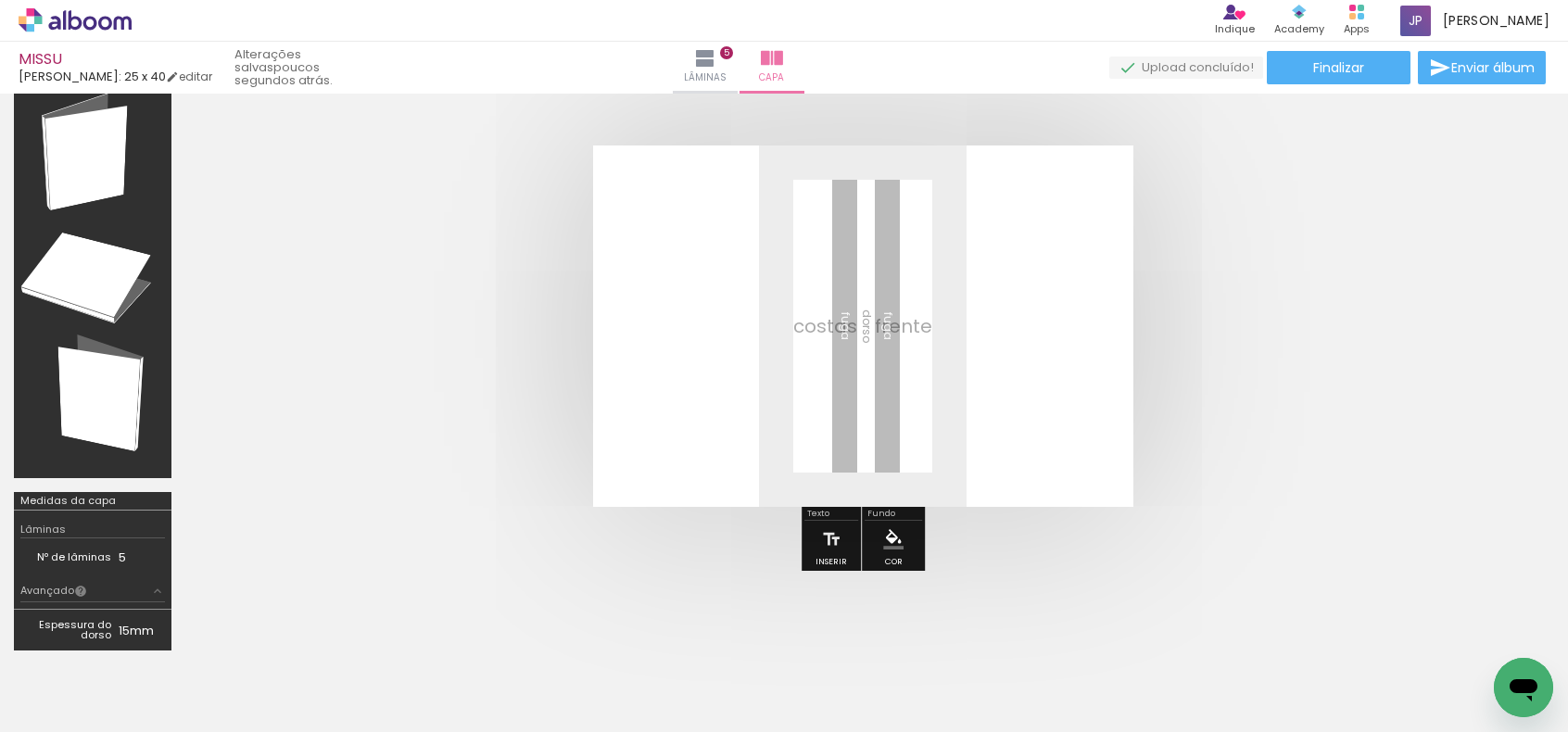
scroll to position [0, 3758]
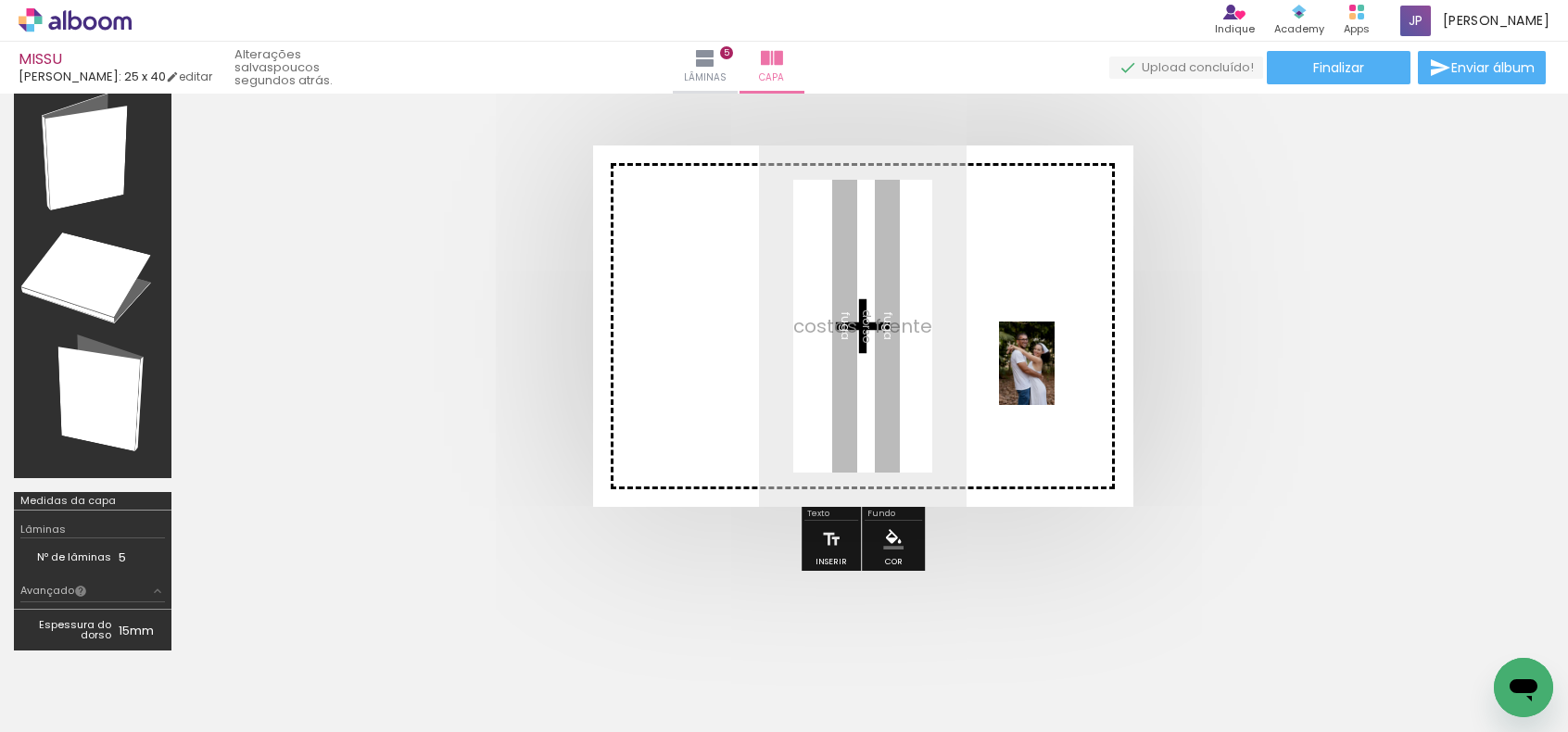
drag, startPoint x: 793, startPoint y: 698, endPoint x: 1054, endPoint y: 377, distance: 413.7
click at [1054, 377] on quentale-workspace at bounding box center [784, 366] width 1568 height 732
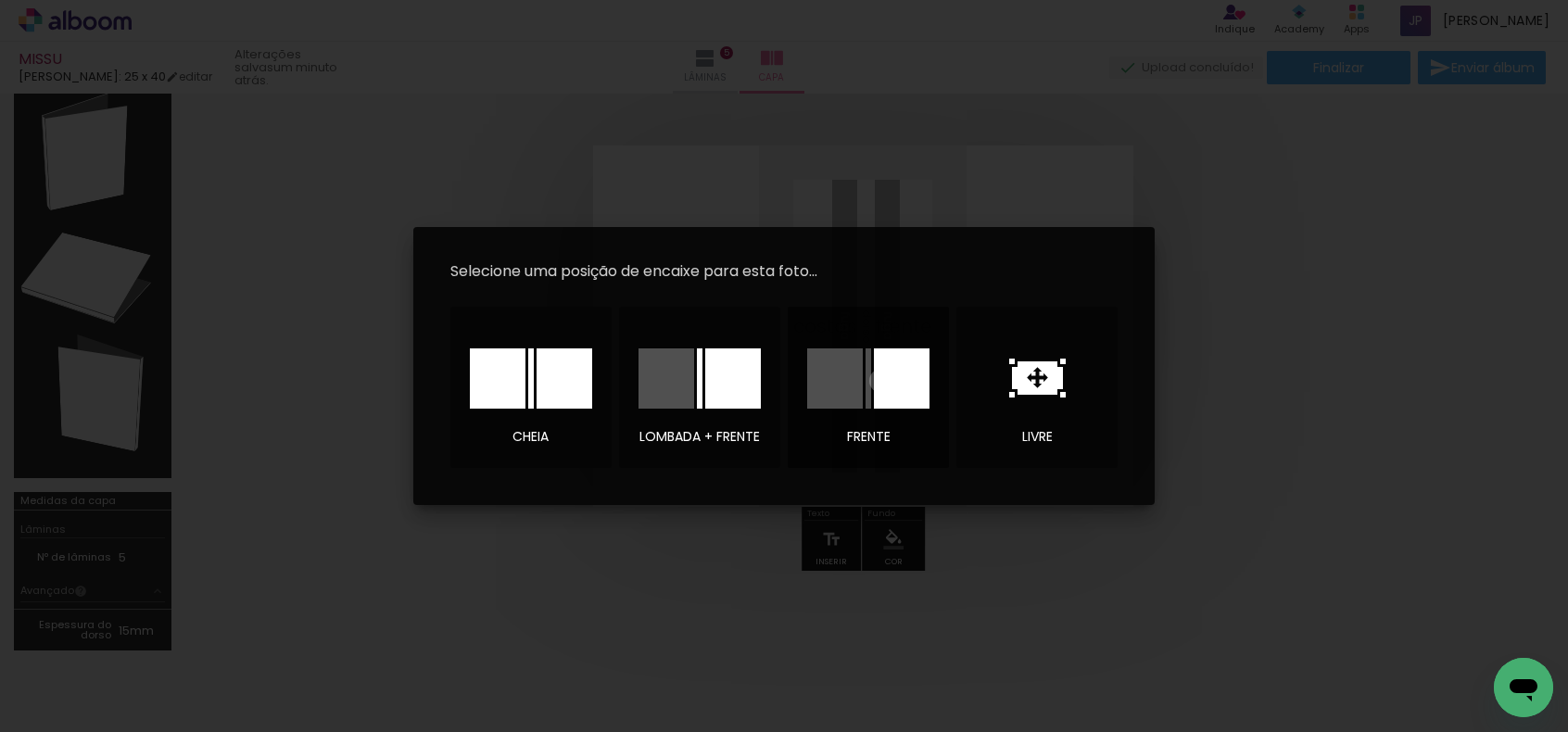
click at [881, 381] on div at bounding box center [901, 378] width 55 height 60
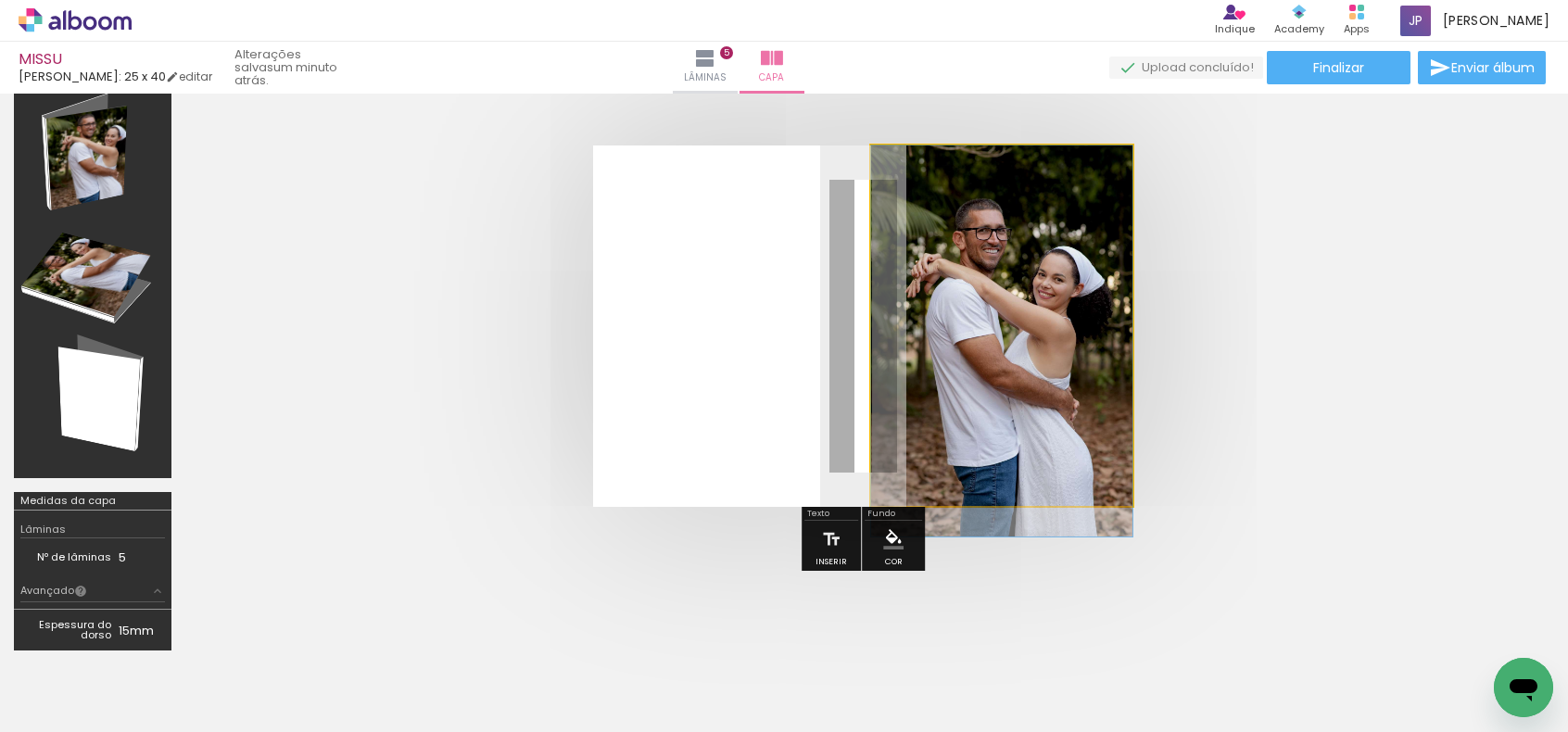
drag, startPoint x: 1016, startPoint y: 406, endPoint x: 1005, endPoint y: 435, distance: 31.0
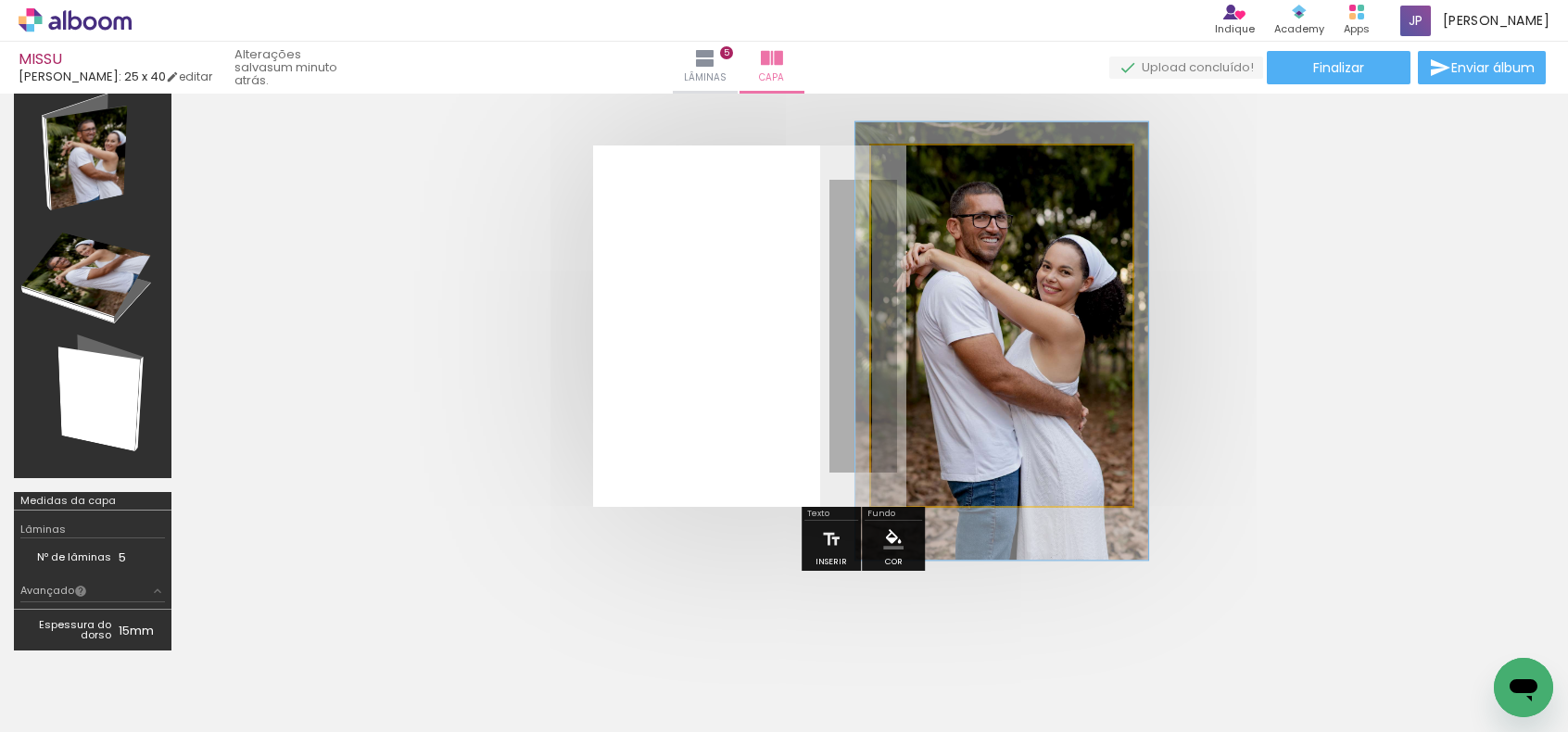
type paper-slider "112"
click at [951, 189] on div at bounding box center [950, 193] width 17 height 17
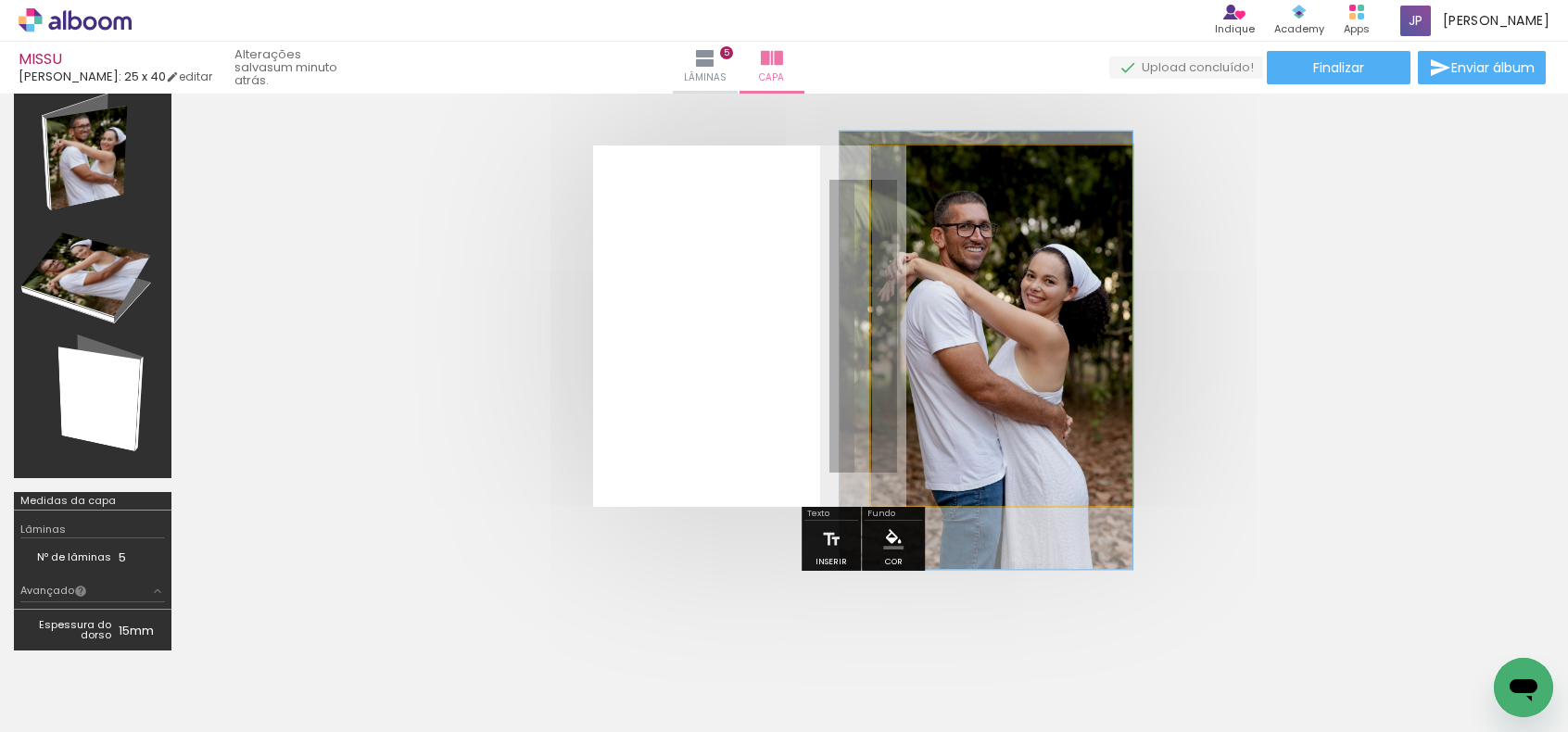
drag, startPoint x: 1006, startPoint y: 354, endPoint x: 984, endPoint y: 364, distance: 24.2
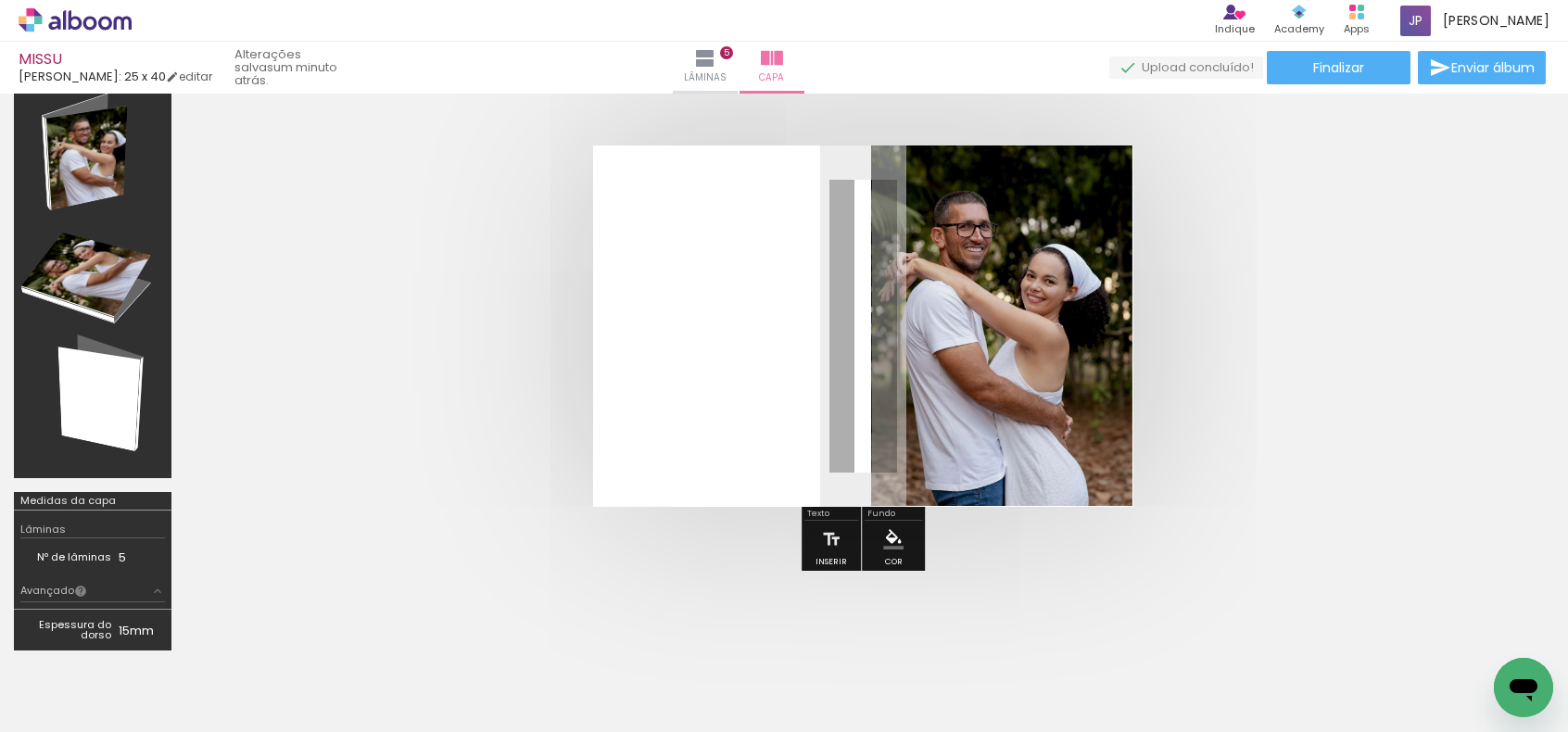
scroll to position [0, 4388]
click at [737, 58] on paper-button "Lâminas 5" at bounding box center [705, 68] width 65 height 52
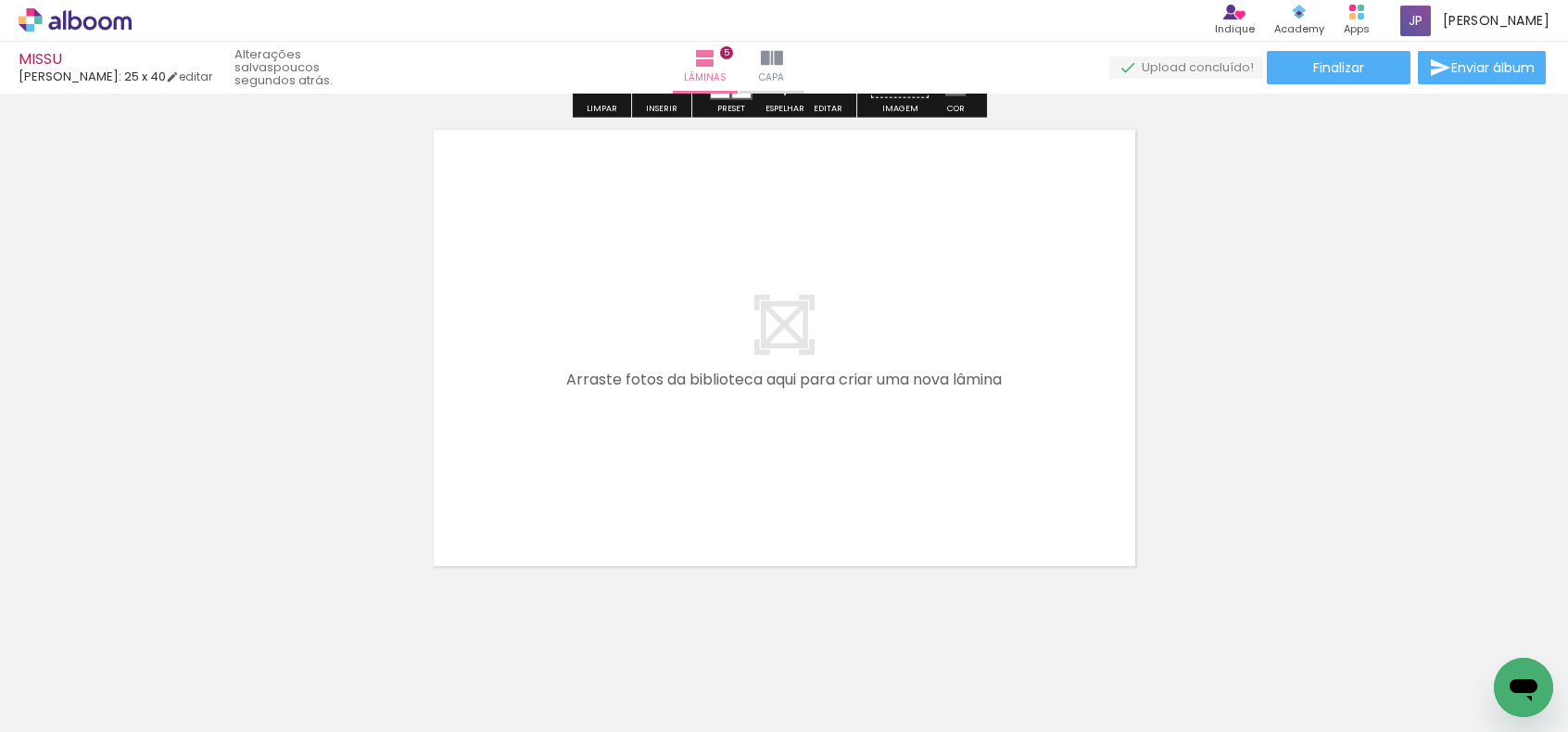
scroll to position [2602, 0]
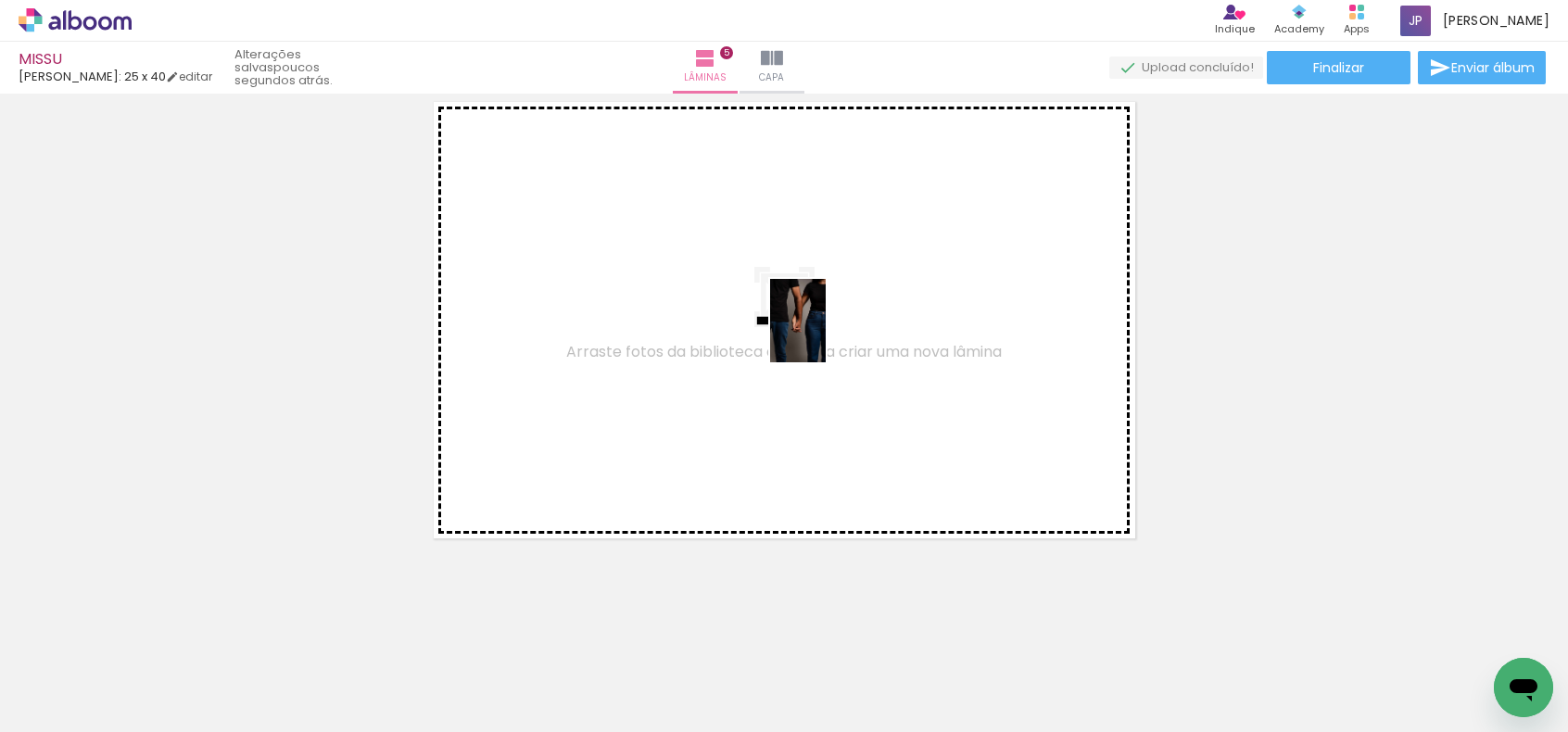
drag, startPoint x: 186, startPoint y: 652, endPoint x: 822, endPoint y: 335, distance: 710.6
click at [822, 335] on quentale-workspace at bounding box center [784, 366] width 1568 height 732
